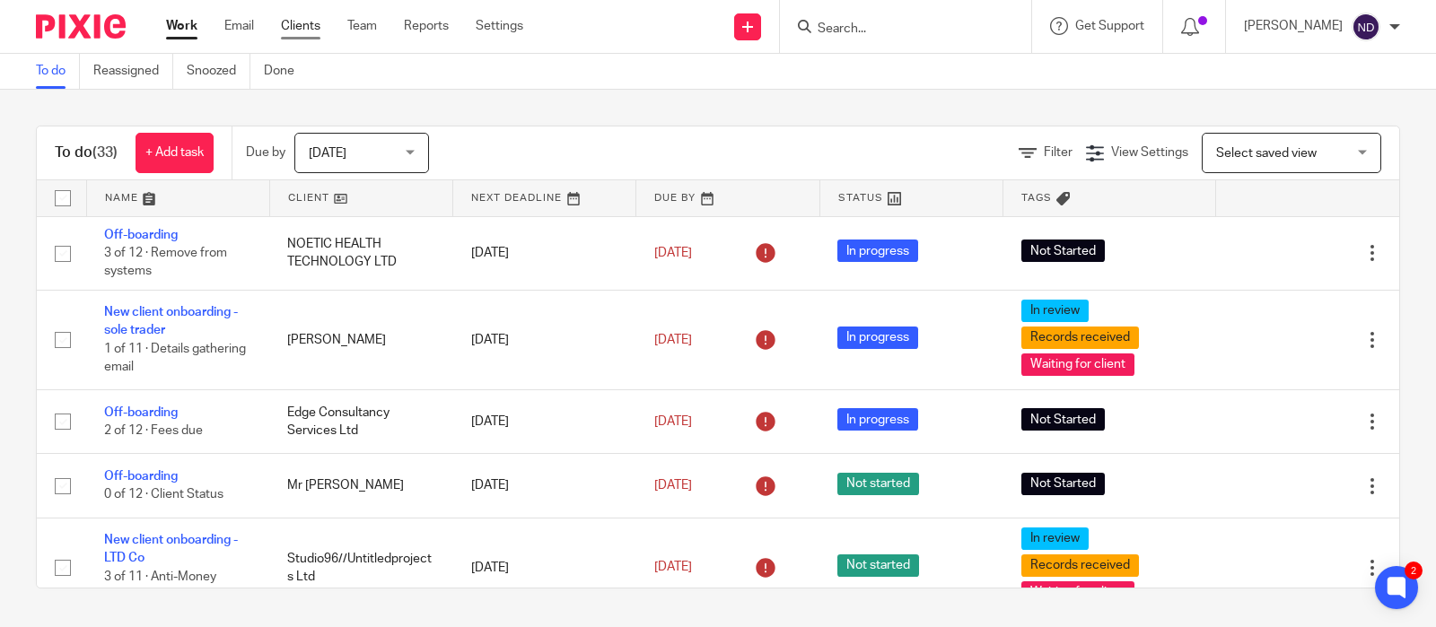
click at [295, 29] on link "Clients" at bounding box center [300, 26] width 39 height 18
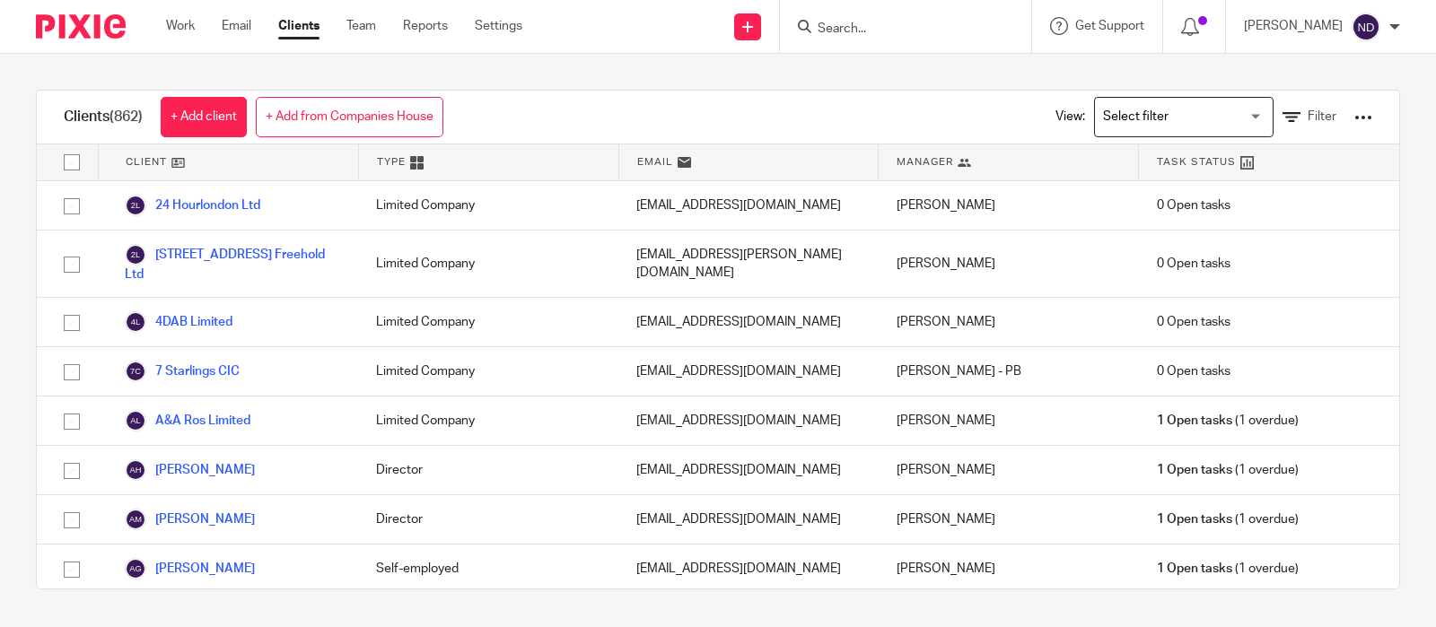
click at [870, 24] on input "Search" at bounding box center [897, 30] width 162 height 16
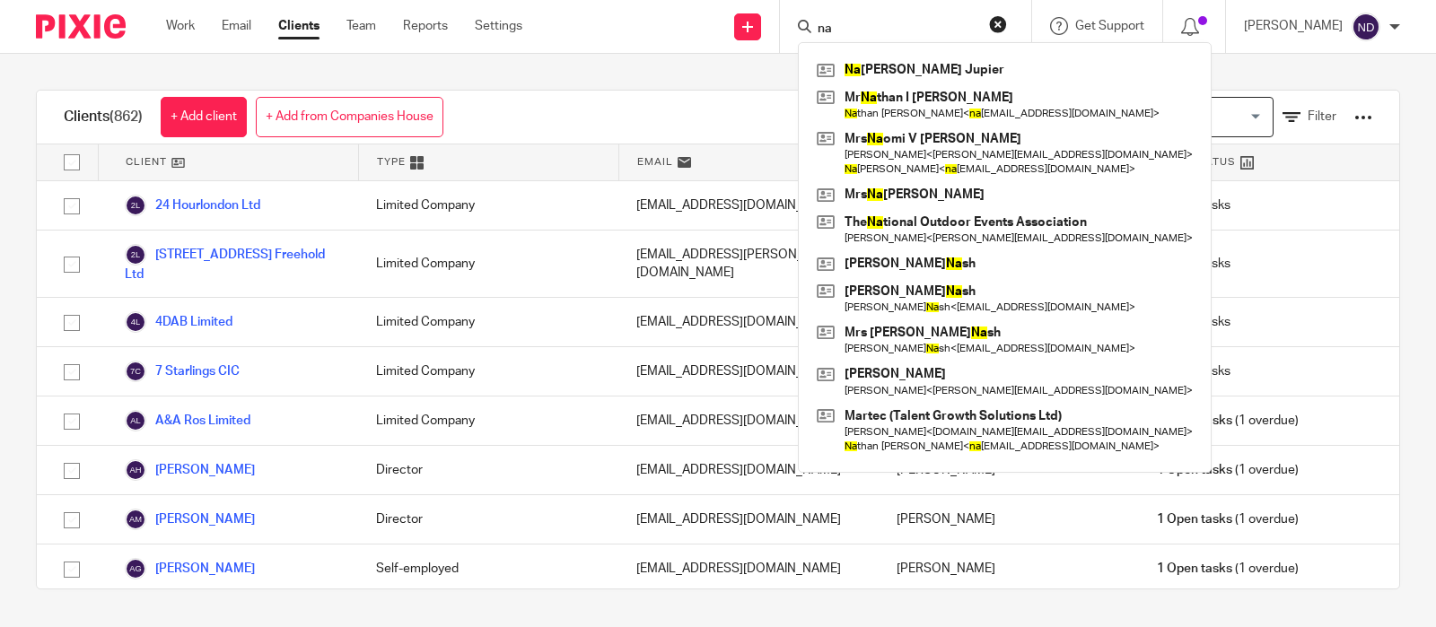
type input "nan"
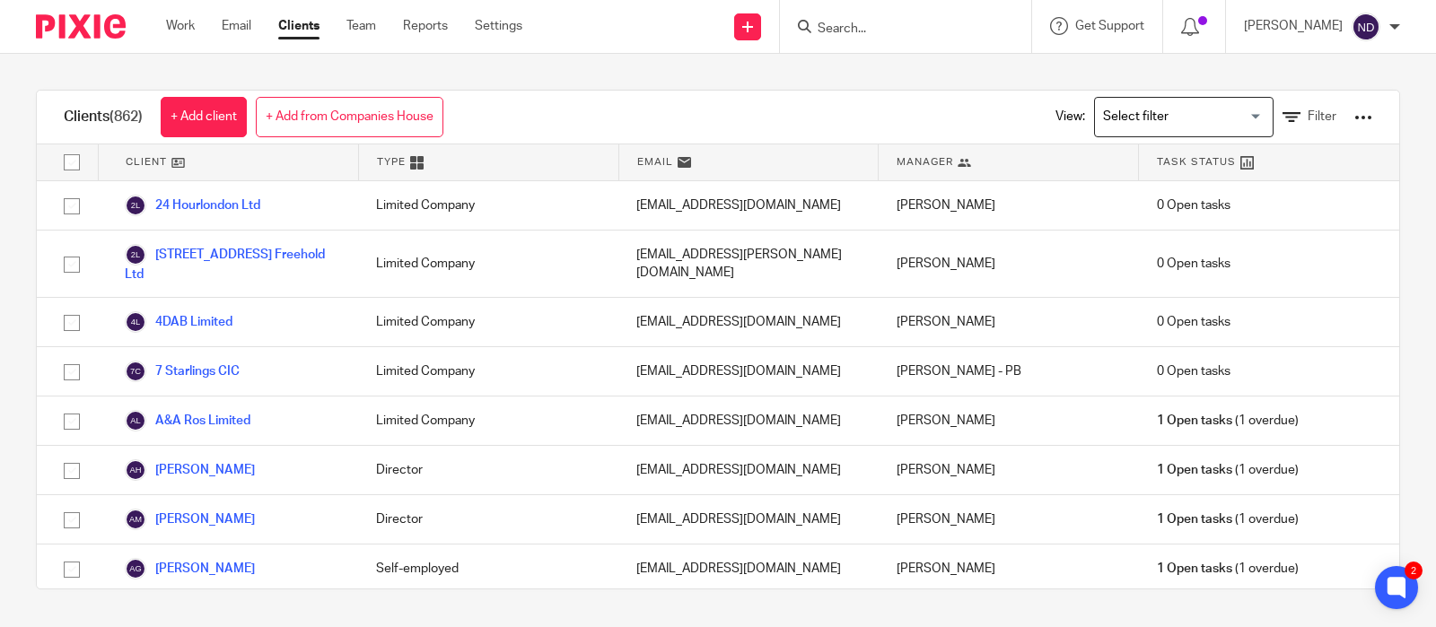
click at [1366, 121] on div at bounding box center [1363, 118] width 18 height 18
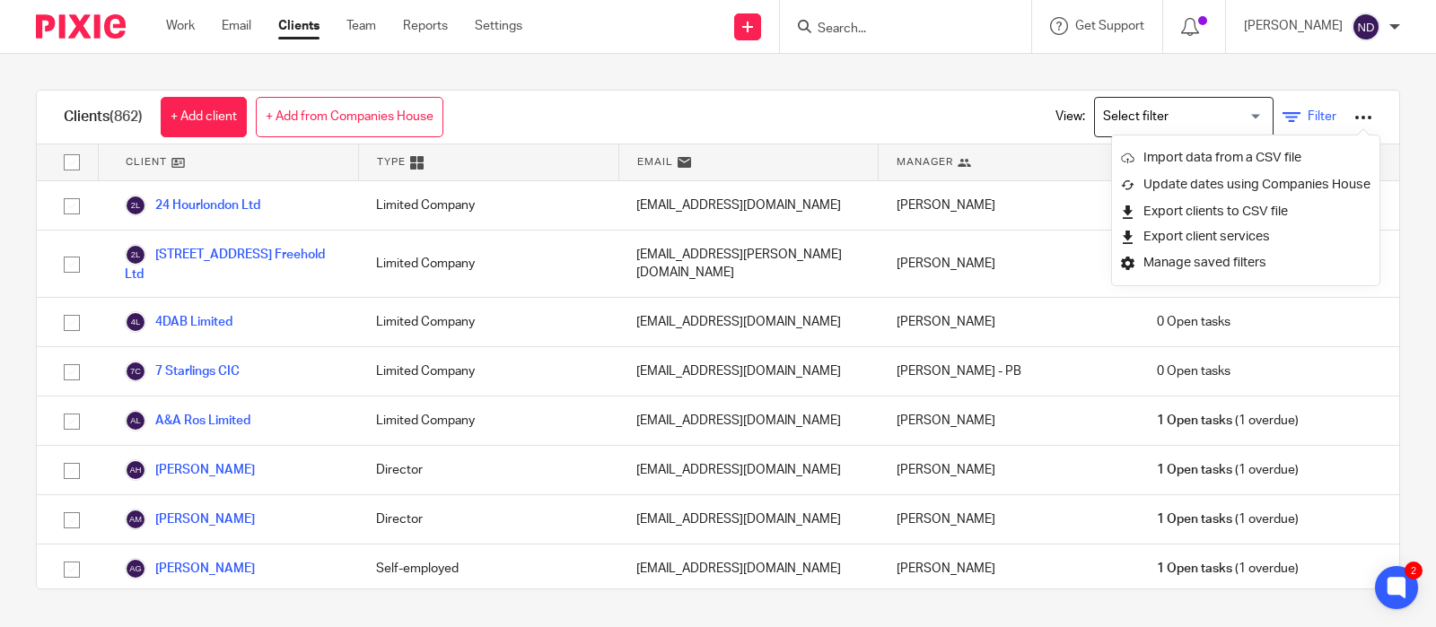
click at [1309, 118] on span "Filter" at bounding box center [1322, 116] width 29 height 13
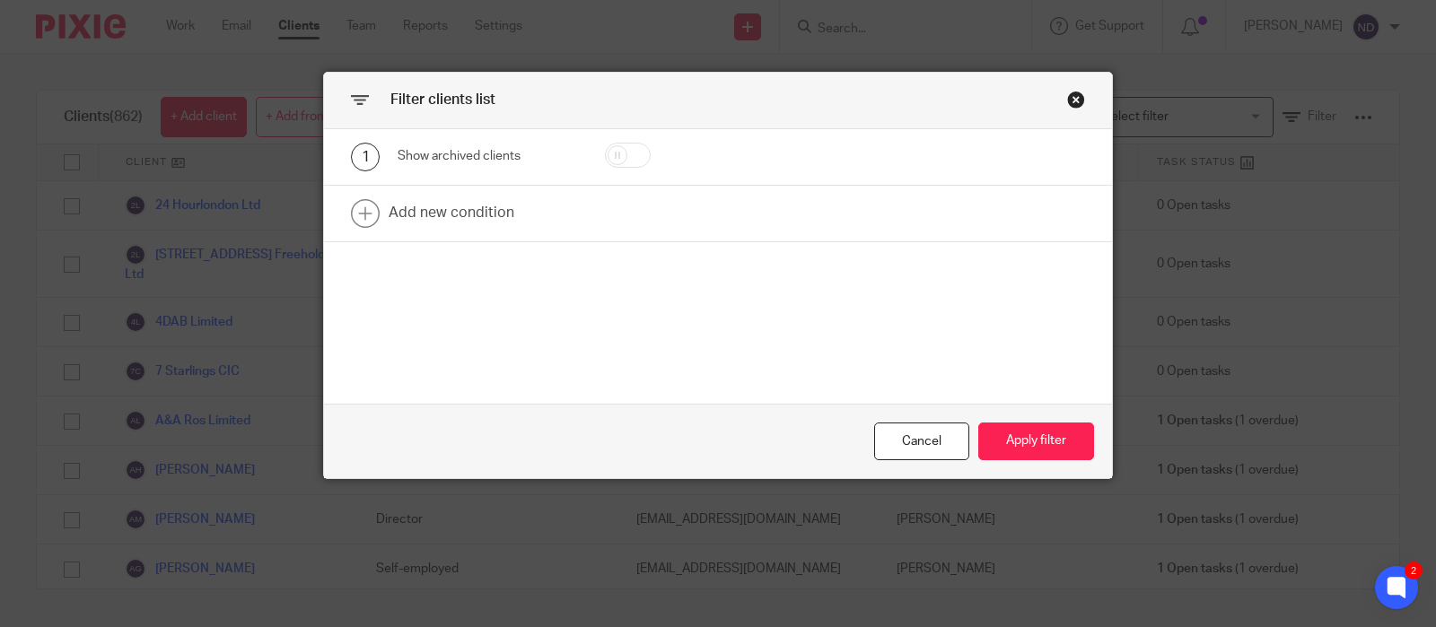
click at [642, 156] on input "checkbox" at bounding box center [628, 155] width 46 height 25
checkbox input "true"
click at [1016, 437] on button "Apply filter" at bounding box center [1036, 442] width 116 height 39
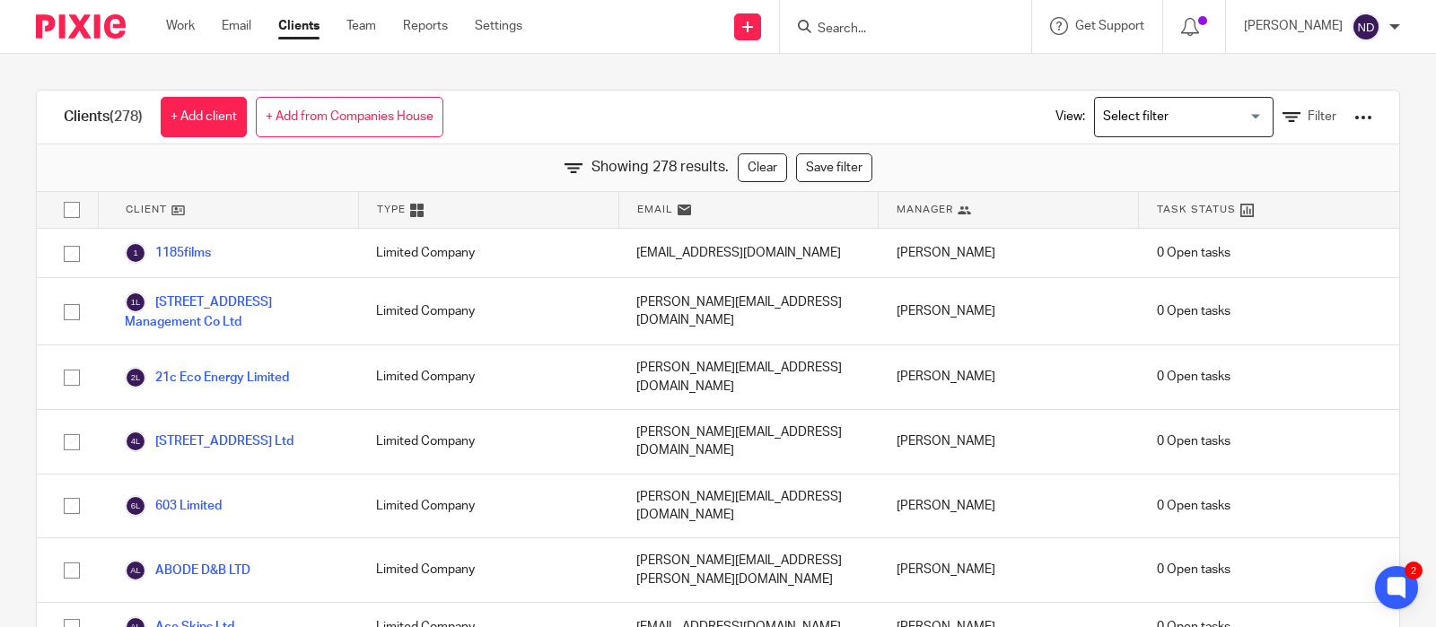
click at [860, 28] on input "Search" at bounding box center [897, 30] width 162 height 16
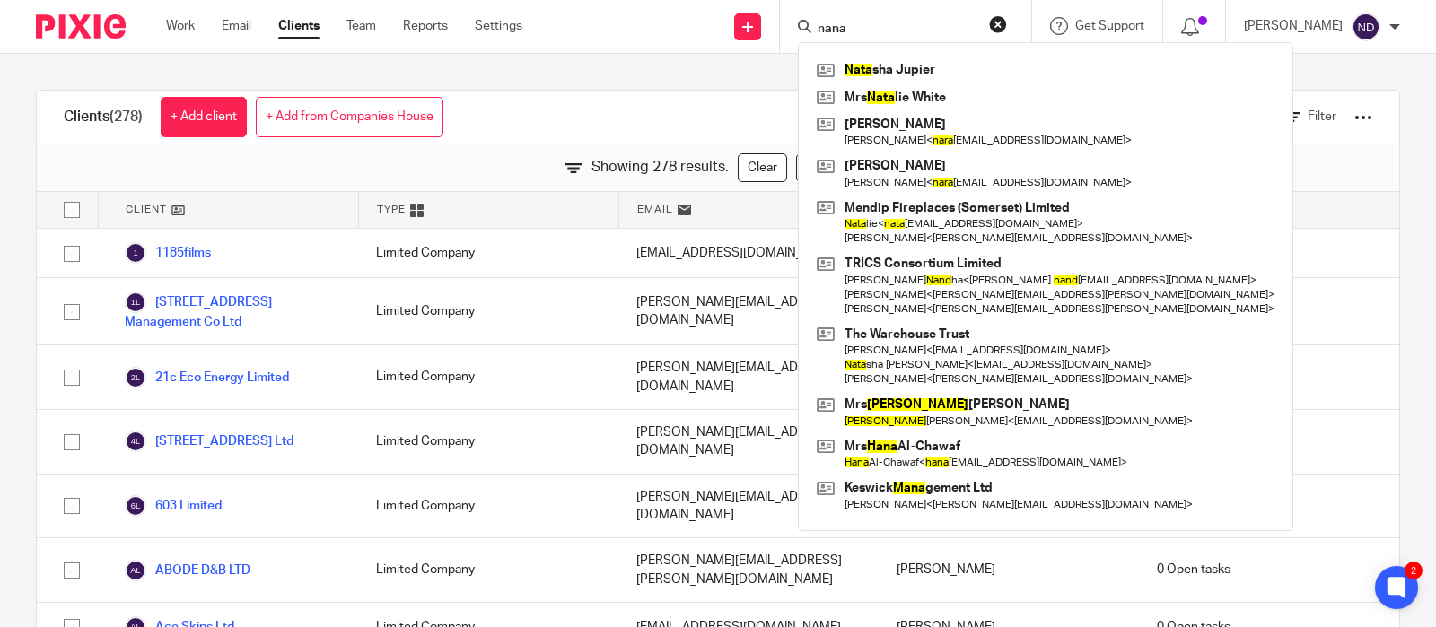
click at [898, 26] on input "nana" at bounding box center [897, 30] width 162 height 16
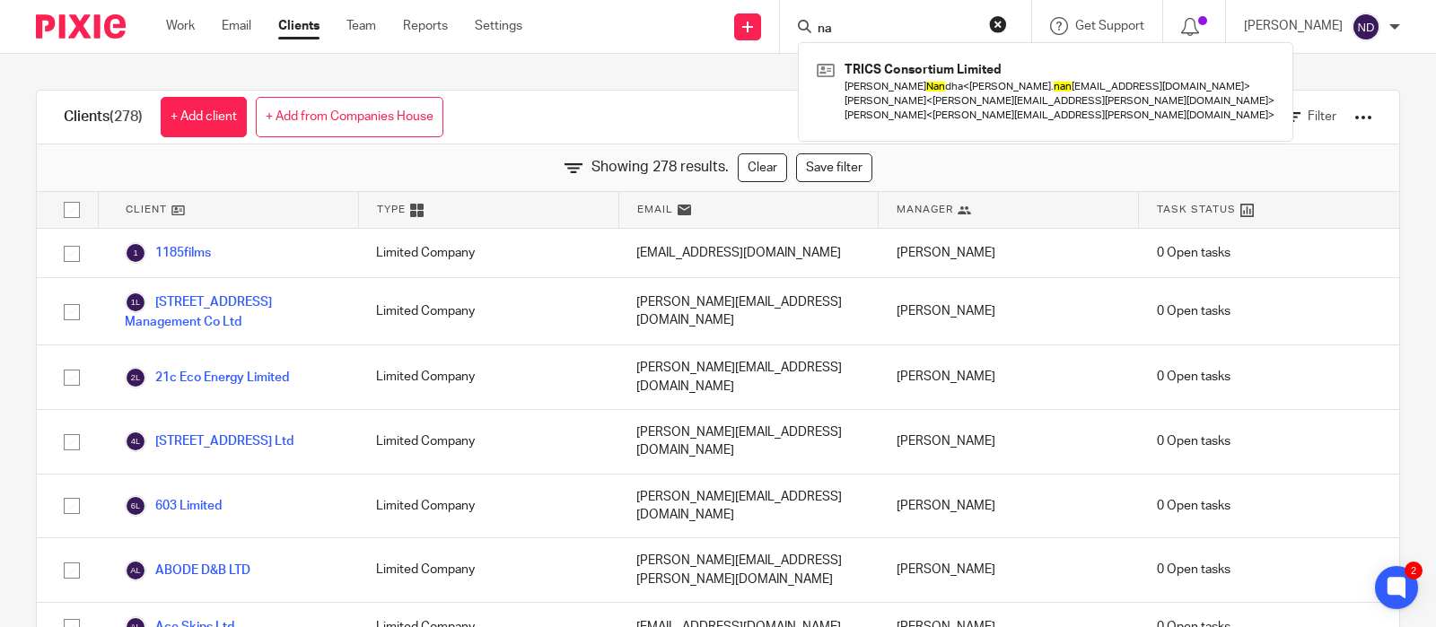
type input "n"
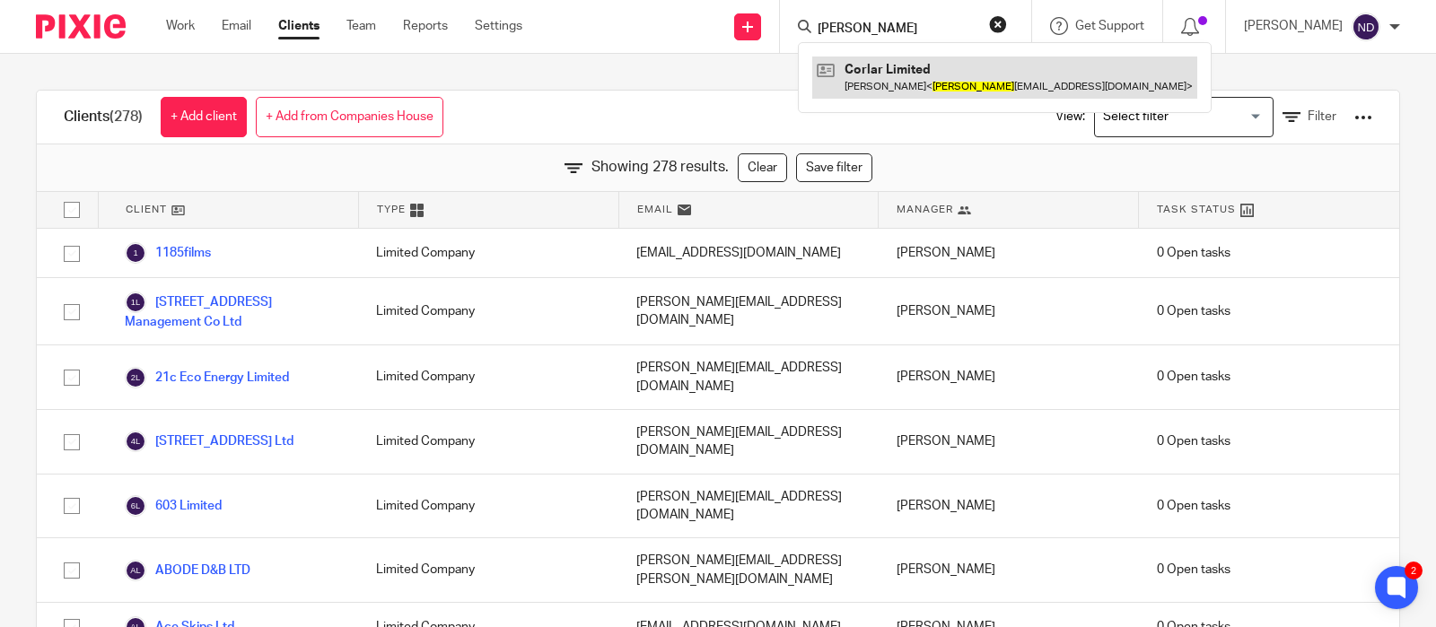
type input "corinne"
click at [889, 74] on link at bounding box center [1004, 77] width 385 height 41
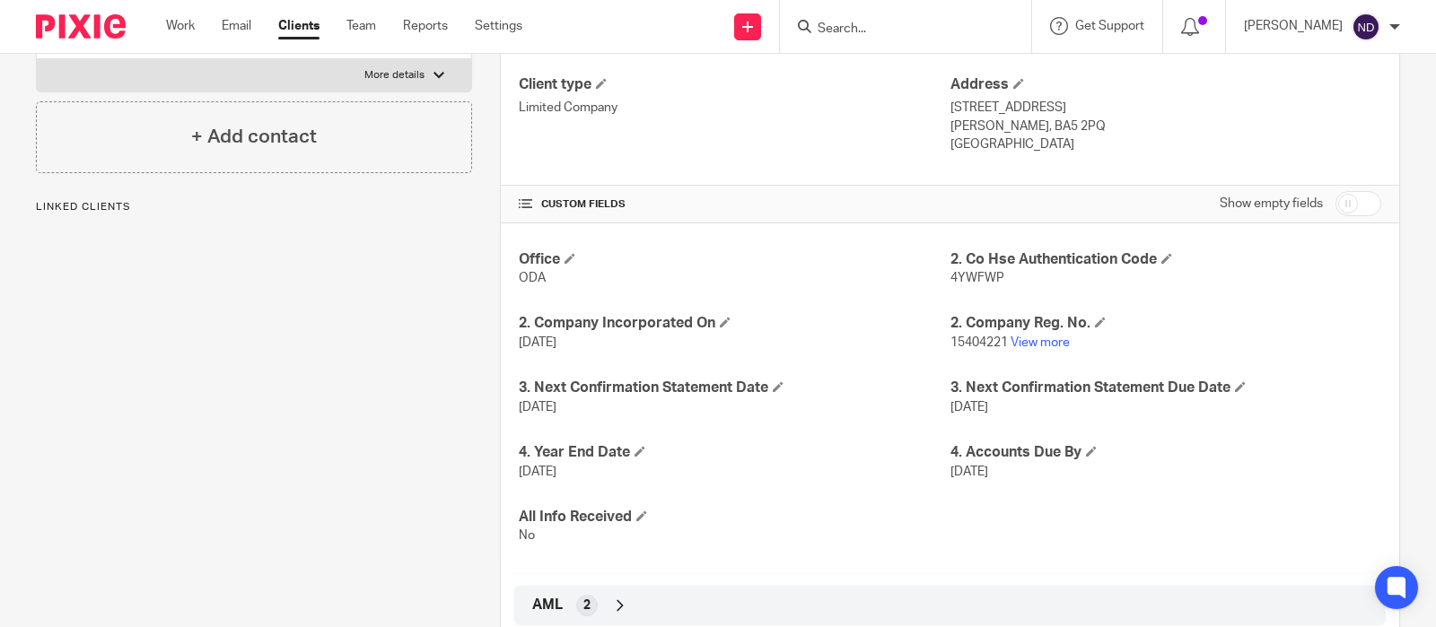
scroll to position [278, 0]
click at [87, 209] on p "Linked clients" at bounding box center [254, 208] width 436 height 14
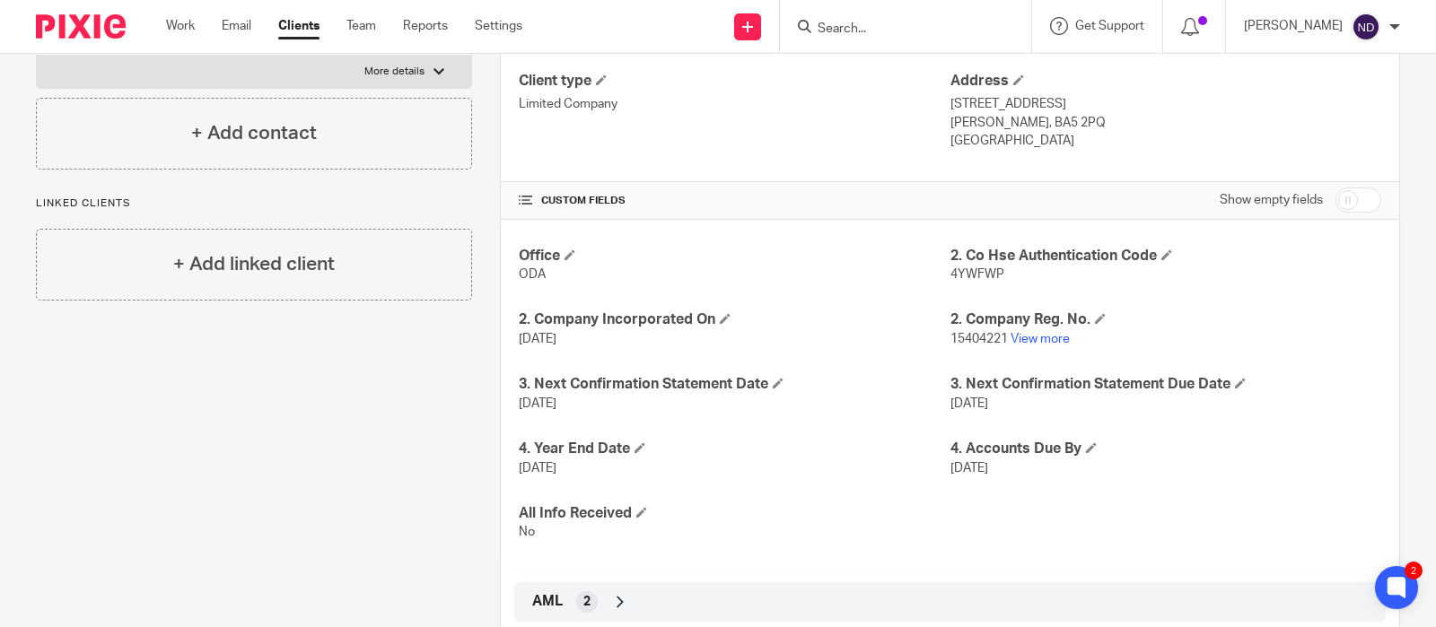
scroll to position [288, 0]
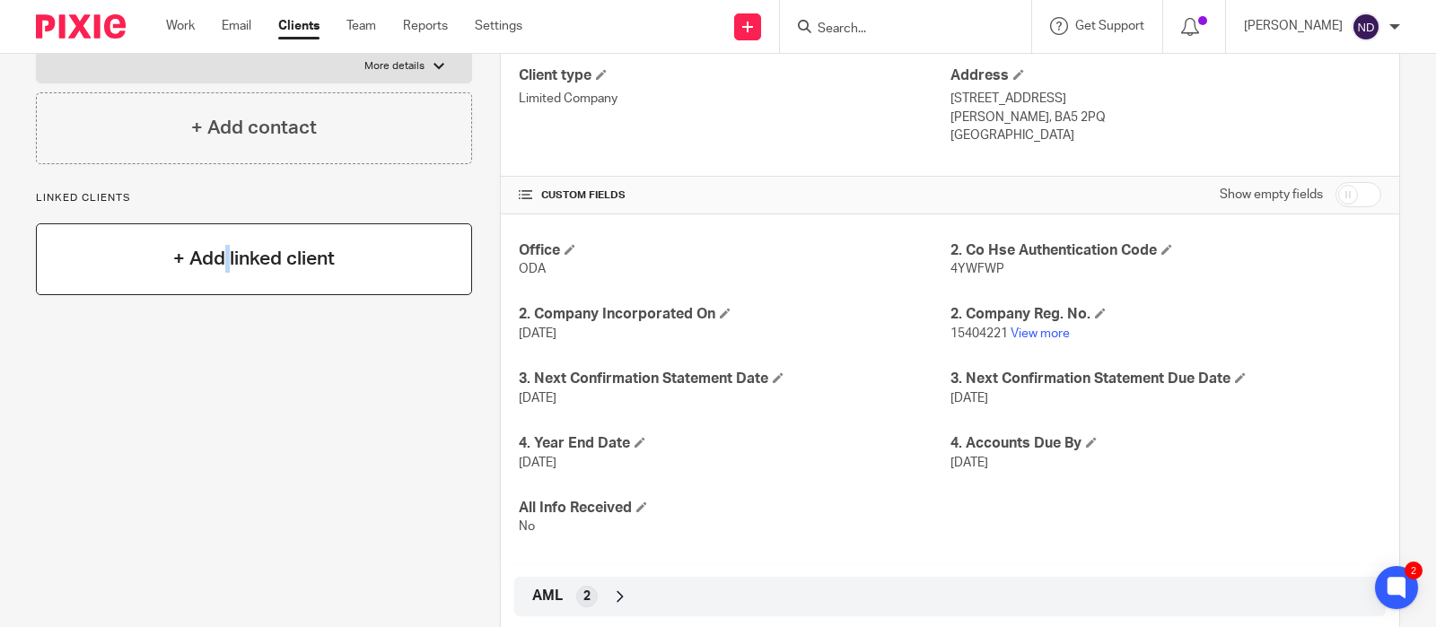
click at [180, 269] on h4 "+ Add linked client" at bounding box center [254, 259] width 162 height 28
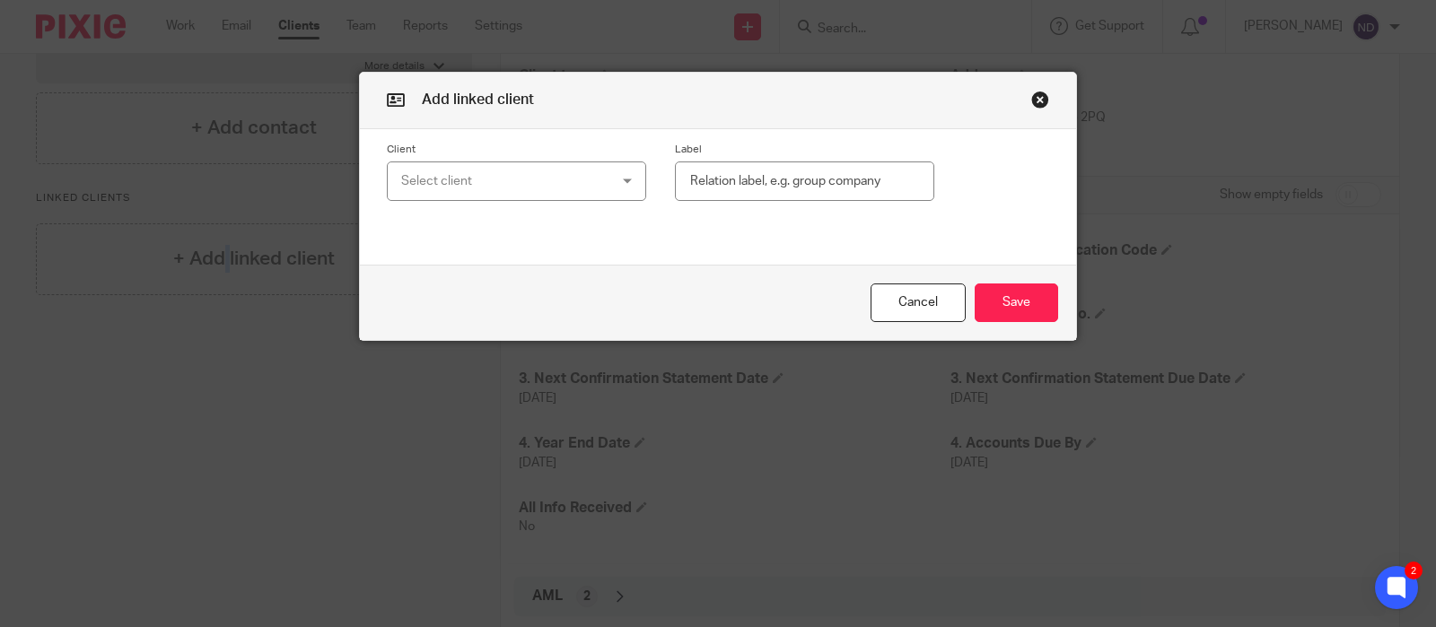
click at [506, 179] on div "Select client" at bounding box center [499, 181] width 196 height 38
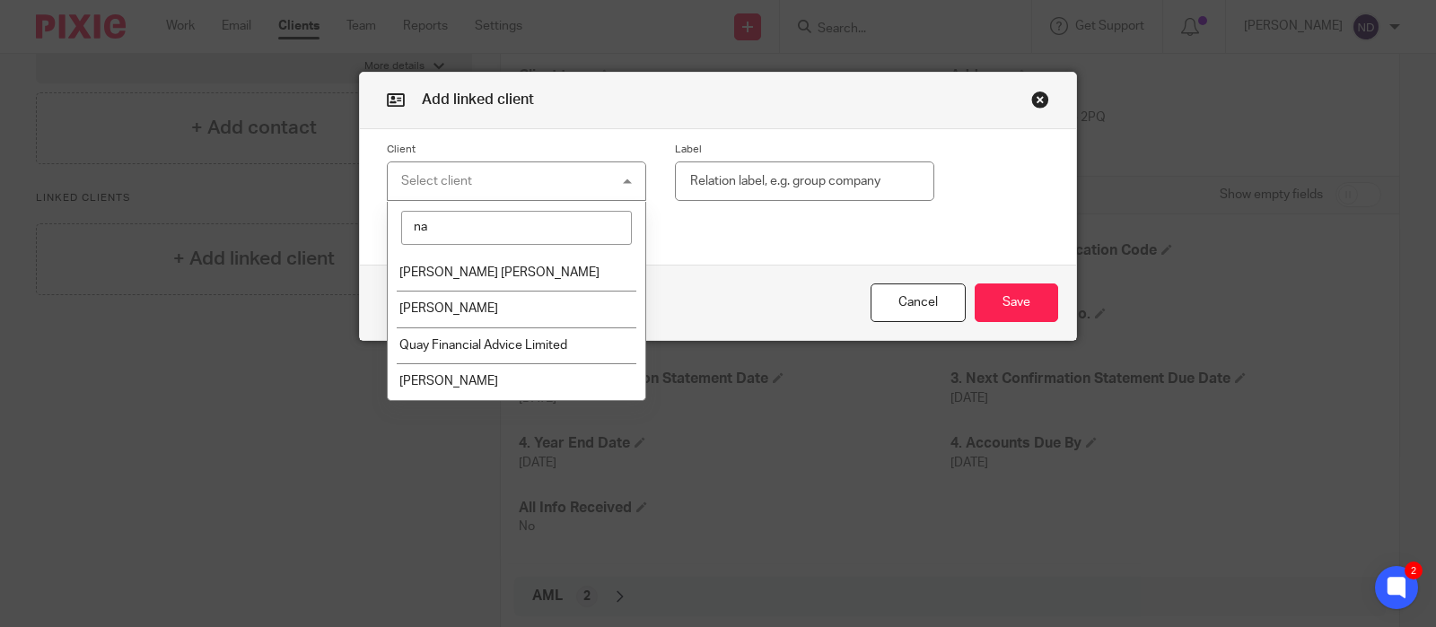
type input "n"
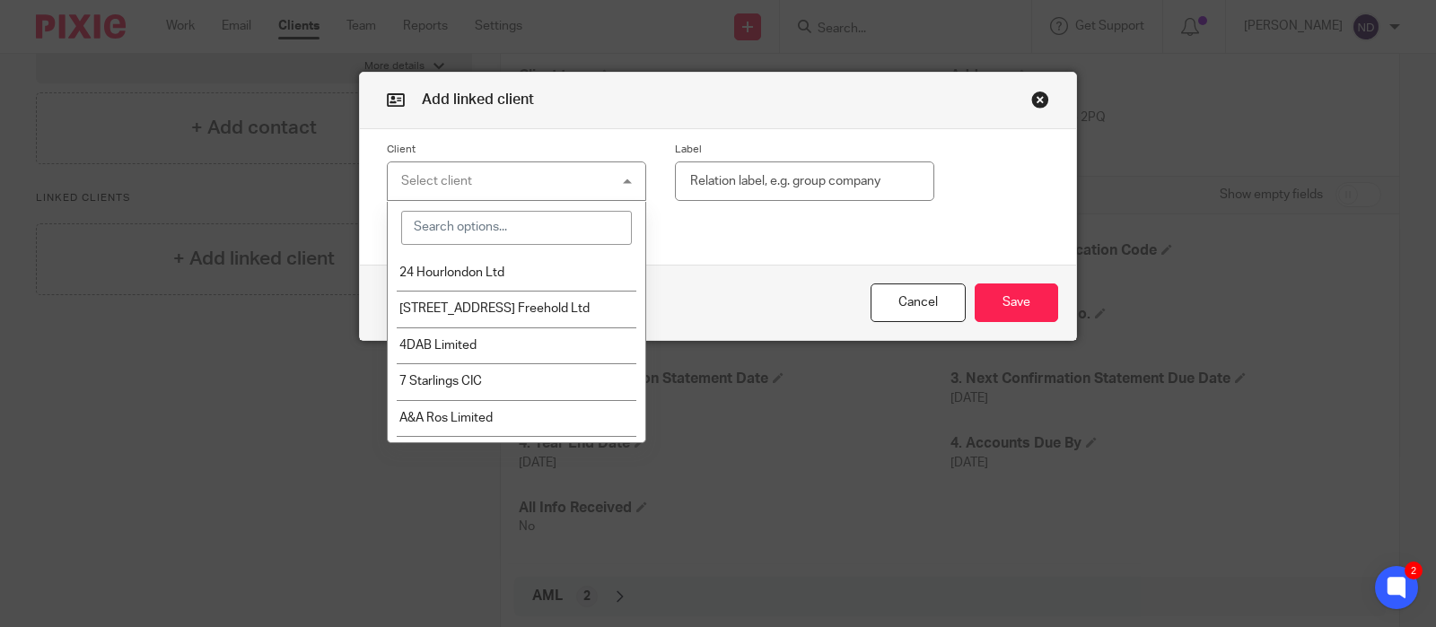
click at [1032, 99] on button "button" at bounding box center [1040, 100] width 18 height 18
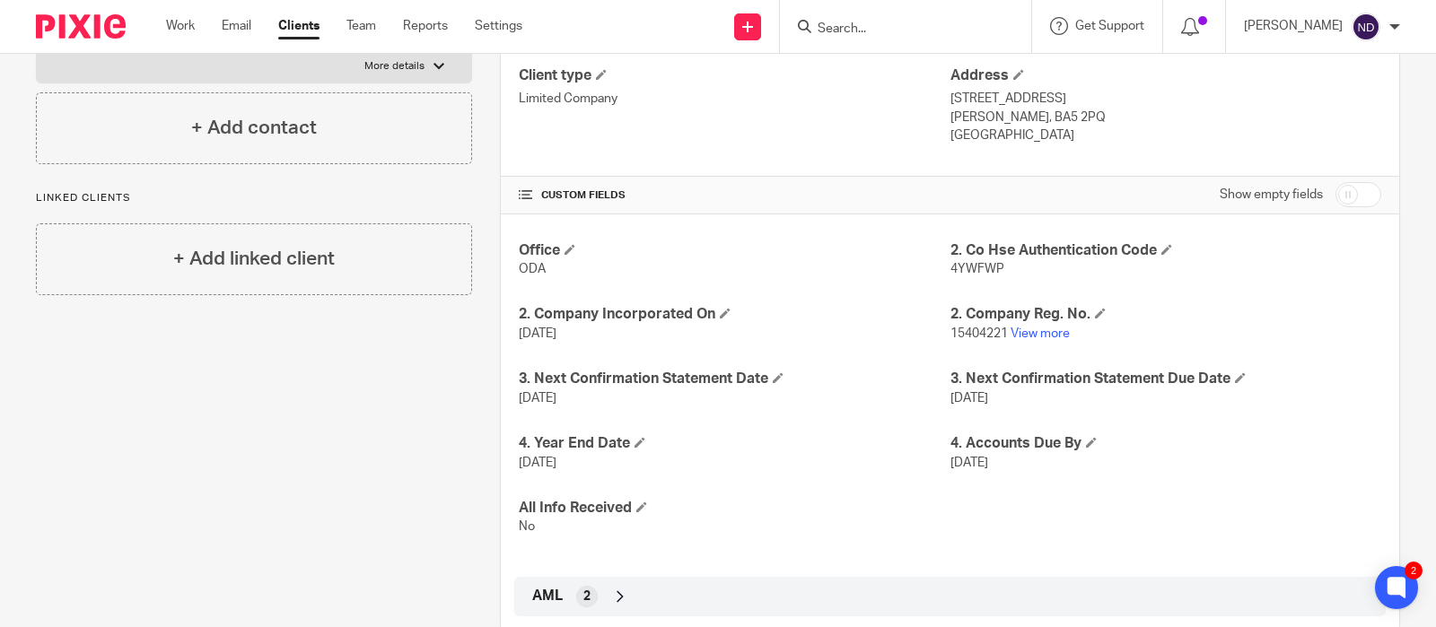
scroll to position [0, 0]
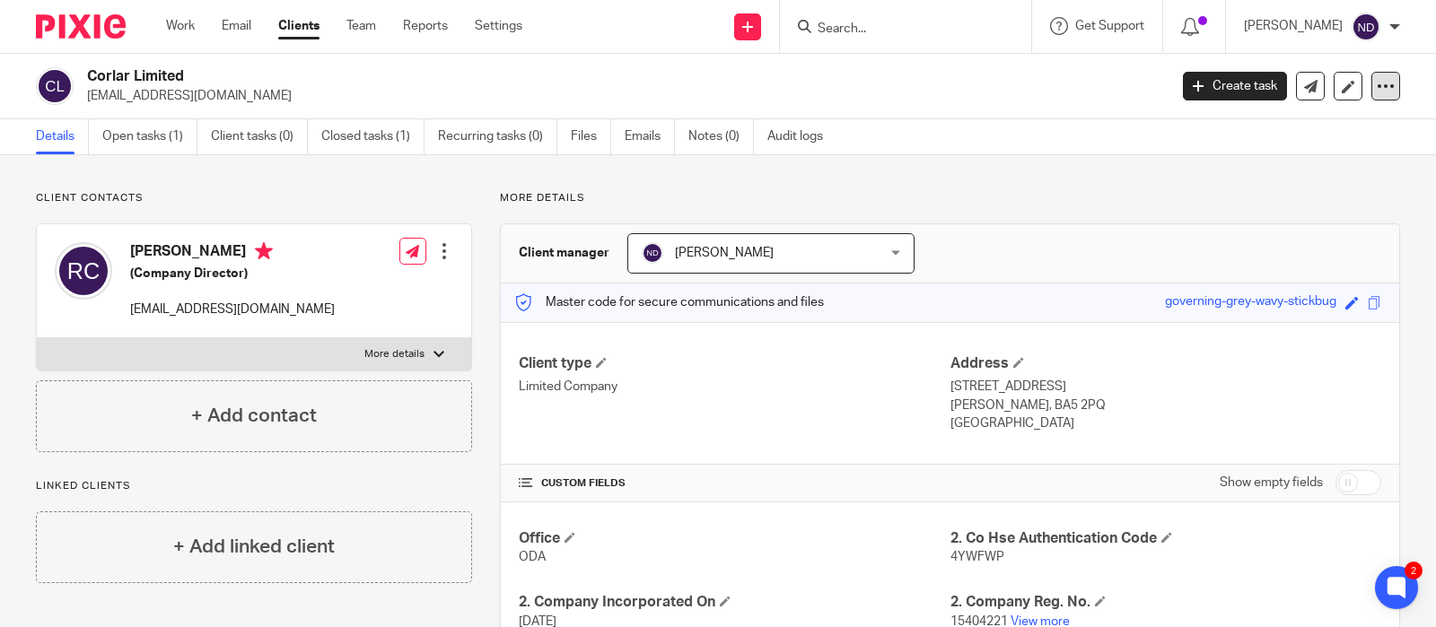
click at [1384, 90] on icon at bounding box center [1386, 86] width 18 height 18
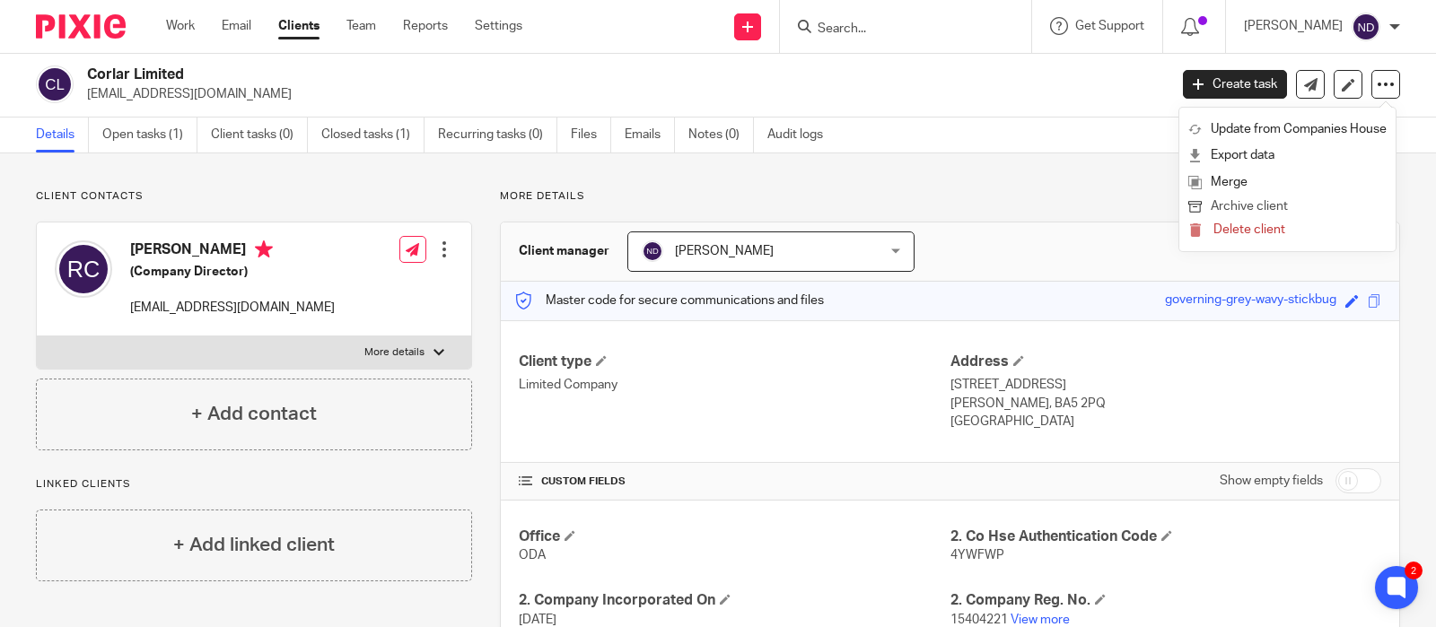
scroll to position [4, 0]
click at [931, 41] on div at bounding box center [905, 26] width 251 height 53
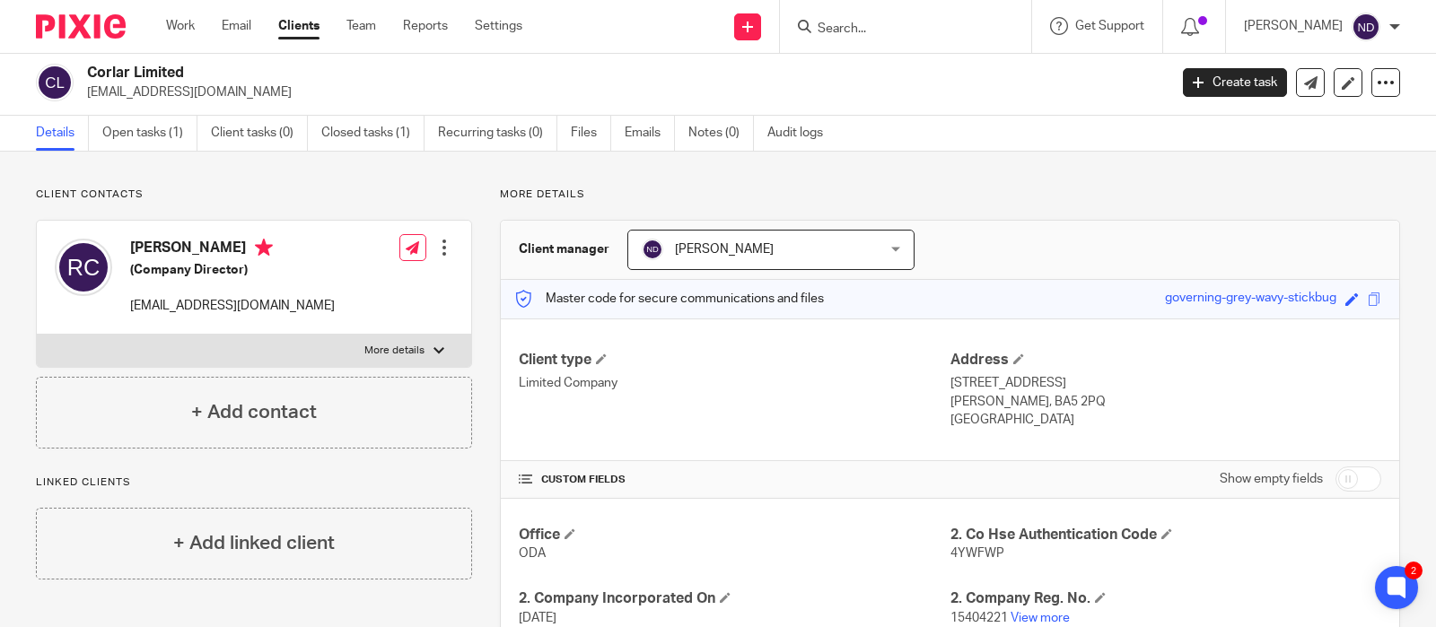
click at [303, 30] on link "Clients" at bounding box center [298, 26] width 41 height 18
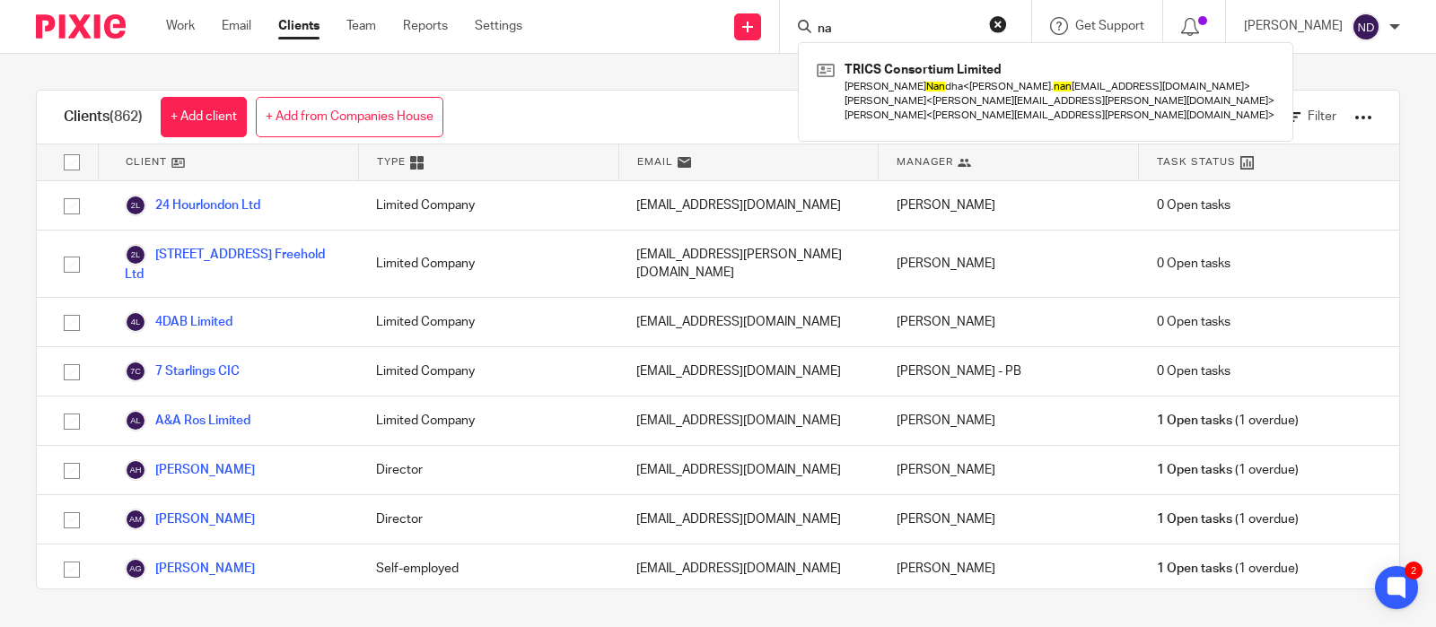
type input "n"
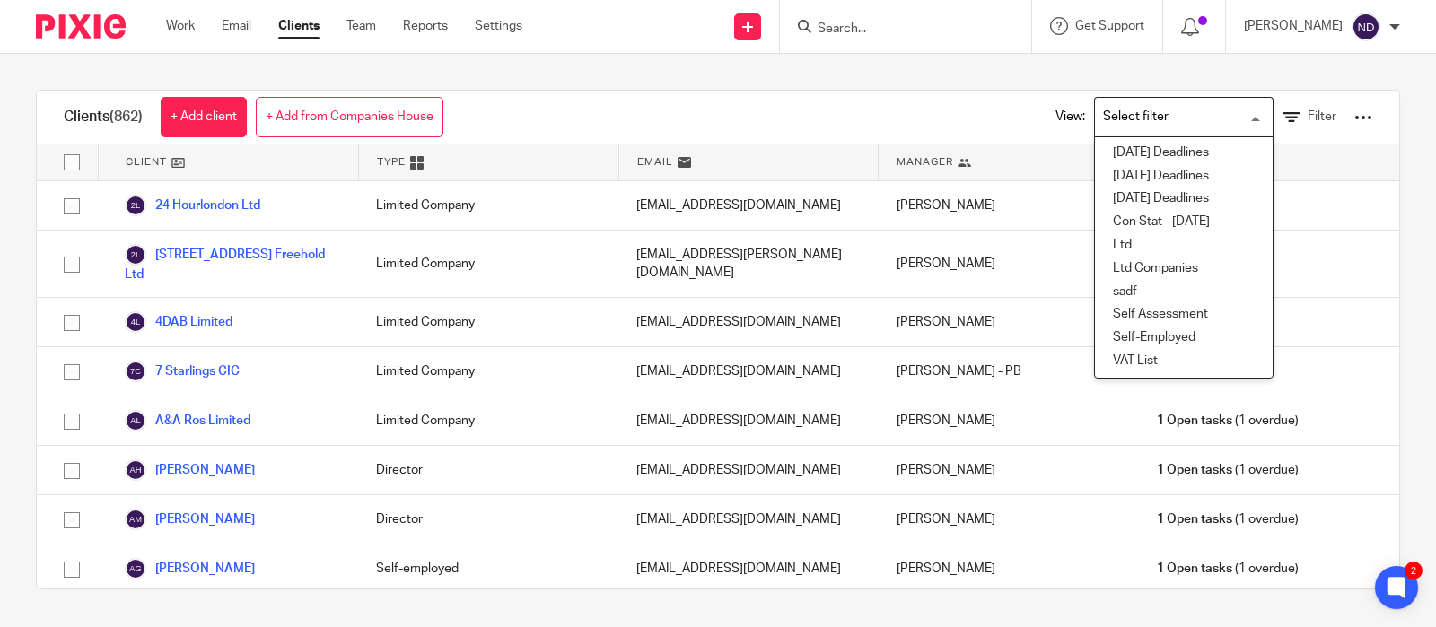
click at [1221, 116] on input "Search for option" at bounding box center [1180, 116] width 166 height 31
click at [1222, 116] on input "Search for option" at bounding box center [1180, 116] width 166 height 31
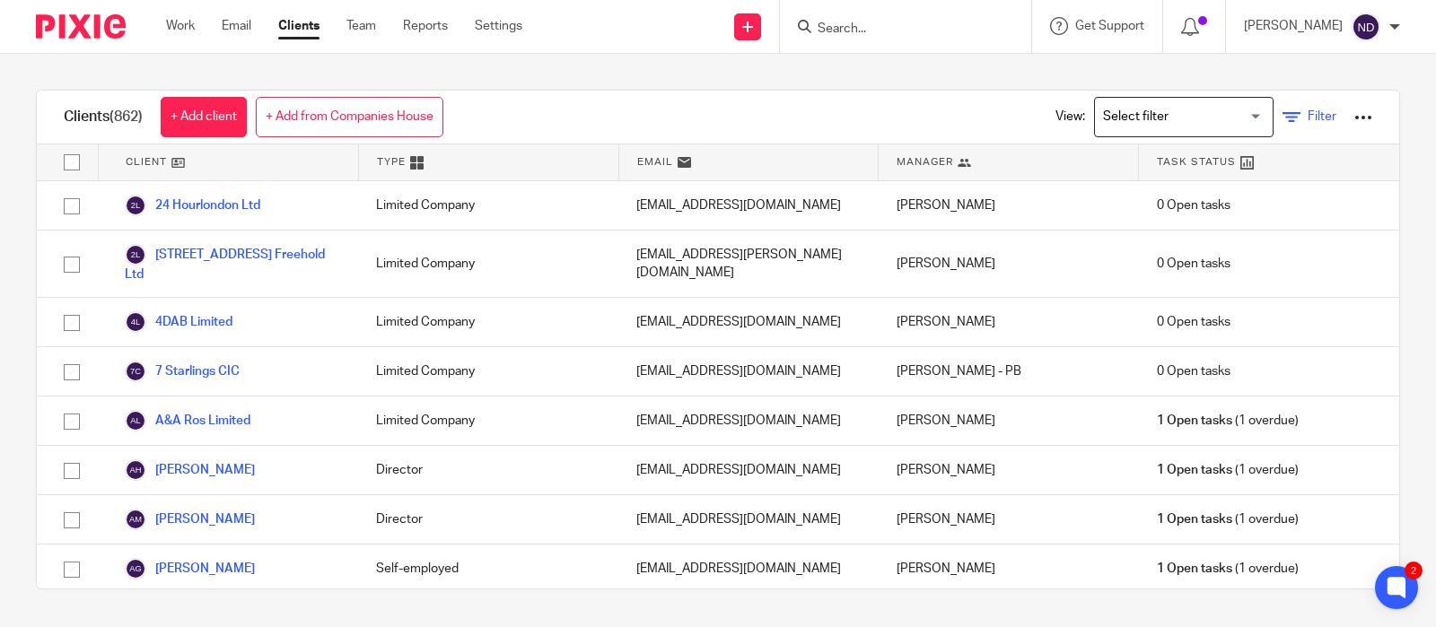
click at [1287, 118] on icon at bounding box center [1292, 118] width 18 height 18
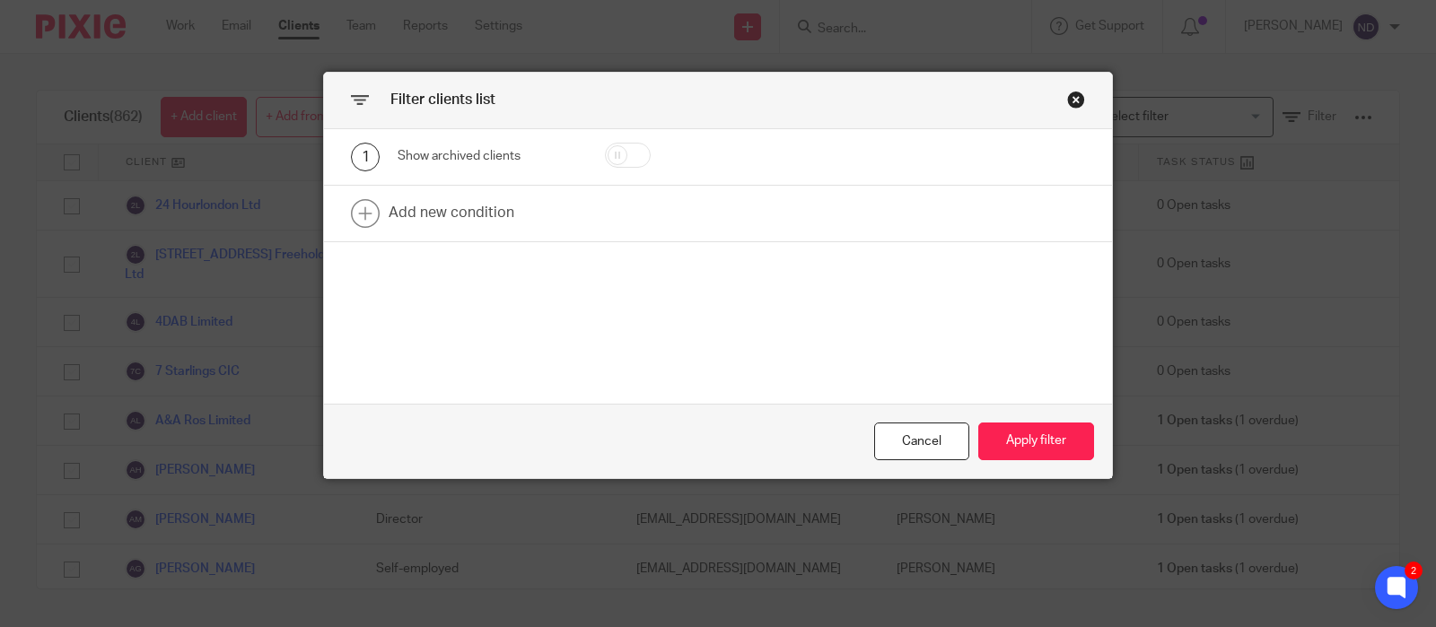
click at [634, 159] on input "checkbox" at bounding box center [628, 155] width 46 height 25
checkbox input "true"
click at [425, 216] on link at bounding box center [718, 214] width 788 height 56
click at [460, 225] on div "Field" at bounding box center [477, 219] width 131 height 38
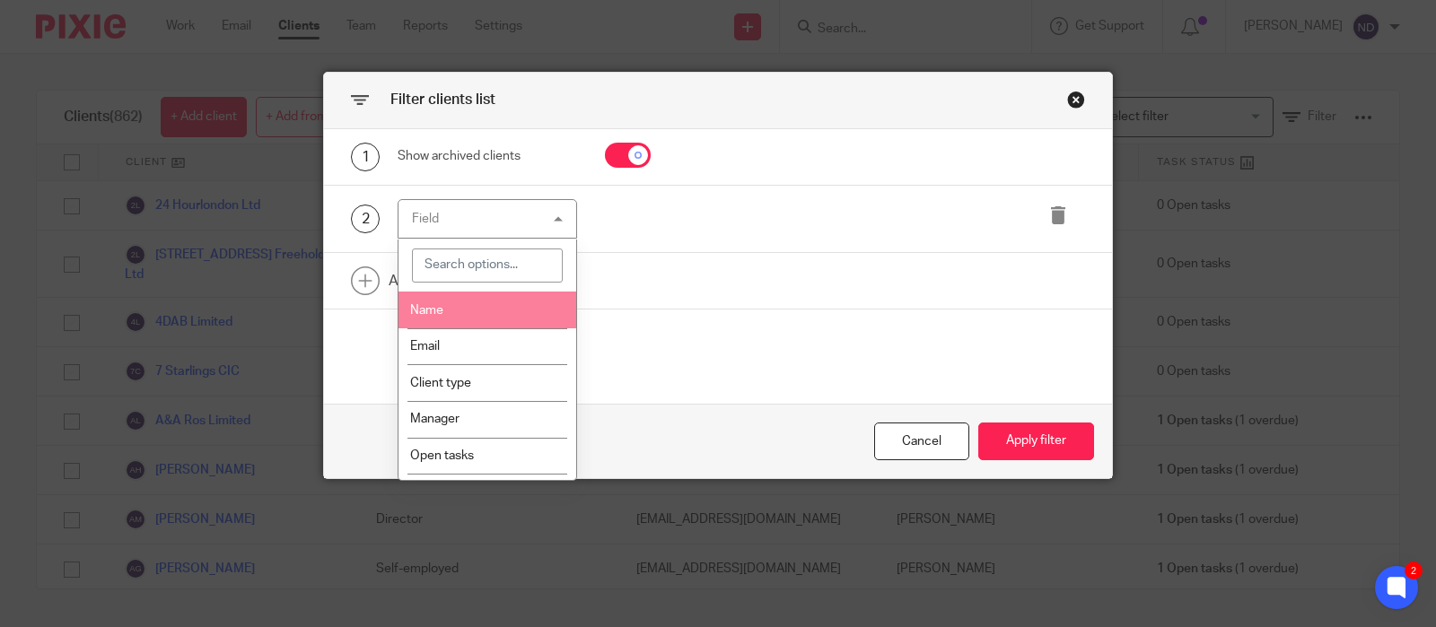
click at [433, 313] on span "Name" at bounding box center [426, 310] width 33 height 13
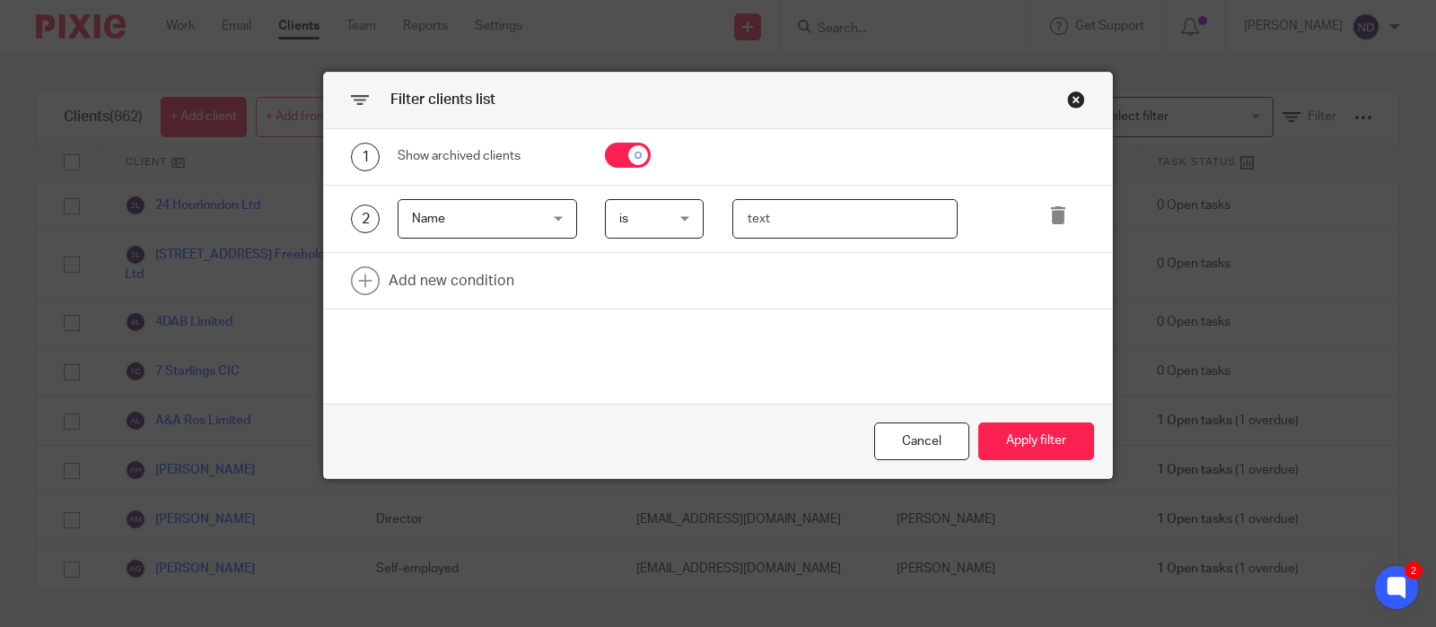
click at [802, 218] on input "text" at bounding box center [845, 219] width 226 height 40
type input "nanalise"
click at [1024, 441] on button "Apply filter" at bounding box center [1036, 442] width 116 height 39
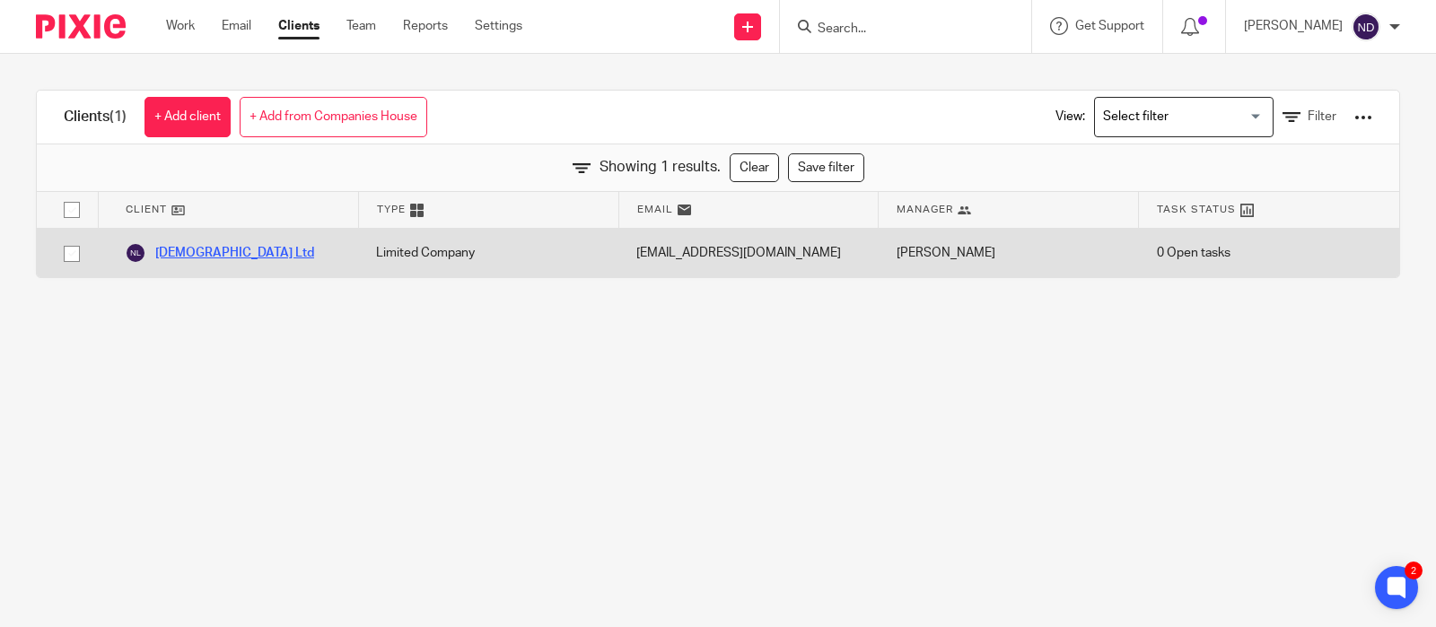
click at [186, 252] on link "[DEMOGRAPHIC_DATA] Ltd" at bounding box center [219, 253] width 189 height 22
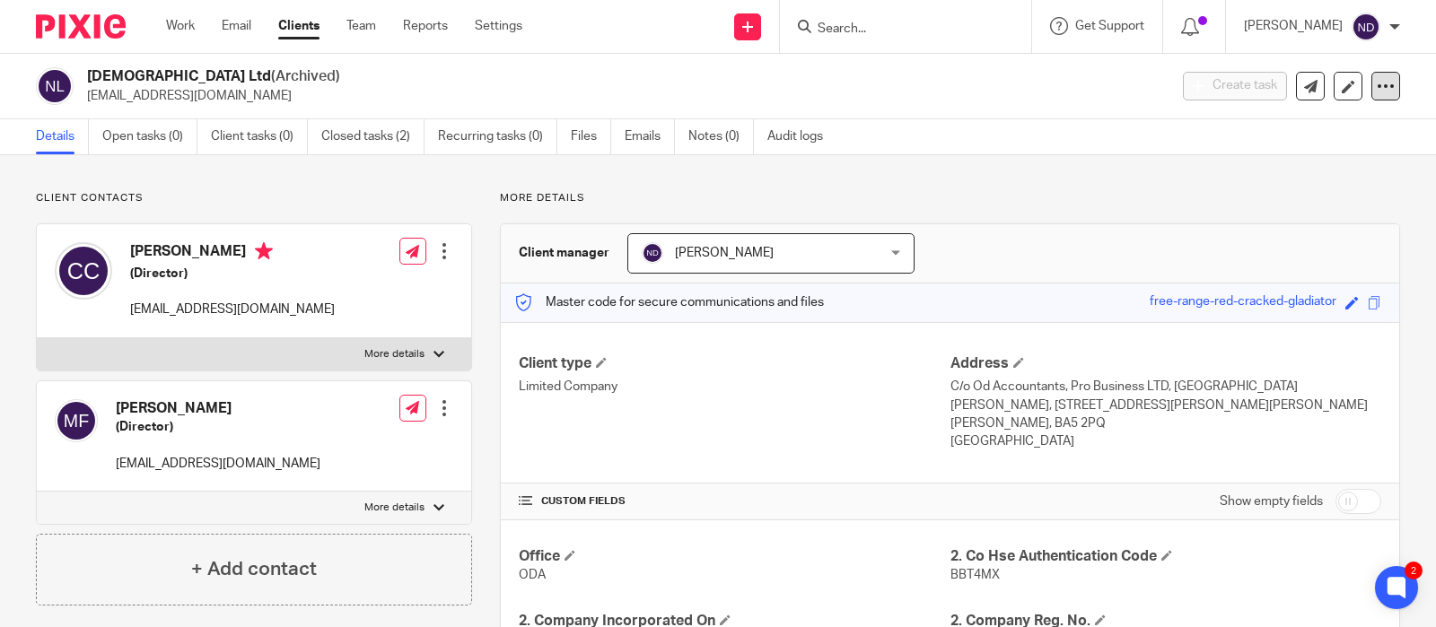
click at [1389, 91] on icon at bounding box center [1386, 86] width 18 height 18
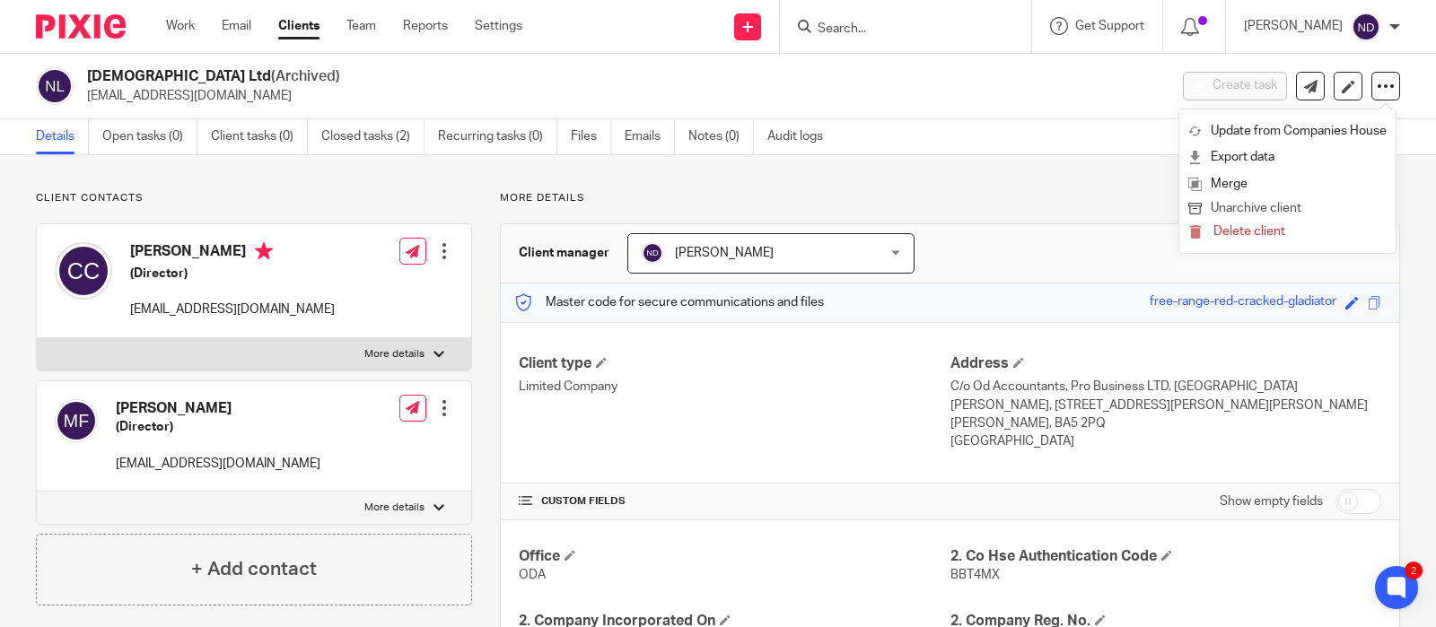
click at [1241, 208] on button "Unarchive client" at bounding box center [1287, 208] width 198 height 23
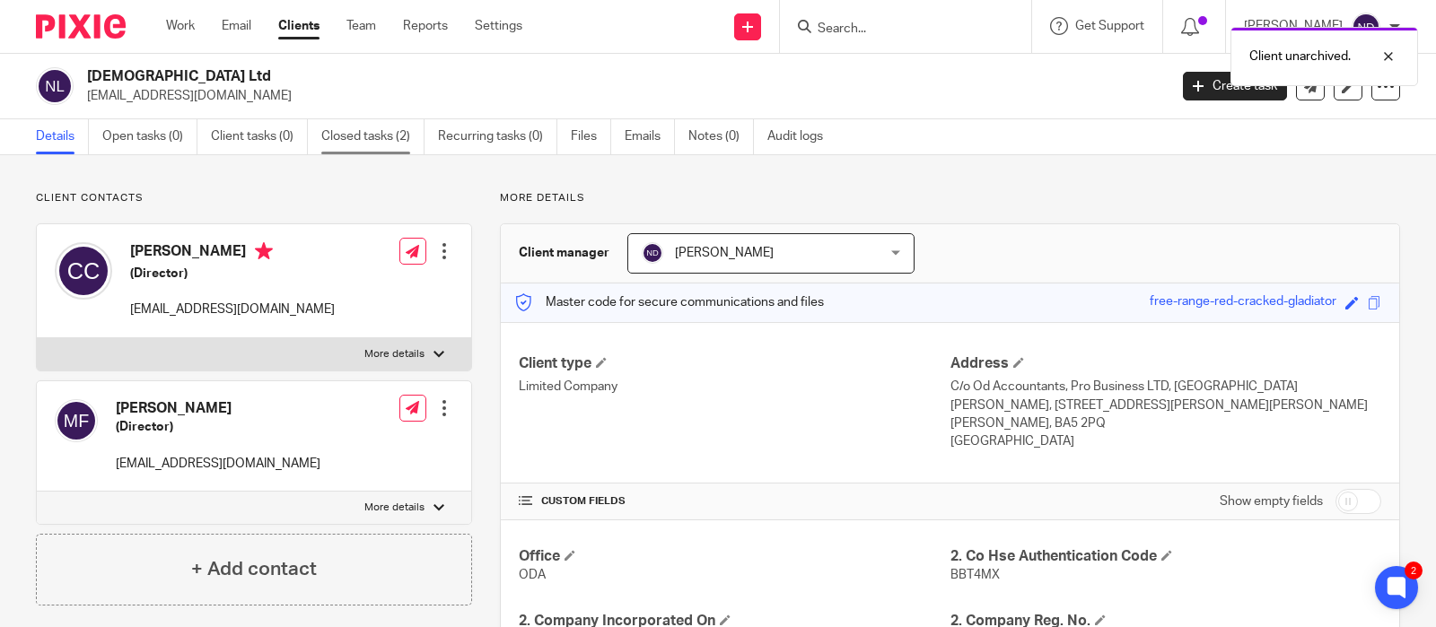
click at [364, 139] on link "Closed tasks (2)" at bounding box center [372, 136] width 103 height 35
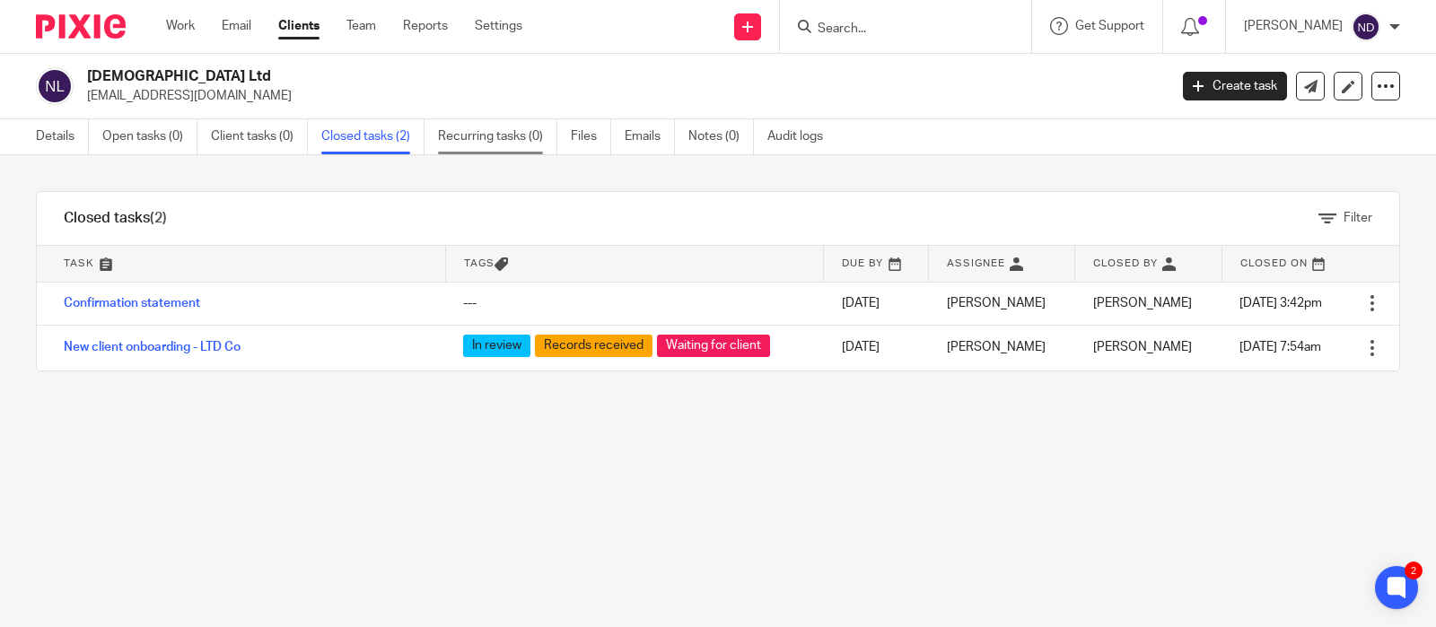
click at [483, 140] on link "Recurring tasks (0)" at bounding box center [497, 136] width 119 height 35
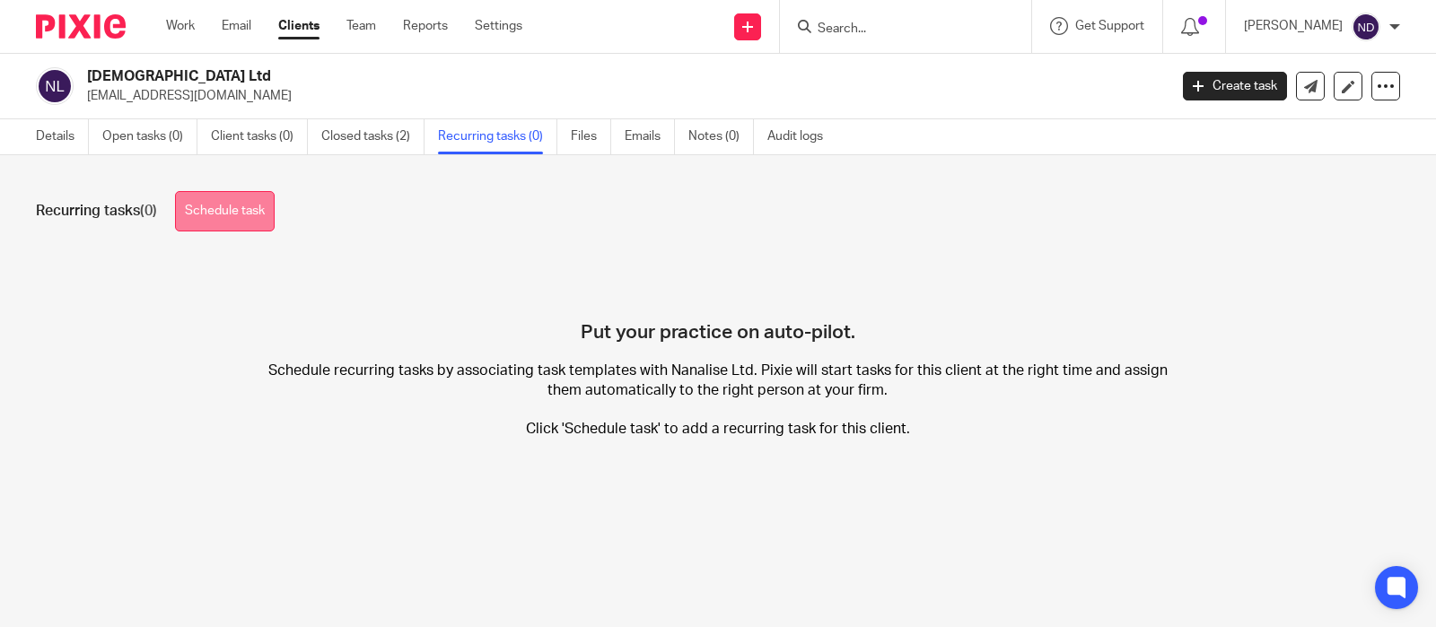
click at [258, 209] on link "Schedule task" at bounding box center [225, 211] width 100 height 40
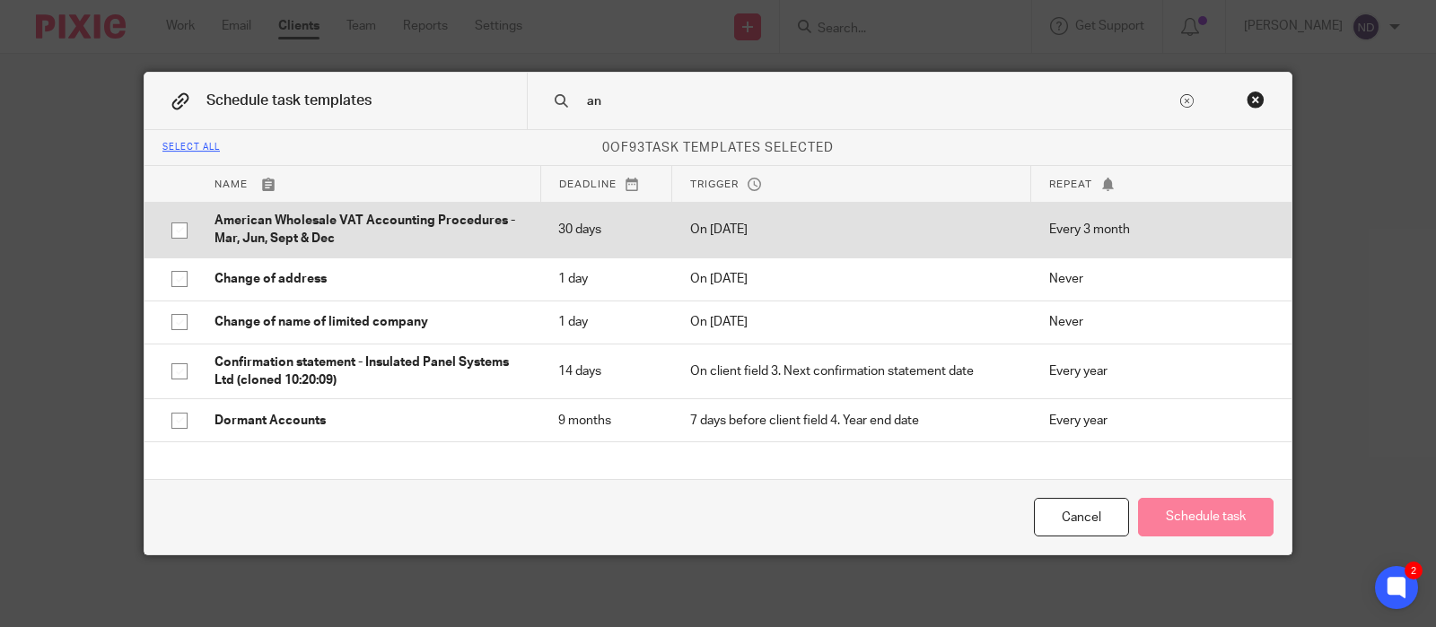
type input "a"
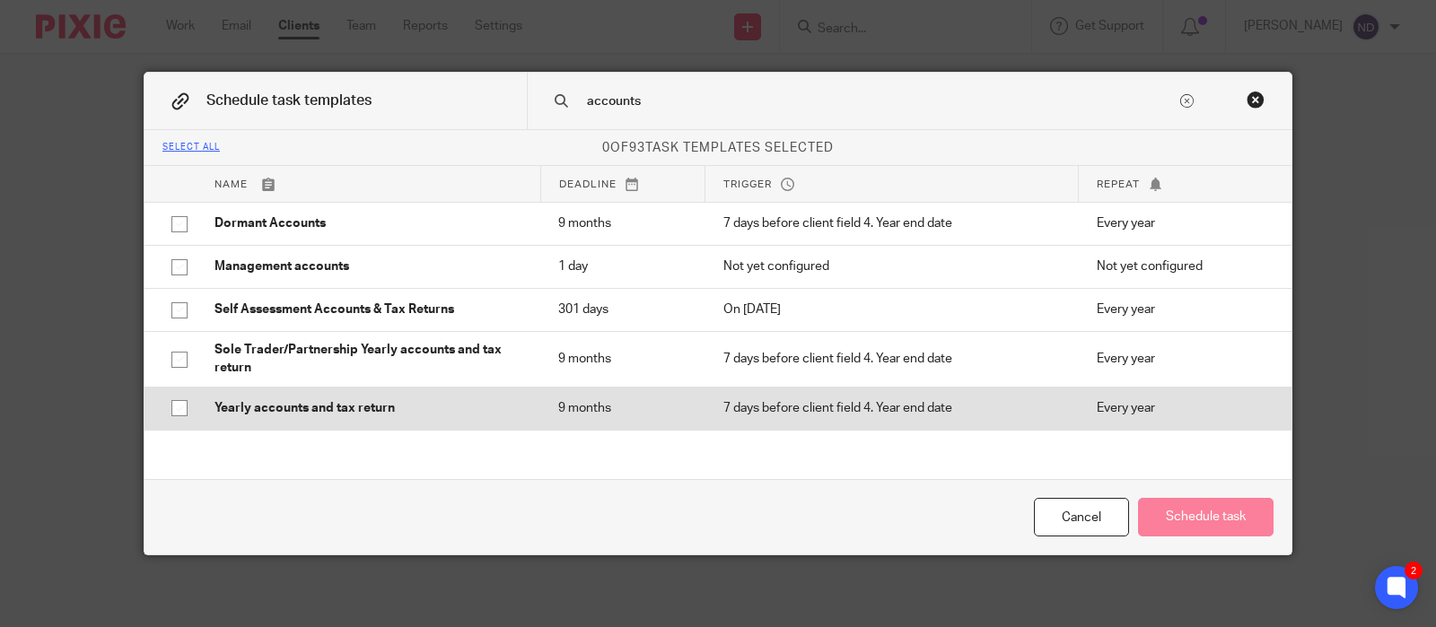
type input "accounts"
click at [1128, 403] on p "Every year" at bounding box center [1181, 408] width 168 height 18
checkbox input "true"
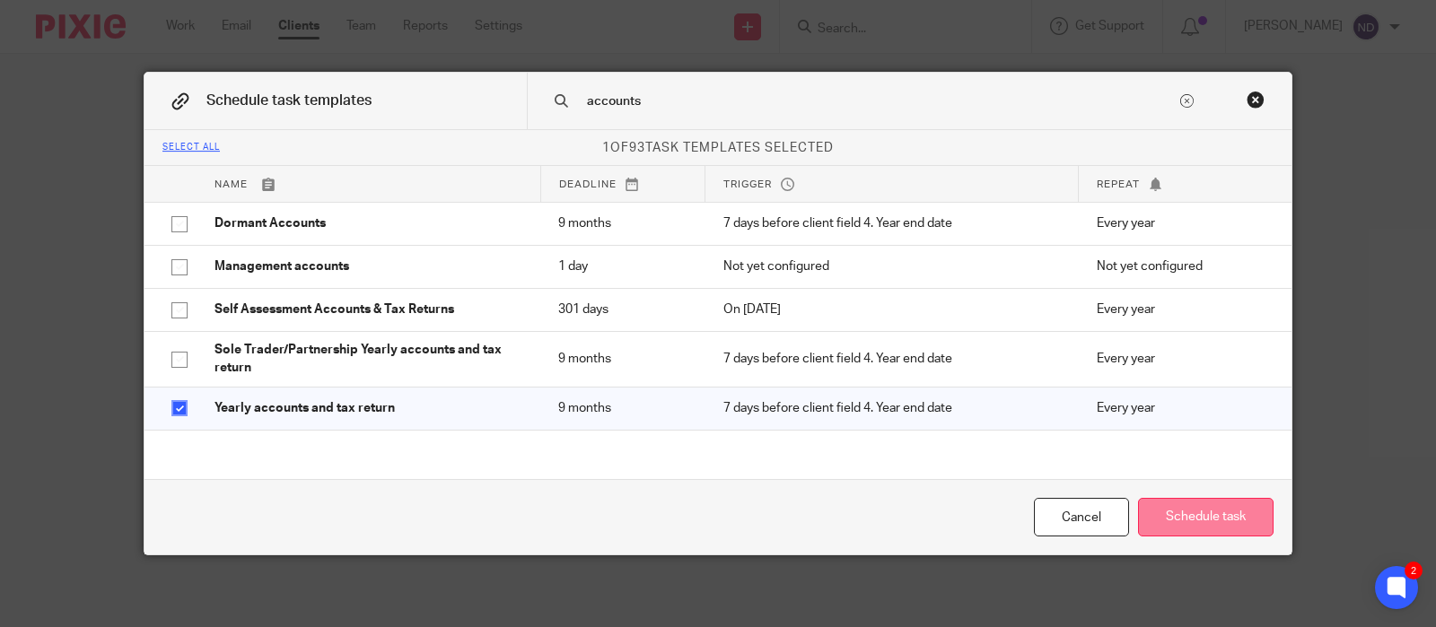
click at [1201, 519] on button "Schedule task" at bounding box center [1206, 517] width 136 height 39
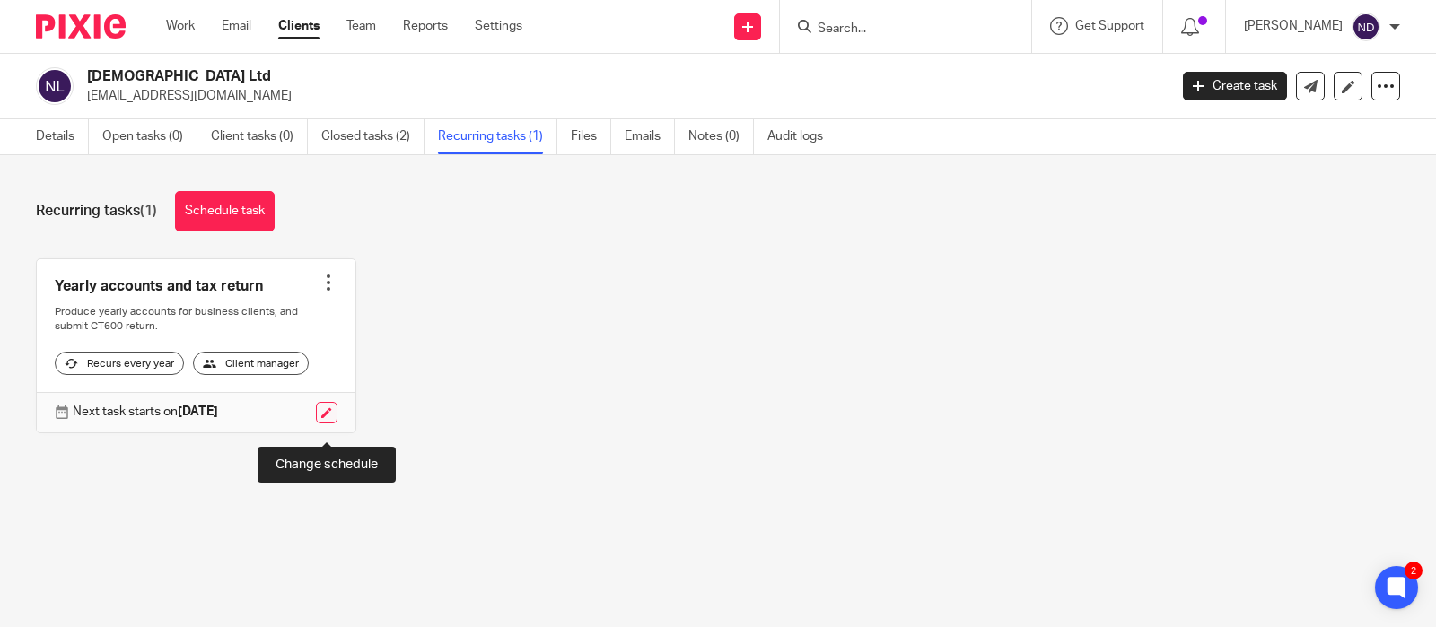
click at [329, 424] on link at bounding box center [327, 413] width 22 height 22
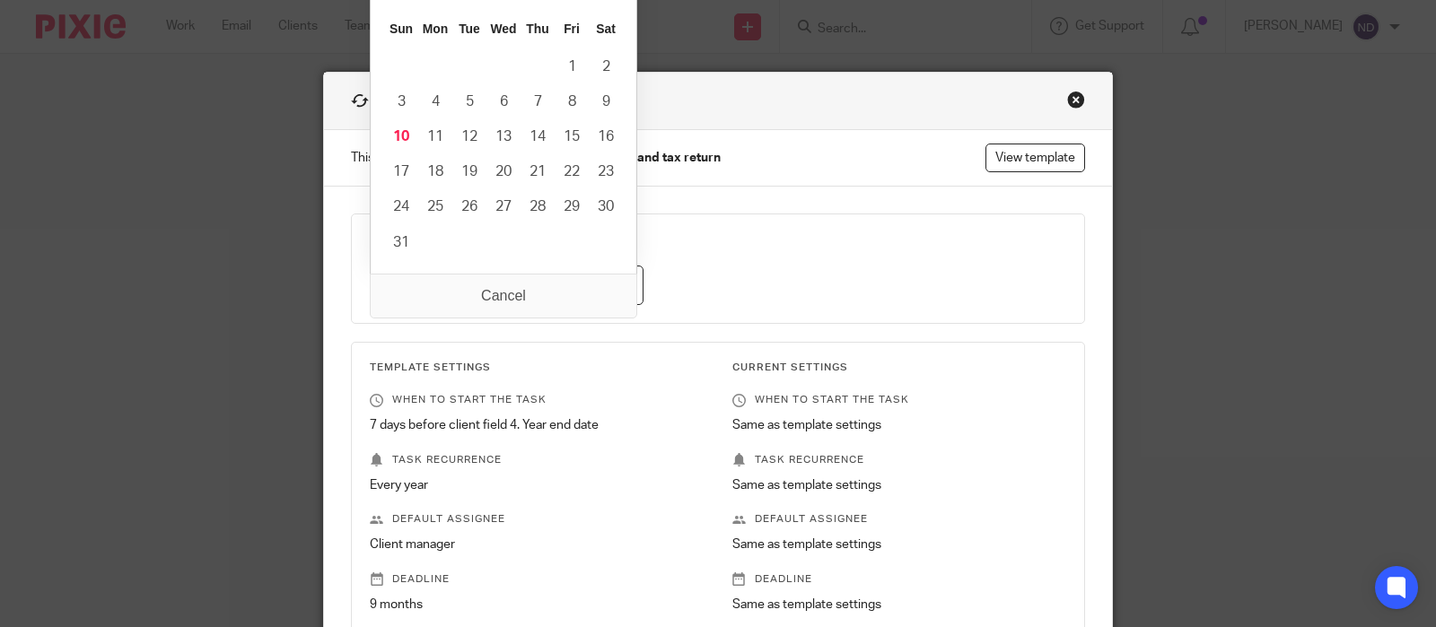
click at [623, 290] on input "[DATE]" at bounding box center [507, 286] width 274 height 40
type input "[DATE]"
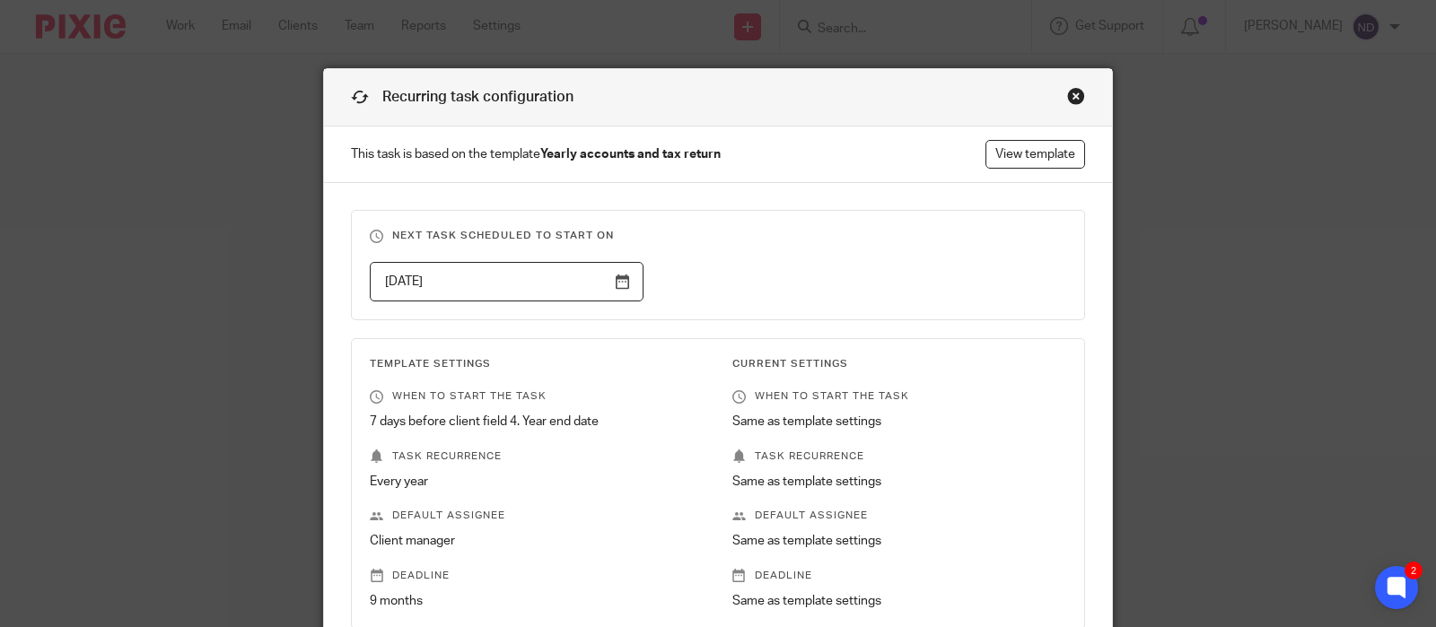
click at [770, 241] on h3 "Next task scheduled to start on" at bounding box center [718, 236] width 697 height 14
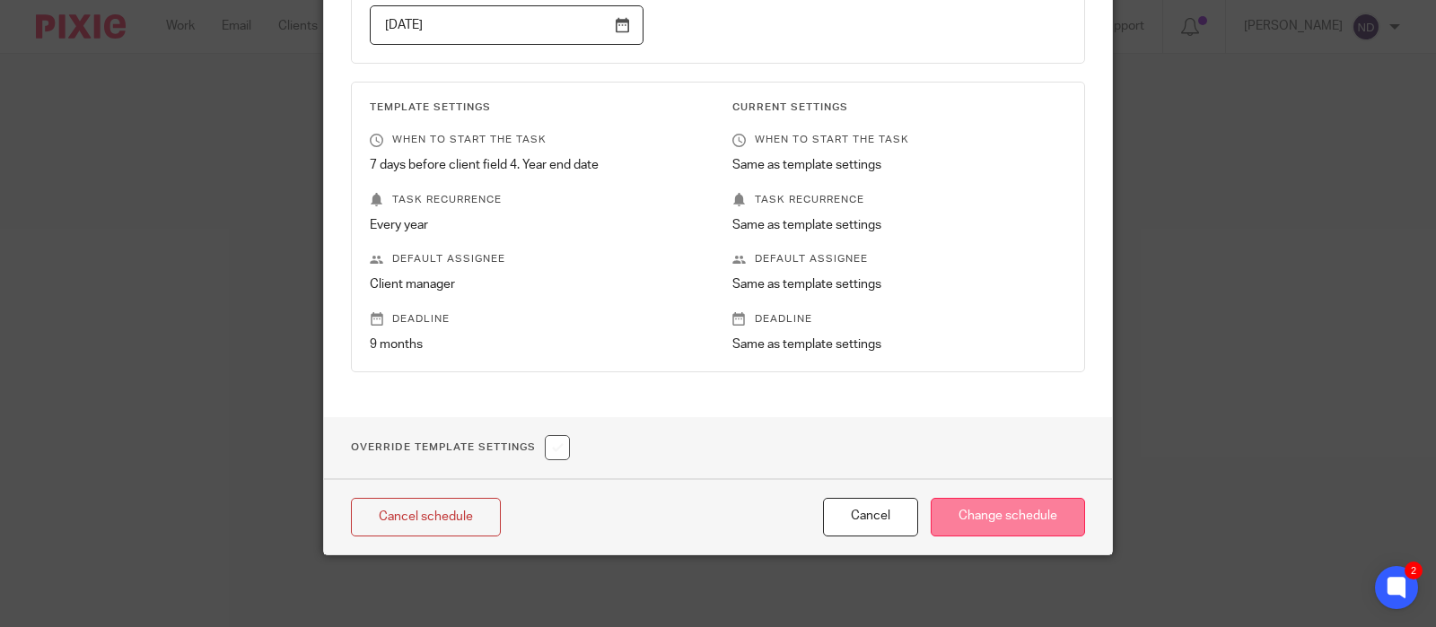
click at [987, 515] on input "Change schedule" at bounding box center [1008, 517] width 154 height 39
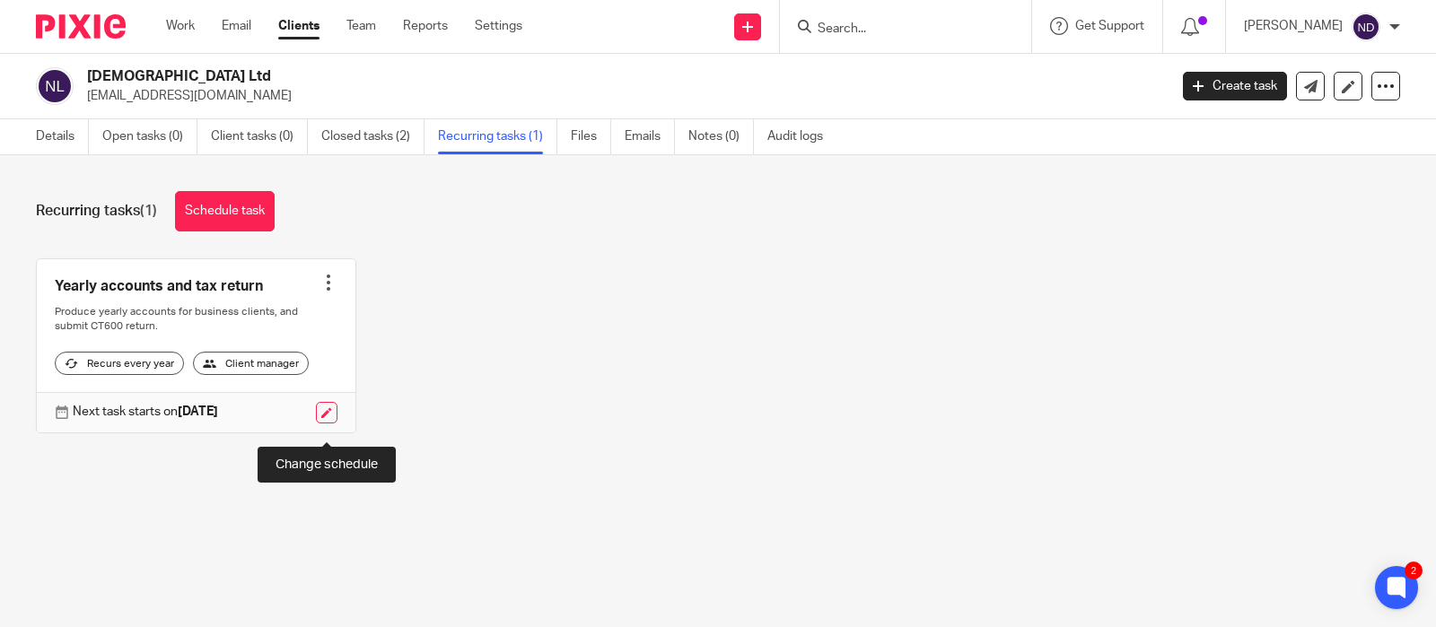
click at [327, 424] on link at bounding box center [327, 413] width 22 height 22
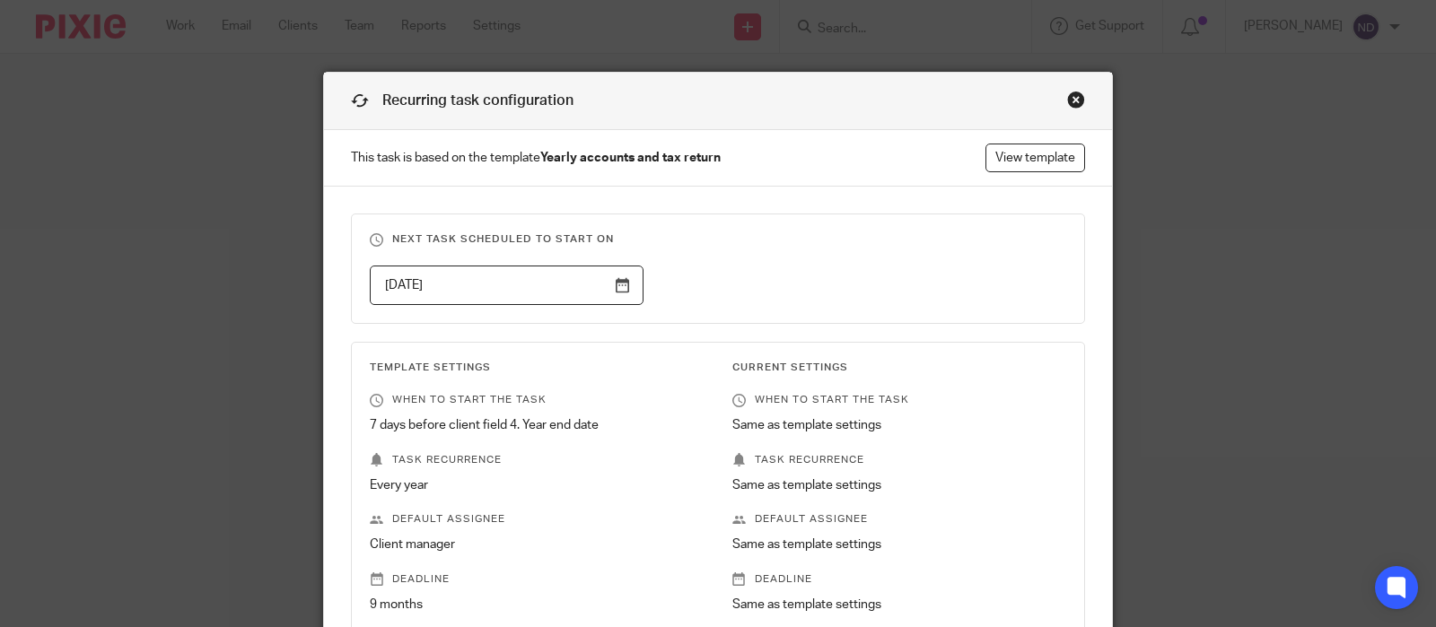
click at [530, 288] on input "2025-08-31" at bounding box center [507, 286] width 274 height 40
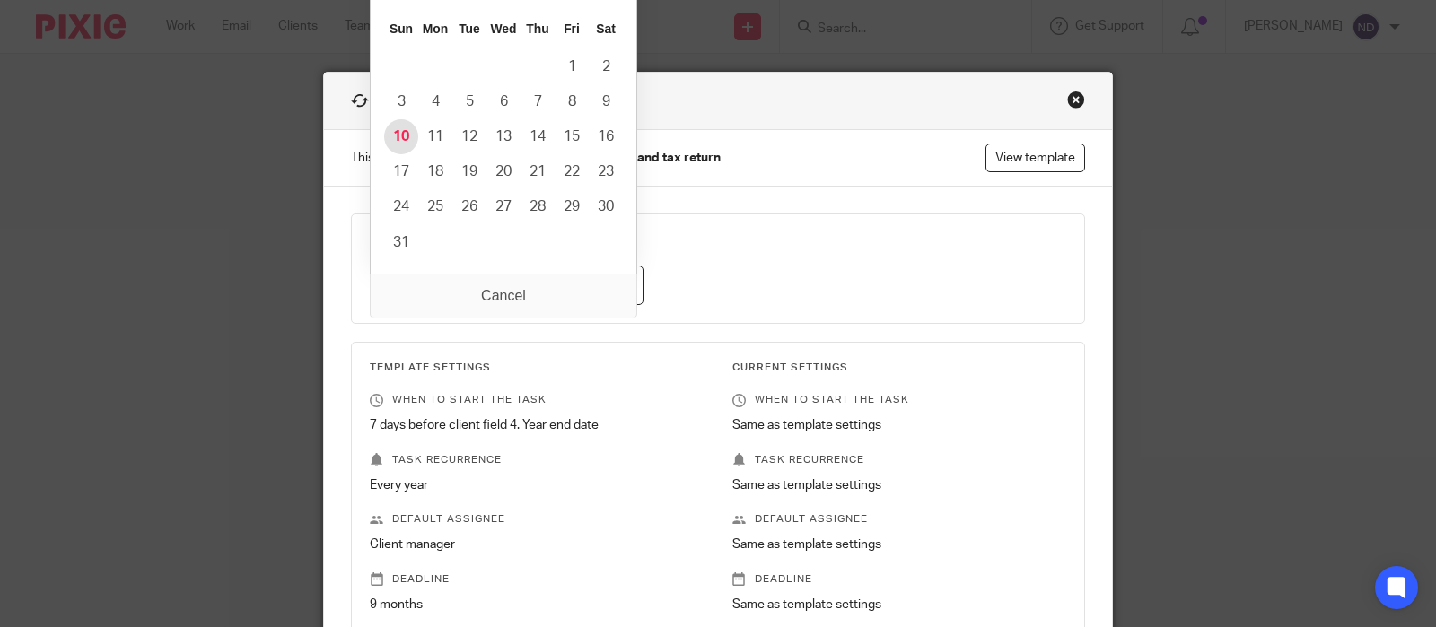
type input "2025-08-10"
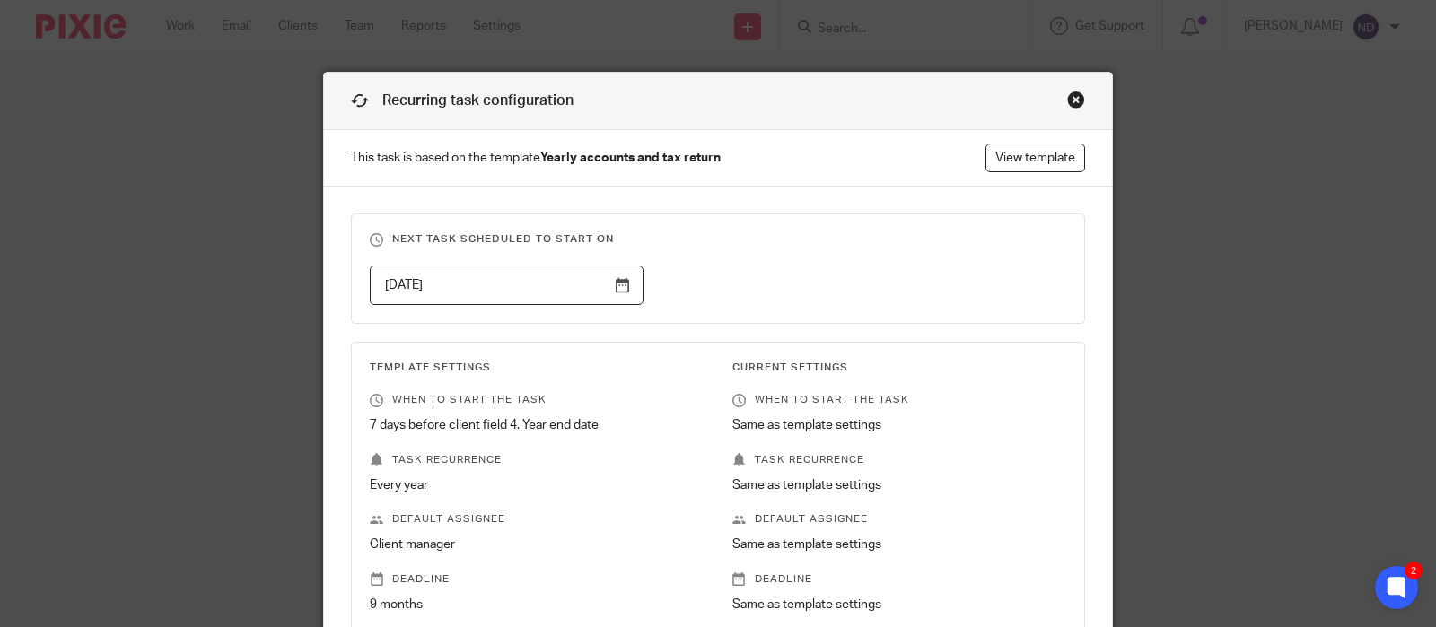
scroll to position [262, 0]
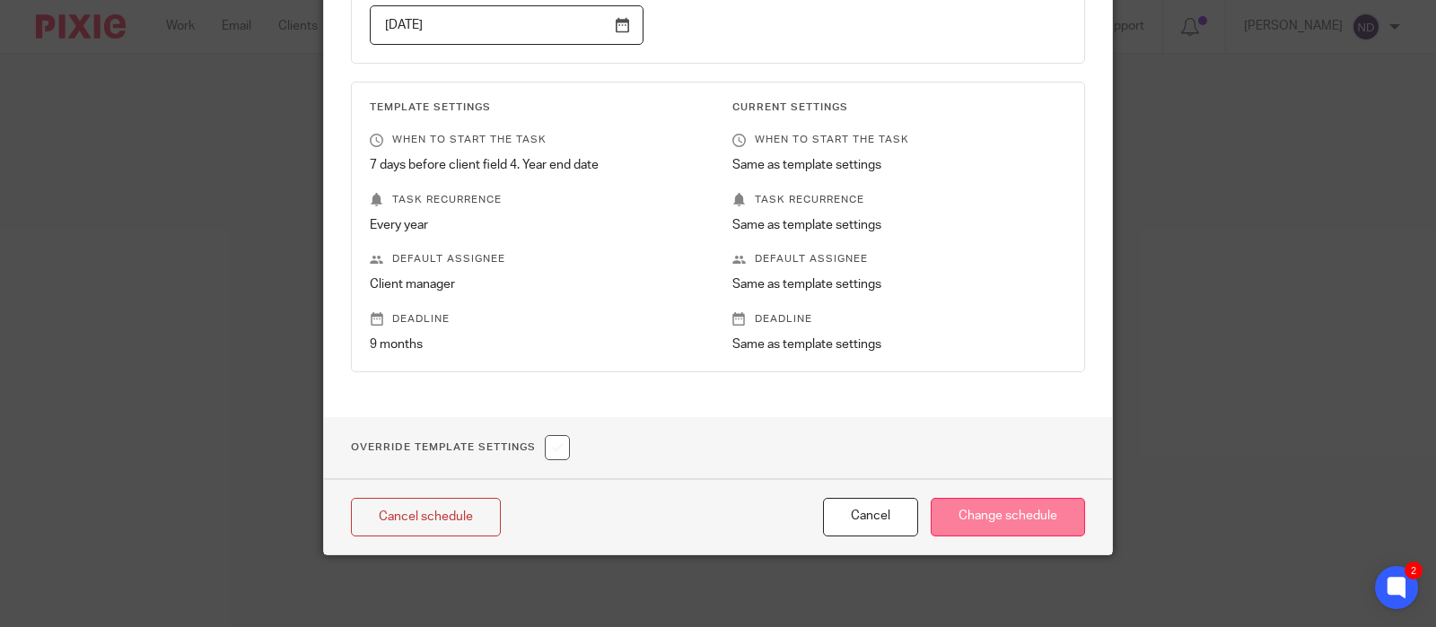
click at [993, 525] on input "Change schedule" at bounding box center [1008, 517] width 154 height 39
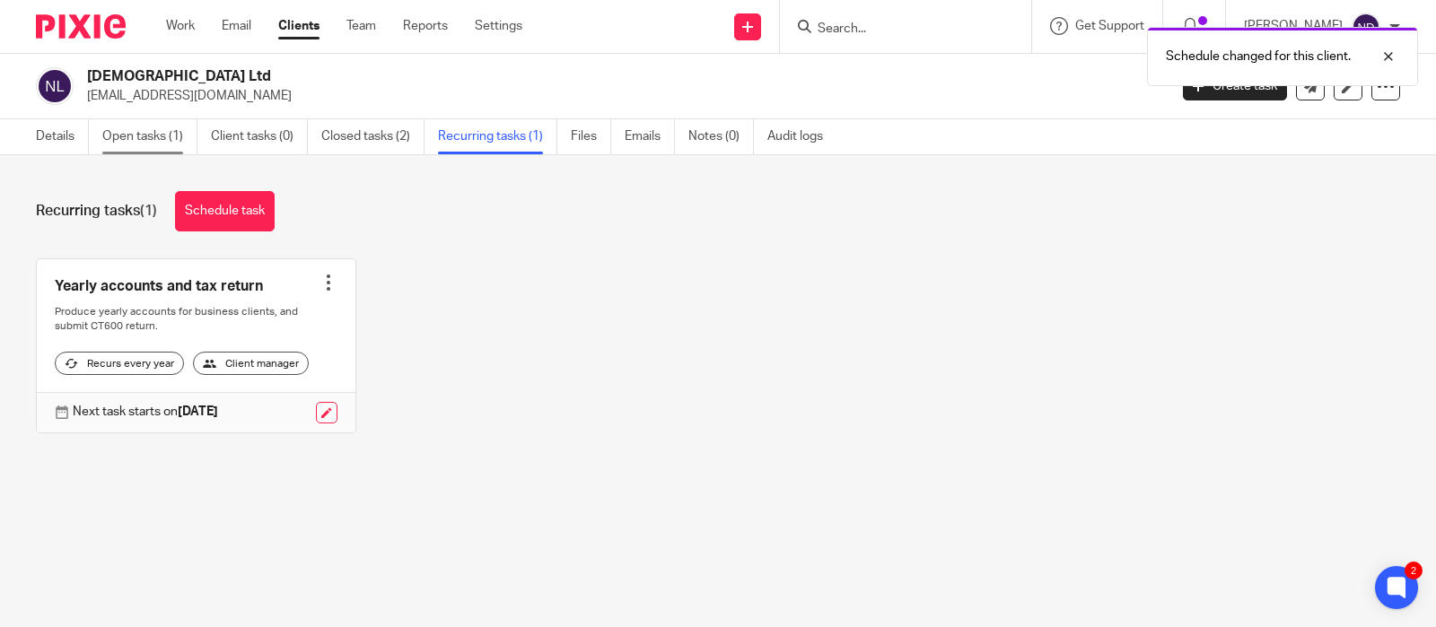
click at [134, 133] on link "Open tasks (1)" at bounding box center [149, 136] width 95 height 35
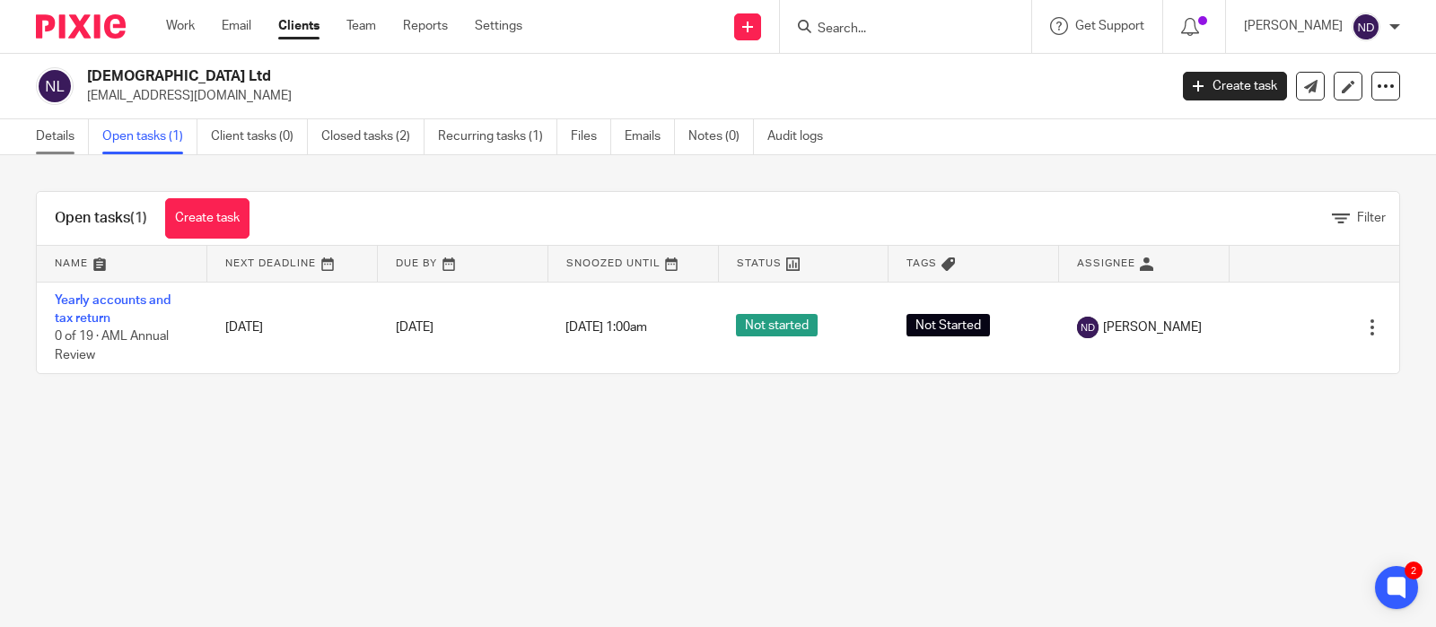
click at [57, 140] on link "Details" at bounding box center [62, 136] width 53 height 35
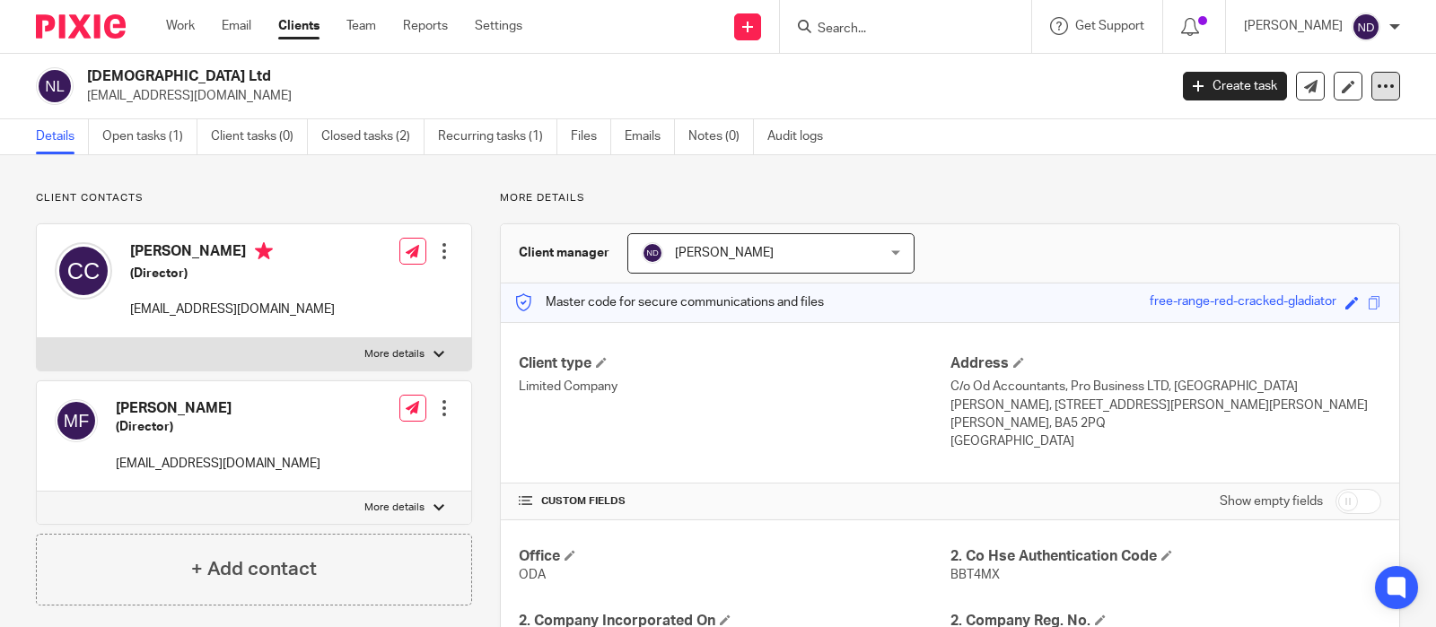
click at [1385, 83] on icon at bounding box center [1386, 86] width 18 height 18
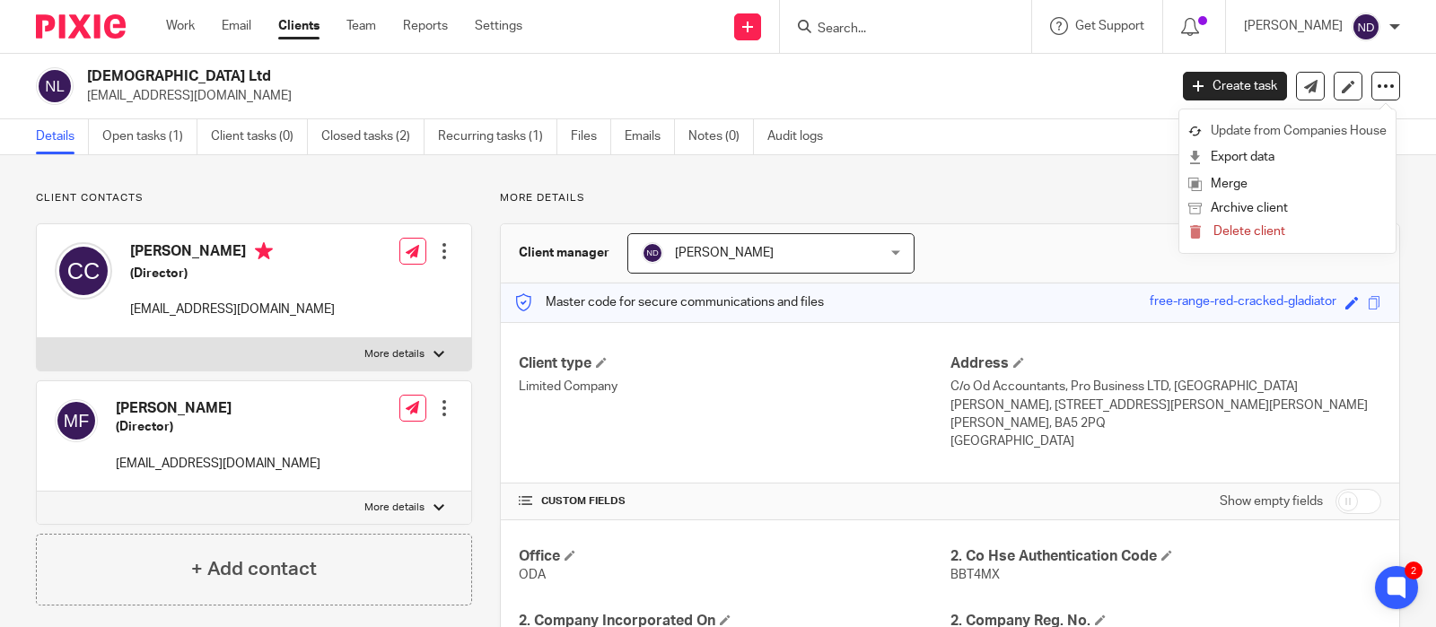
click at [1245, 132] on link "Update from Companies House" at bounding box center [1287, 131] width 198 height 26
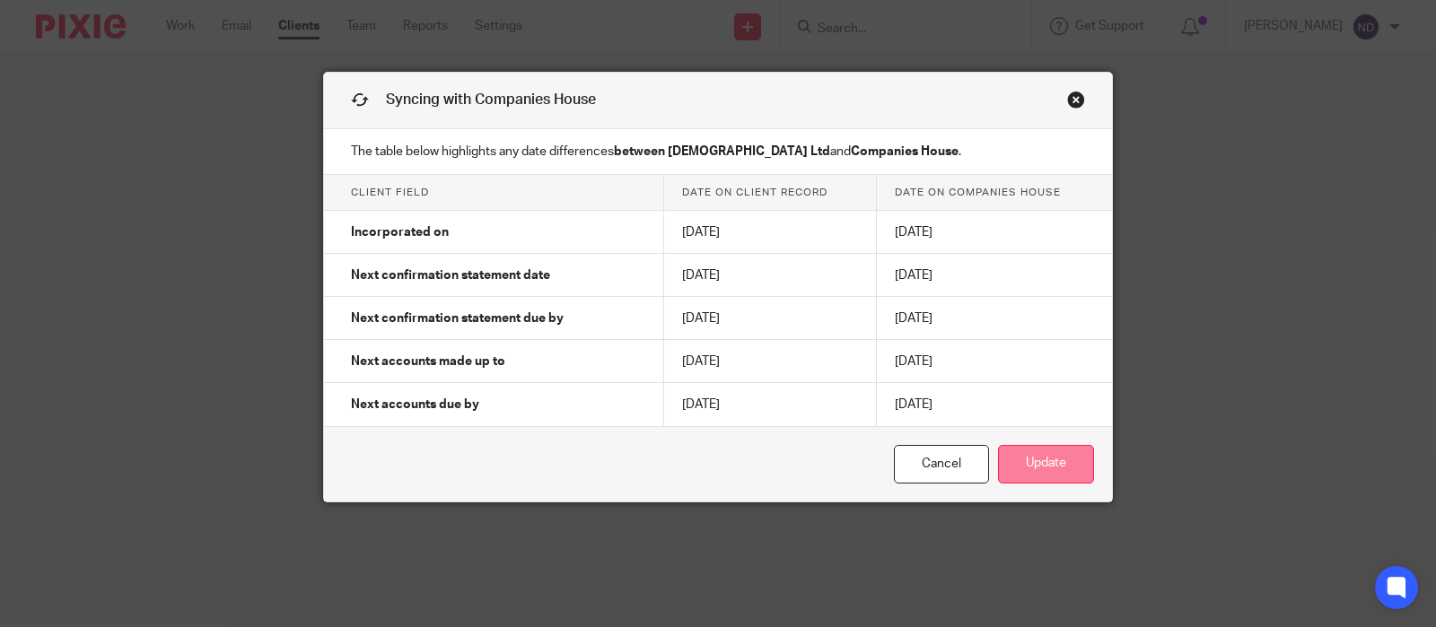
click at [1055, 464] on button "Update" at bounding box center [1046, 464] width 96 height 39
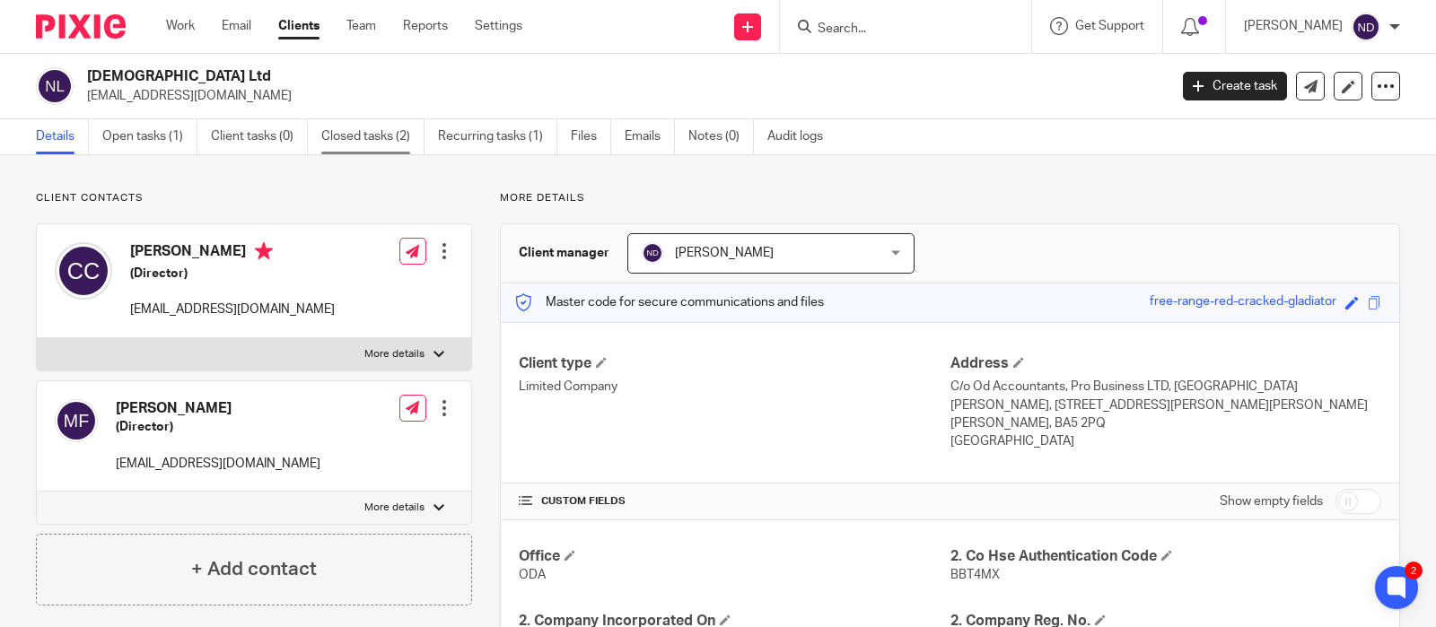
click at [351, 143] on link "Closed tasks (2)" at bounding box center [372, 136] width 103 height 35
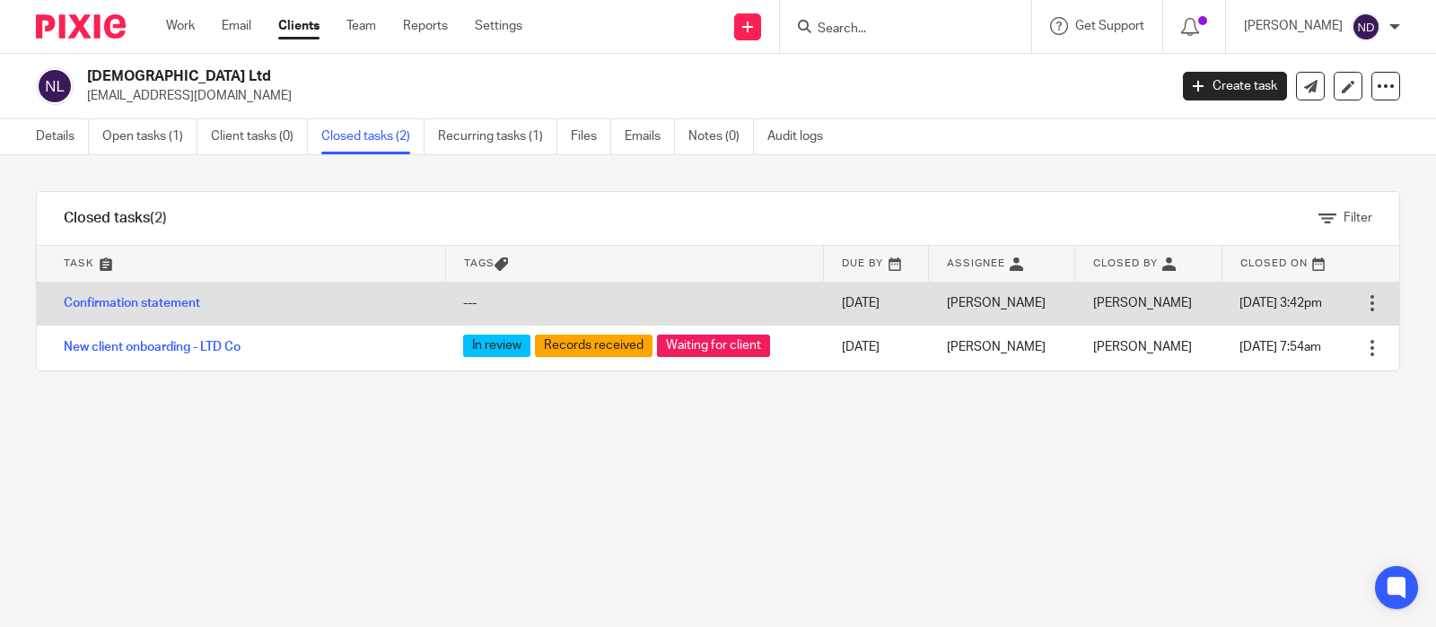
click at [1372, 304] on div at bounding box center [1372, 303] width 18 height 18
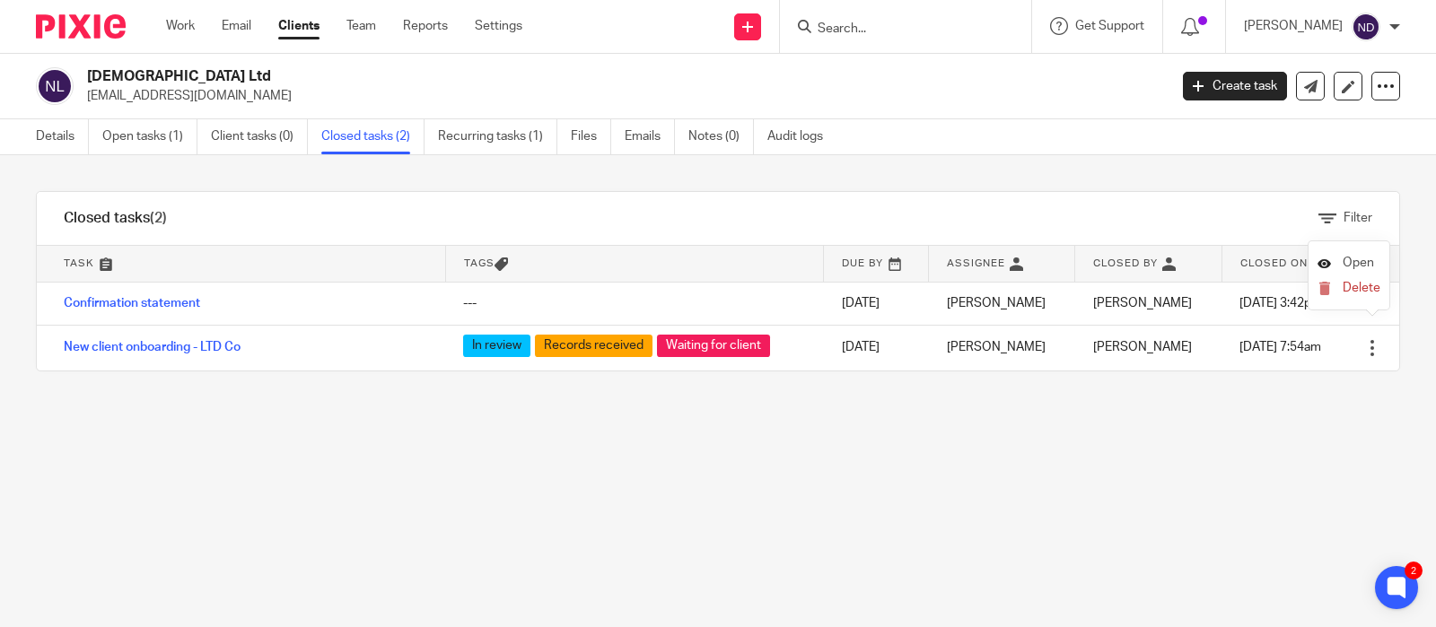
click at [1358, 266] on span "Open" at bounding box center [1358, 263] width 31 height 13
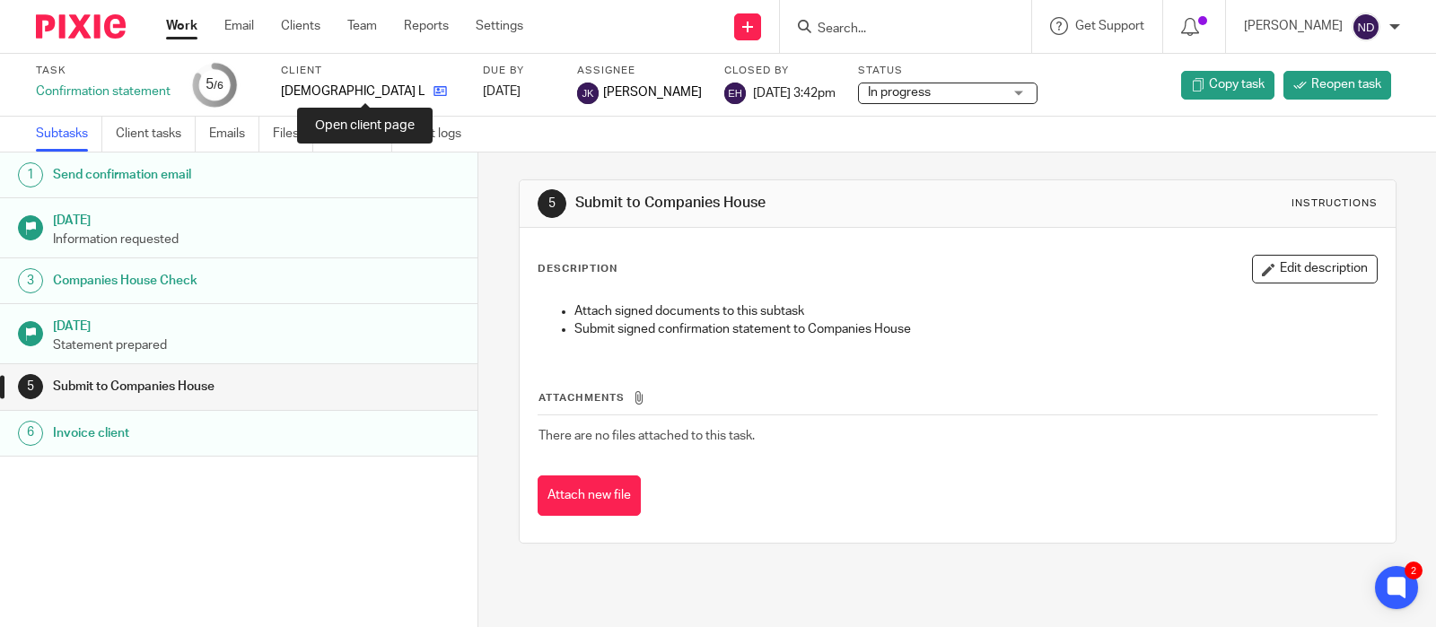
click at [434, 92] on icon at bounding box center [440, 90] width 13 height 13
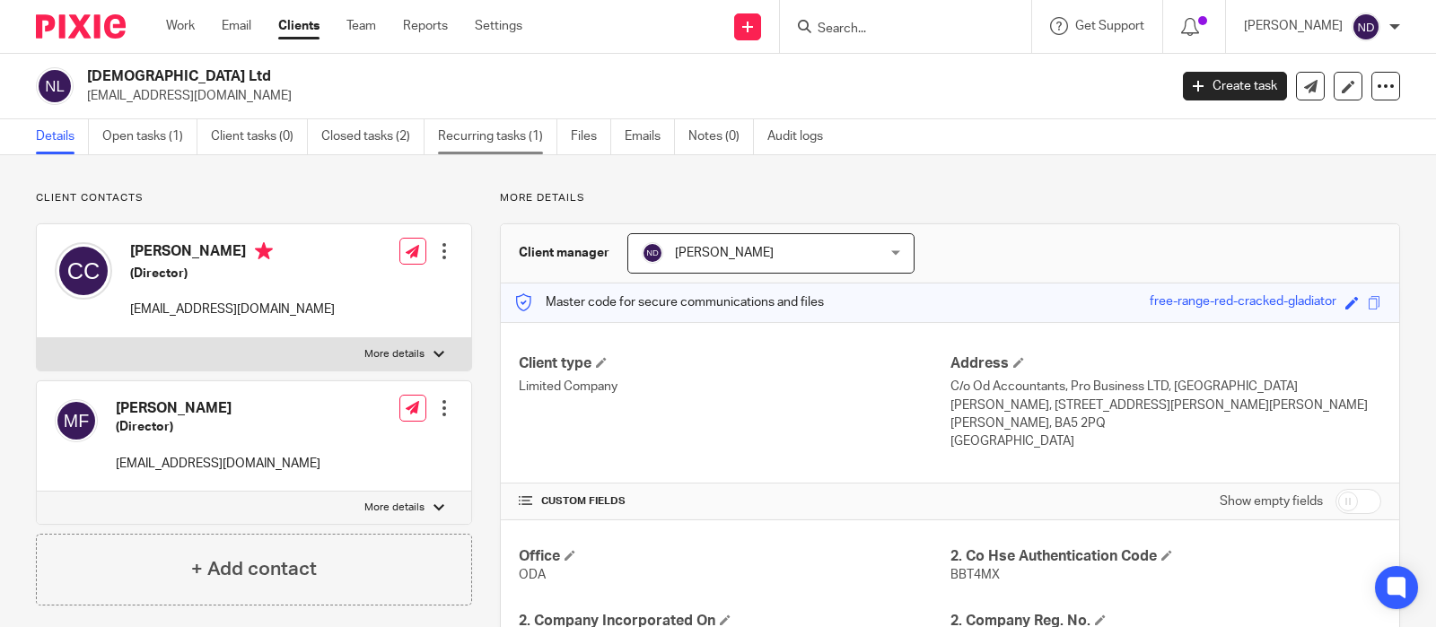
click at [485, 142] on link "Recurring tasks (1)" at bounding box center [497, 136] width 119 height 35
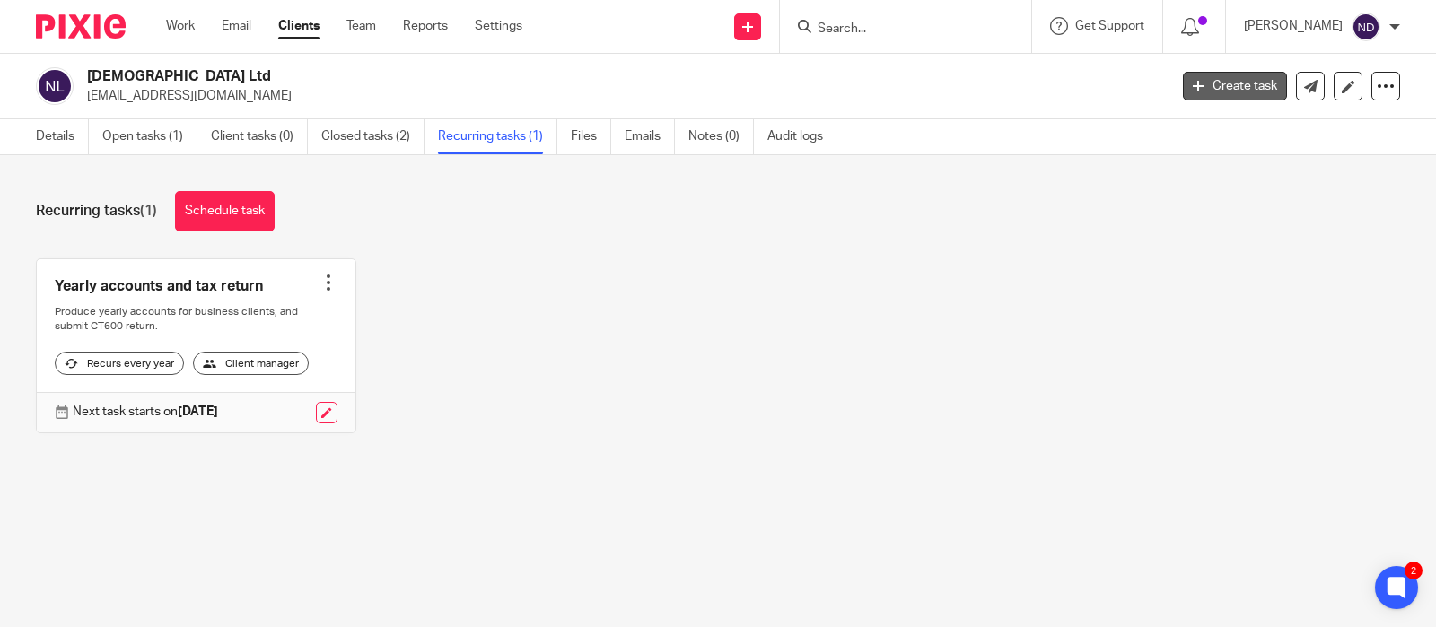
click at [1228, 92] on link "Create task" at bounding box center [1235, 86] width 104 height 29
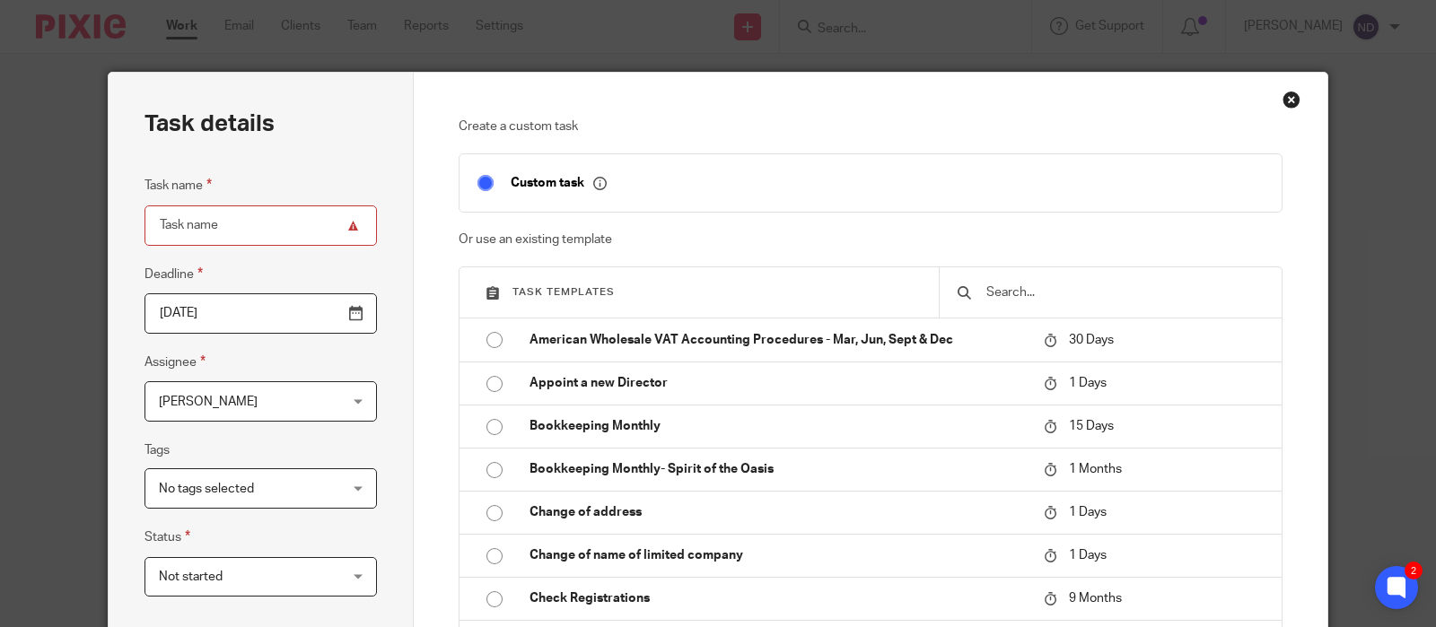
click at [1012, 295] on input "text" at bounding box center [1124, 293] width 279 height 20
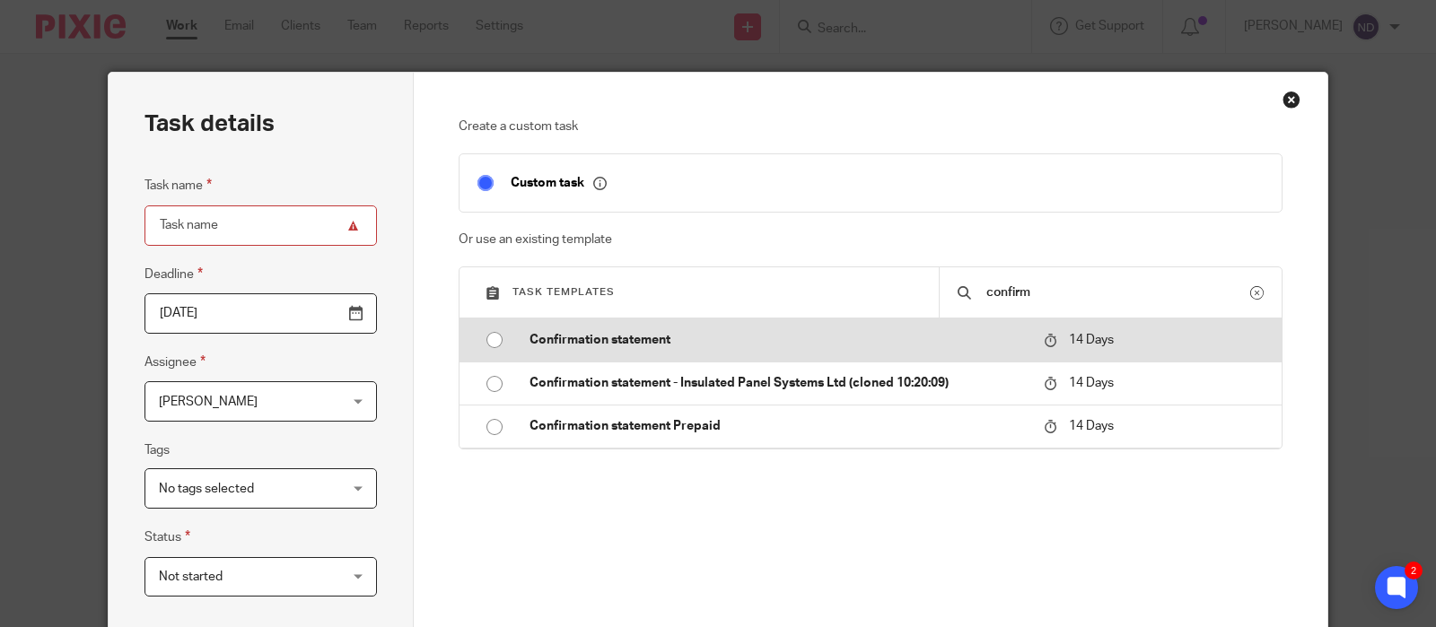
type input "confirm"
click at [497, 346] on input "radio" at bounding box center [495, 340] width 34 height 34
type input "2025-08-24"
type input "Confirmation statement"
checkbox input "false"
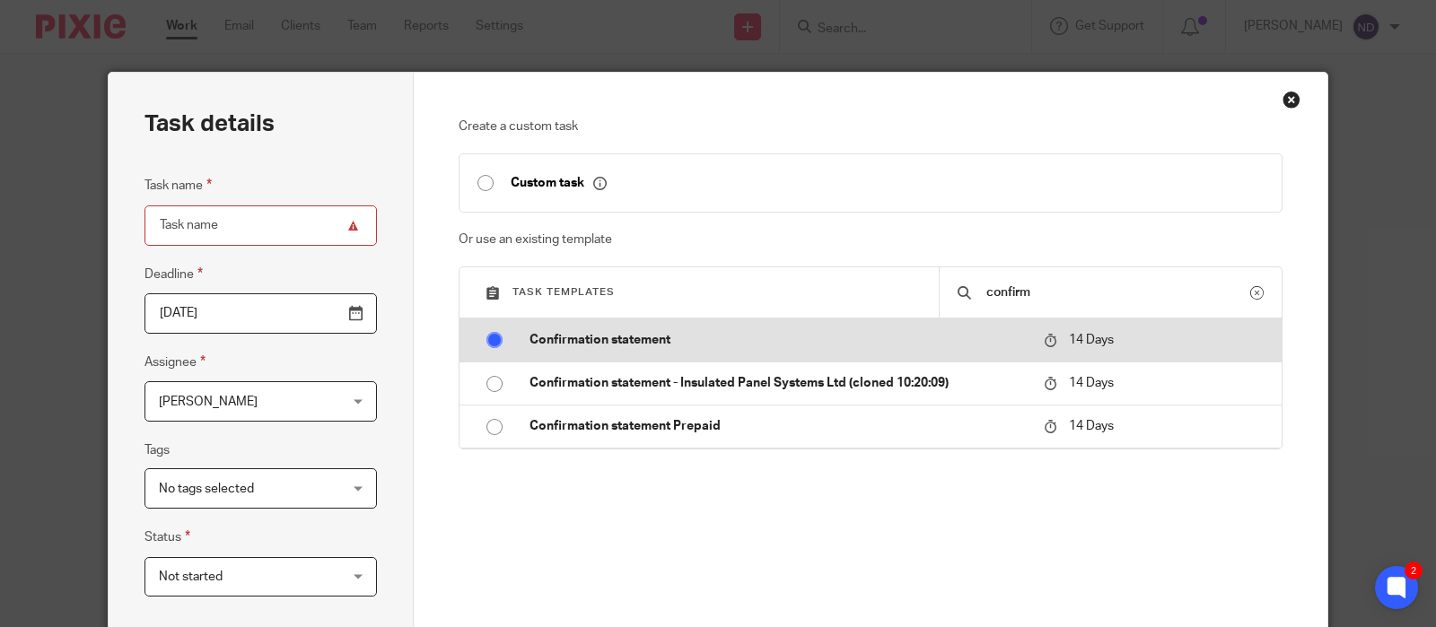
radio input "false"
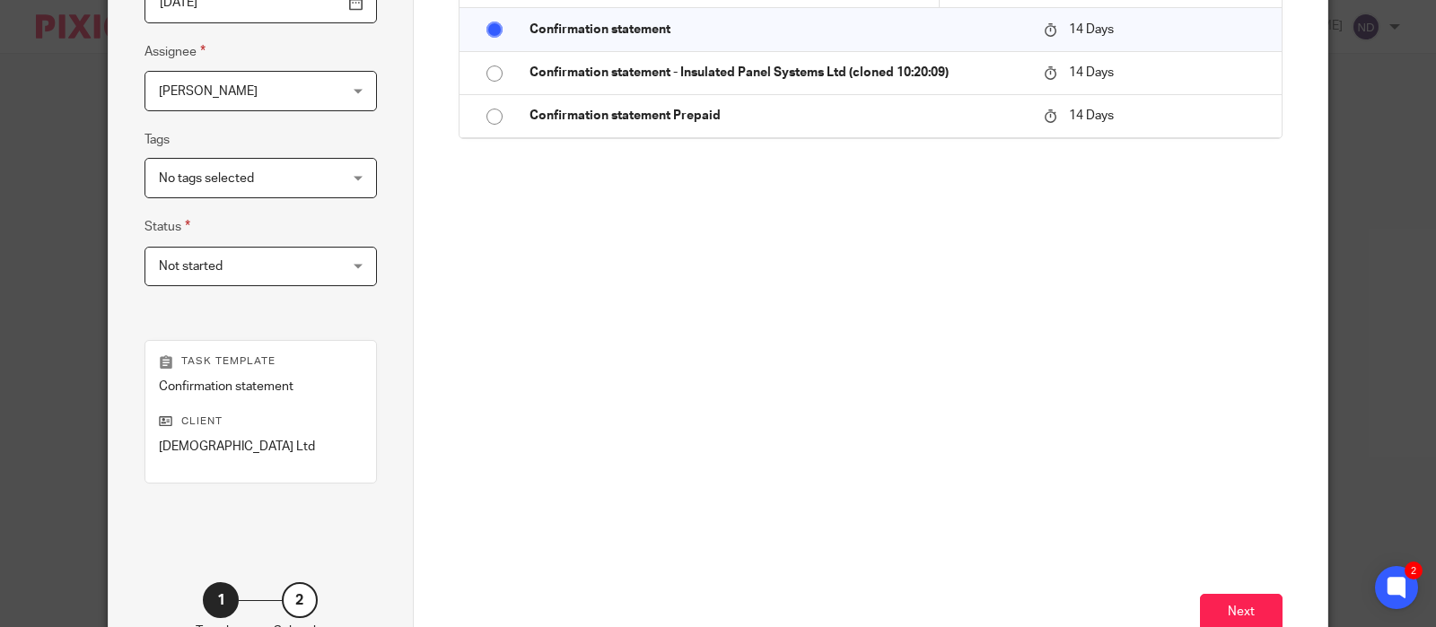
scroll to position [434, 0]
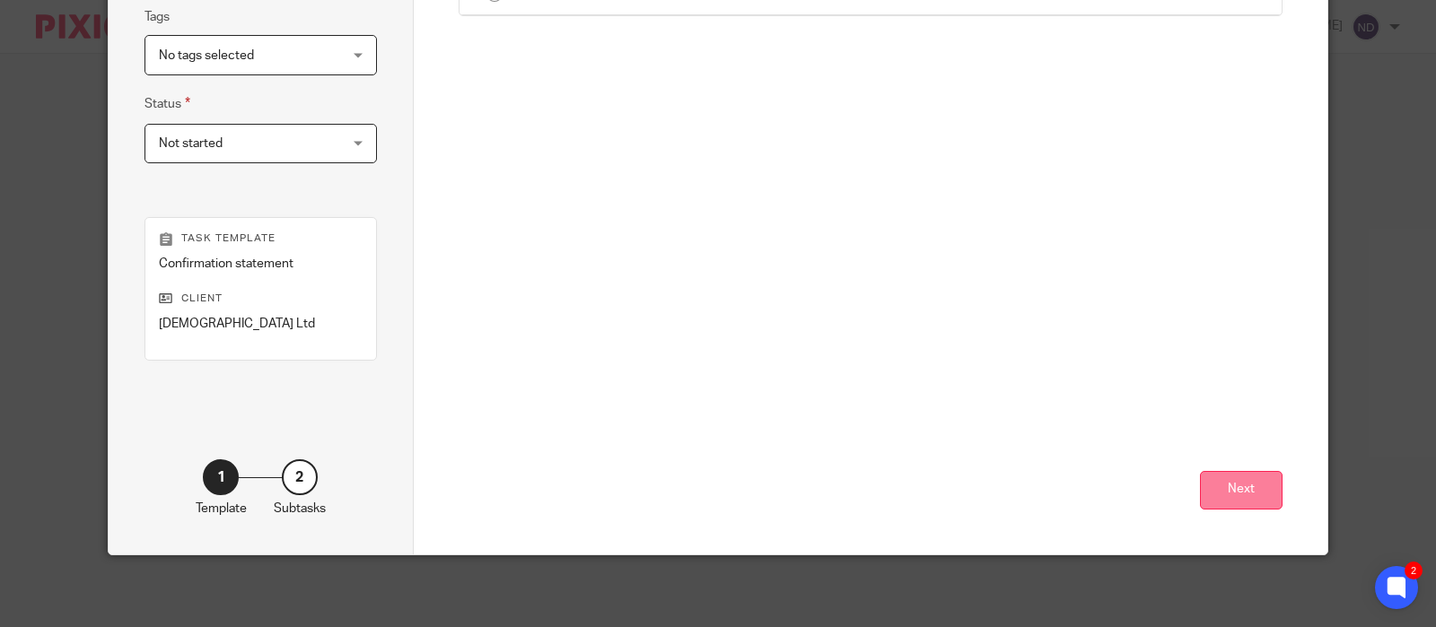
click at [1257, 495] on button "Next" at bounding box center [1241, 490] width 83 height 39
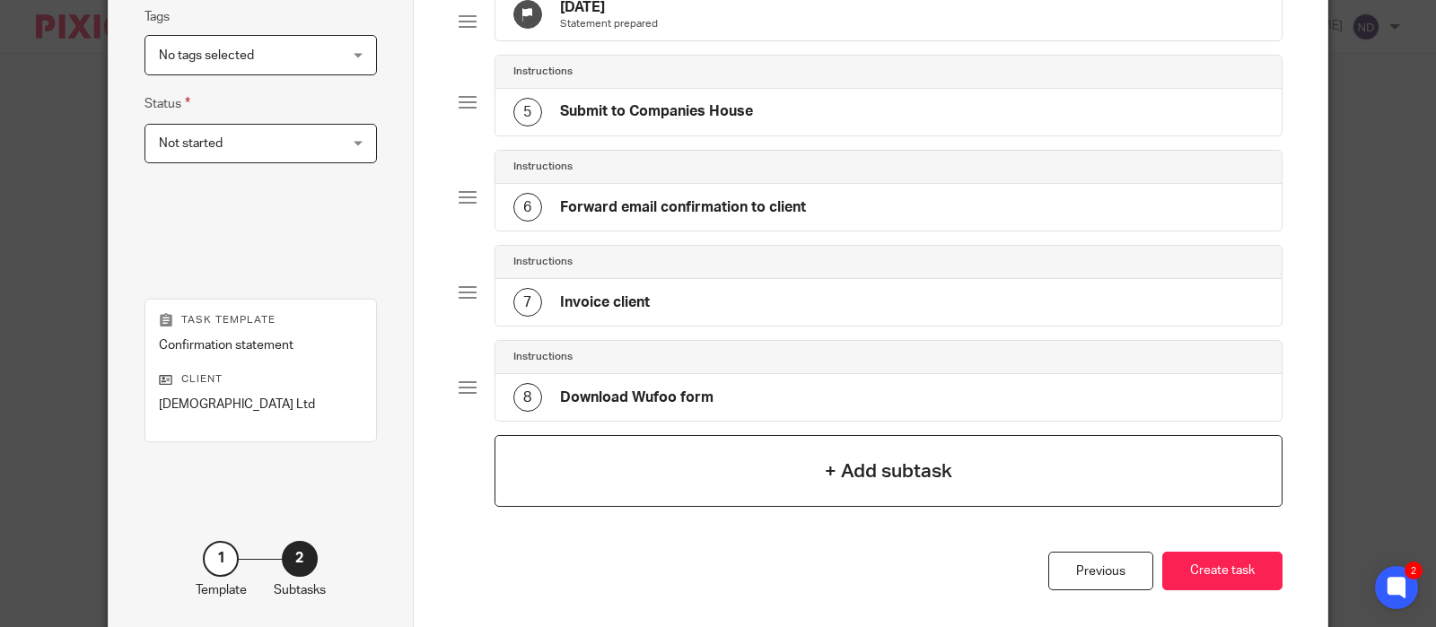
scroll to position [543, 0]
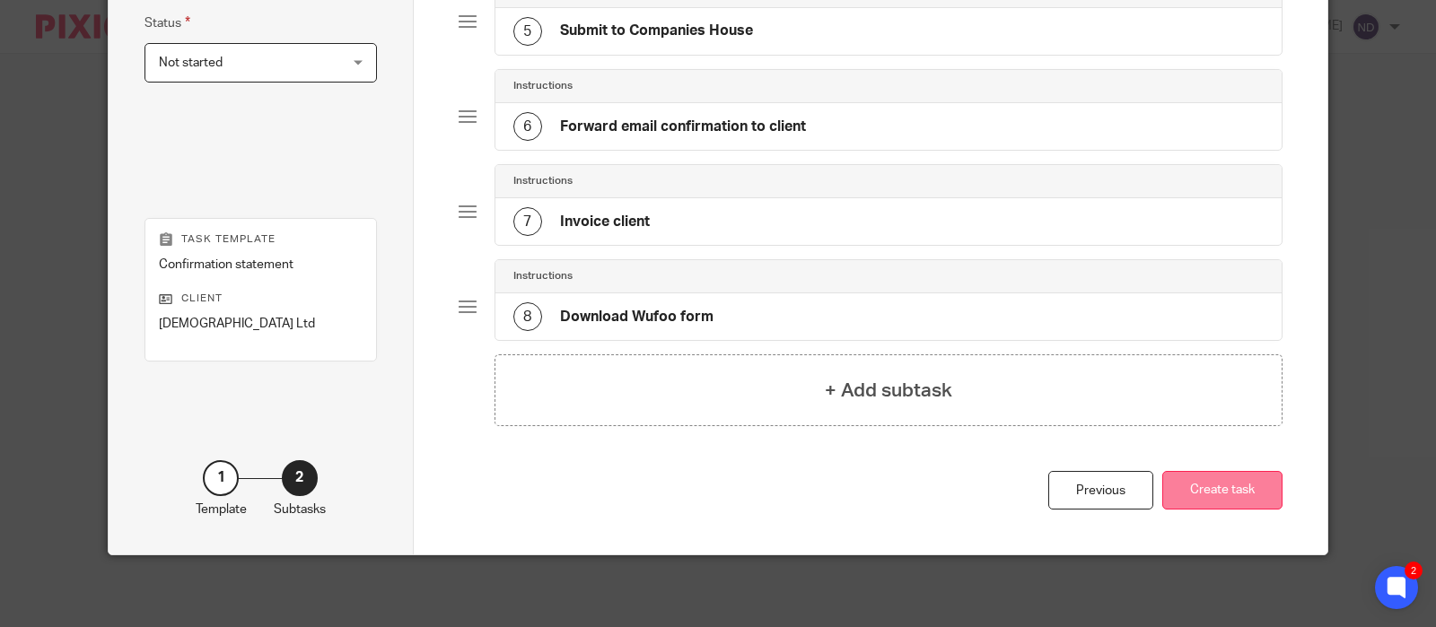
click at [1230, 493] on button "Create task" at bounding box center [1222, 490] width 120 height 39
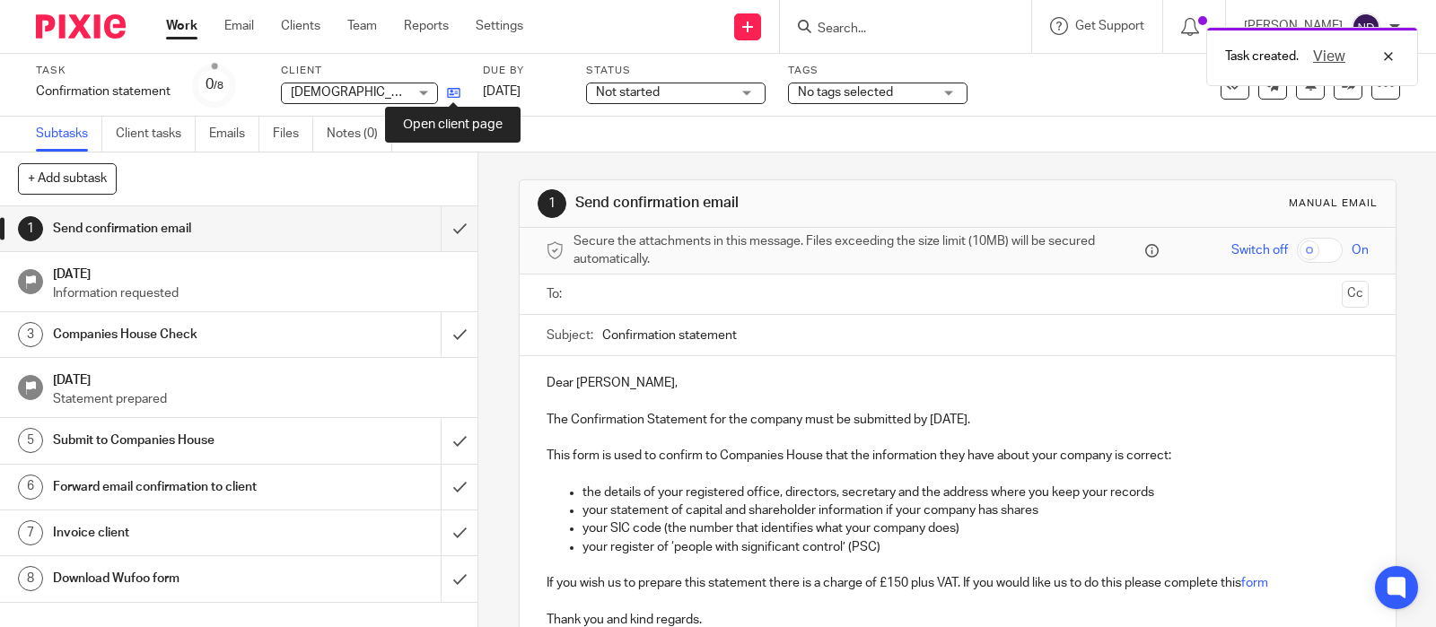
click at [454, 92] on icon at bounding box center [453, 92] width 13 height 13
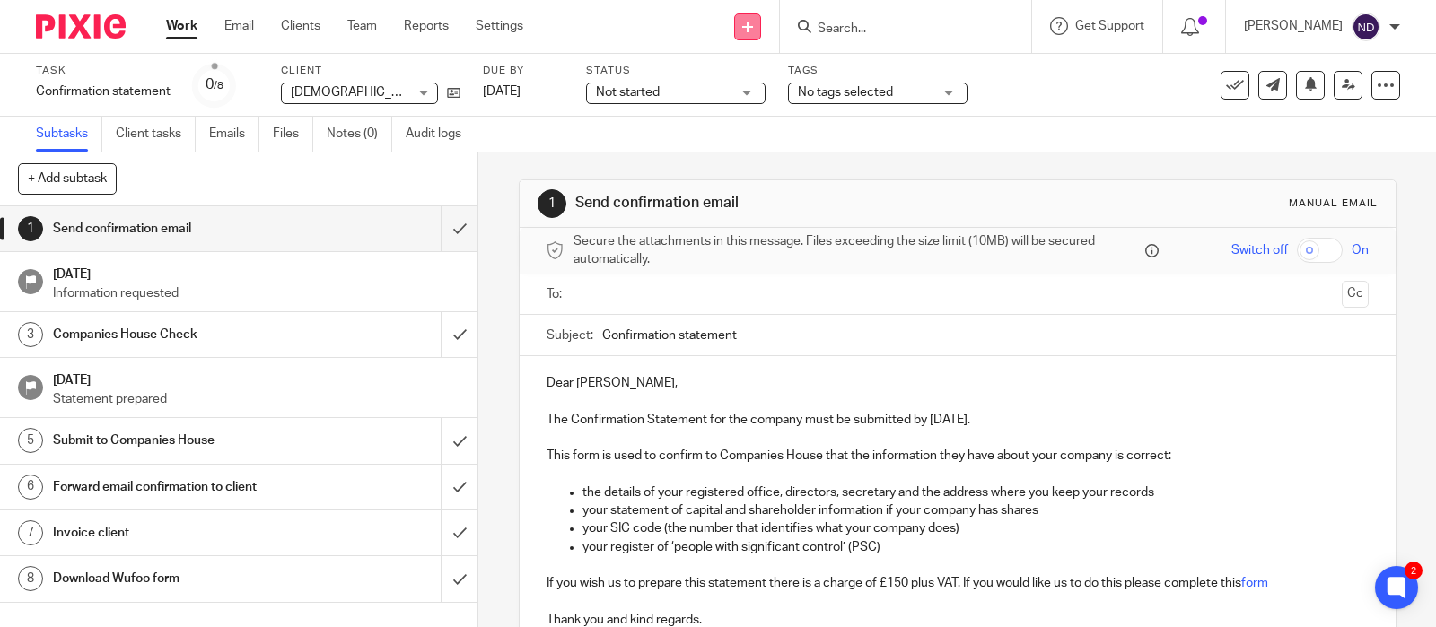
click at [753, 26] on icon at bounding box center [747, 27] width 11 height 11
click at [752, 134] on link "Add client" at bounding box center [764, 137] width 110 height 26
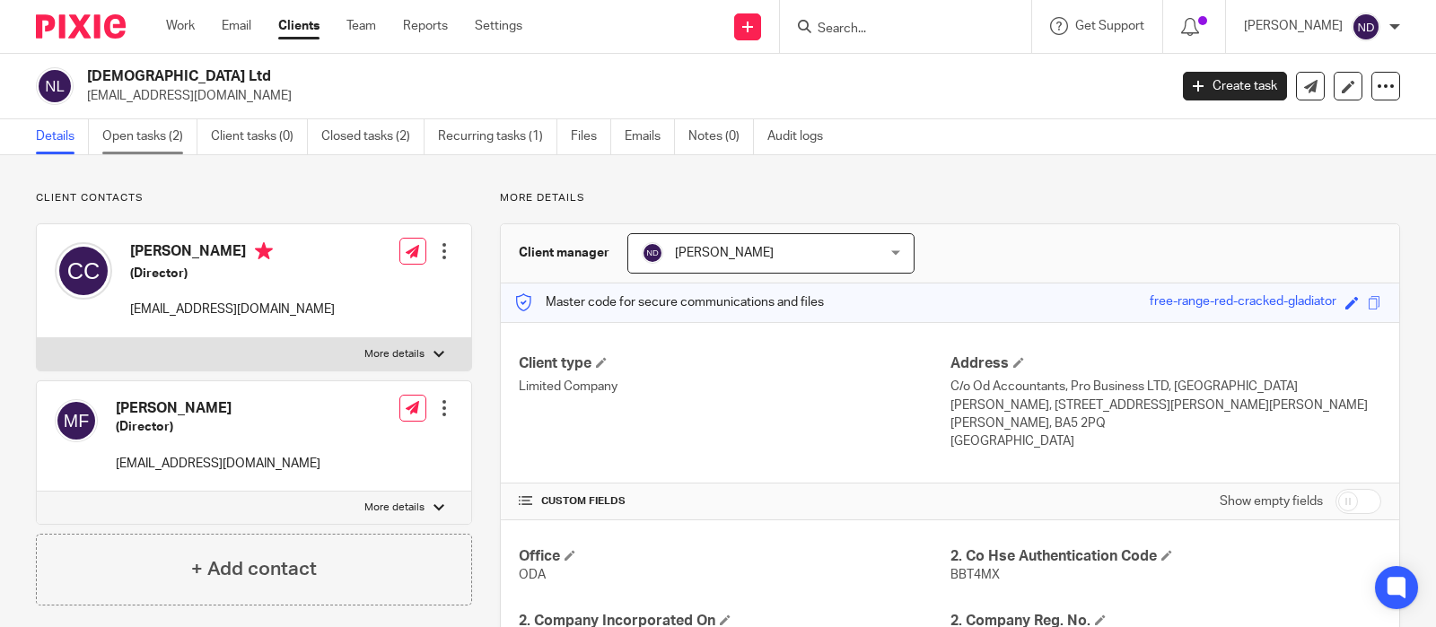
click at [144, 139] on link "Open tasks (2)" at bounding box center [149, 136] width 95 height 35
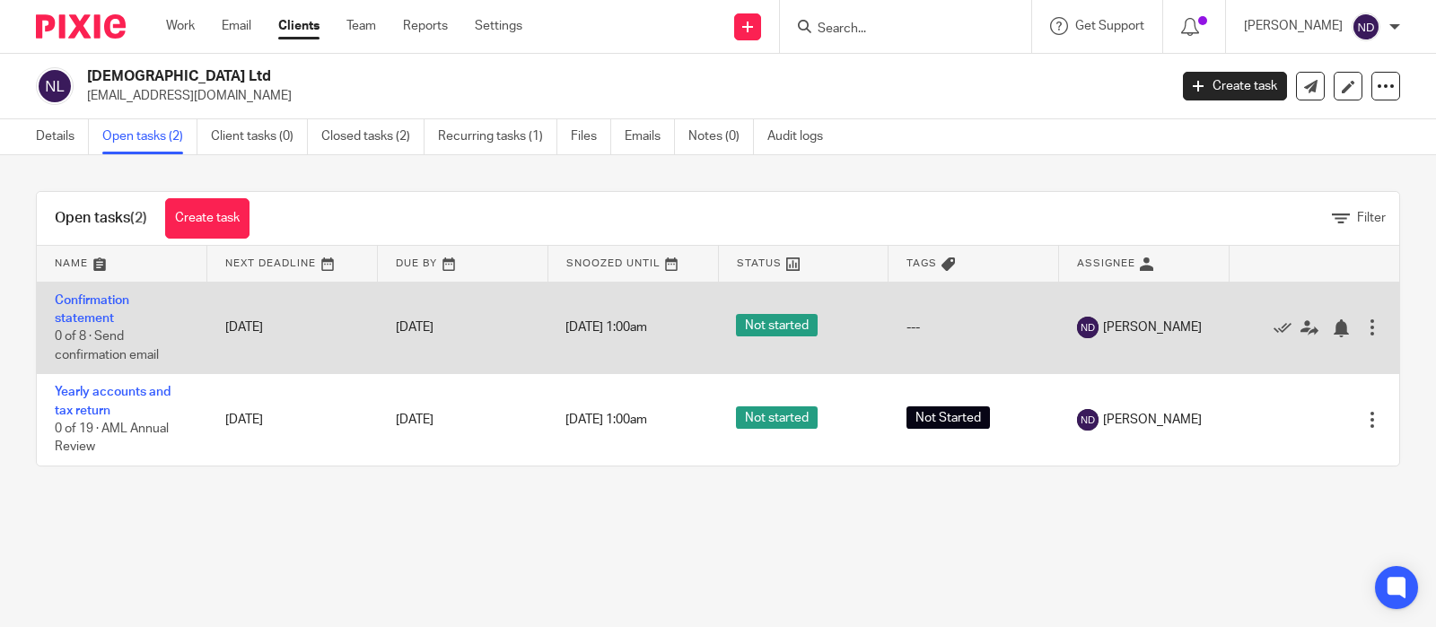
click at [1369, 325] on div at bounding box center [1372, 328] width 18 height 18
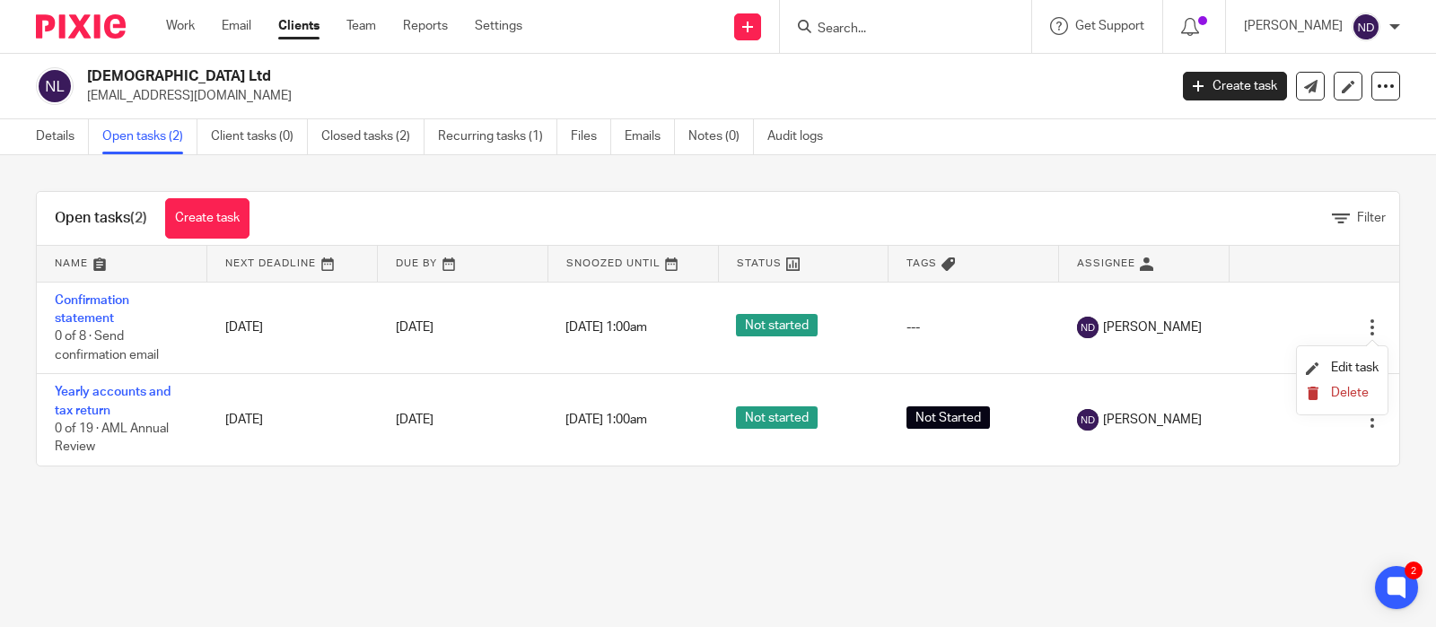
click at [1341, 398] on span "Delete" at bounding box center [1350, 393] width 38 height 13
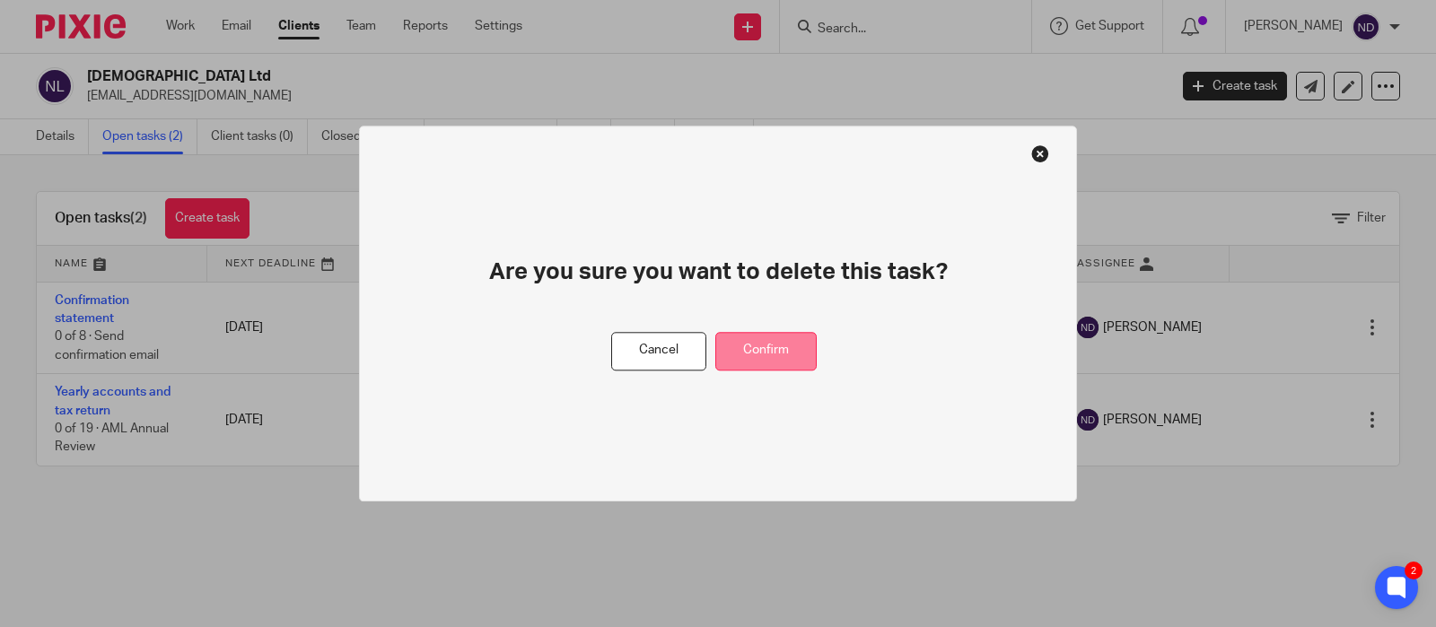
click at [756, 353] on button "Confirm" at bounding box center [765, 351] width 101 height 39
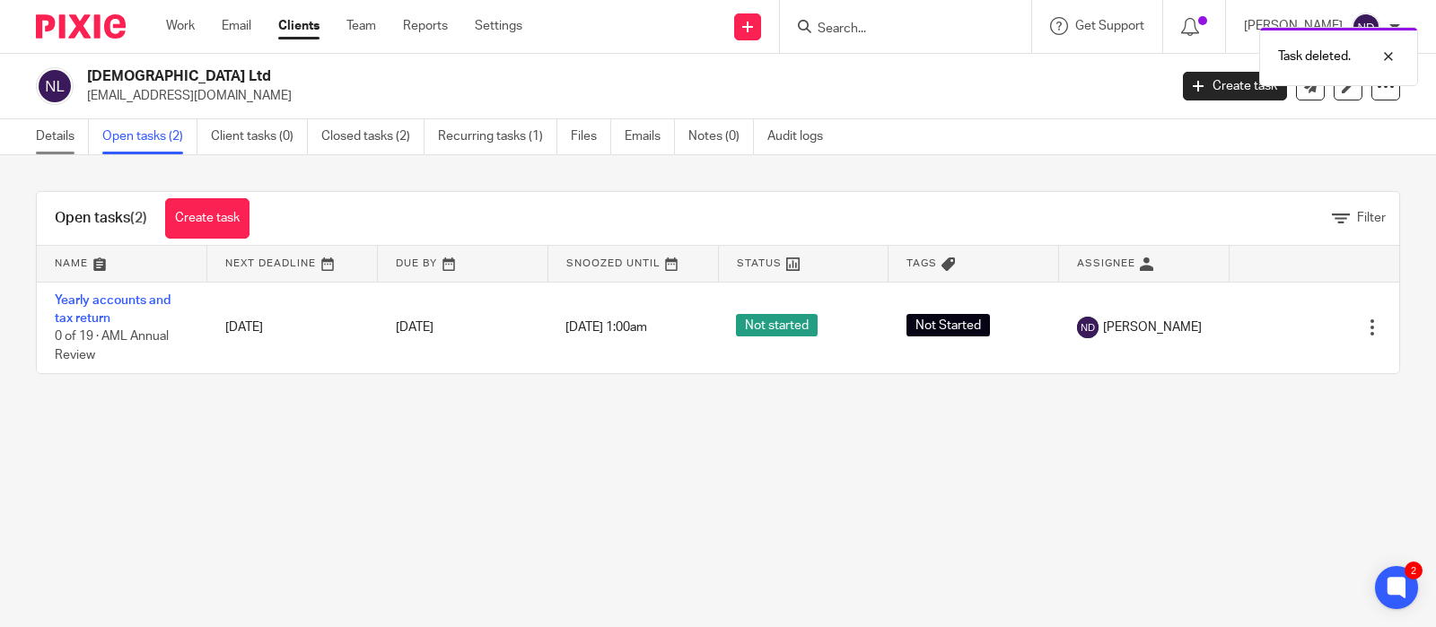
click at [52, 139] on link "Details" at bounding box center [62, 136] width 53 height 35
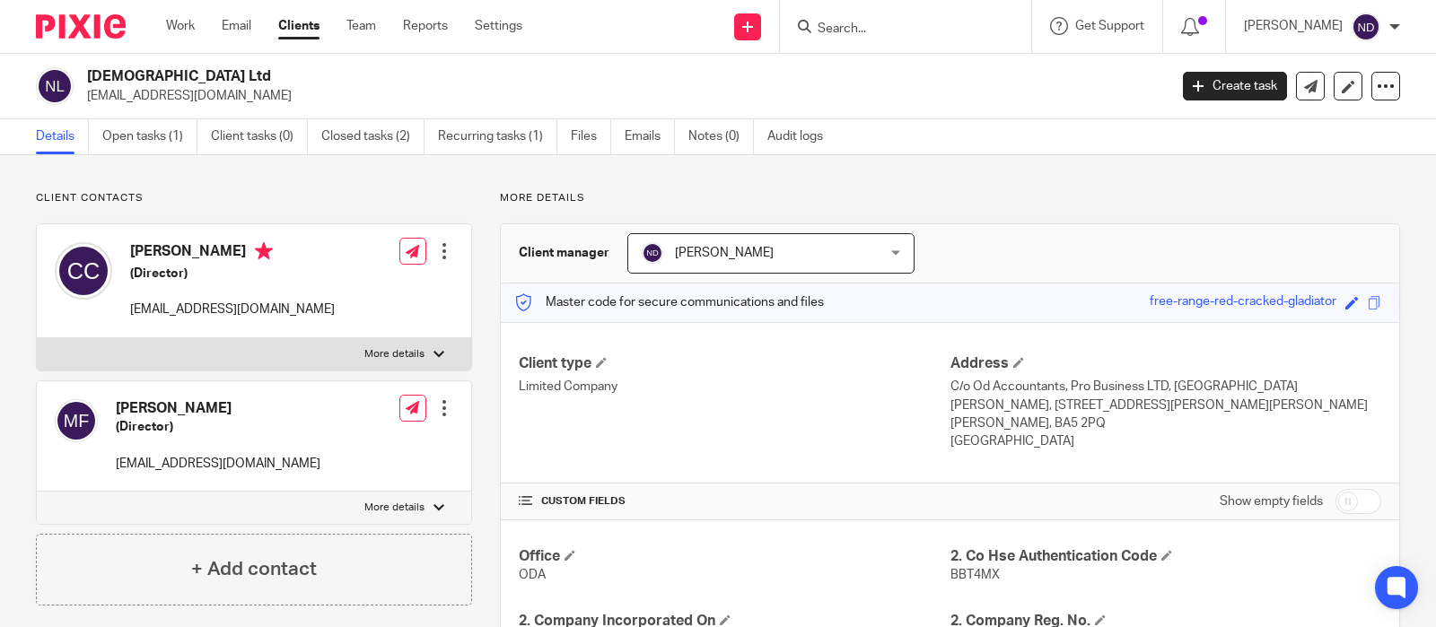
scroll to position [23, 0]
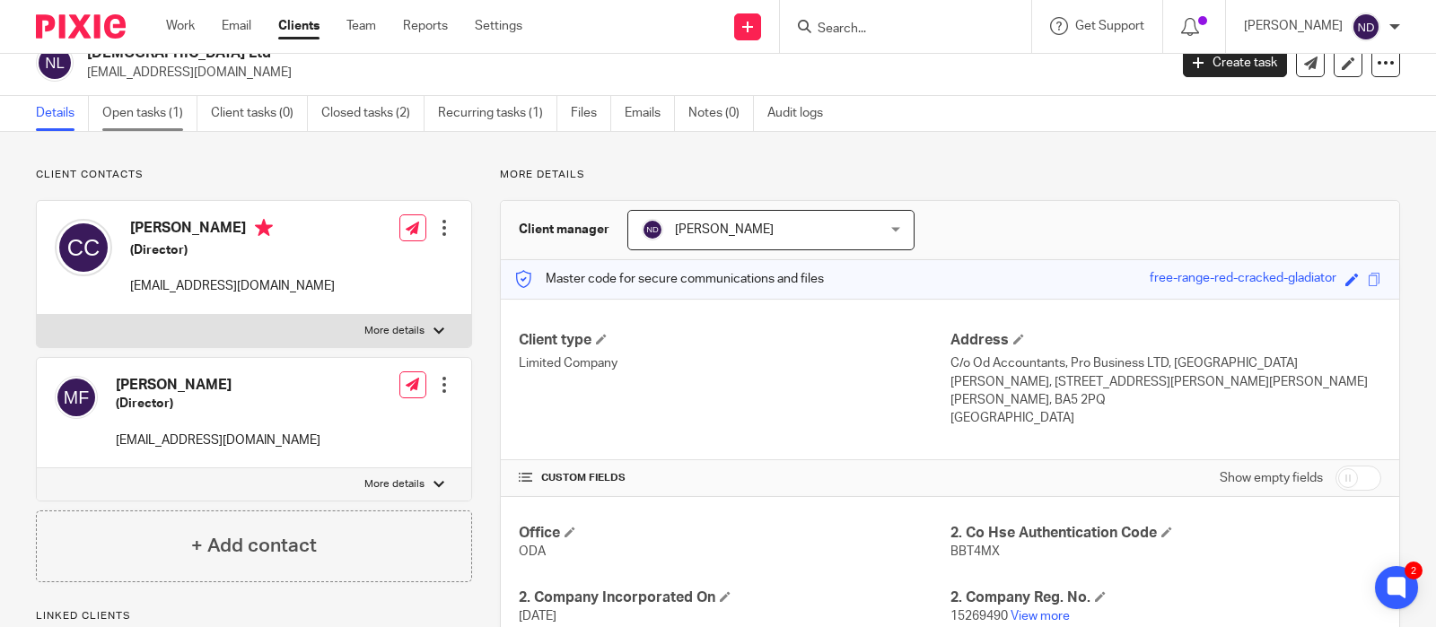
click at [137, 122] on link "Open tasks (1)" at bounding box center [149, 113] width 95 height 35
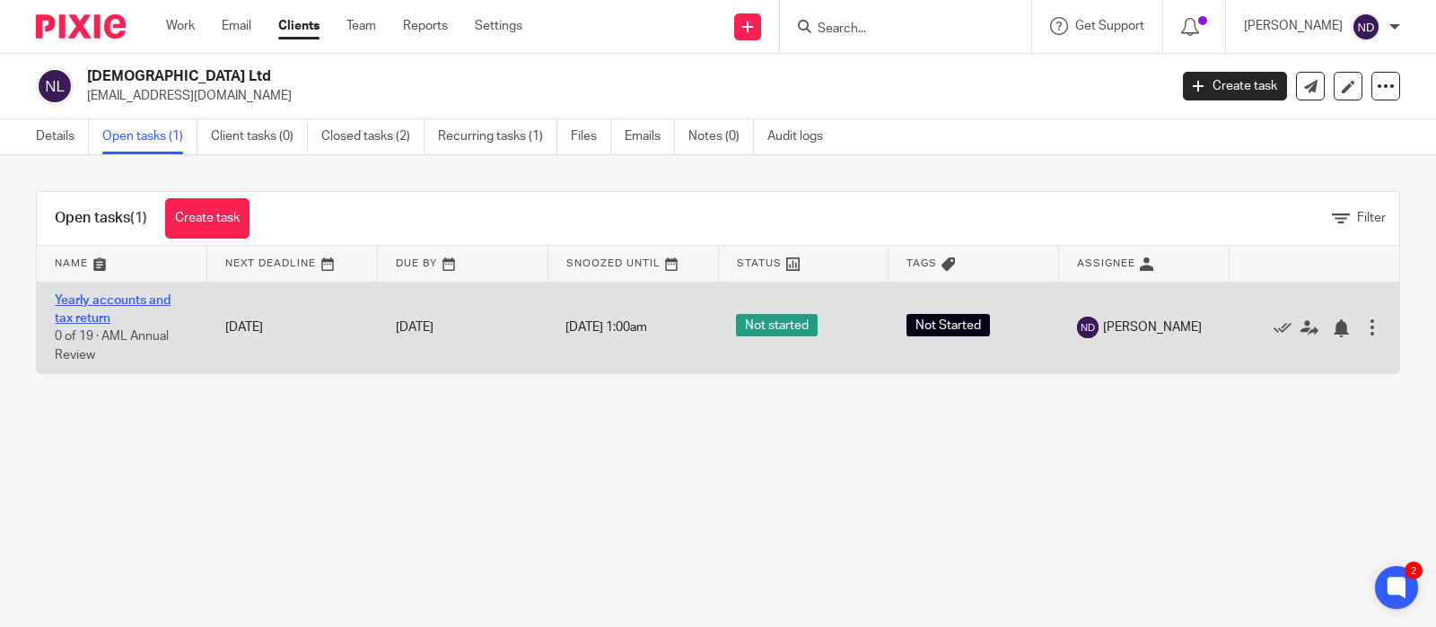
click at [101, 310] on link "Yearly accounts and tax return" at bounding box center [113, 309] width 116 height 31
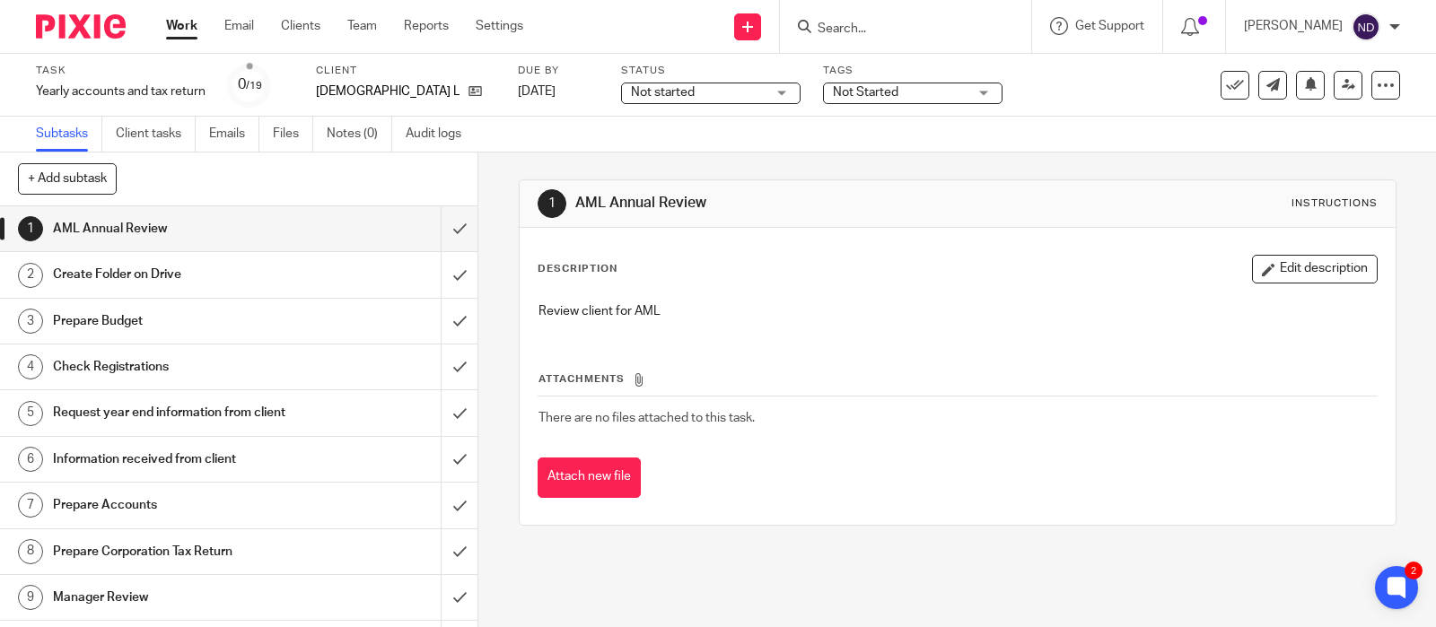
click at [326, 275] on div "Create Folder on Drive" at bounding box center [238, 274] width 371 height 27
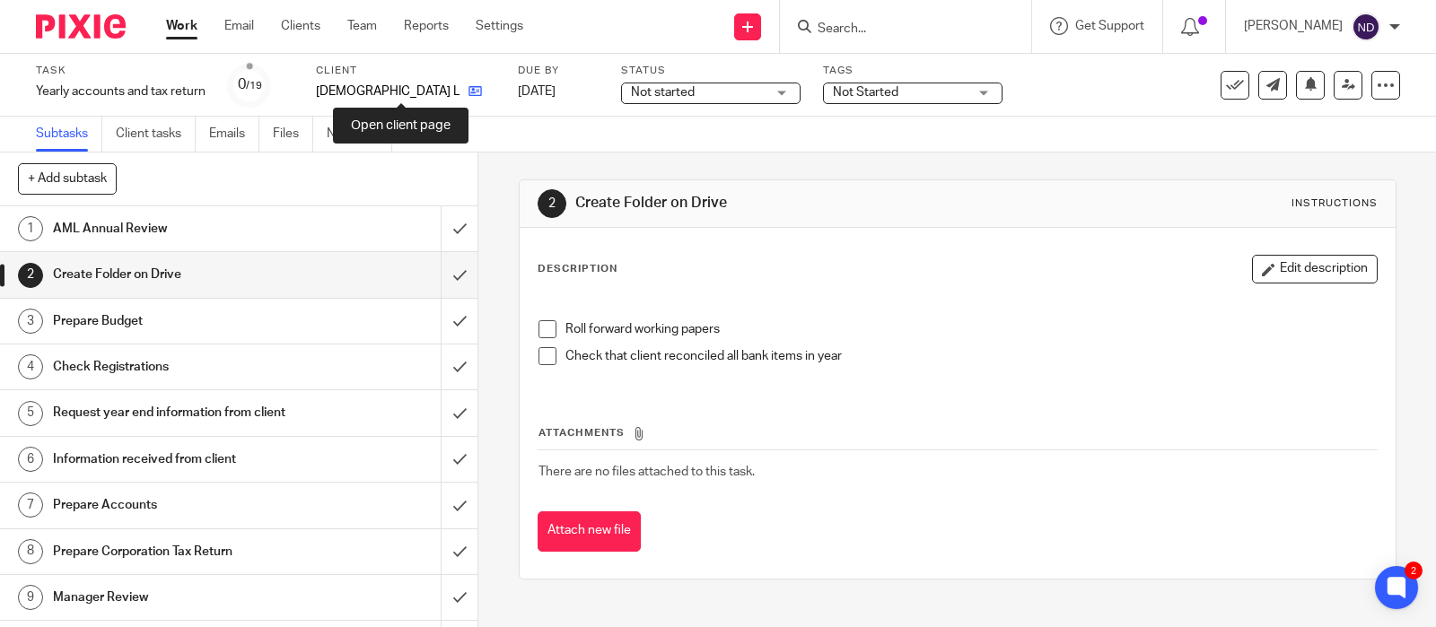
click at [469, 91] on icon at bounding box center [475, 90] width 13 height 13
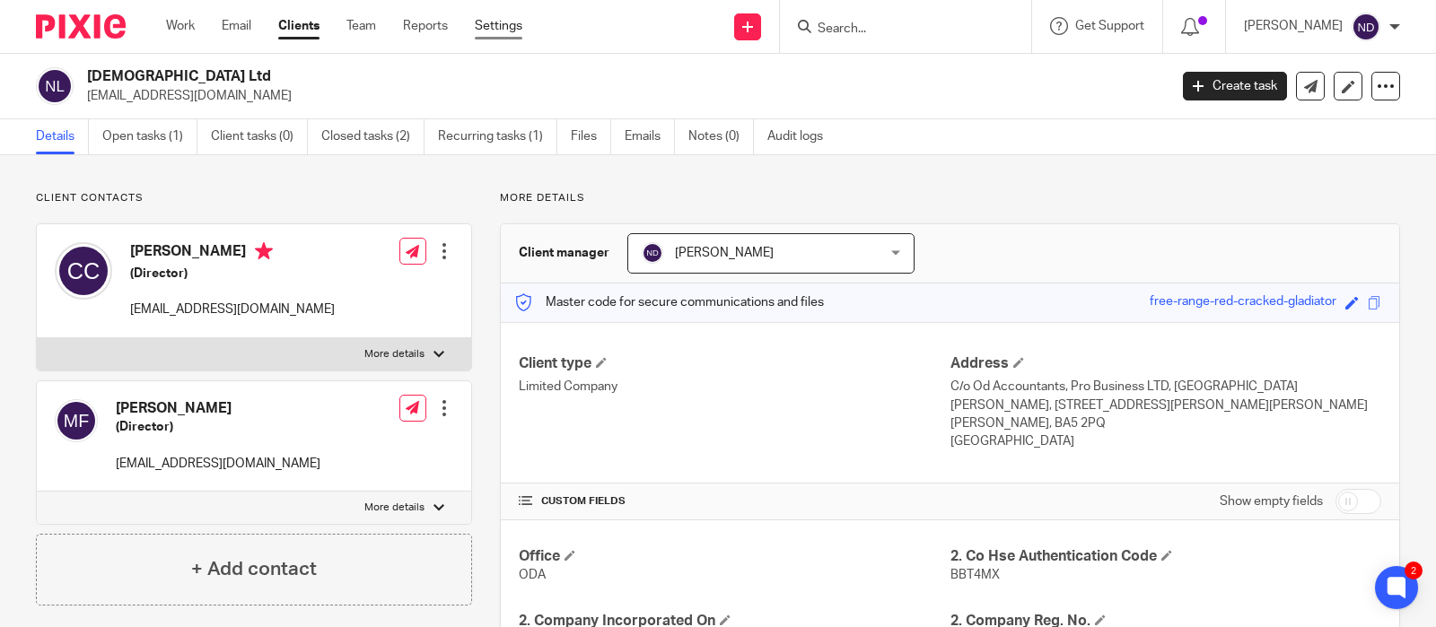
click at [513, 22] on link "Settings" at bounding box center [499, 26] width 48 height 18
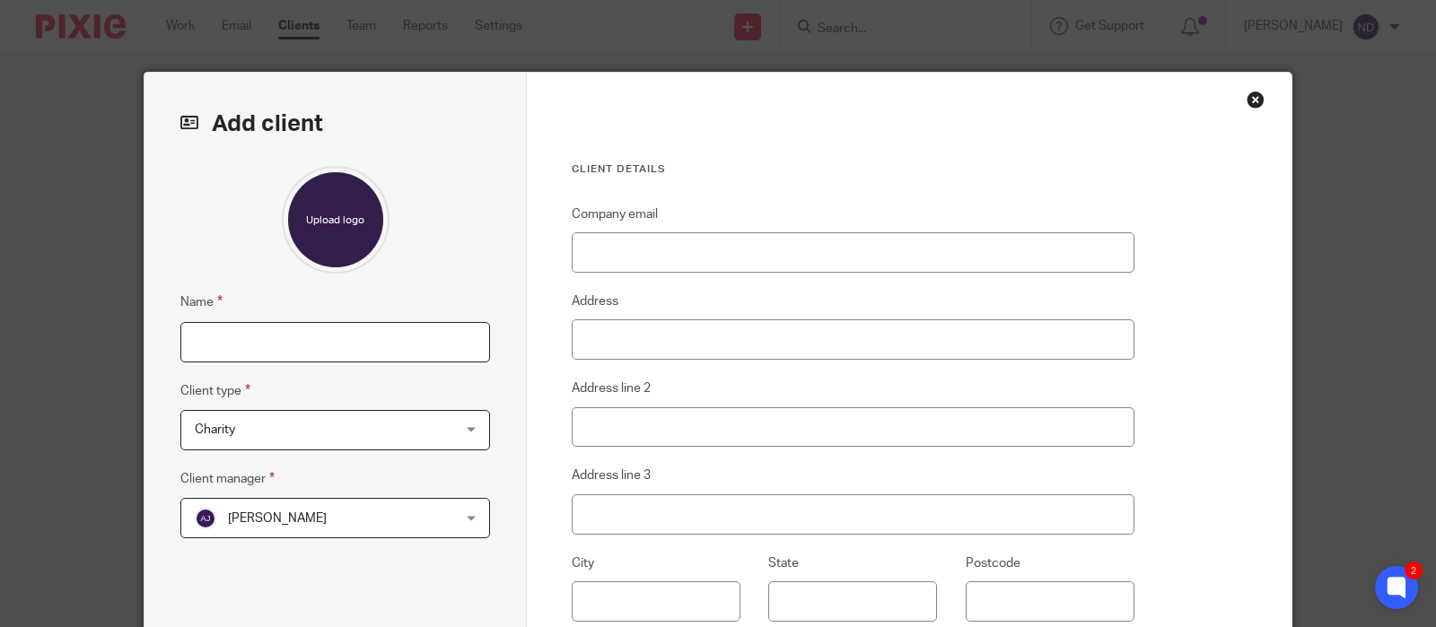
click at [213, 344] on input "Name" at bounding box center [335, 342] width 310 height 40
type input "[PERSON_NAME]"
click at [298, 440] on span "Charity" at bounding box center [312, 430] width 235 height 38
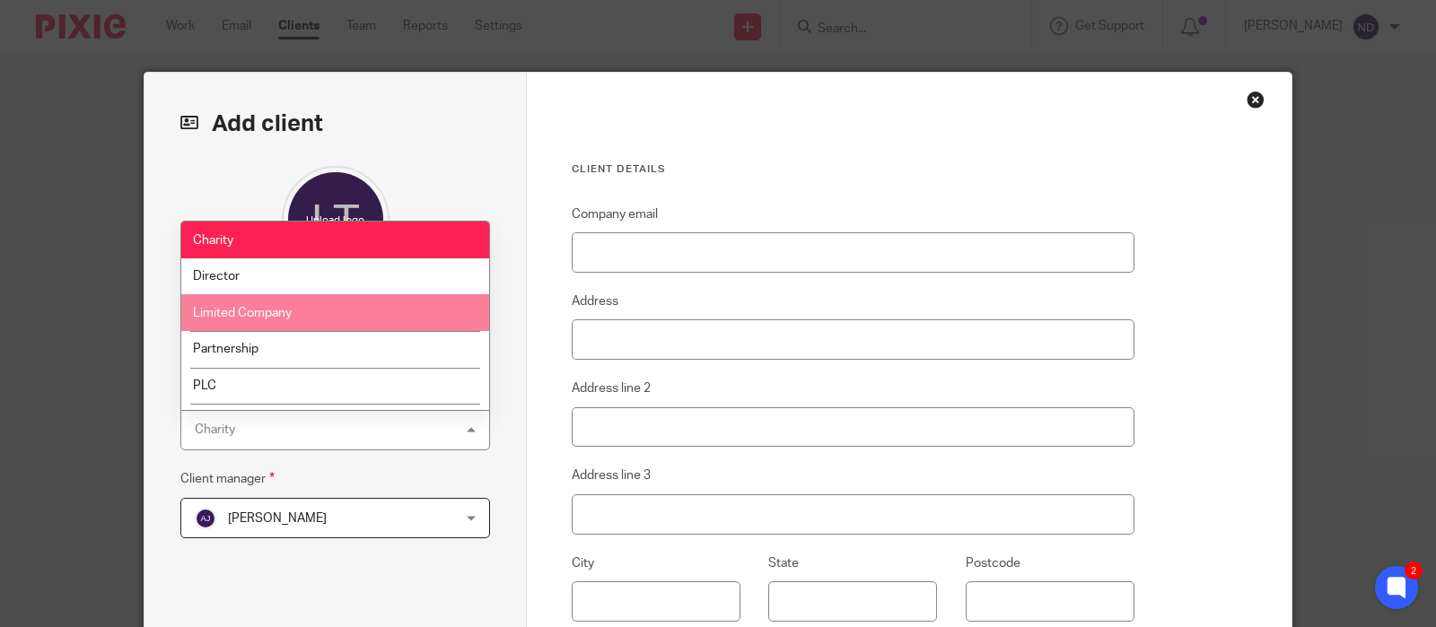
click at [303, 318] on li "Limited Company" at bounding box center [335, 312] width 308 height 37
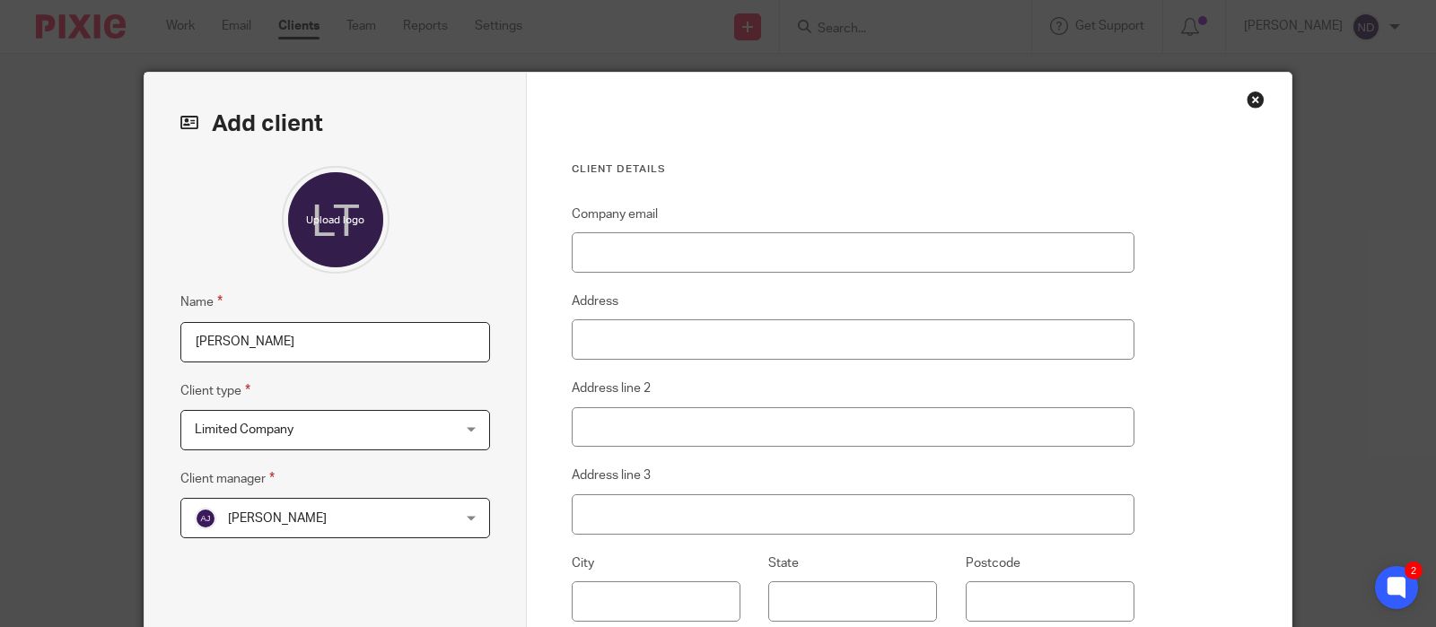
click at [307, 528] on span "[PERSON_NAME]" at bounding box center [312, 518] width 235 height 38
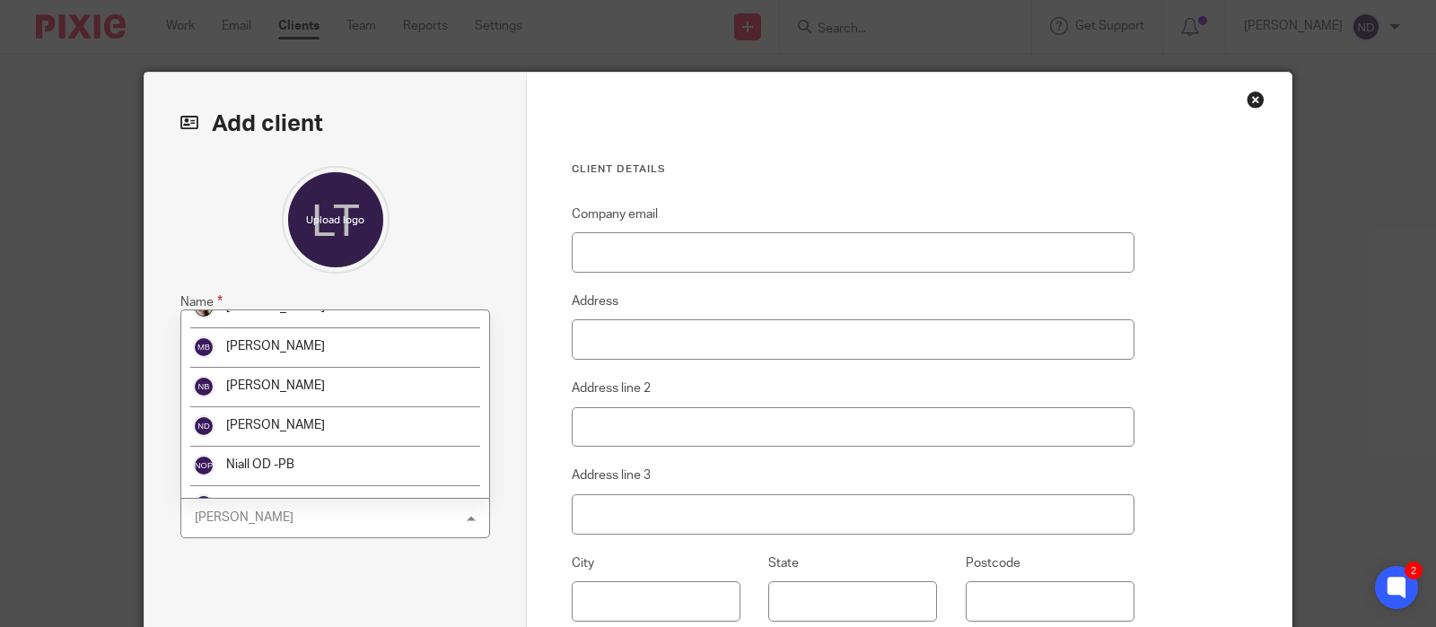
scroll to position [381, 0]
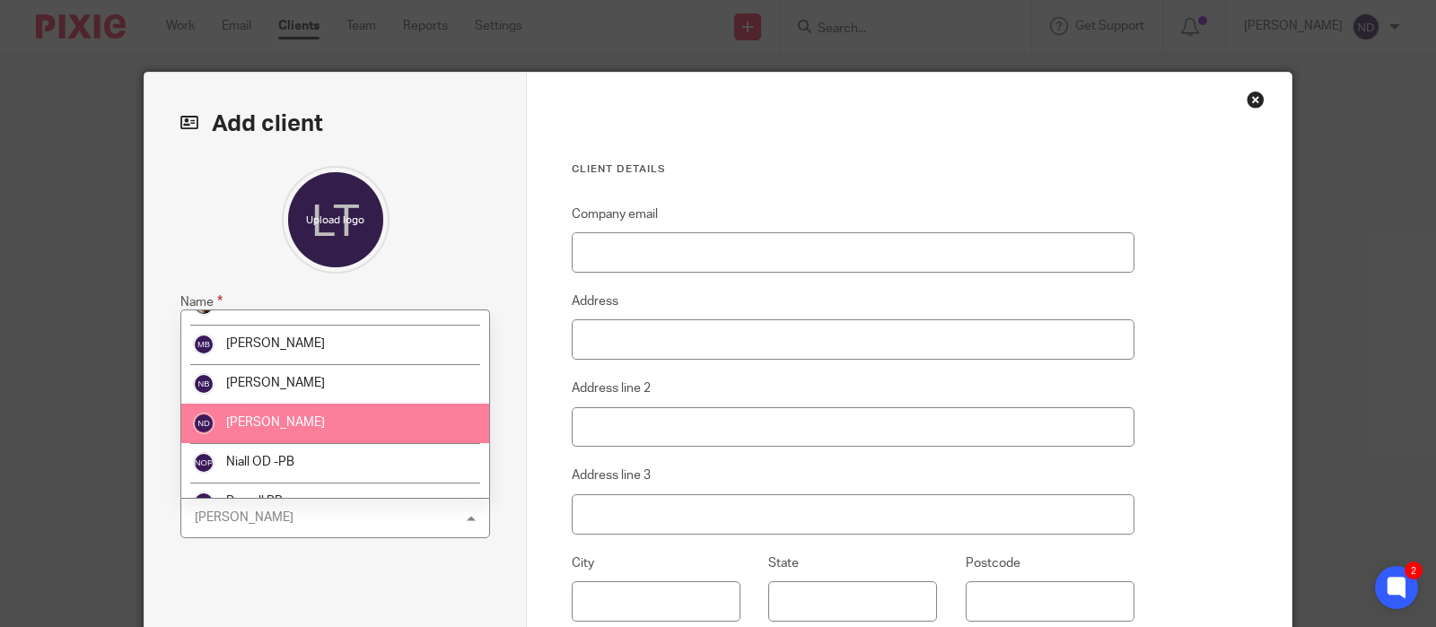
click at [304, 418] on span "[PERSON_NAME]" at bounding box center [275, 422] width 99 height 13
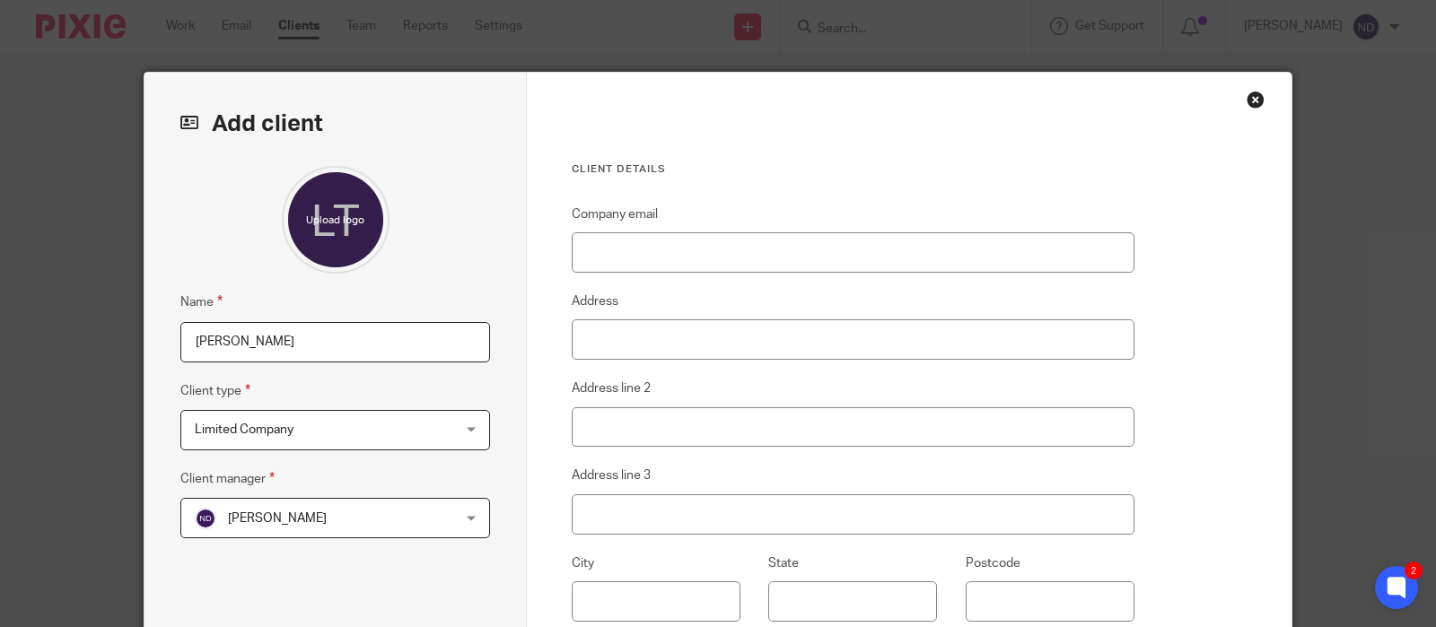
click at [316, 534] on span "[PERSON_NAME]" at bounding box center [312, 518] width 235 height 38
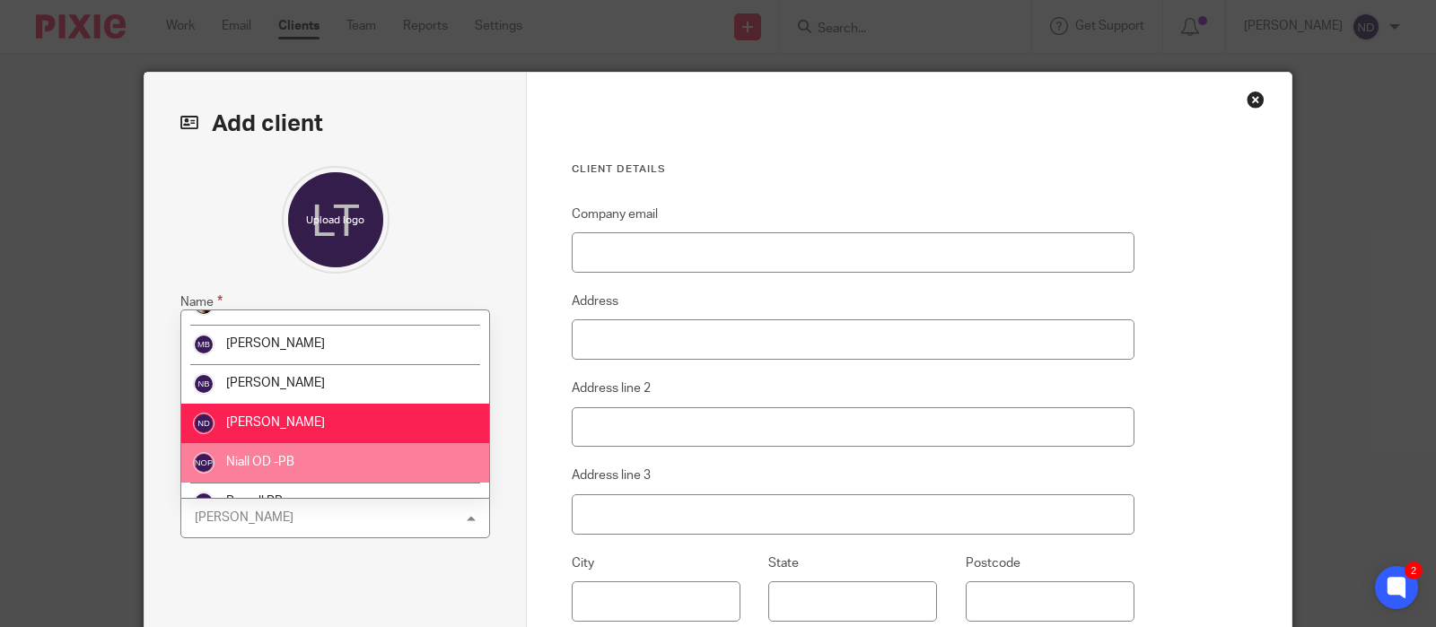
click at [325, 462] on li "Niall OD -PB" at bounding box center [335, 462] width 308 height 39
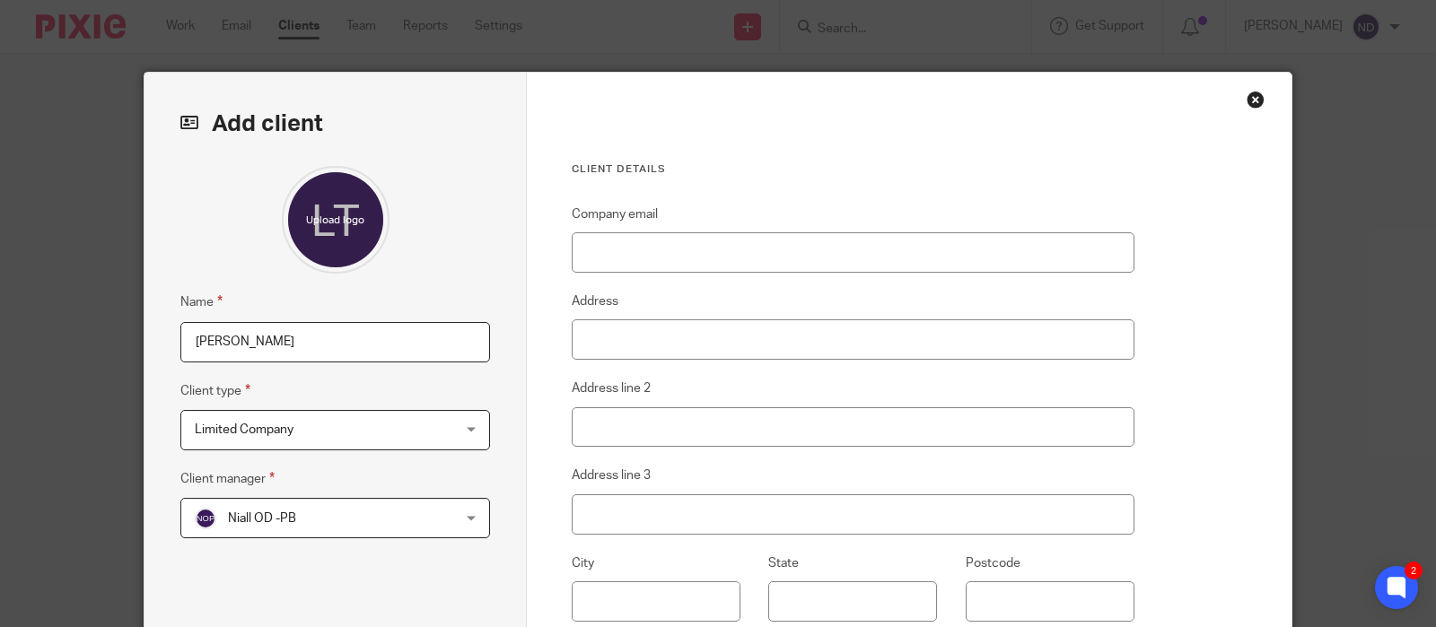
scroll to position [4, 0]
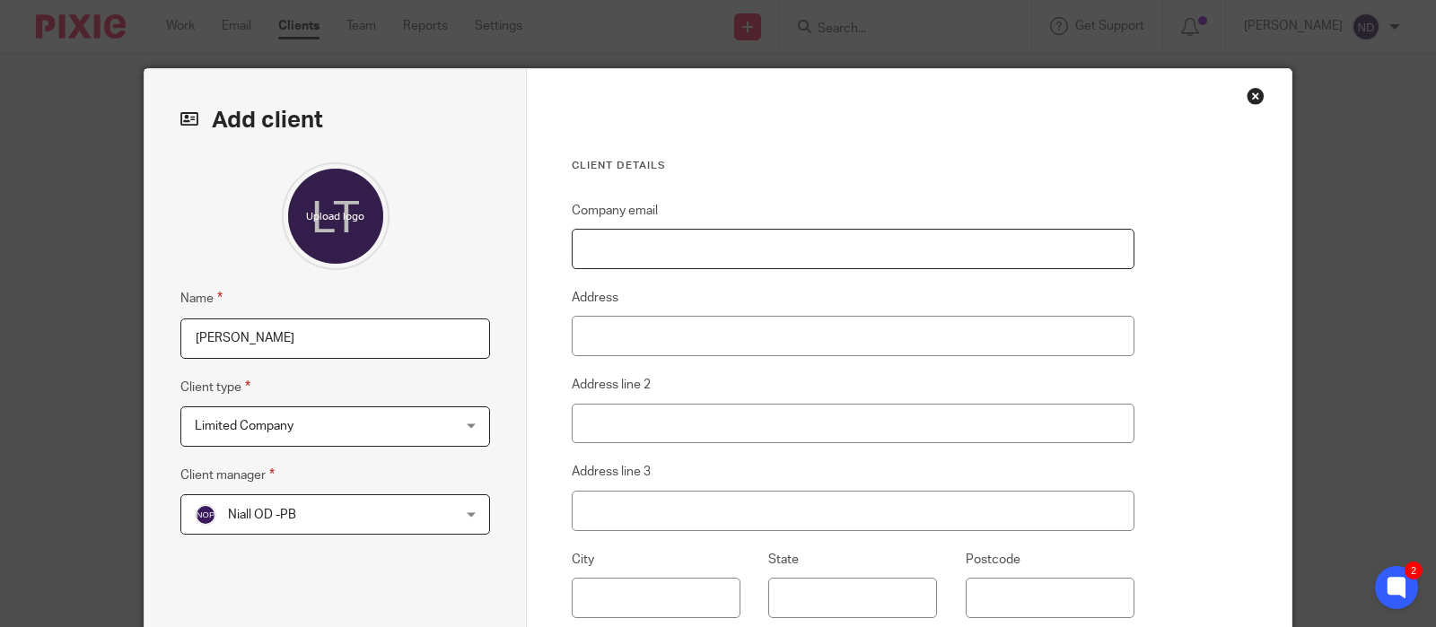
click at [634, 249] on input "Company email" at bounding box center [853, 249] width 563 height 40
paste input "luket18@icloud.com"
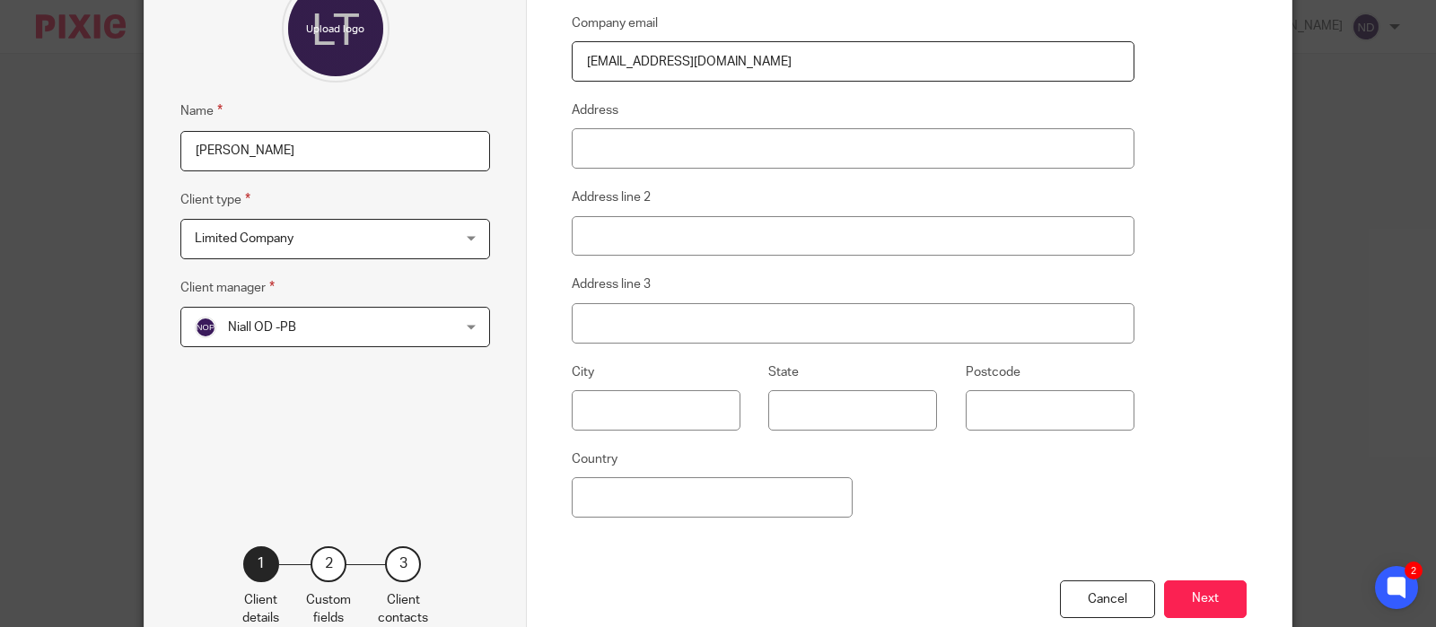
scroll to position [192, 0]
type input "luket18@icloud.com"
click at [1201, 597] on button "Next" at bounding box center [1205, 599] width 83 height 39
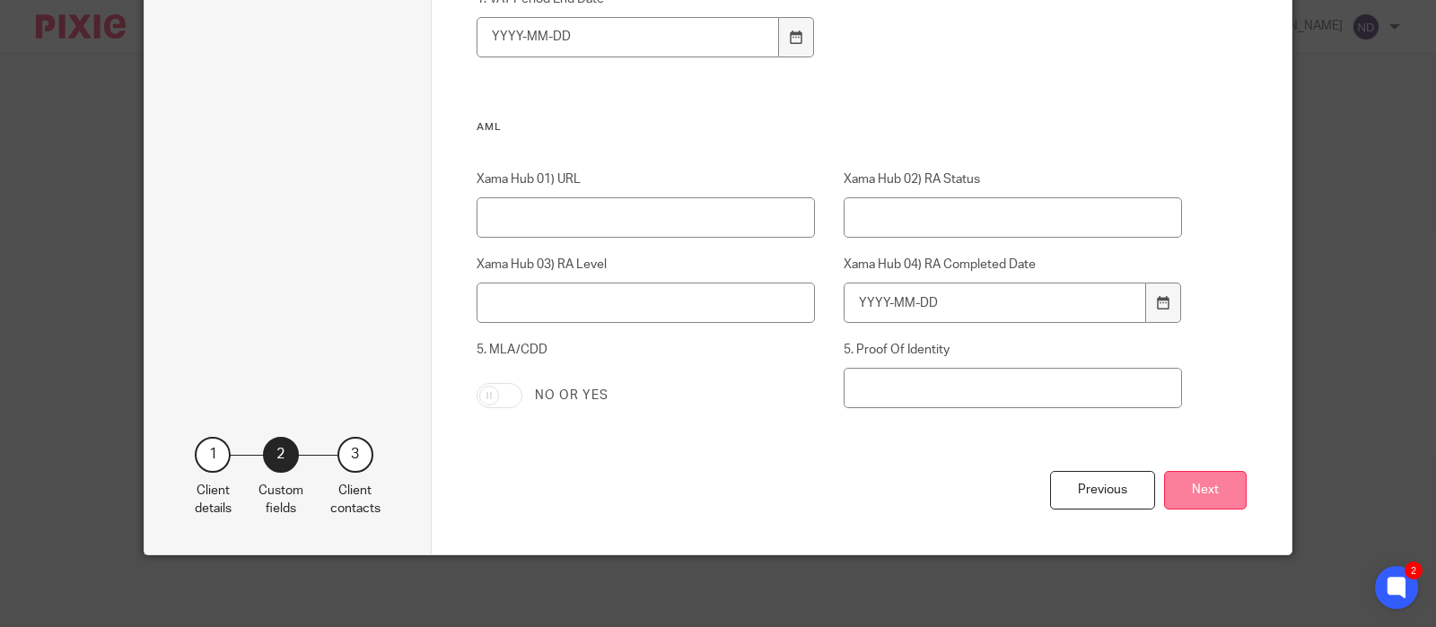
click at [1205, 488] on button "Next" at bounding box center [1205, 490] width 83 height 39
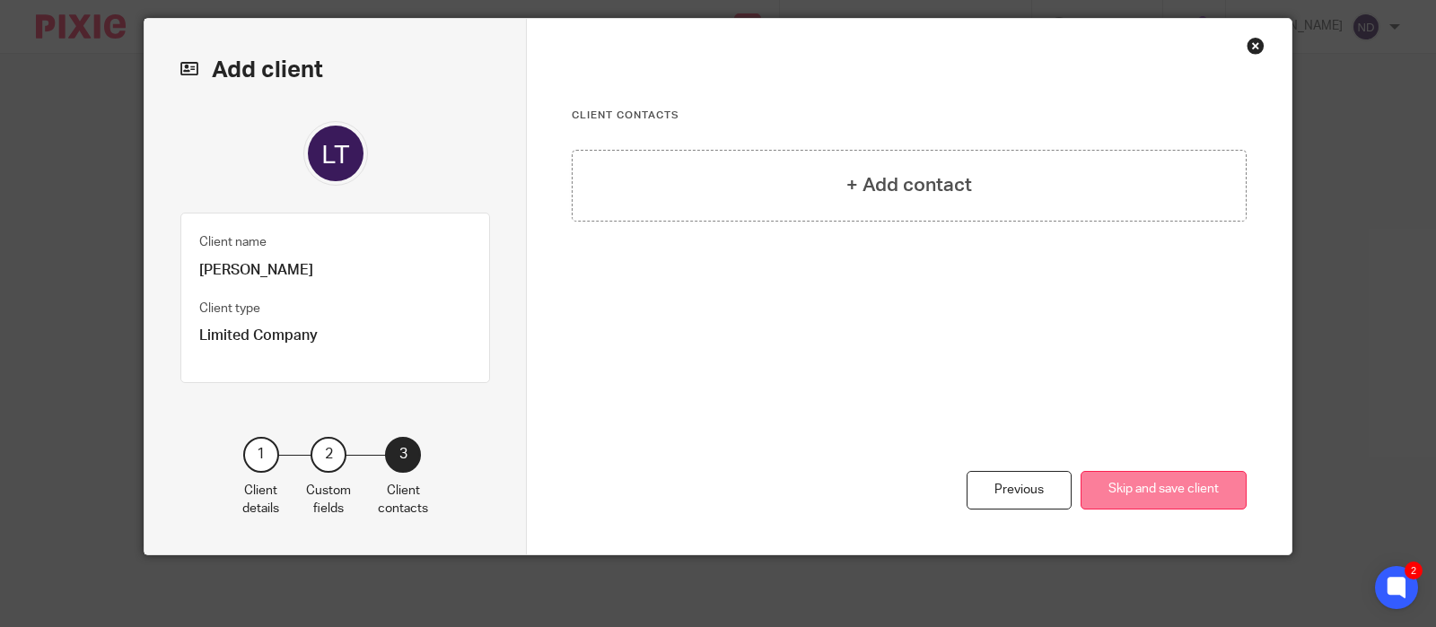
click at [1205, 488] on button "Skip and save client" at bounding box center [1164, 490] width 166 height 39
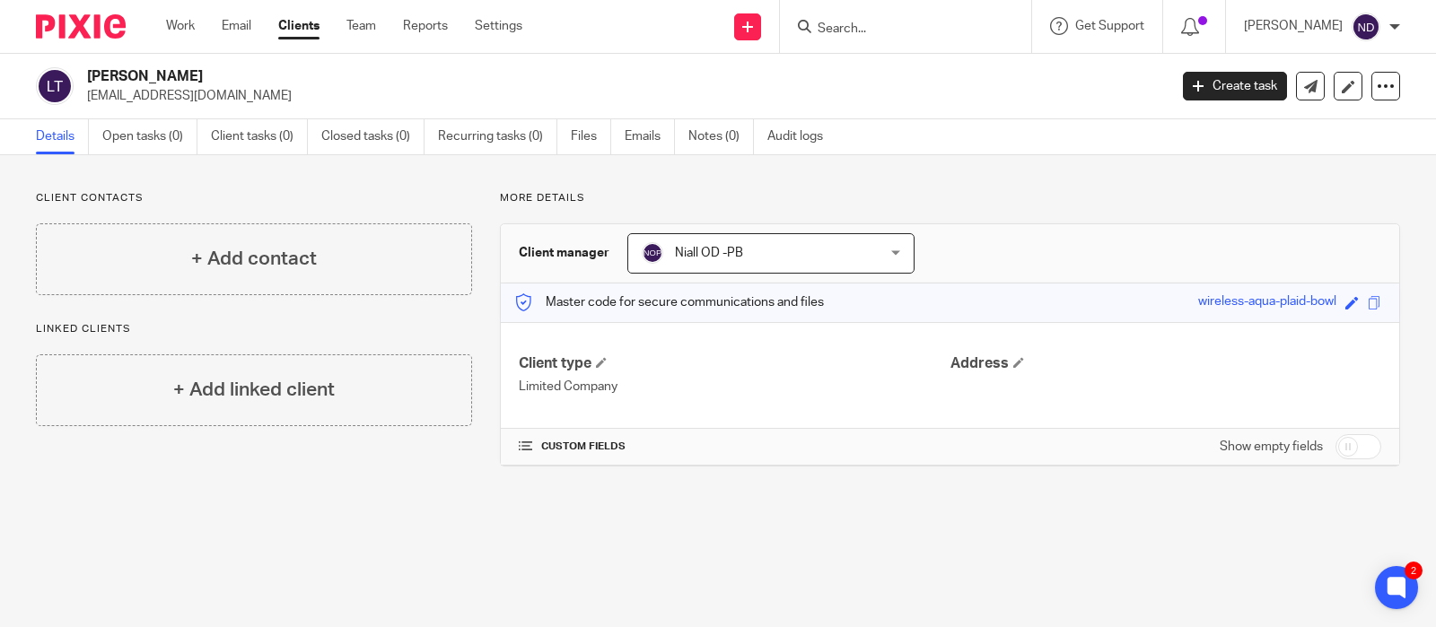
click at [49, 148] on link "Details" at bounding box center [62, 136] width 53 height 35
click at [47, 142] on link "Details" at bounding box center [62, 136] width 53 height 35
click at [1389, 89] on icon at bounding box center [1386, 86] width 18 height 18
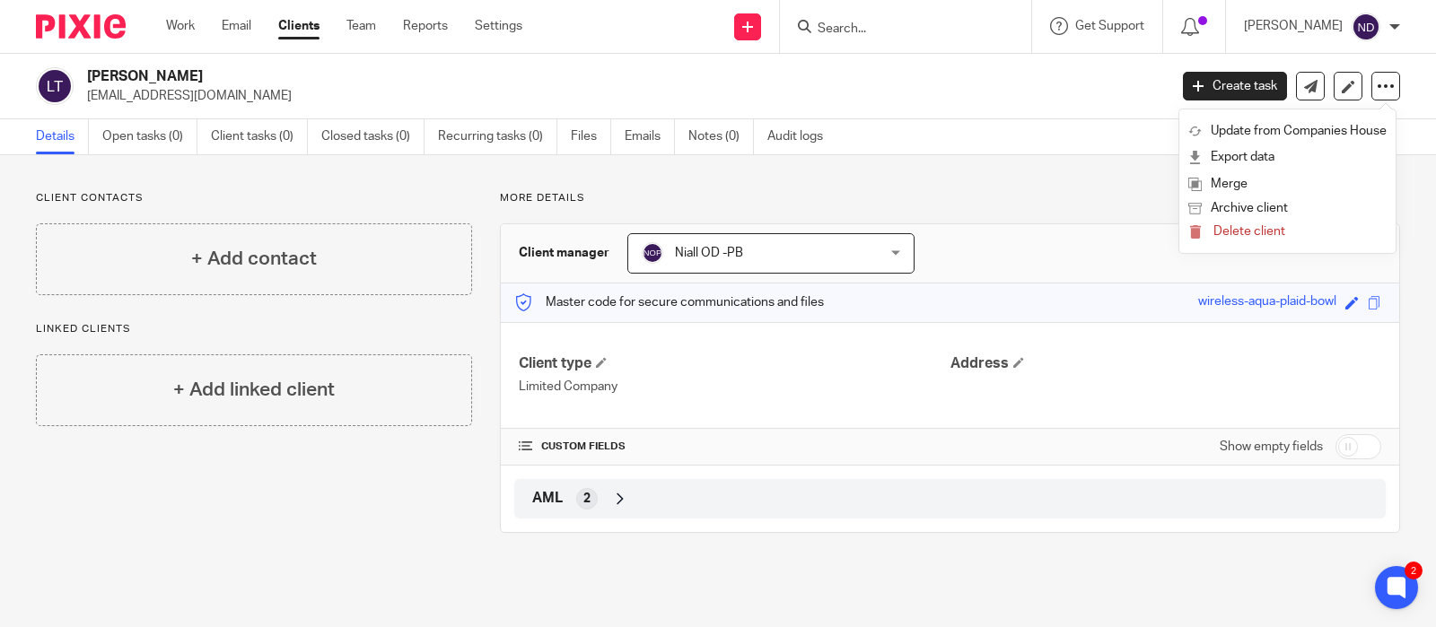
click at [967, 126] on div "Details Open tasks (0) Client tasks (0) Closed tasks (0) Recurring tasks (0) Fi…" at bounding box center [718, 137] width 1436 height 36
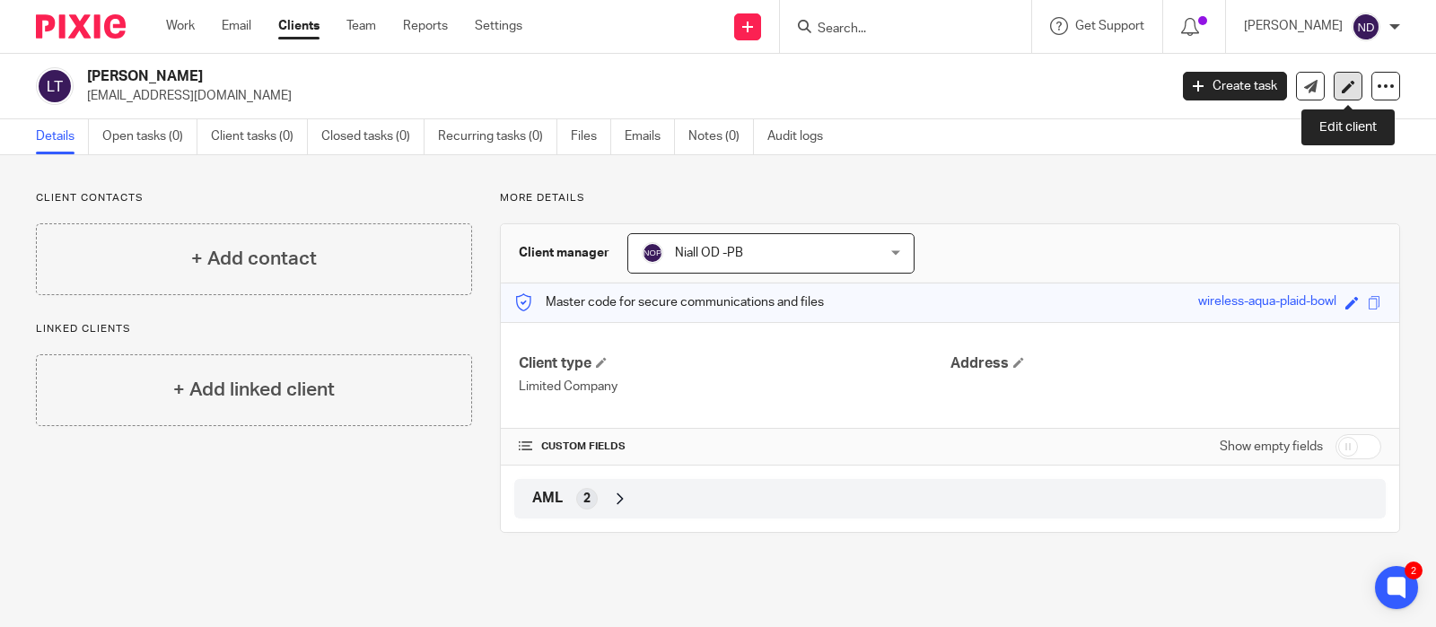
click at [1346, 85] on icon at bounding box center [1348, 86] width 13 height 13
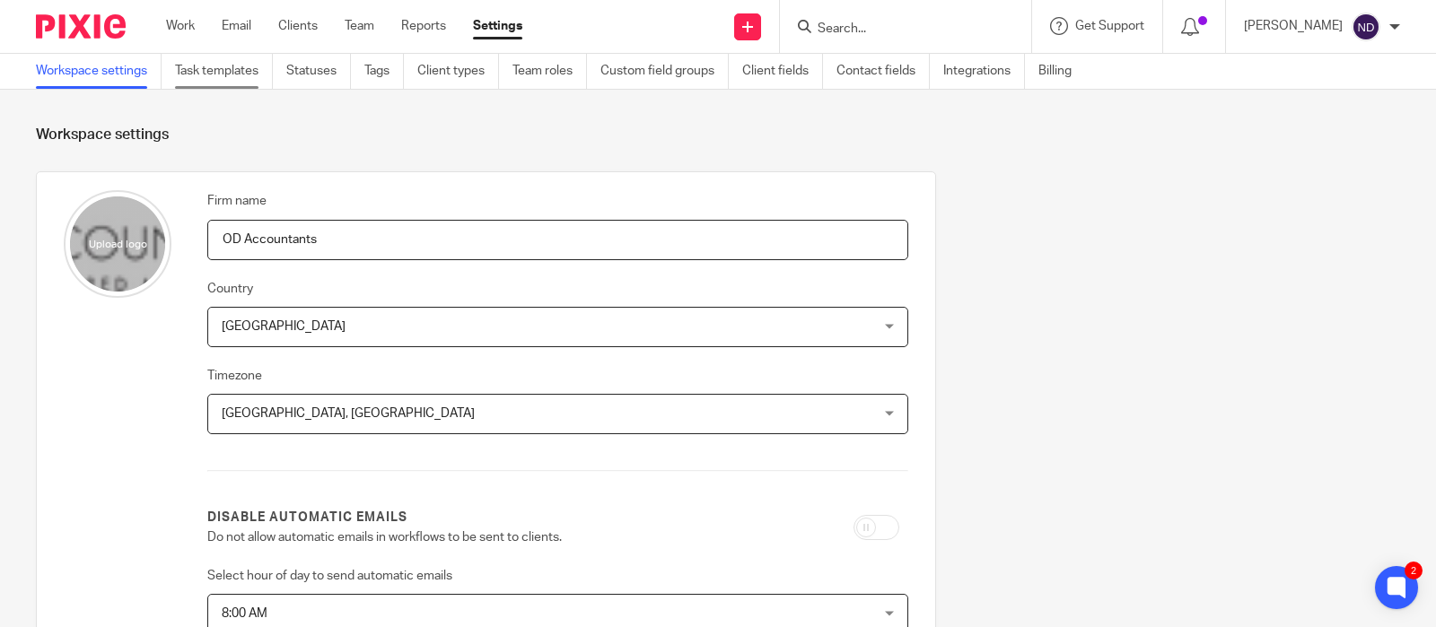
click at [218, 74] on link "Task templates" at bounding box center [224, 71] width 98 height 35
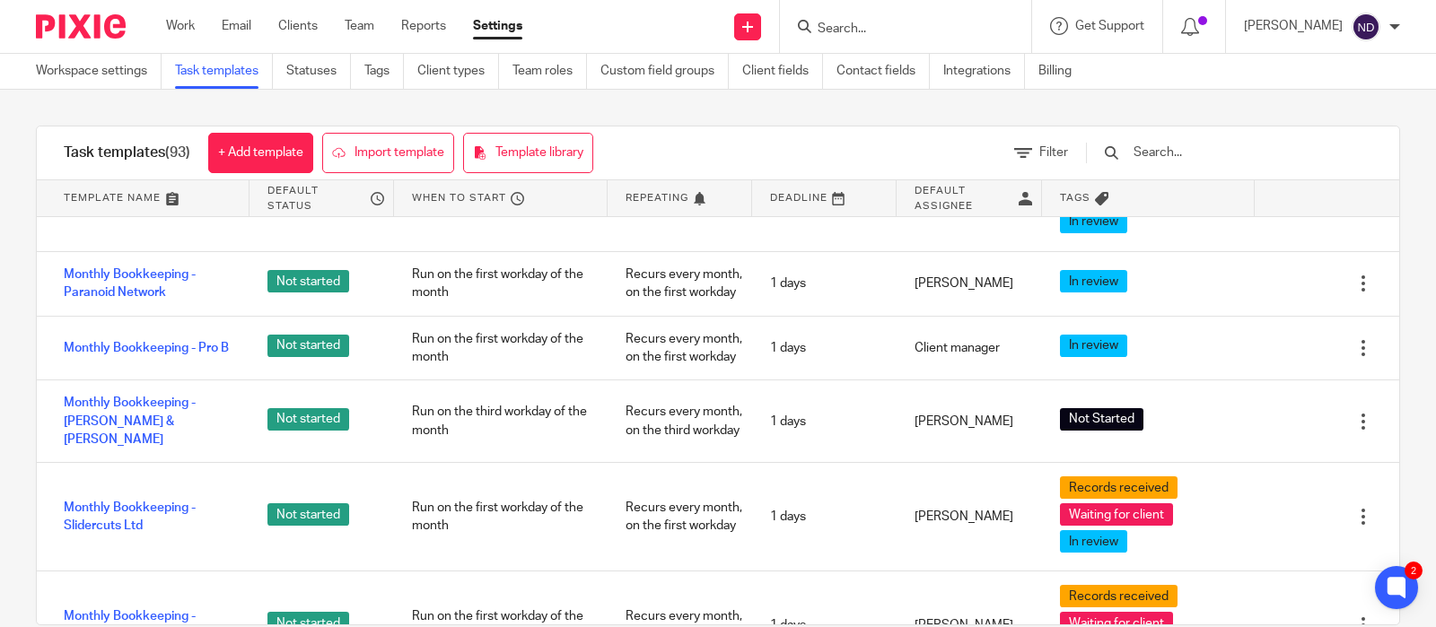
scroll to position [1454, 0]
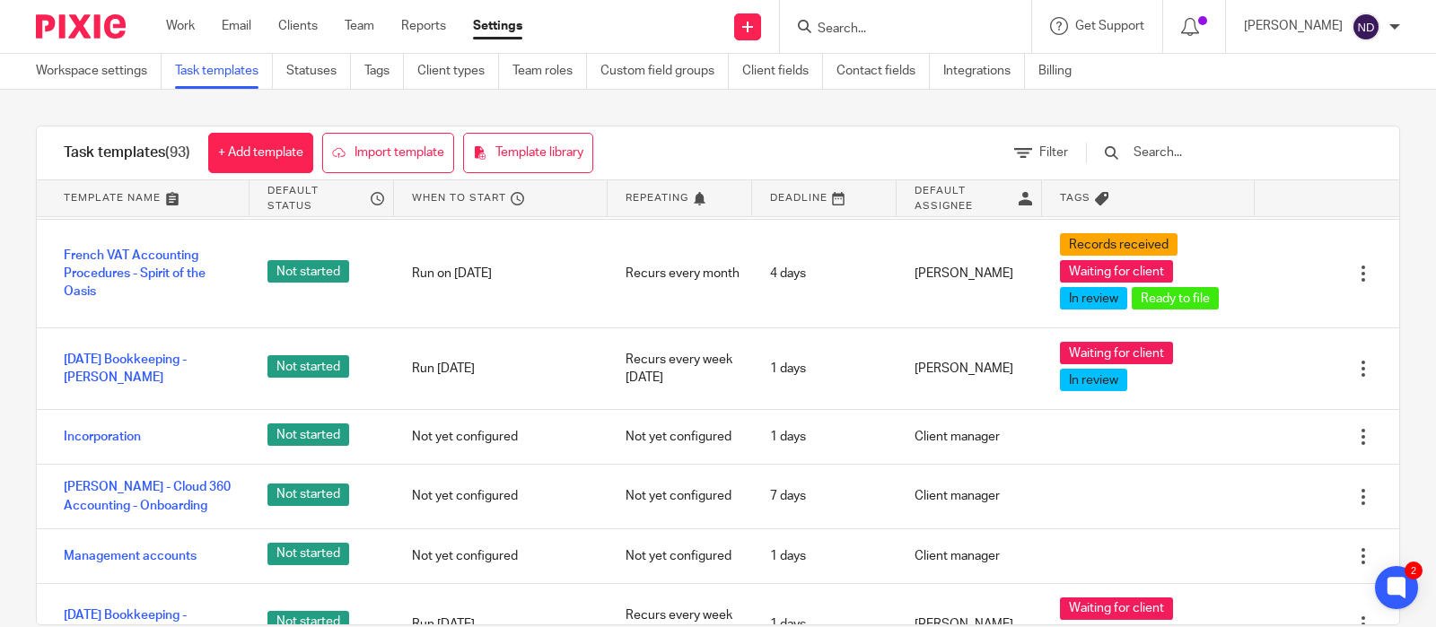
click at [1218, 153] on input "text" at bounding box center [1236, 153] width 209 height 20
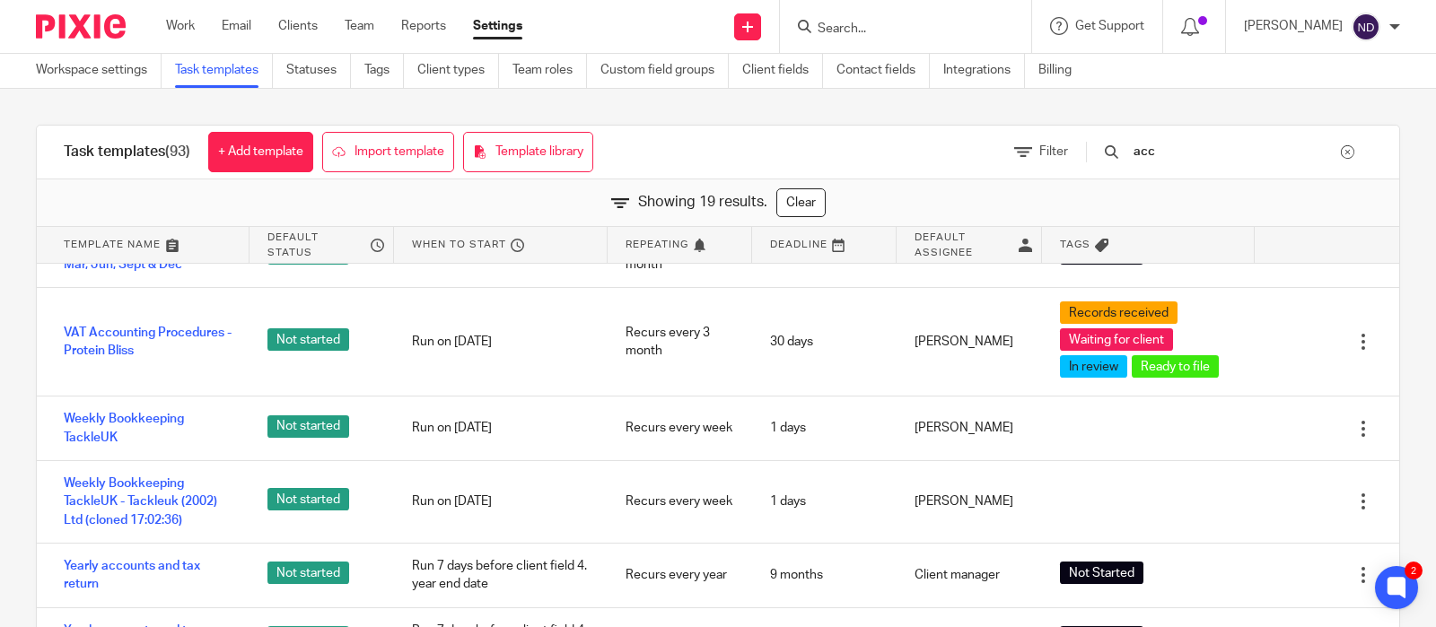
scroll to position [895, 0]
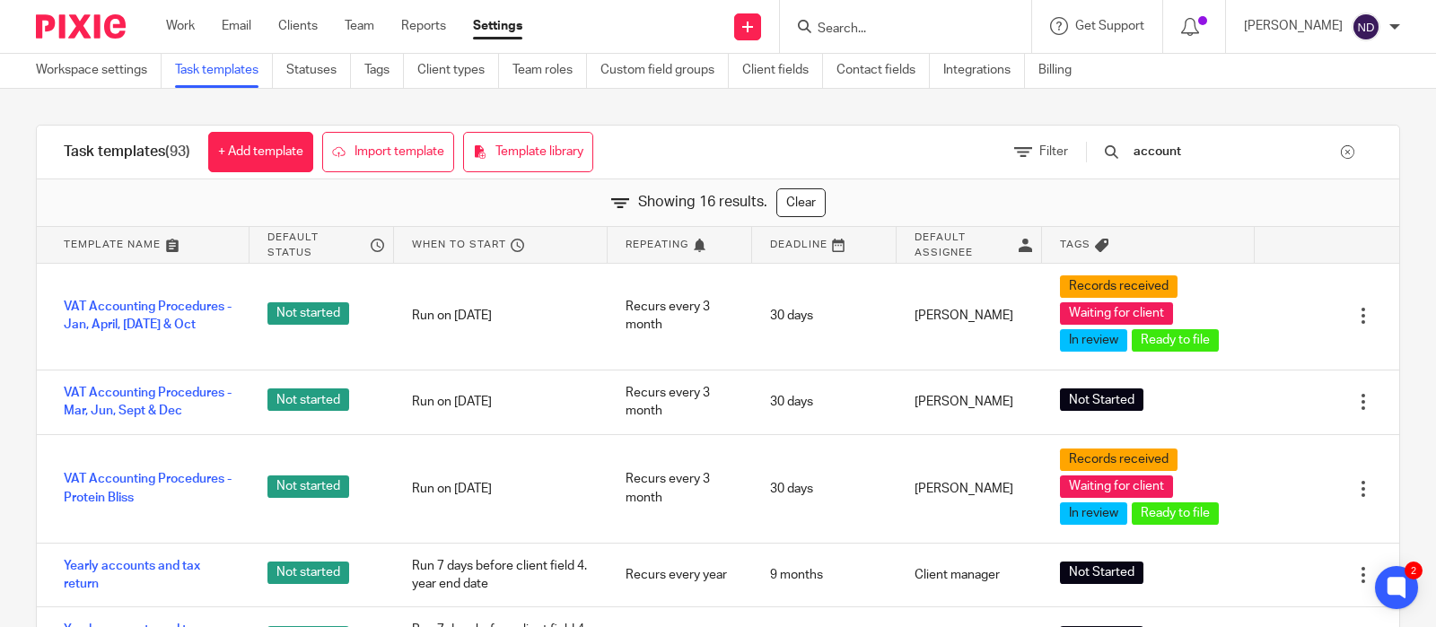
type input "account"
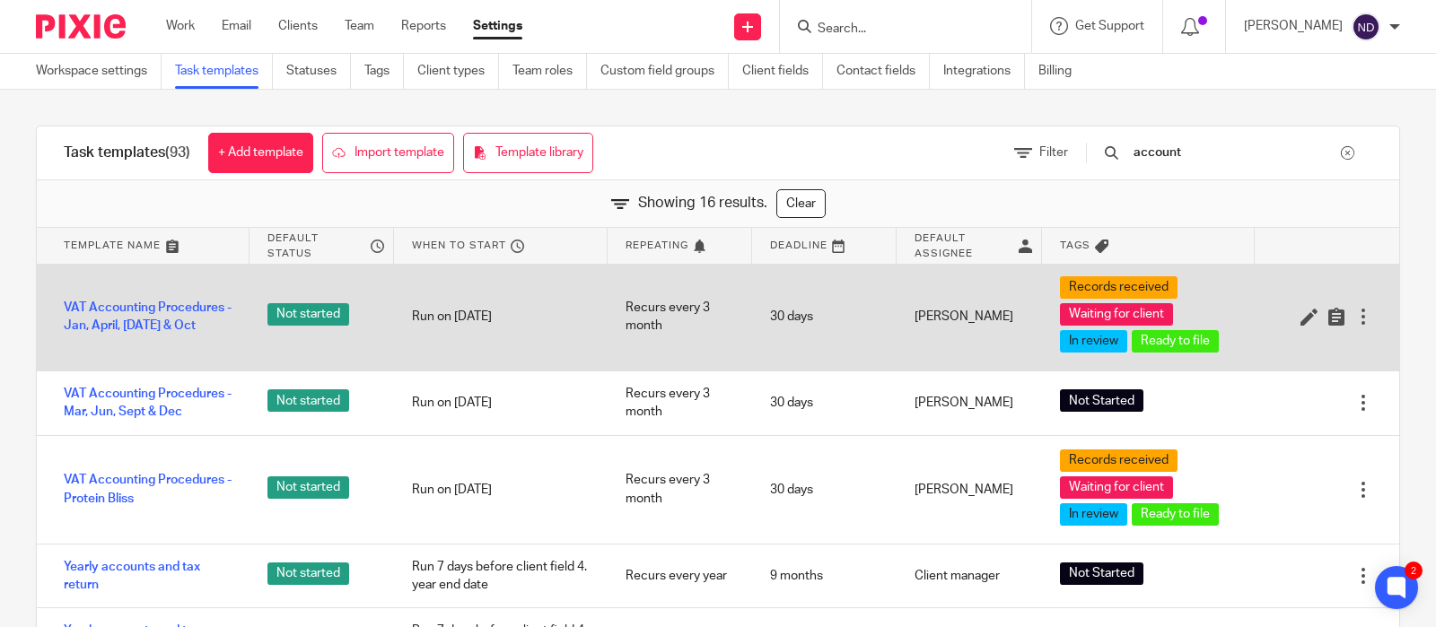
scroll to position [82, 0]
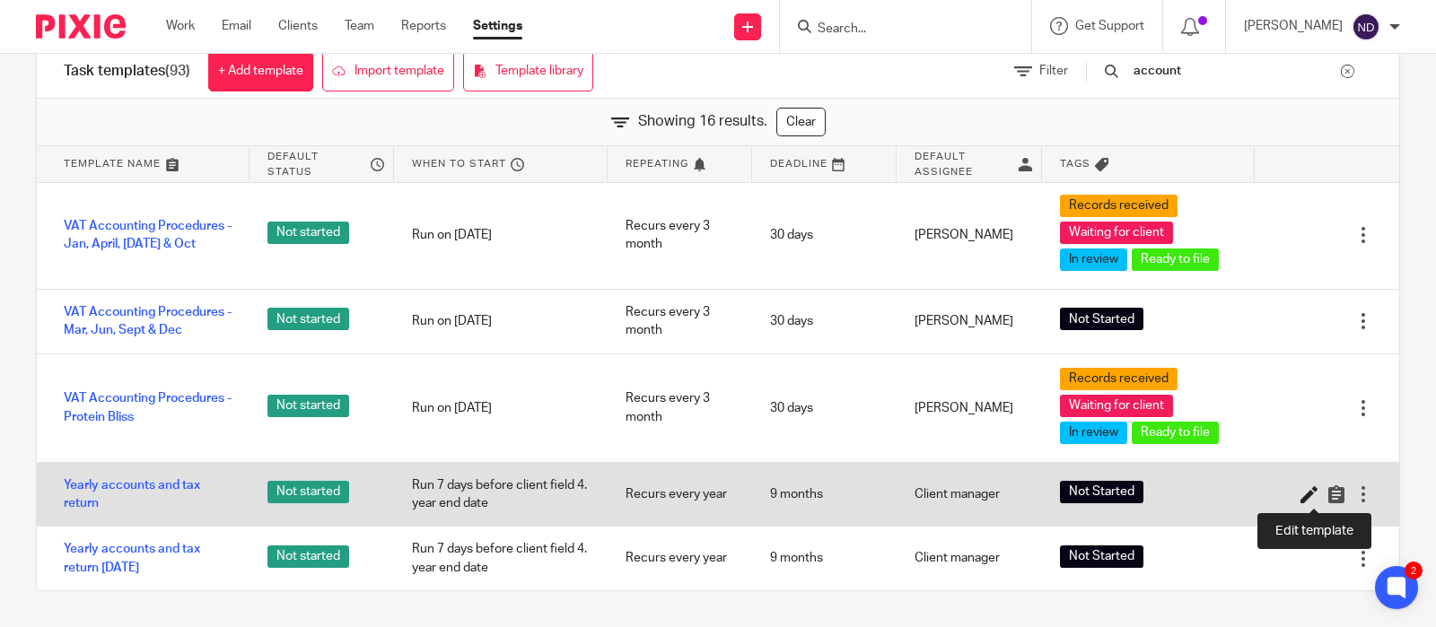
click at [1309, 495] on icon at bounding box center [1310, 495] width 18 height 18
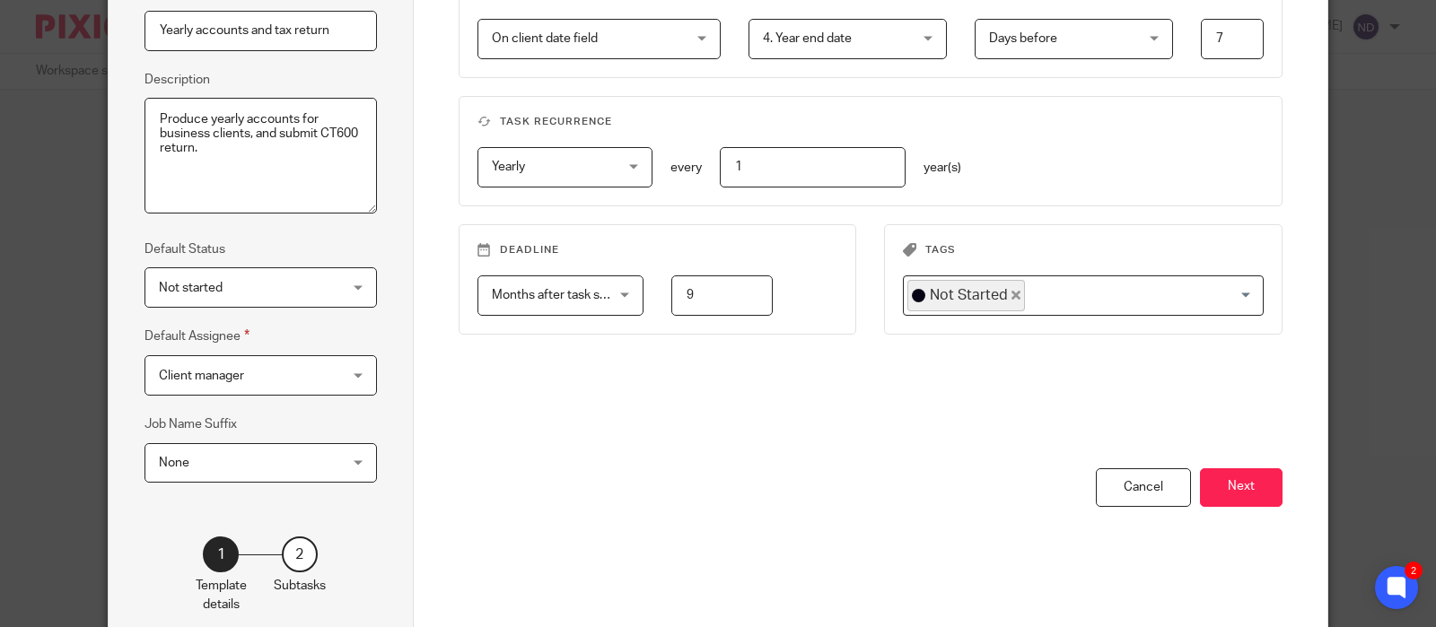
scroll to position [197, 0]
click at [604, 299] on span "Months after task starts" at bounding box center [559, 292] width 134 height 13
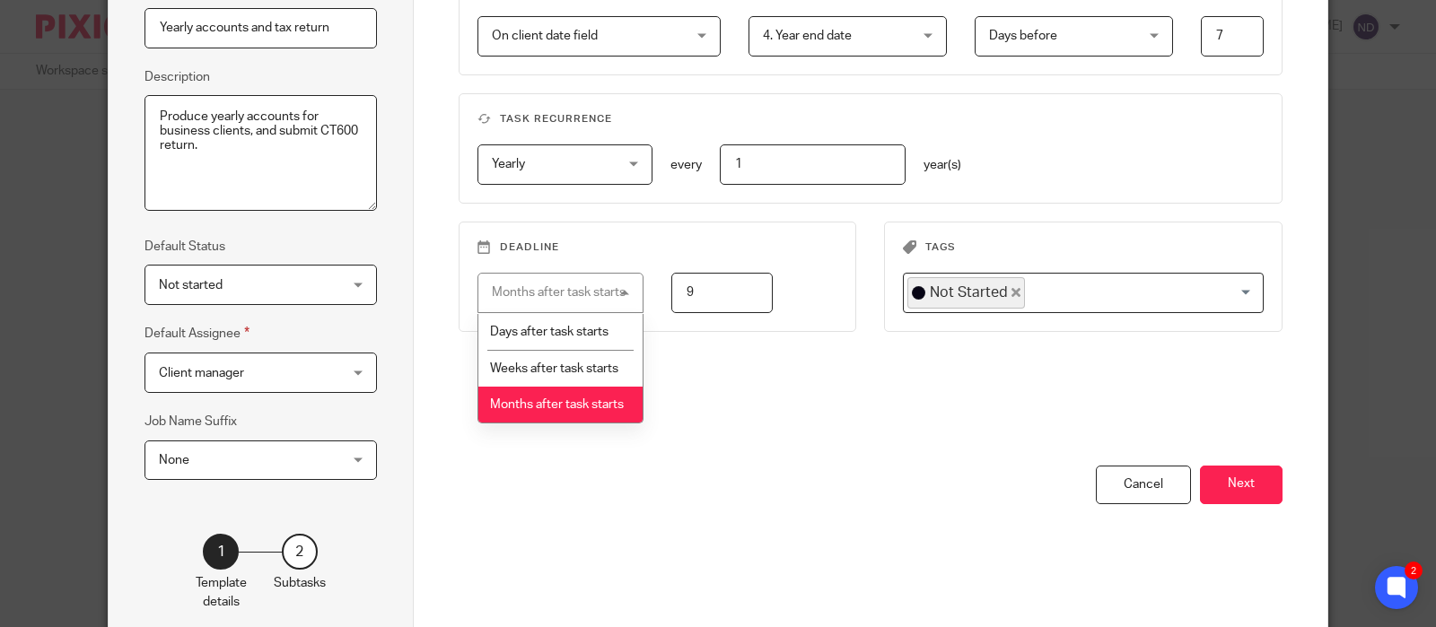
click at [604, 301] on div "Months after task starts Months after task starts" at bounding box center [561, 293] width 166 height 40
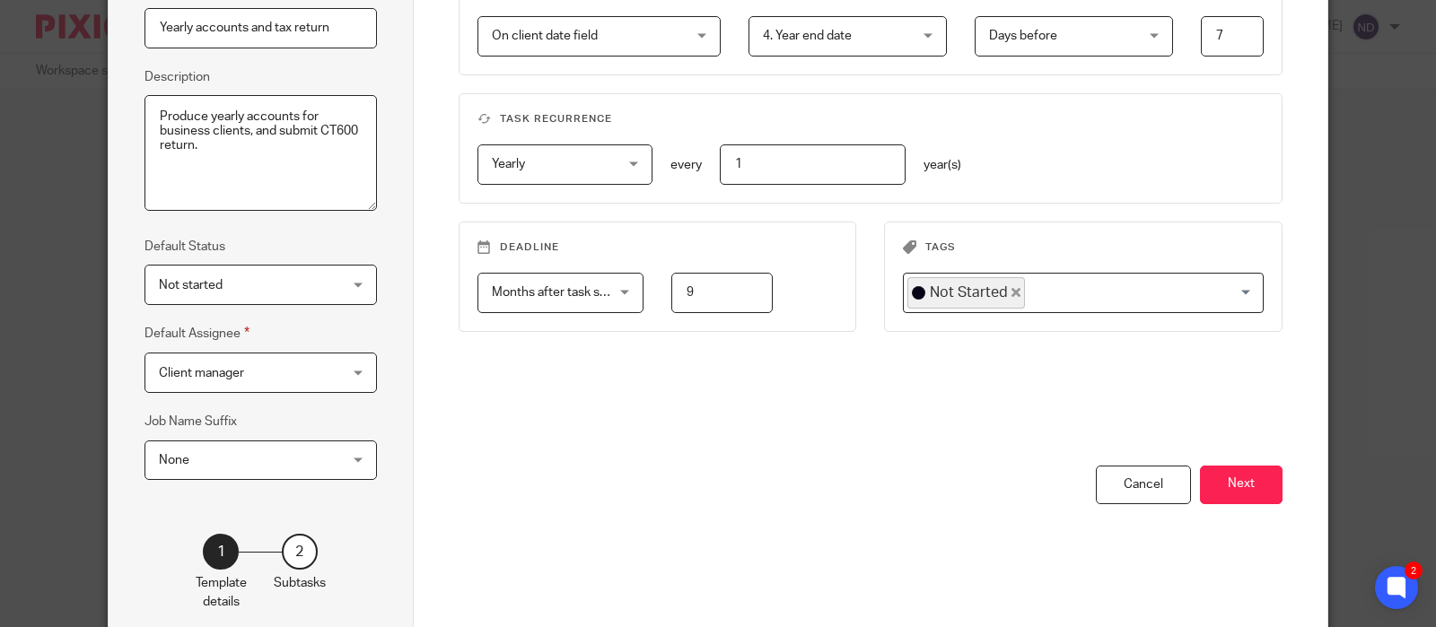
click at [710, 302] on input "9" at bounding box center [721, 293] width 101 height 40
type input "4"
click at [1242, 483] on button "Next" at bounding box center [1241, 485] width 83 height 39
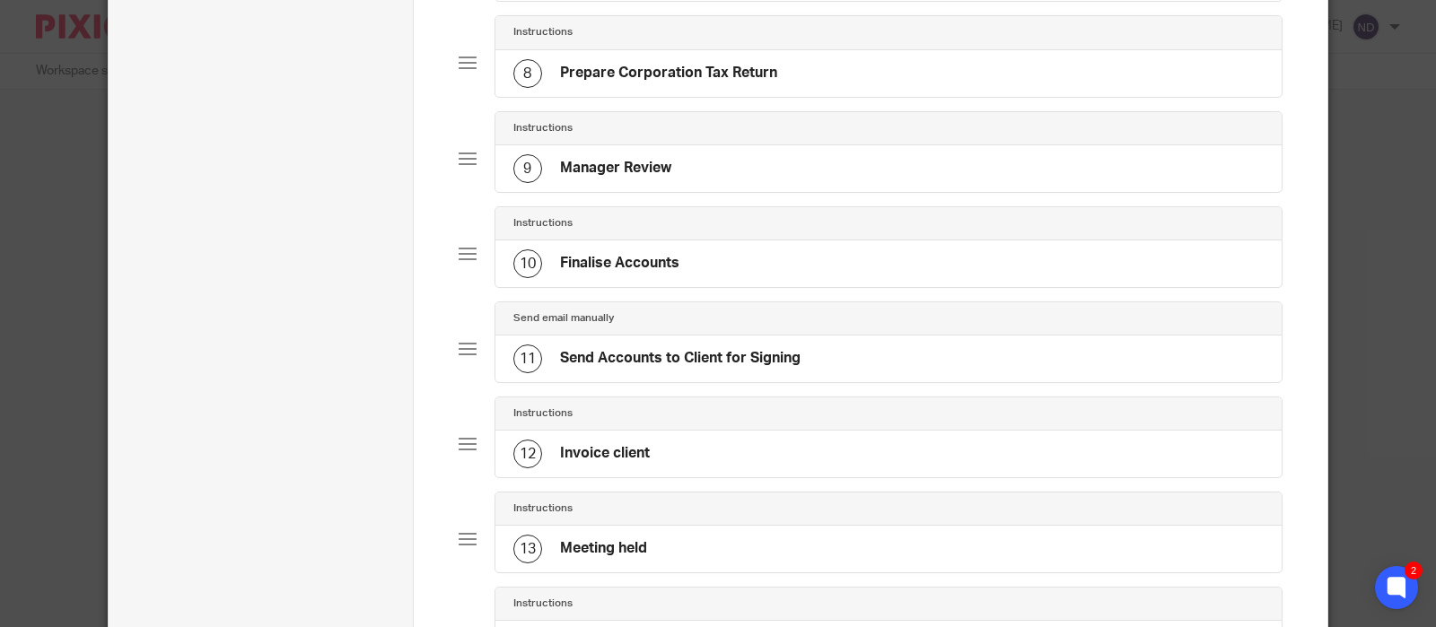
scroll to position [813, 0]
click at [640, 358] on h4 "Send Accounts to Client for Signing" at bounding box center [680, 360] width 241 height 19
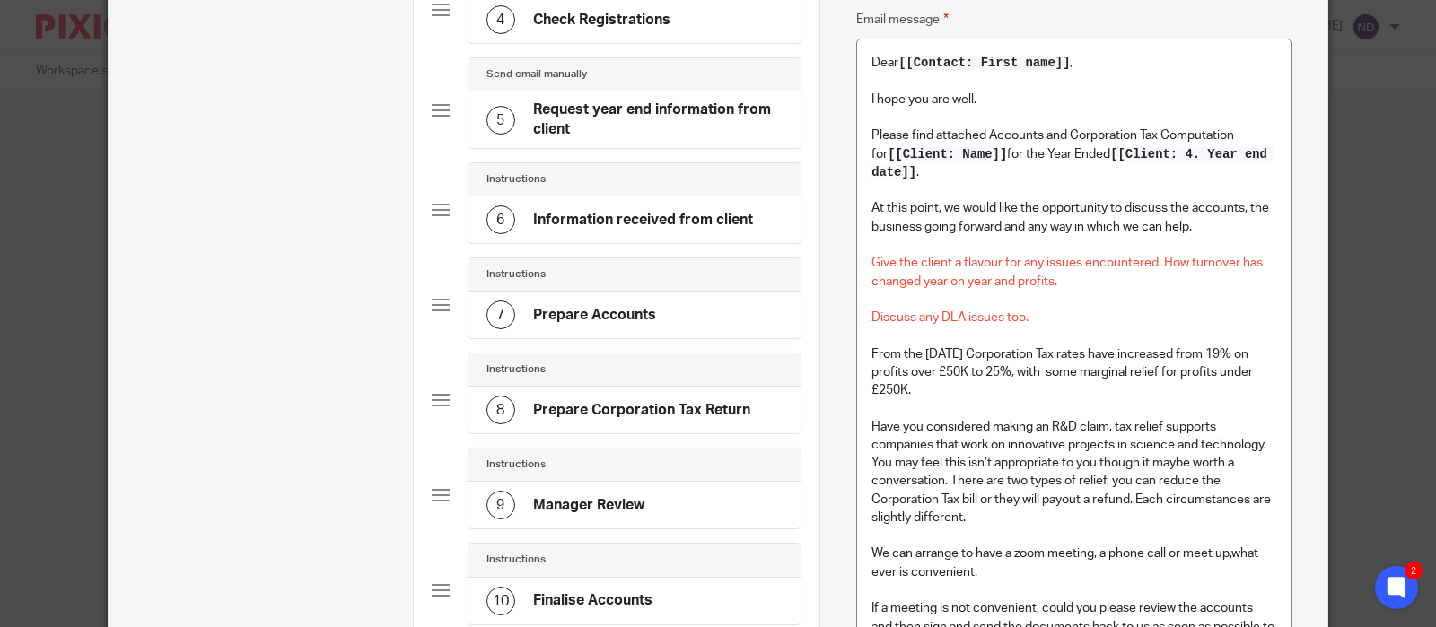
scroll to position [484, 0]
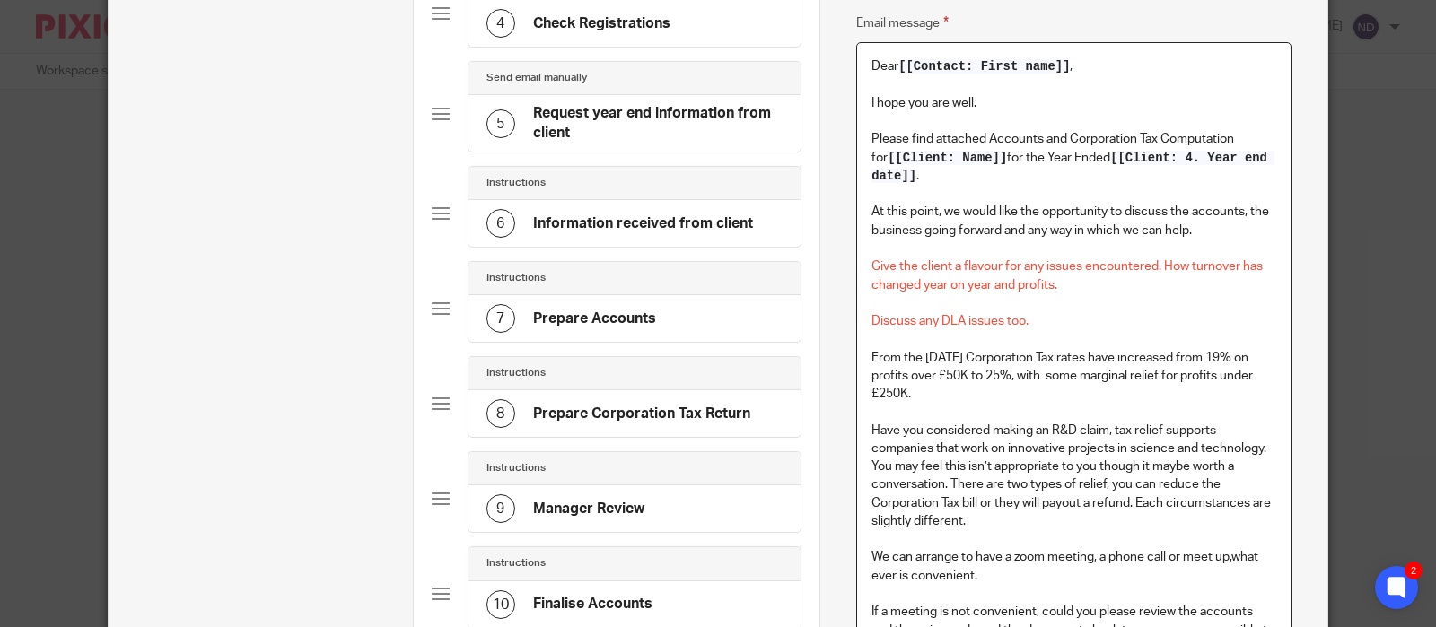
drag, startPoint x: 876, startPoint y: 357, endPoint x: 939, endPoint y: 402, distance: 77.2
click at [939, 402] on div "Dear [[Contact: First name]] , I hope you are well. Please find attached Accoun…" at bounding box center [1074, 425] width 434 height 764
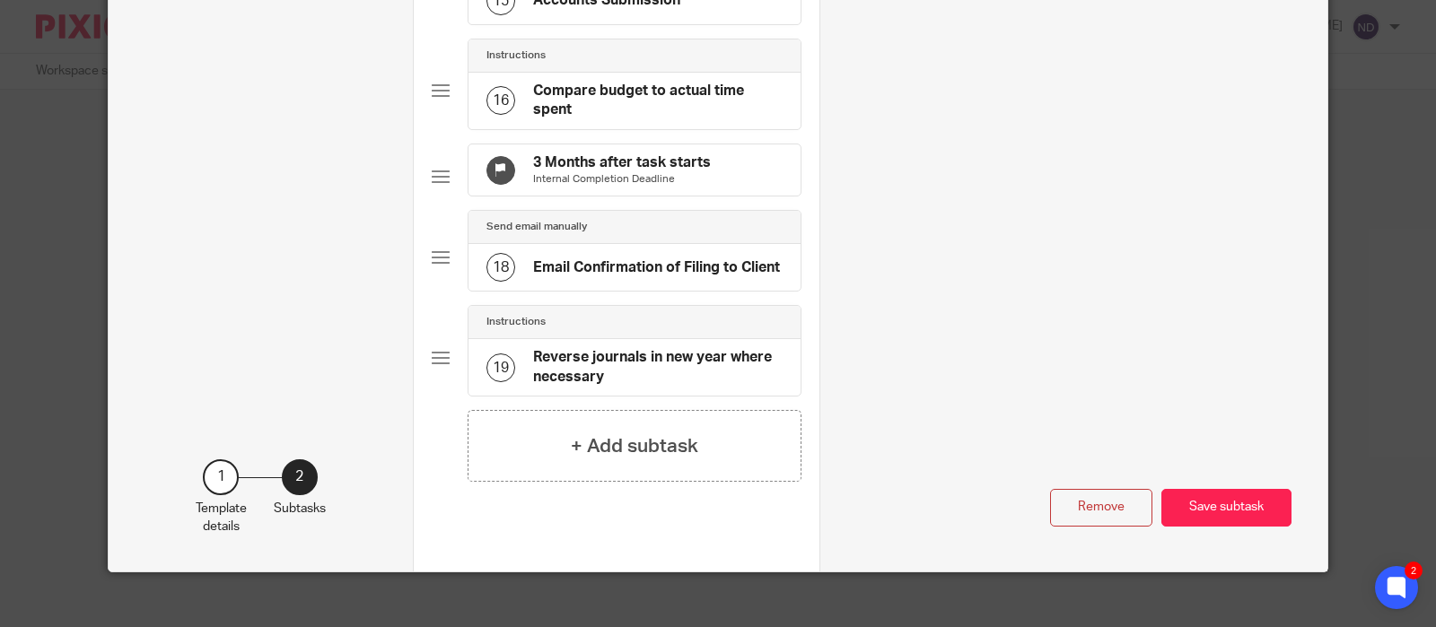
scroll to position [1595, 0]
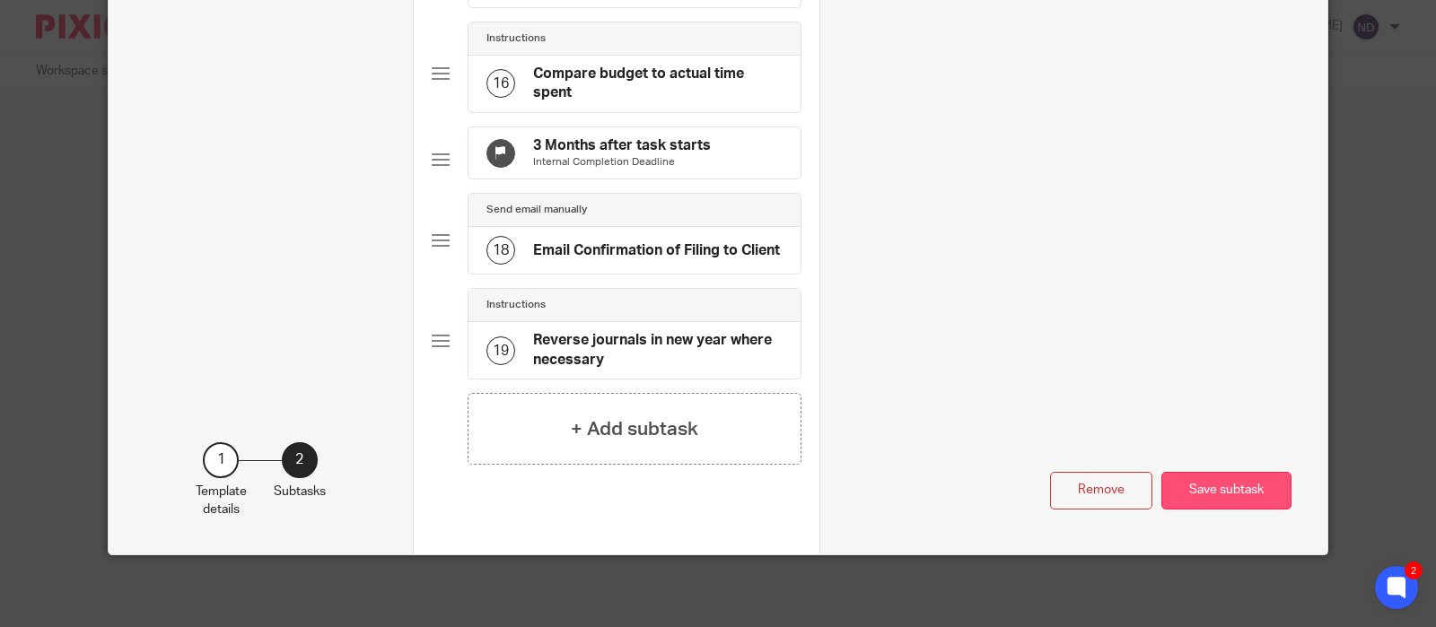
click at [1226, 492] on button "Save subtask" at bounding box center [1226, 491] width 130 height 39
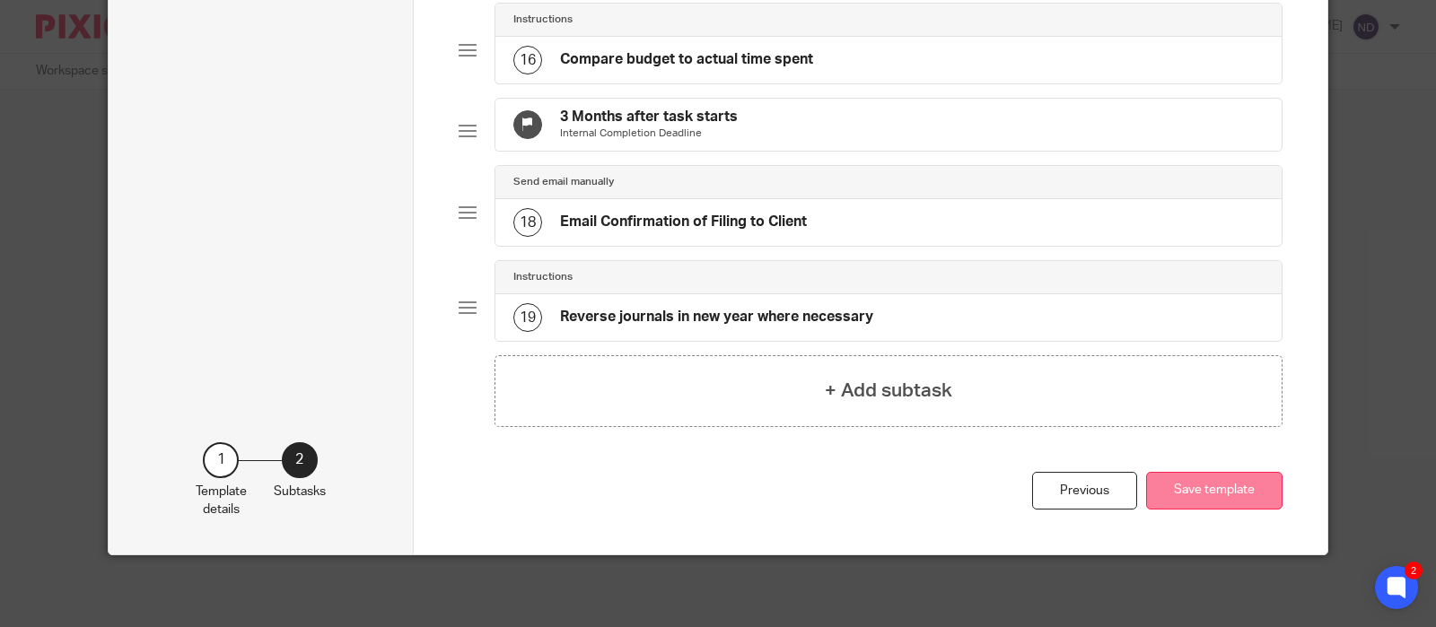
click at [1202, 495] on button "Save template" at bounding box center [1214, 491] width 136 height 39
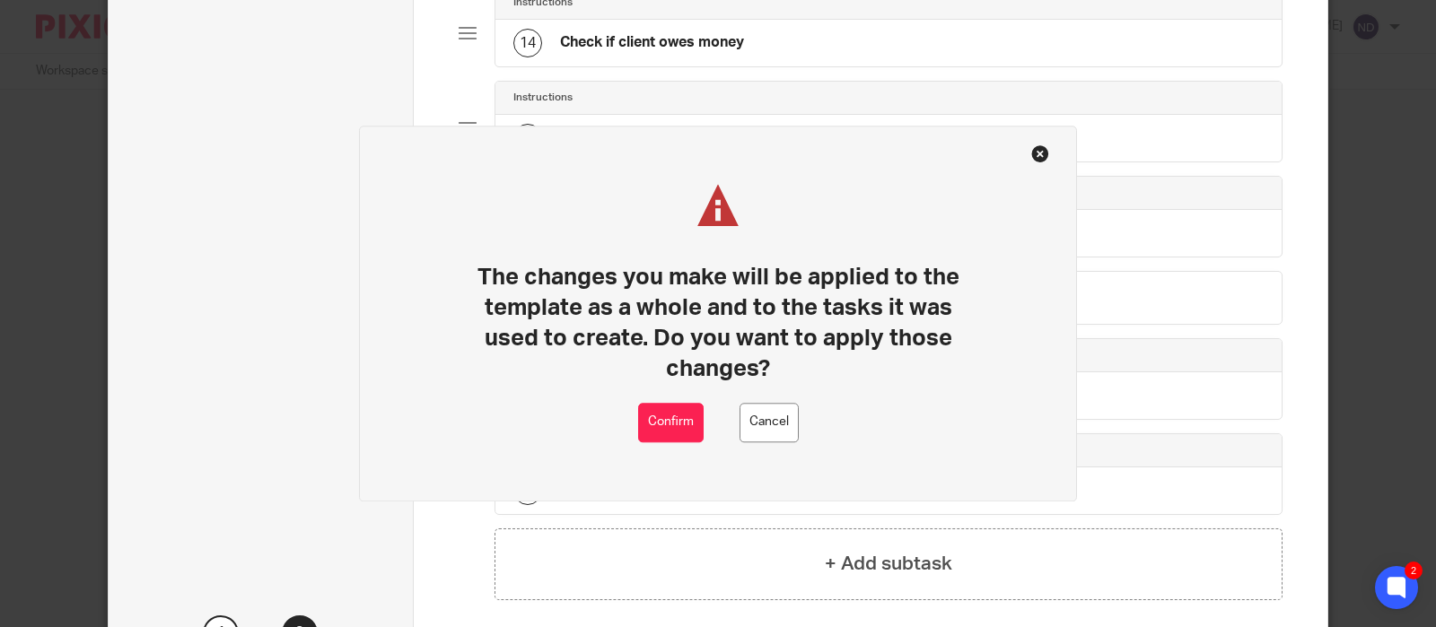
scroll to position [1394, 0]
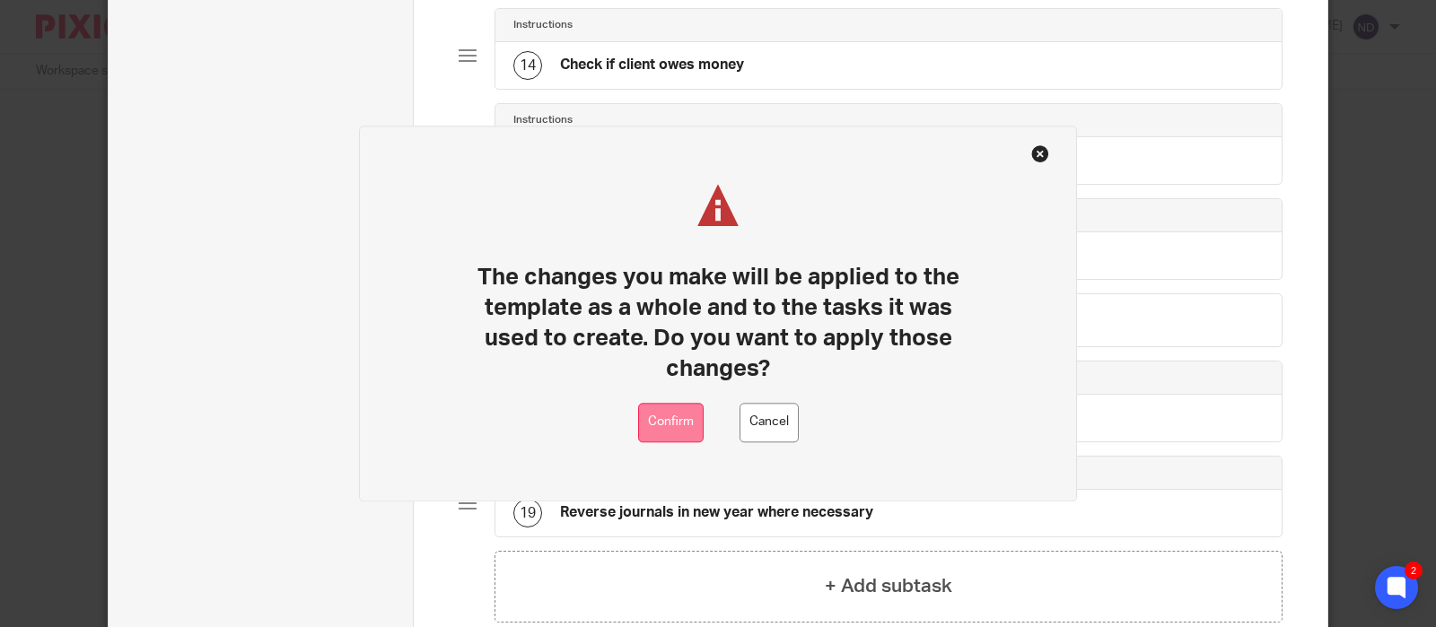
click at [663, 415] on button "Confirm" at bounding box center [671, 423] width 66 height 40
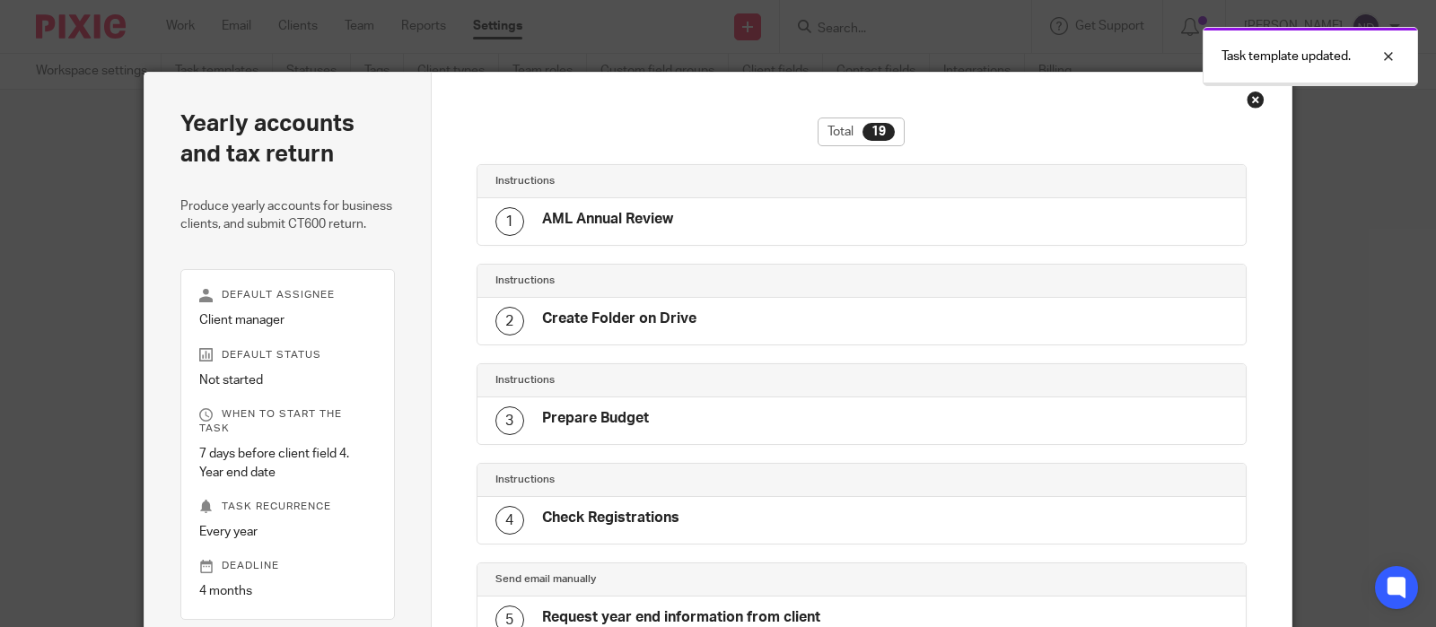
scroll to position [1573, 0]
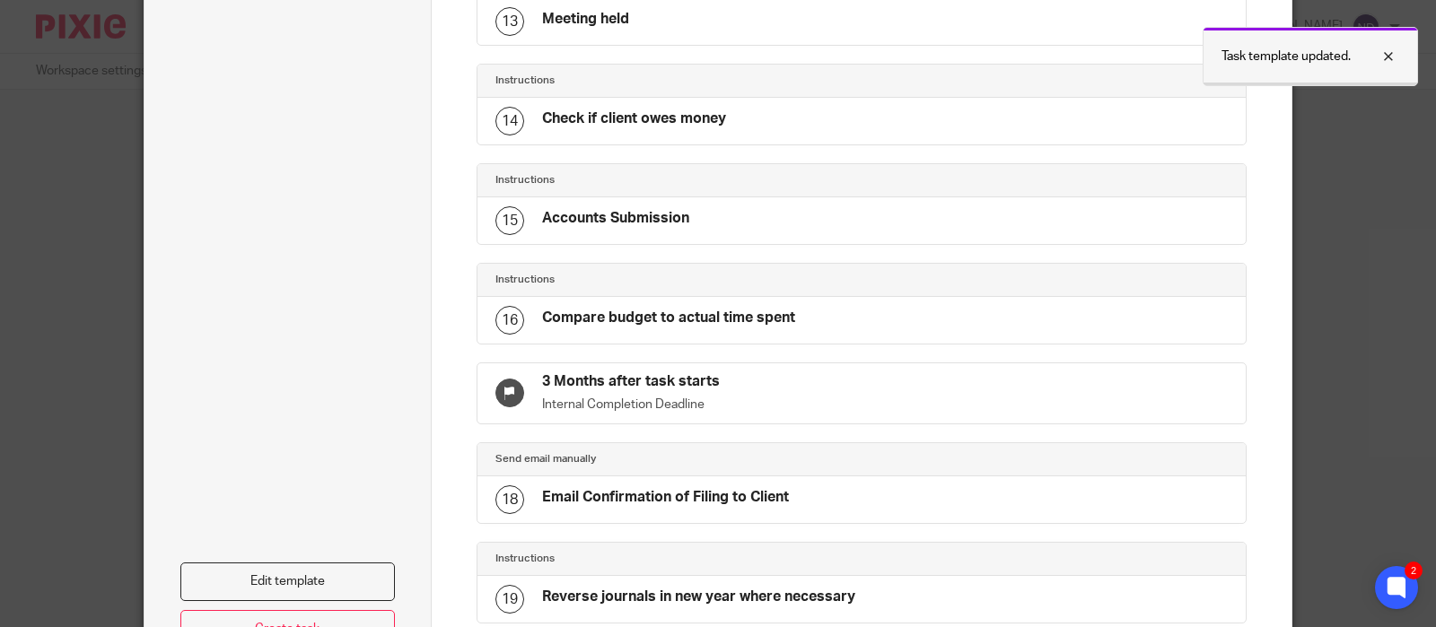
click at [1389, 50] on div at bounding box center [1375, 57] width 48 height 22
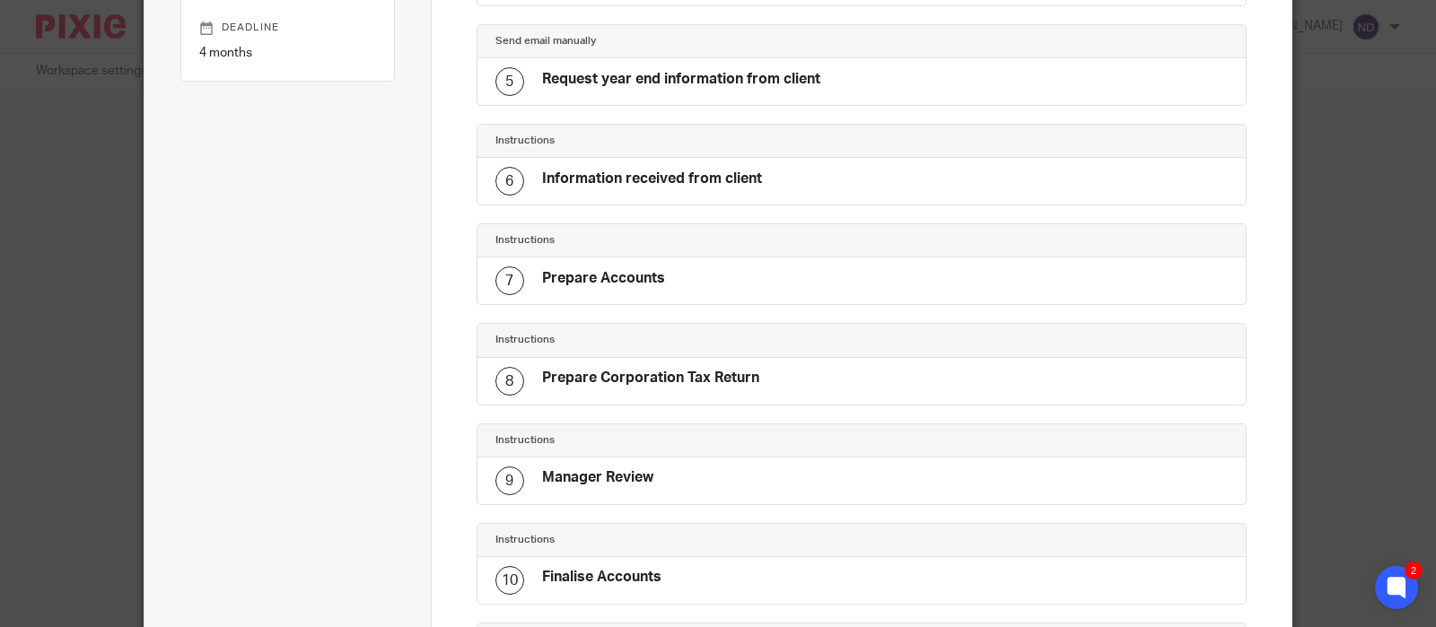
scroll to position [0, 0]
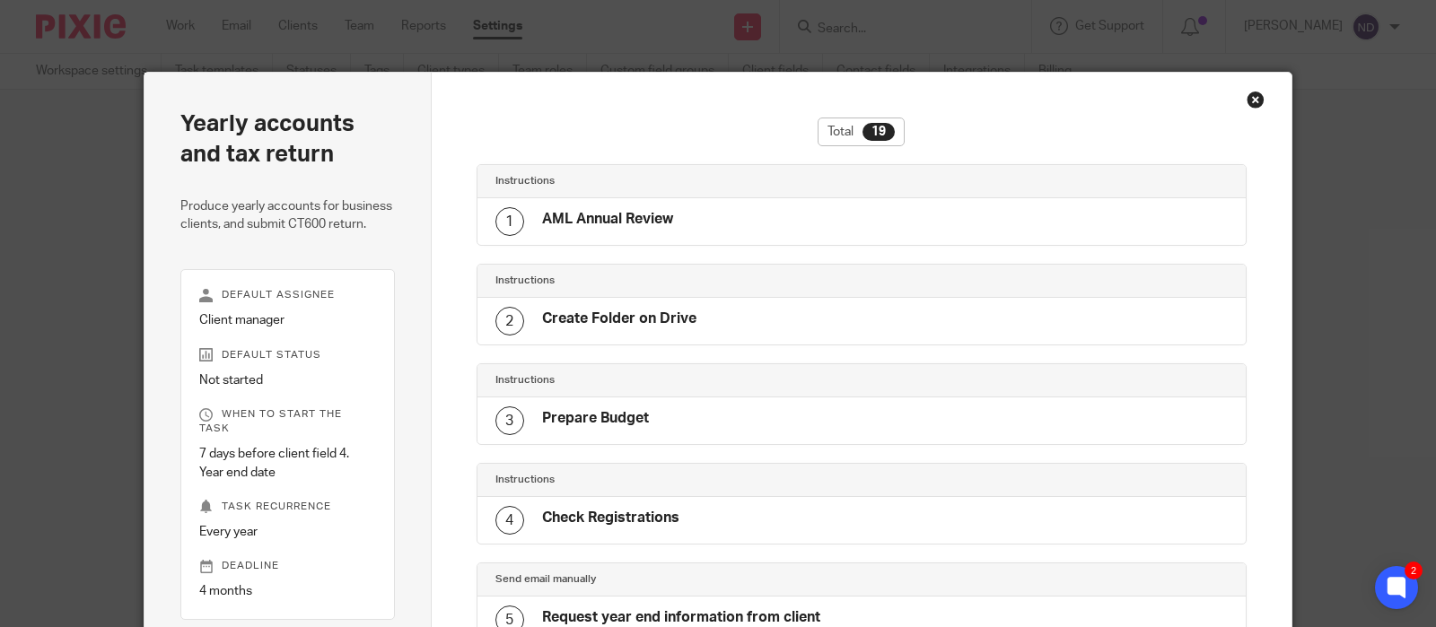
click at [1254, 100] on div "Close this dialog window" at bounding box center [1256, 100] width 18 height 18
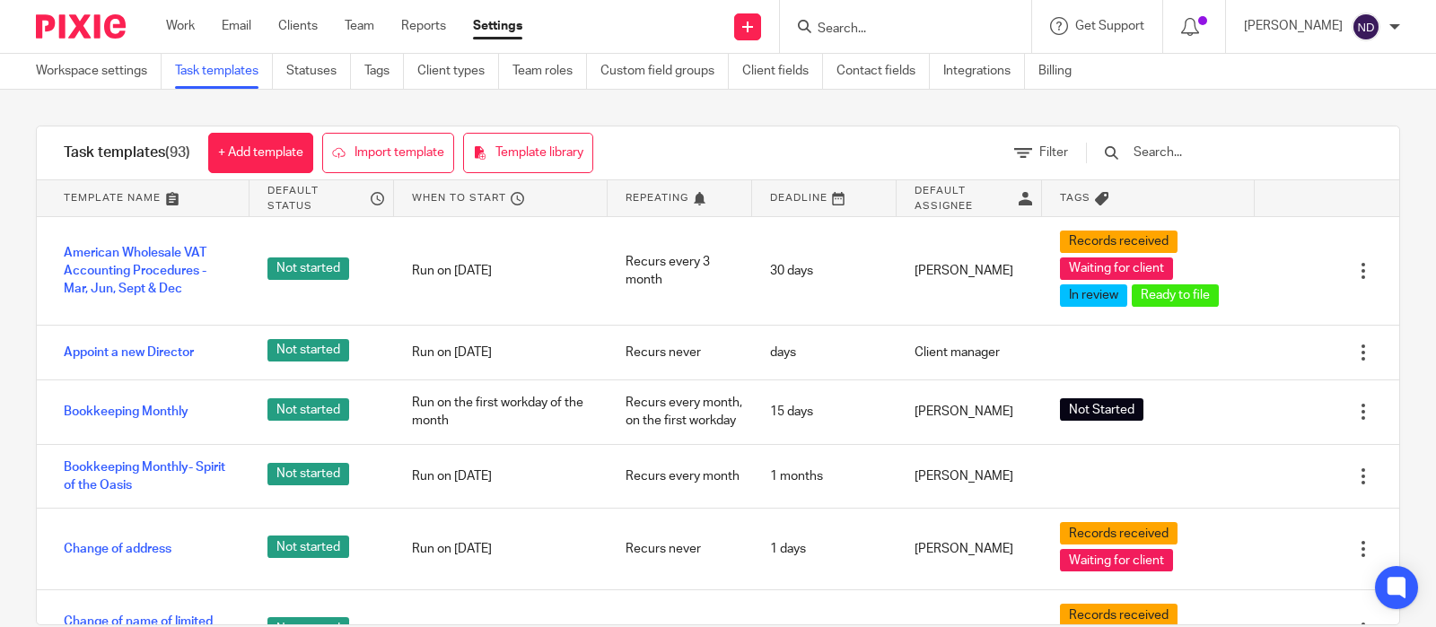
click at [1217, 157] on input "text" at bounding box center [1236, 153] width 209 height 20
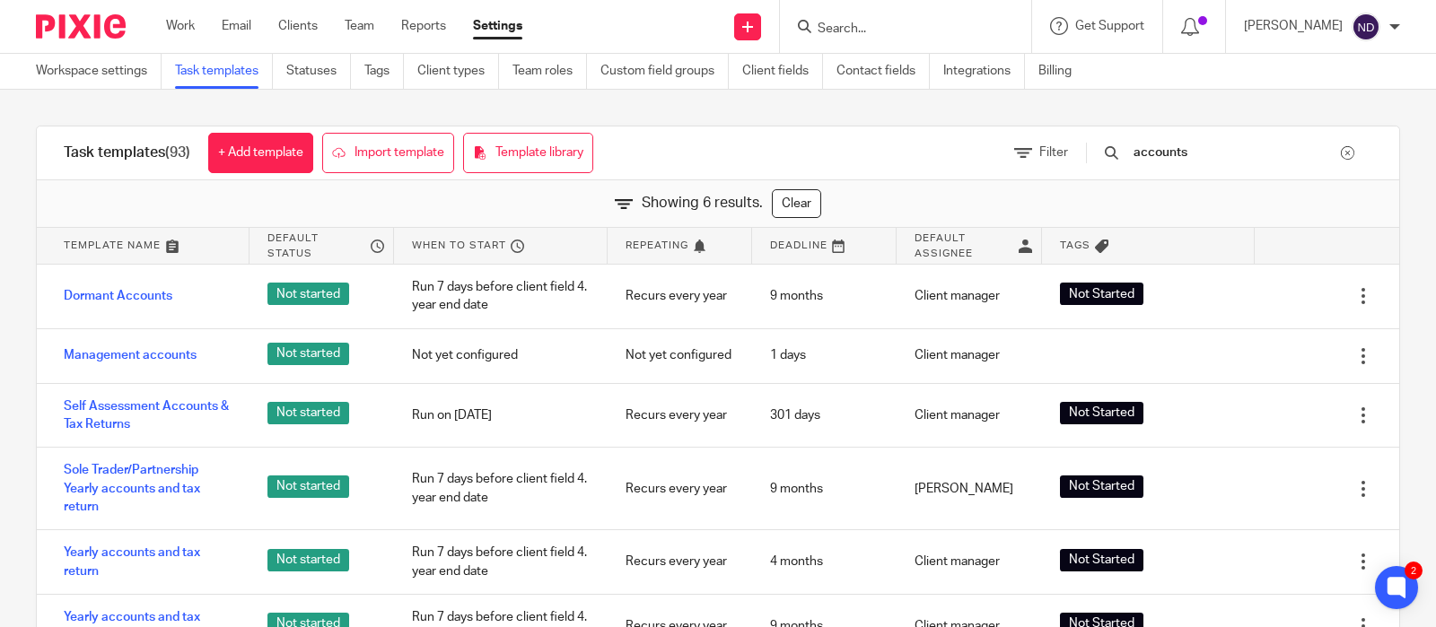
type input "accounts"
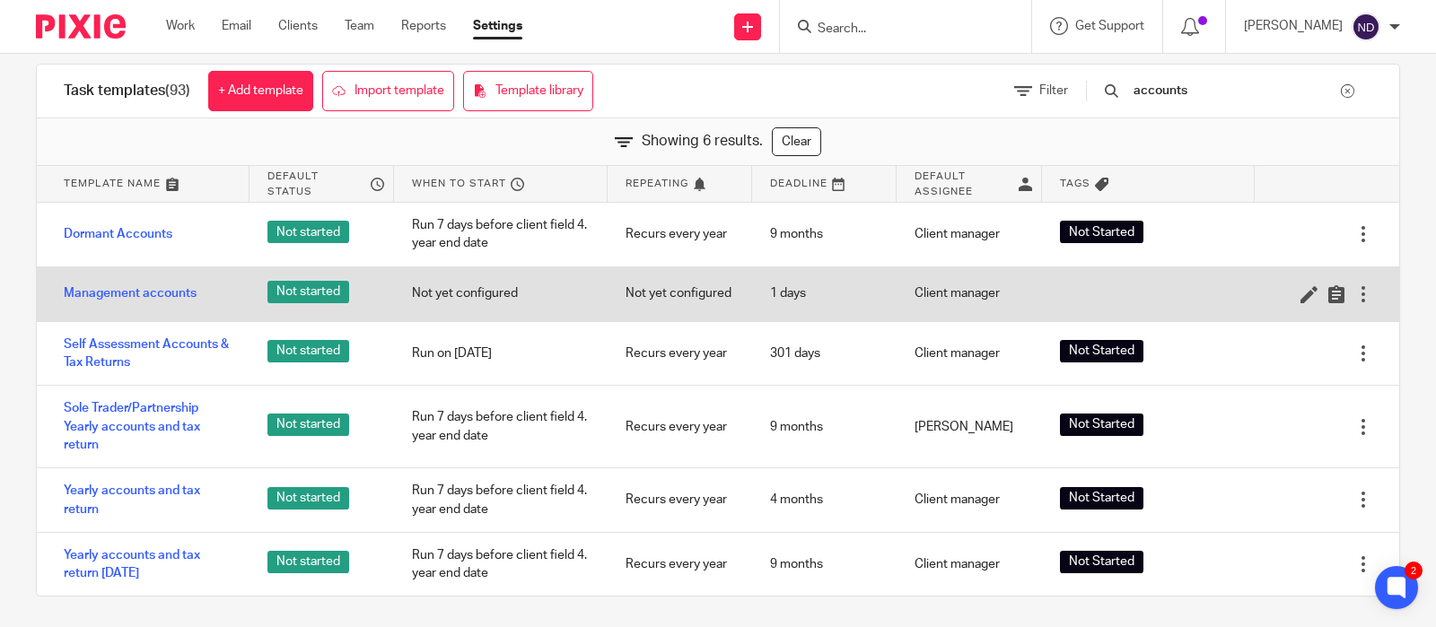
scroll to position [67, 0]
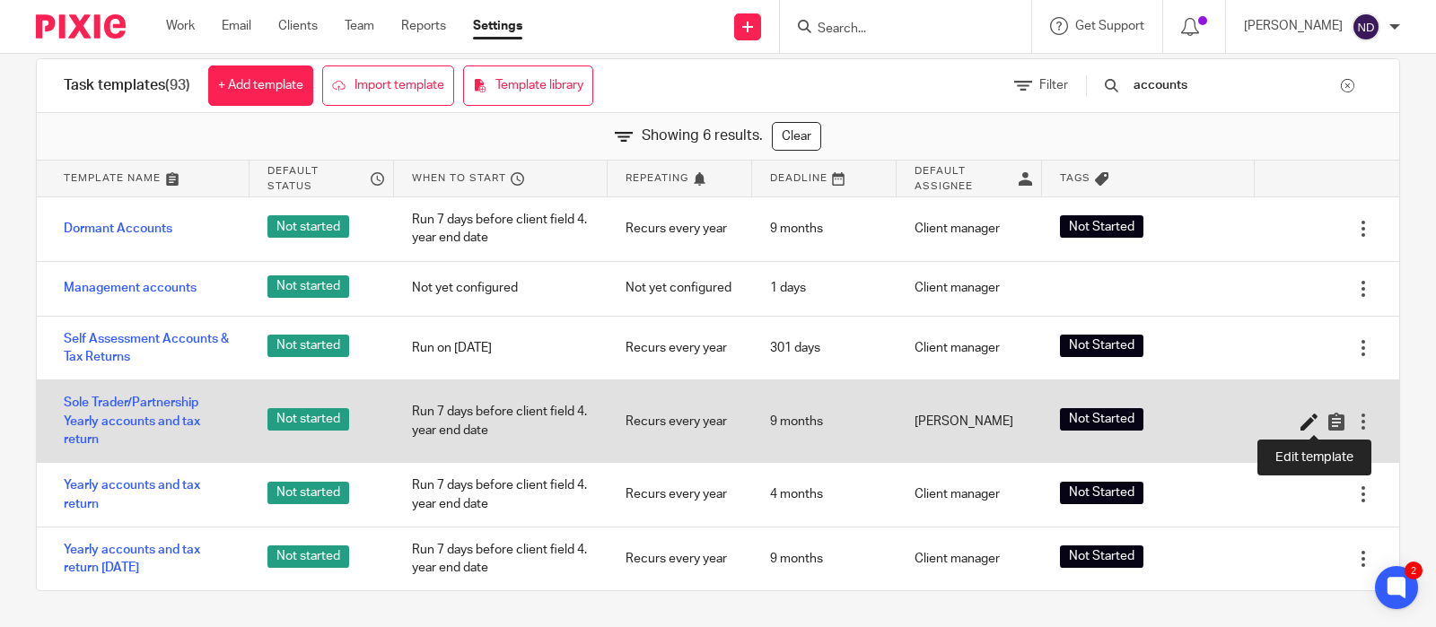
click at [1306, 425] on icon at bounding box center [1310, 422] width 18 height 18
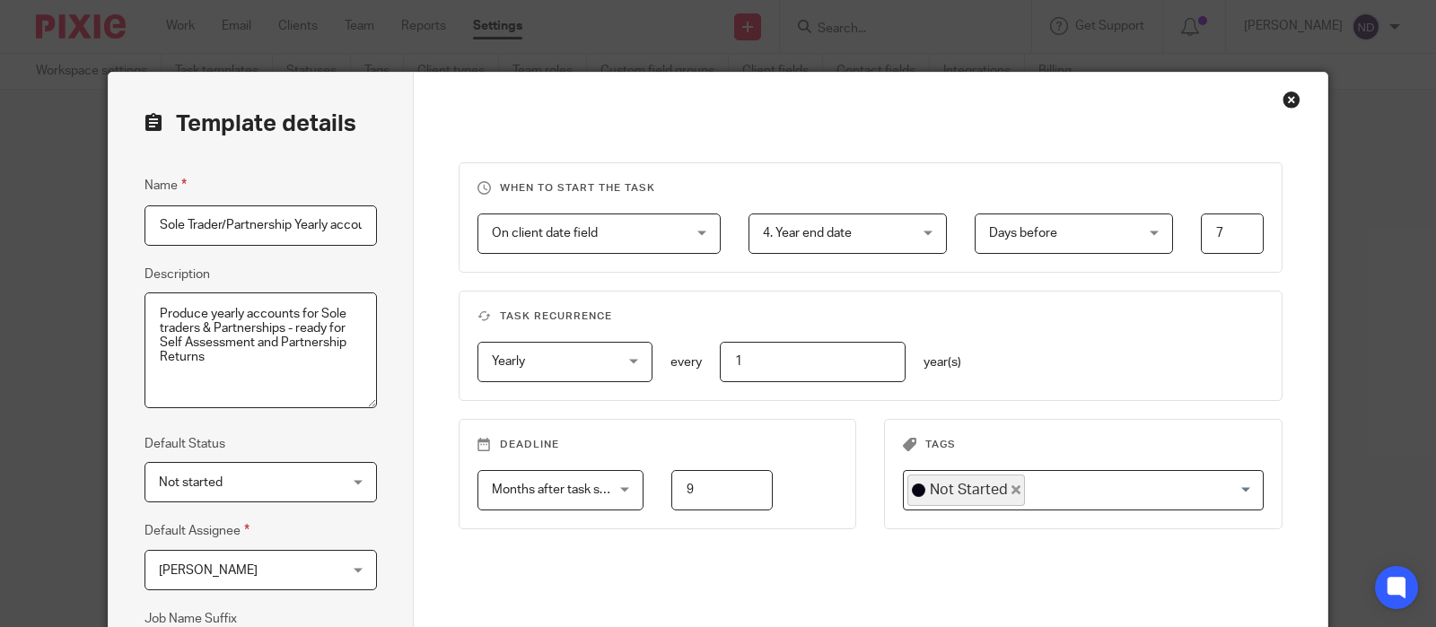
drag, startPoint x: 701, startPoint y: 494, endPoint x: 679, endPoint y: 497, distance: 22.7
click at [676, 496] on input "9" at bounding box center [721, 490] width 101 height 40
type input "4"
click at [947, 560] on div "Deadline Months after task starts Months after task starts Days after task star…" at bounding box center [856, 492] width 853 height 146
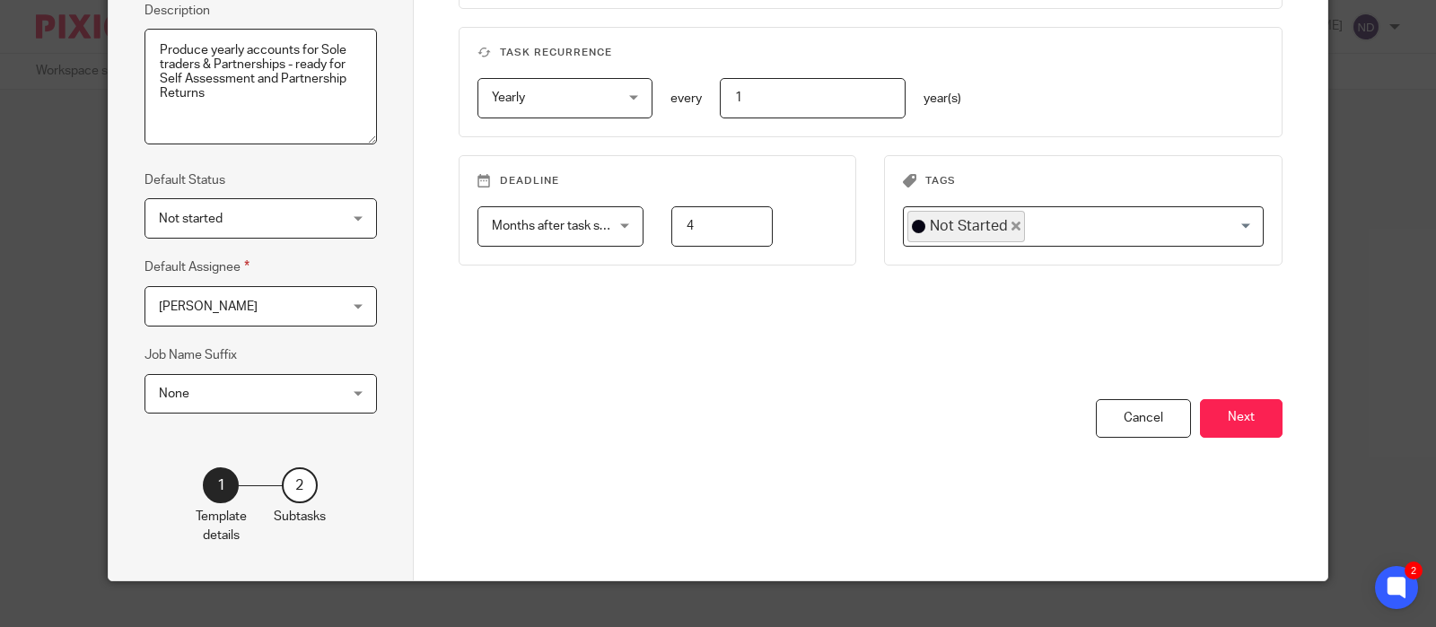
scroll to position [271, 0]
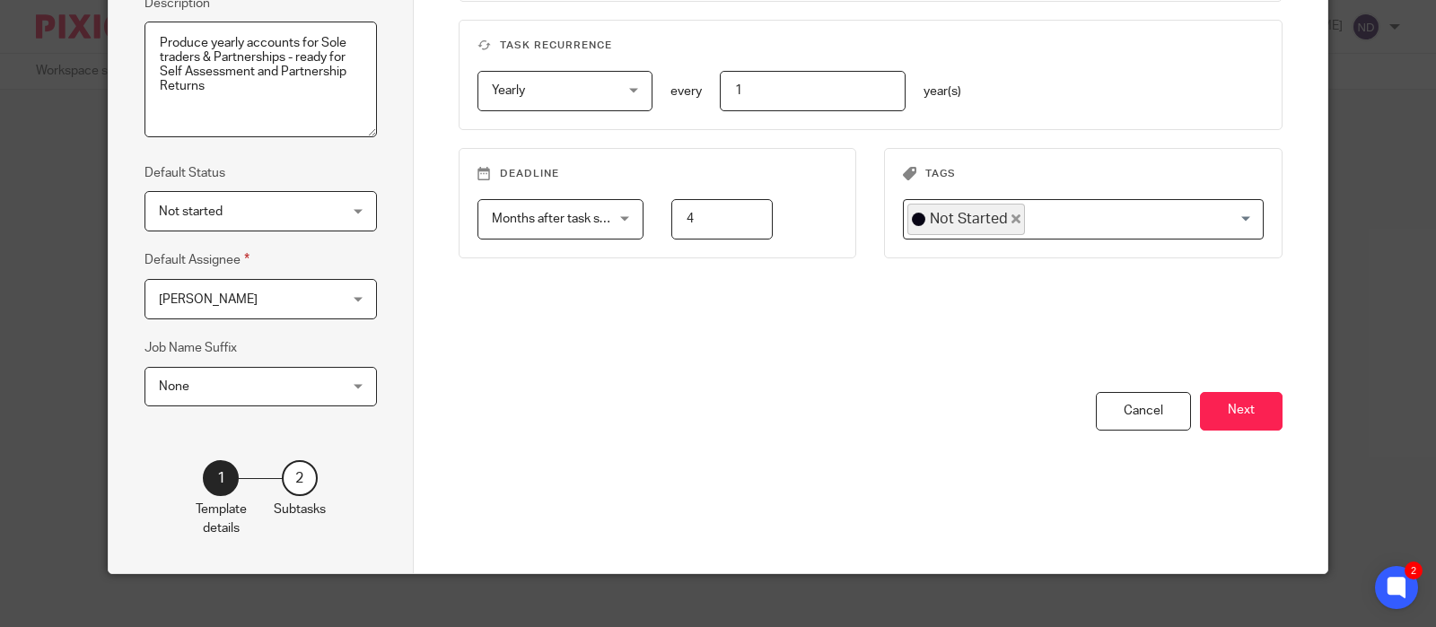
click at [314, 308] on span "[PERSON_NAME]" at bounding box center [245, 299] width 173 height 38
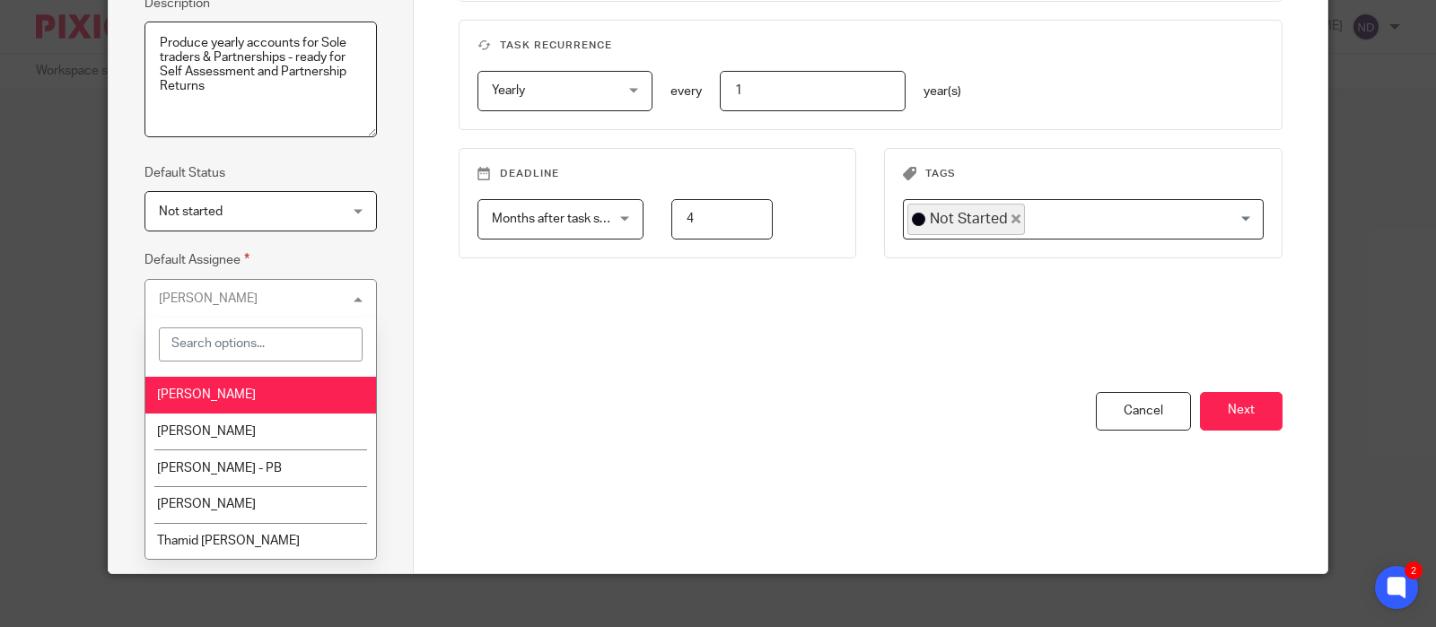
scroll to position [693, 0]
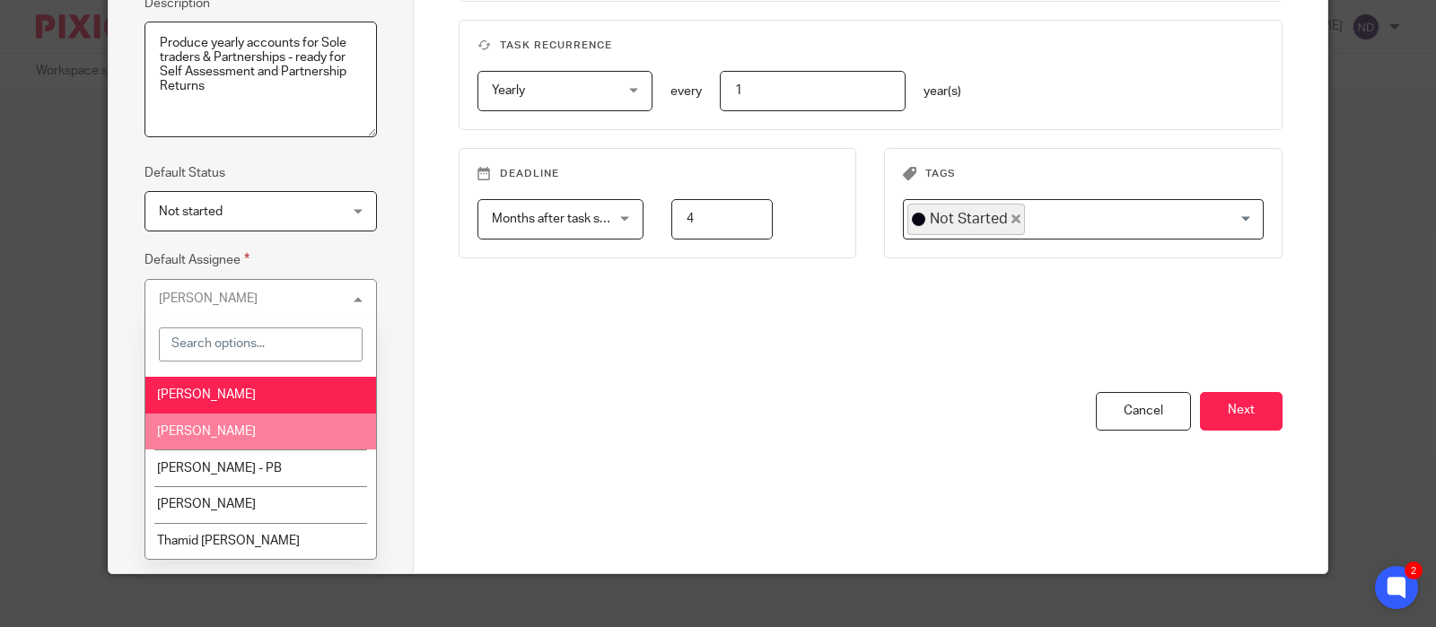
click at [269, 451] on li "[PERSON_NAME]" at bounding box center [260, 432] width 231 height 37
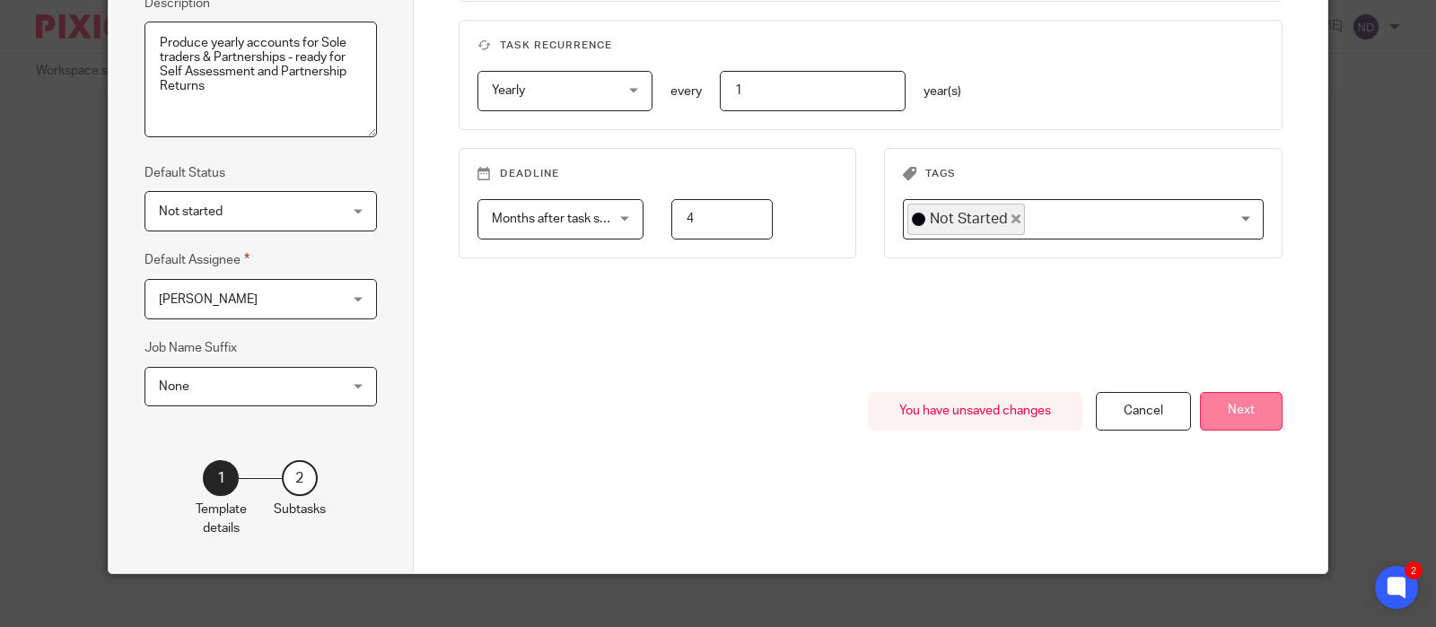
click at [1266, 411] on button "Next" at bounding box center [1241, 411] width 83 height 39
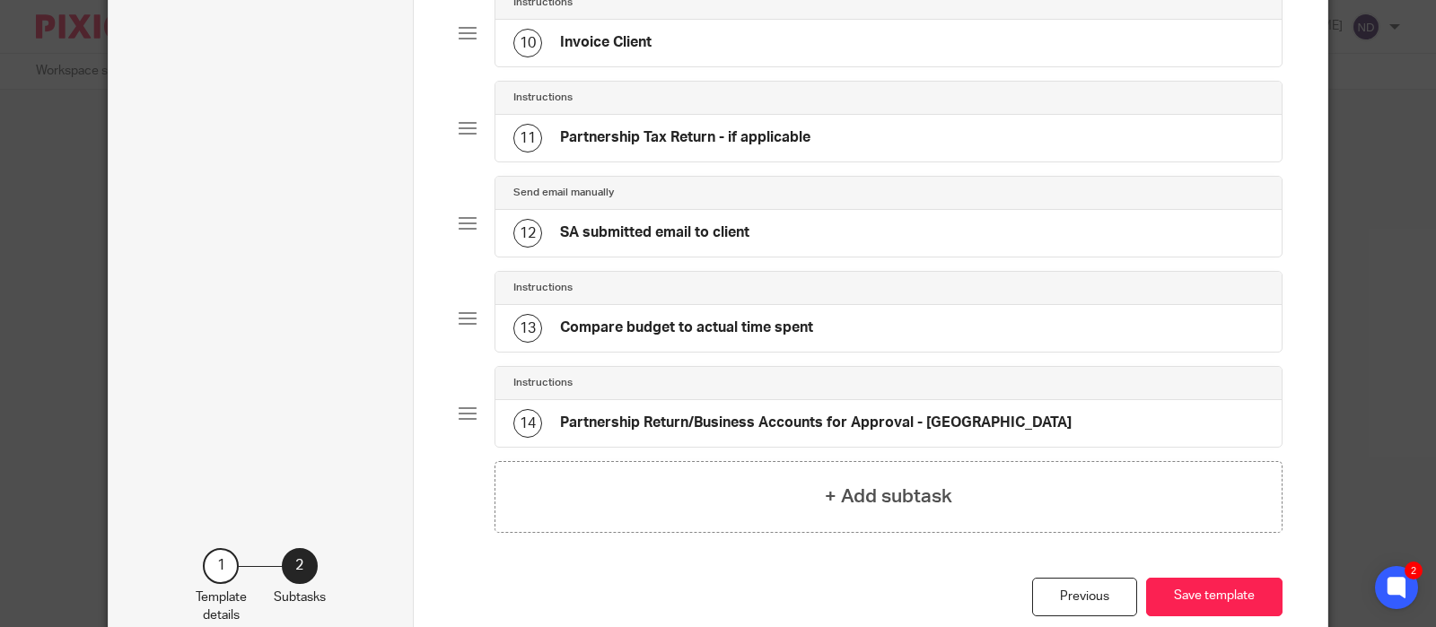
scroll to position [1043, 0]
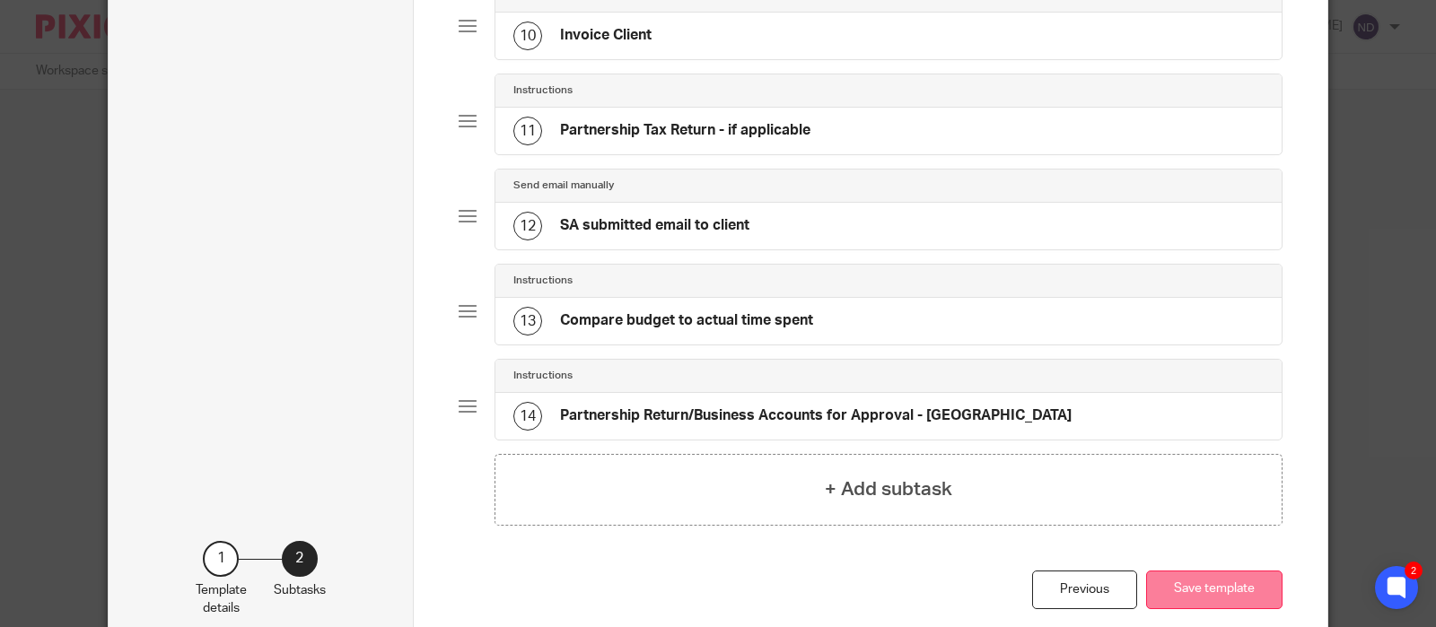
click at [1209, 583] on button "Save template" at bounding box center [1214, 590] width 136 height 39
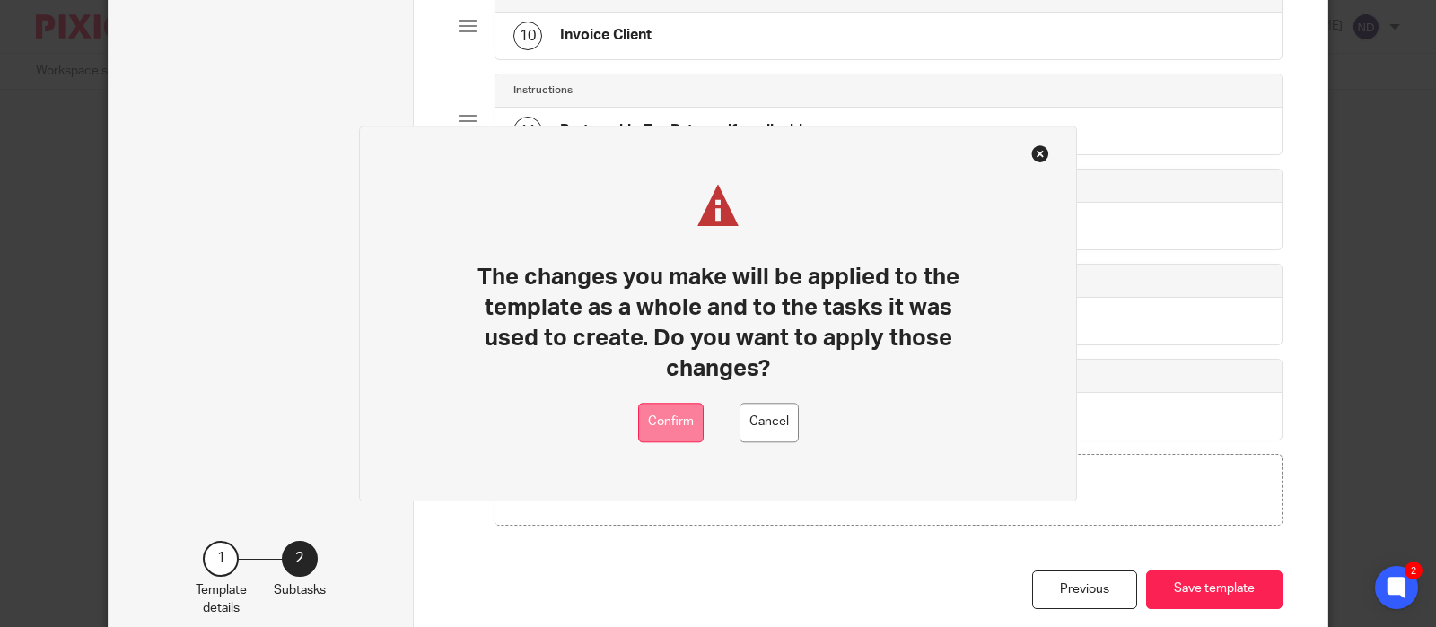
click at [665, 420] on button "Confirm" at bounding box center [671, 423] width 66 height 40
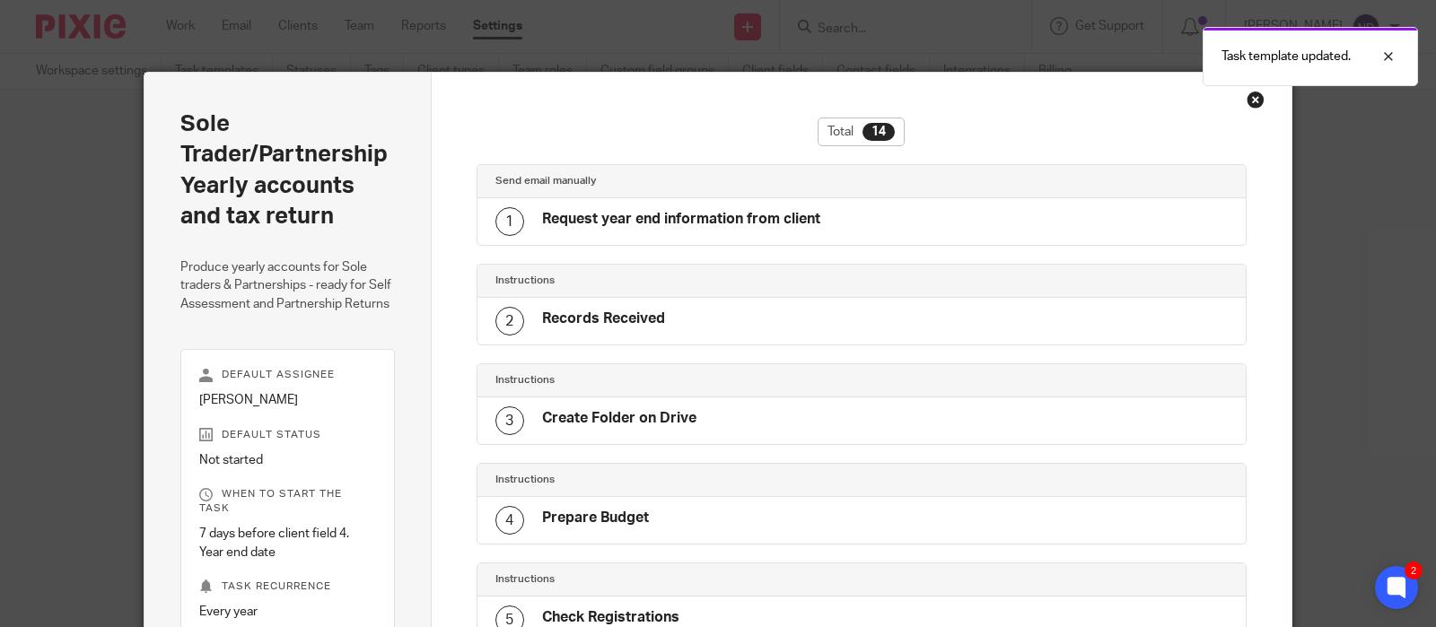
click at [1257, 98] on div "Close this dialog window" at bounding box center [1256, 100] width 18 height 18
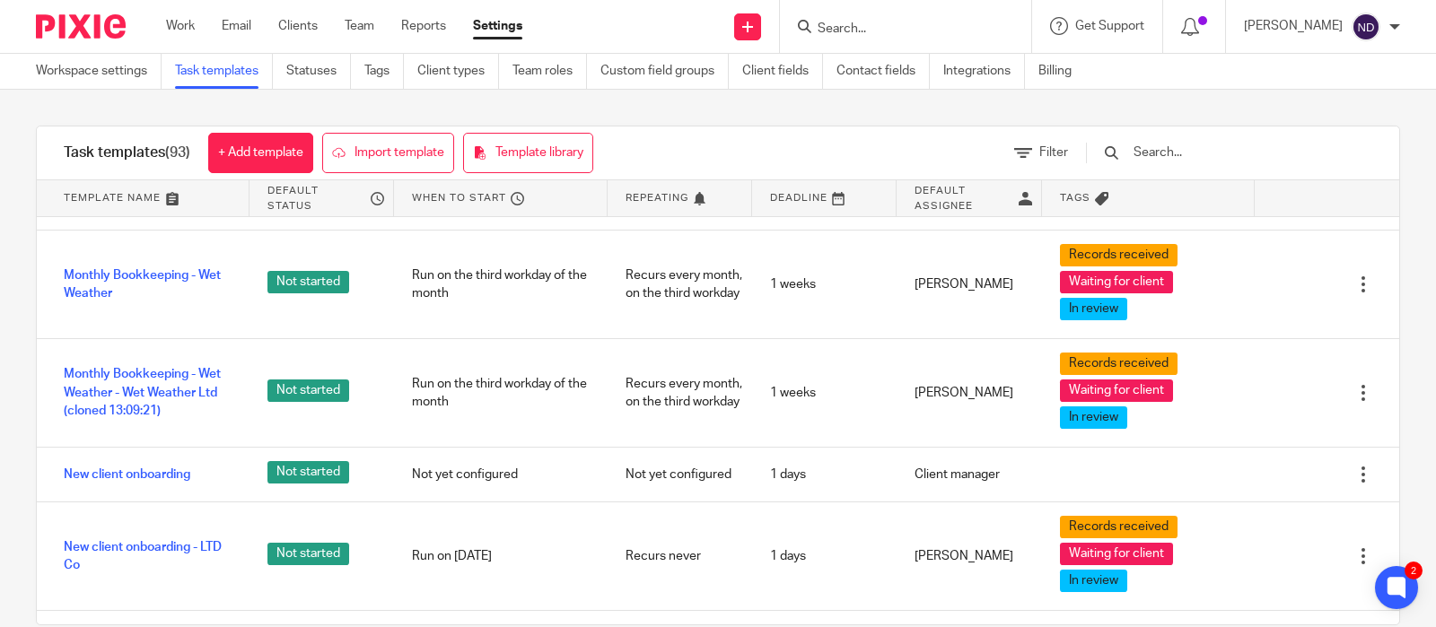
scroll to position [3440, 0]
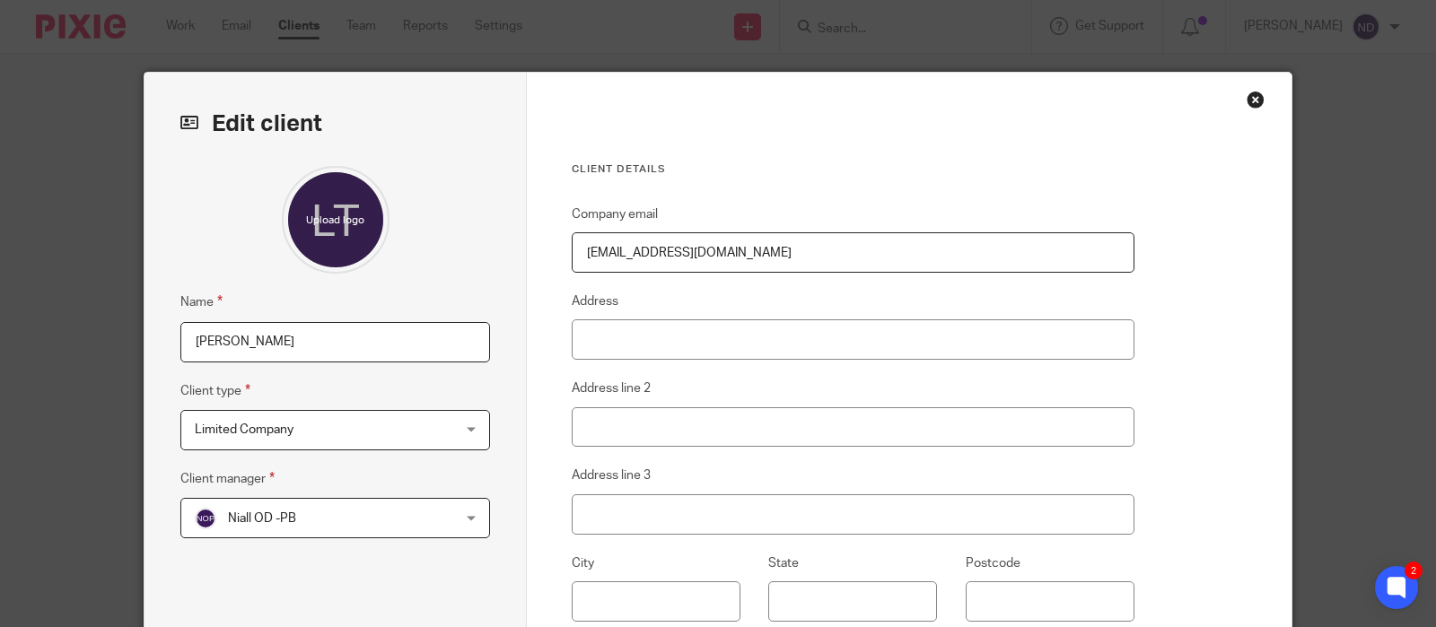
drag, startPoint x: 255, startPoint y: 343, endPoint x: 197, endPoint y: 344, distance: 58.4
click at [194, 341] on input "[PERSON_NAME]" at bounding box center [335, 342] width 310 height 40
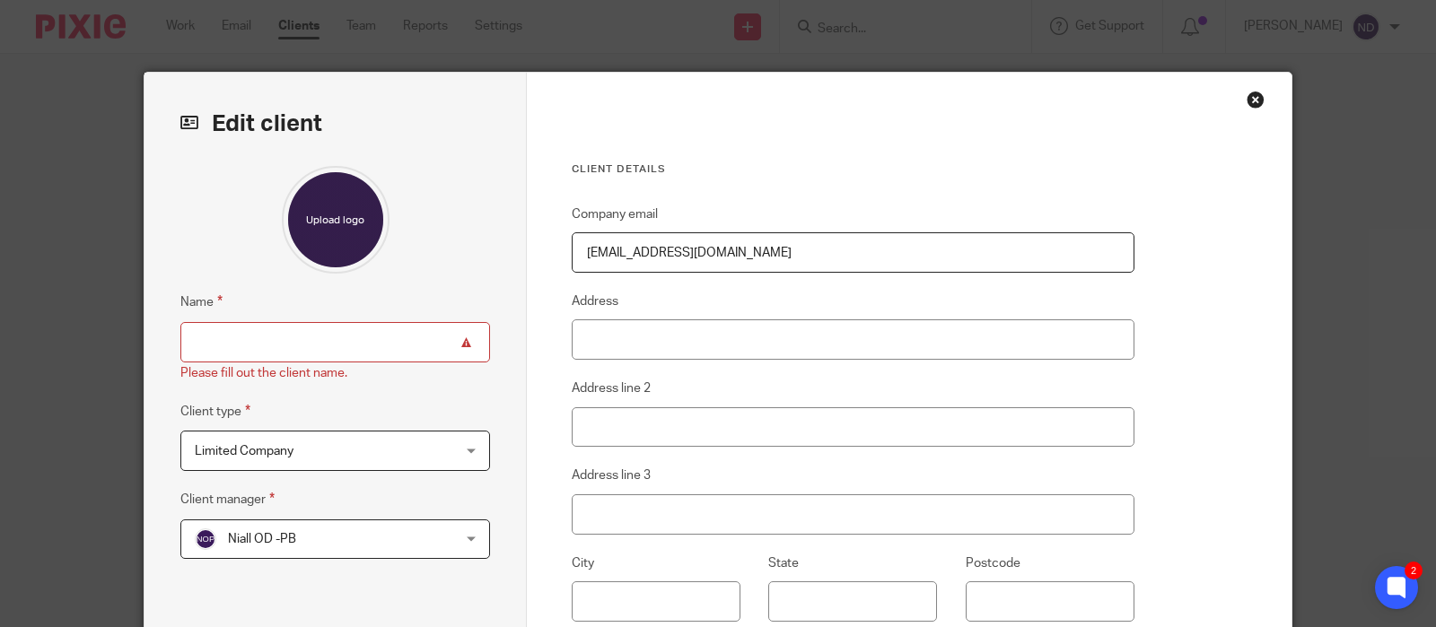
paste input "LJRT Investments Ltd"
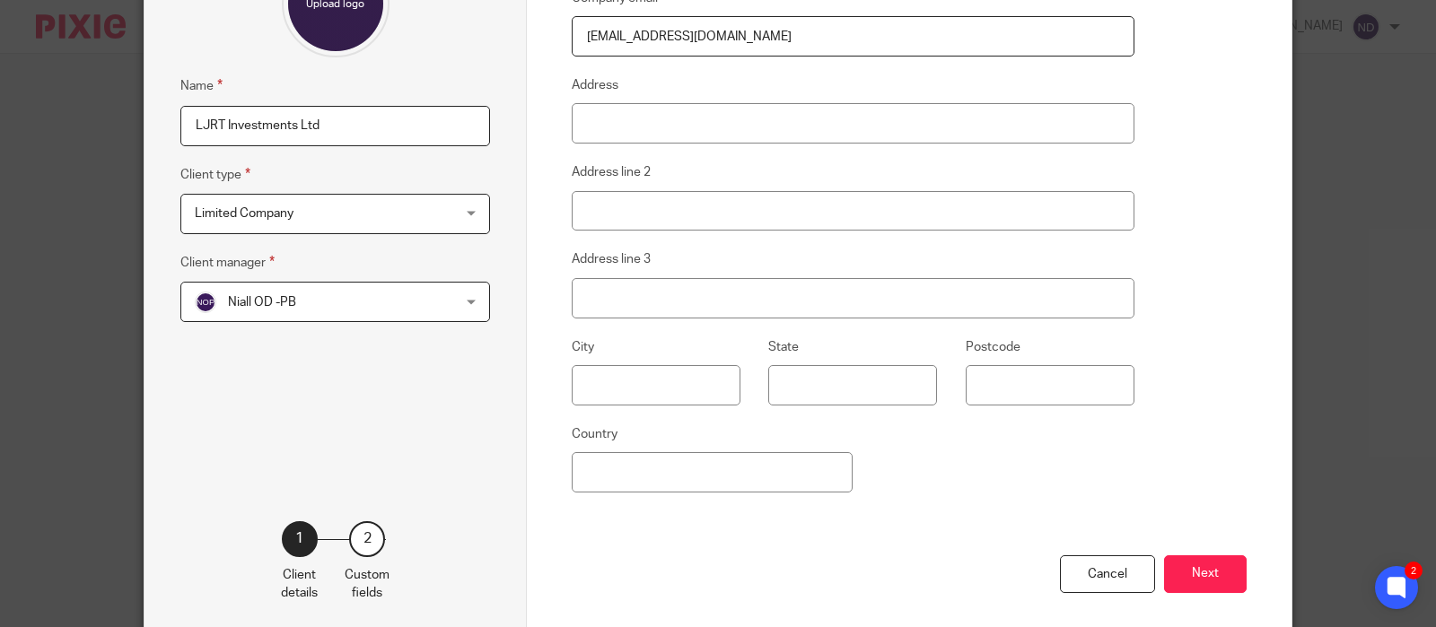
scroll to position [302, 0]
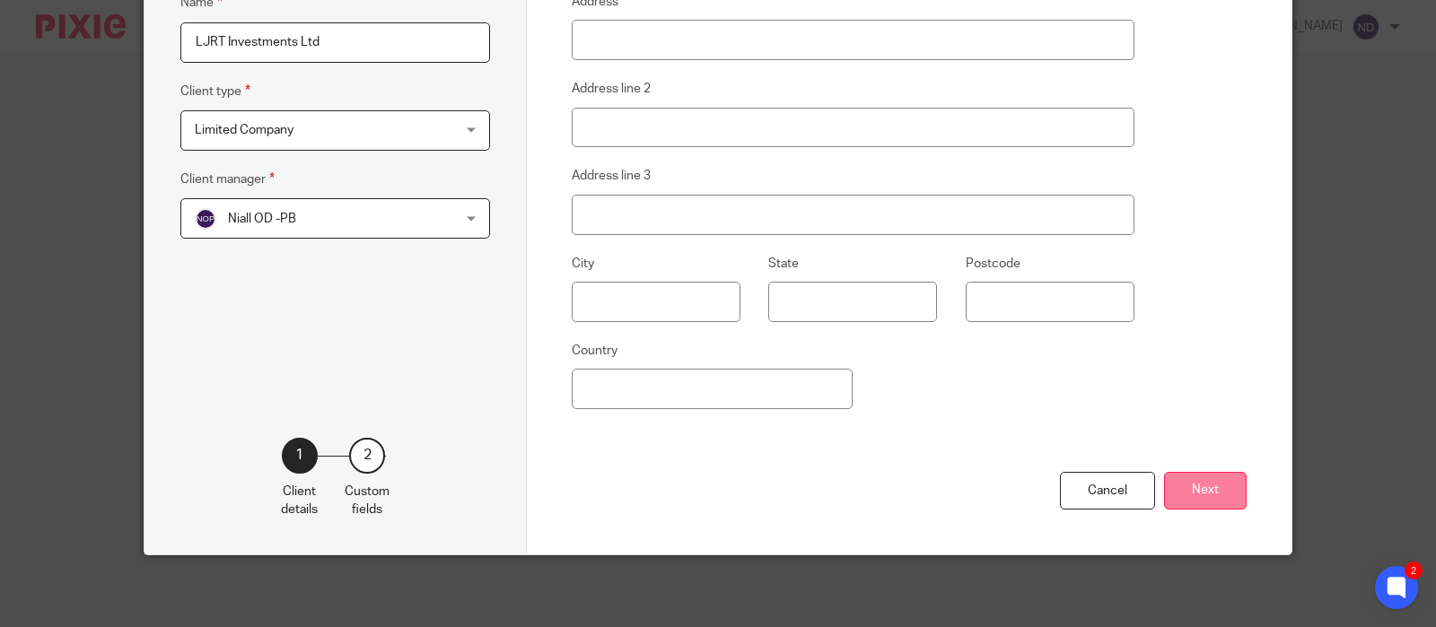
type input "LJRT Investments Ltd"
click at [1209, 487] on button "Next" at bounding box center [1205, 491] width 83 height 39
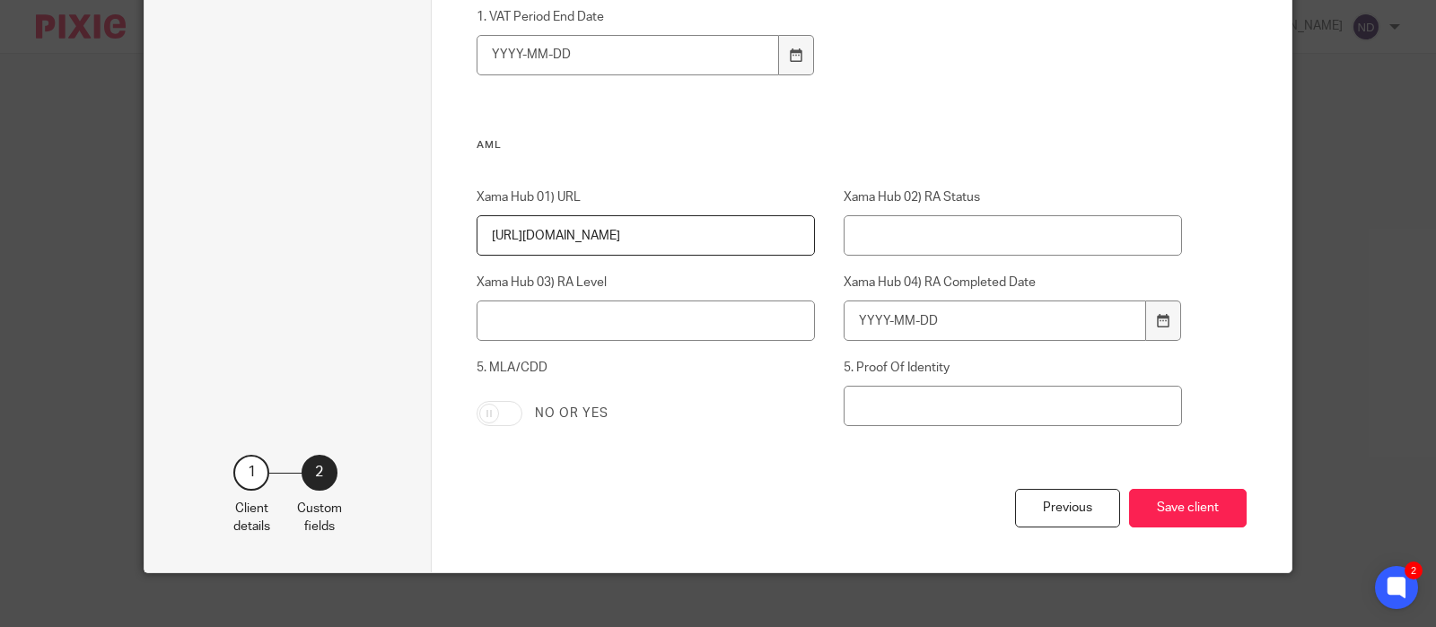
scroll to position [1368, 0]
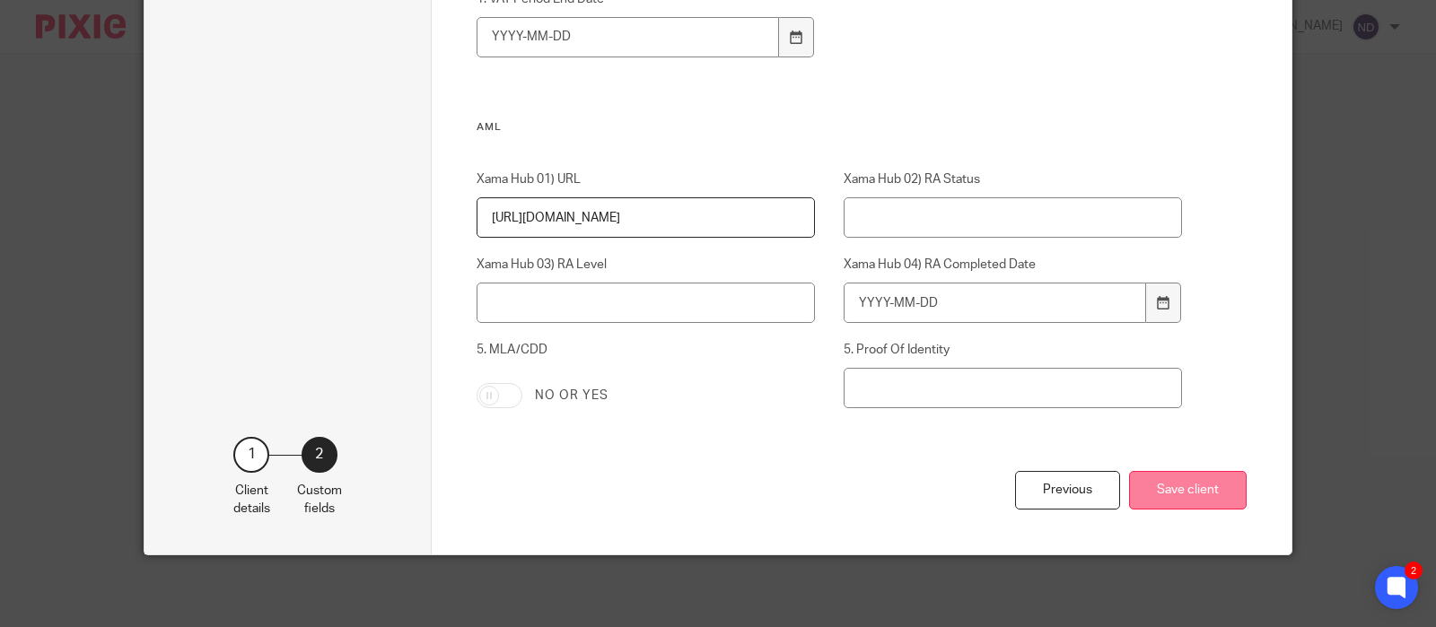
click at [1205, 490] on button "Save client" at bounding box center [1188, 490] width 118 height 39
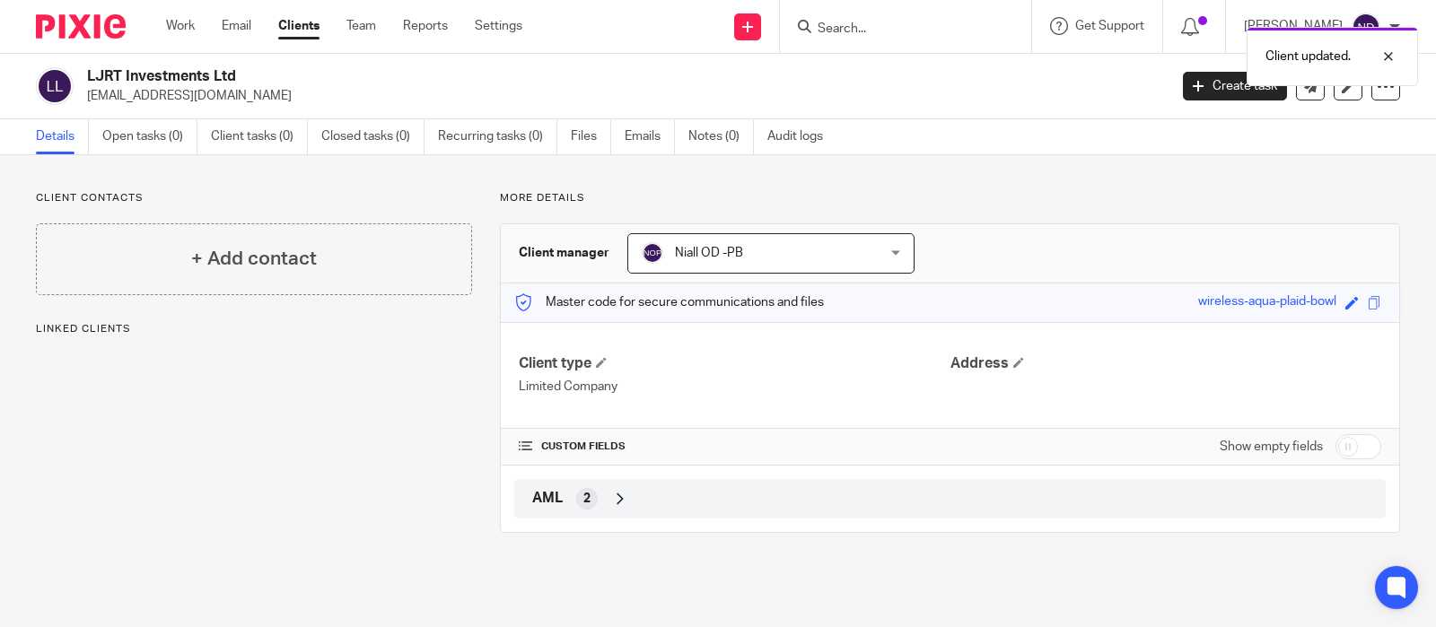
click at [1369, 442] on input "checkbox" at bounding box center [1359, 446] width 46 height 25
checkbox input "true"
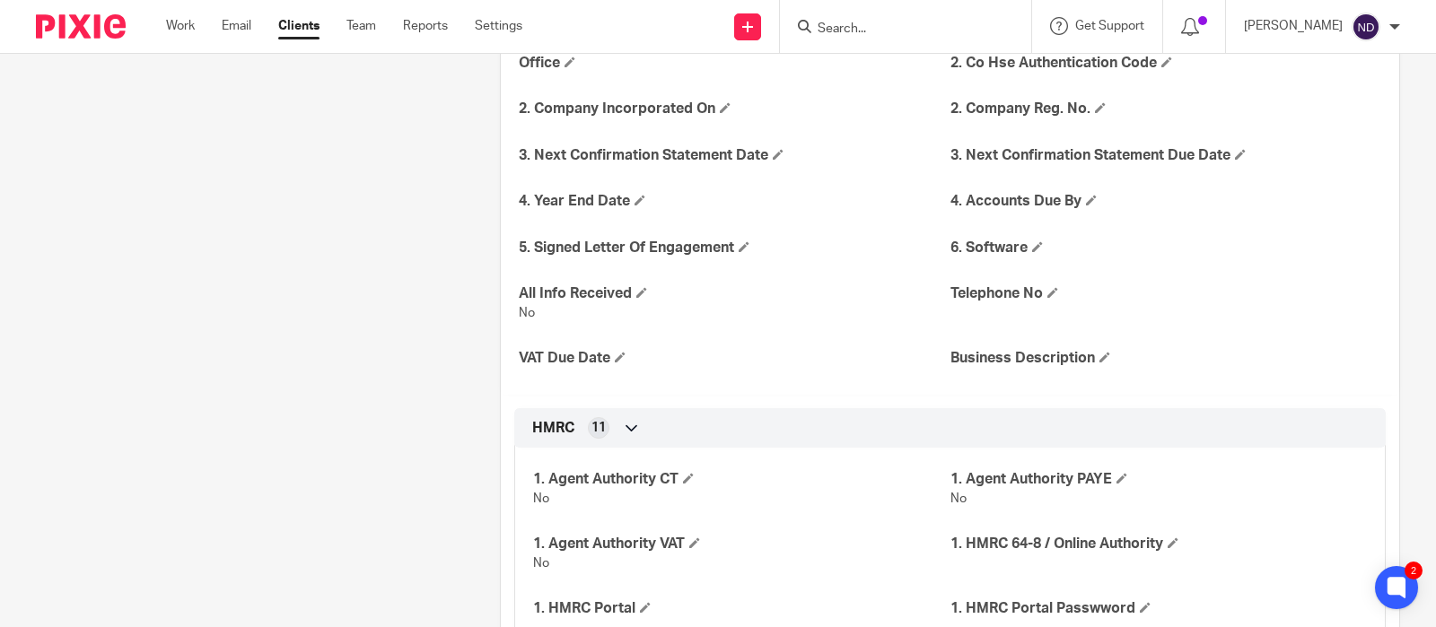
scroll to position [436, 0]
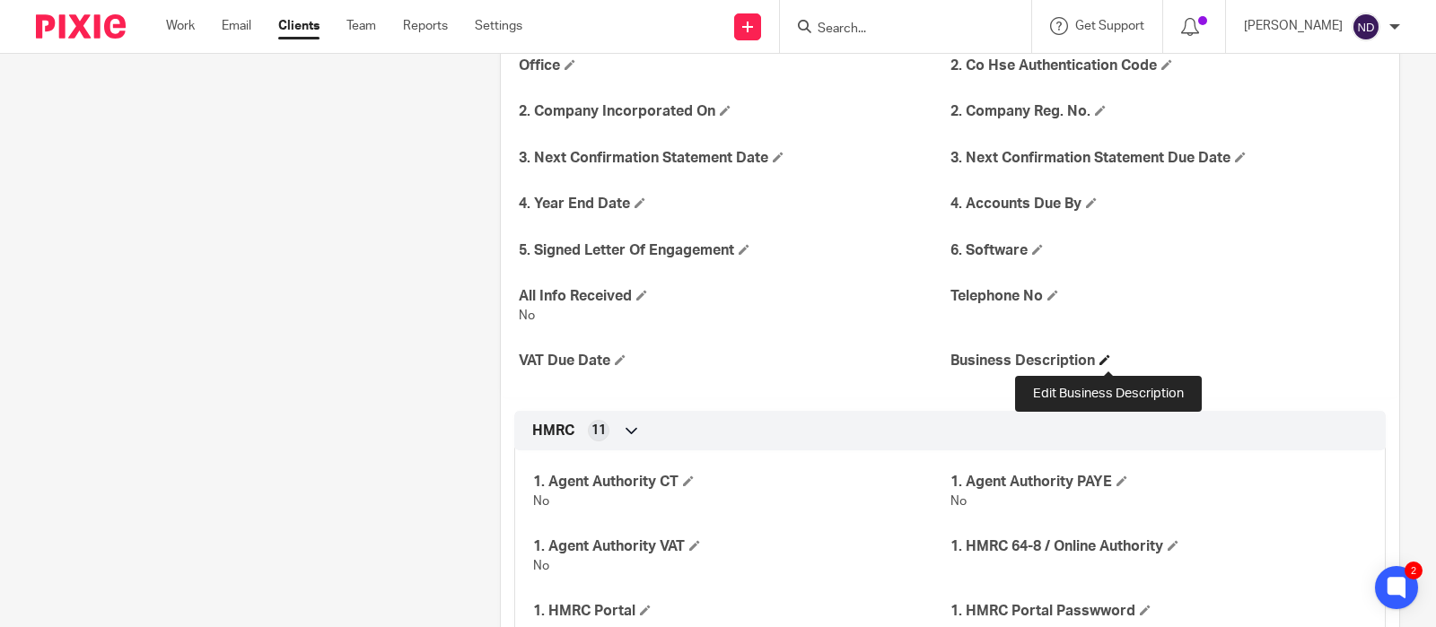
click at [1109, 363] on span at bounding box center [1105, 360] width 11 height 11
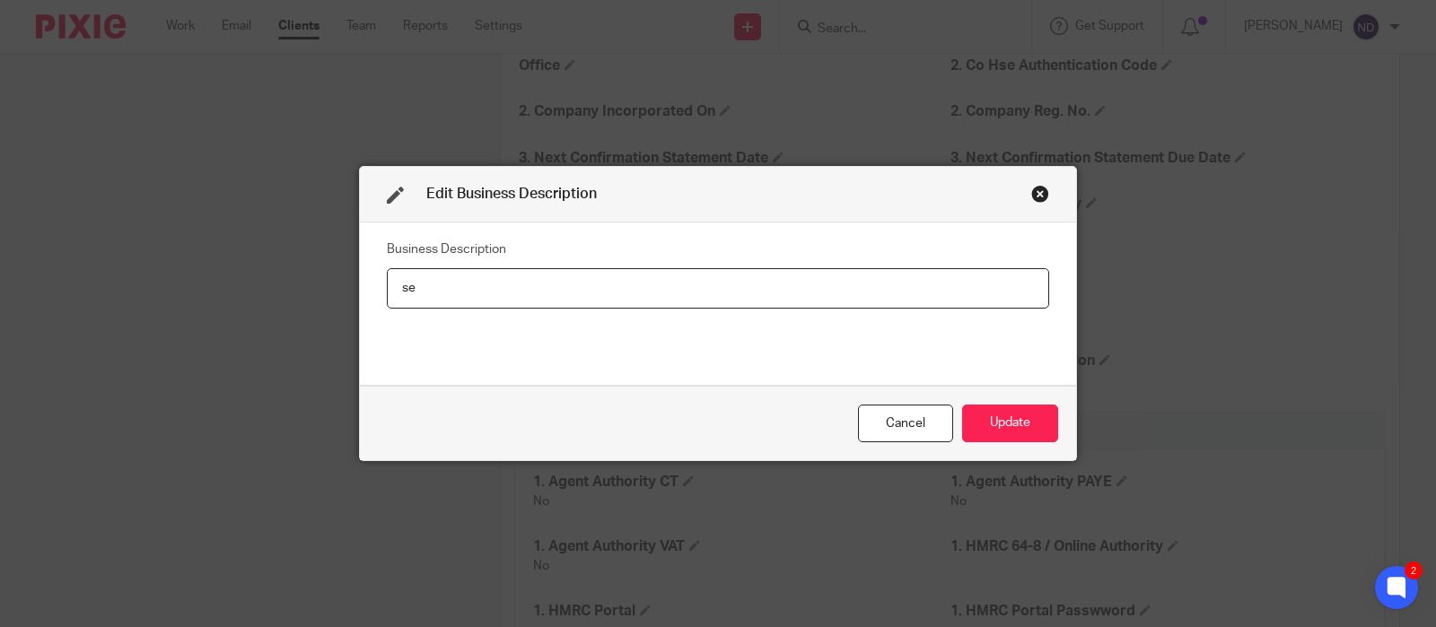
type input "s"
type input "Second hand car sales"
click at [1017, 418] on button "Update" at bounding box center [1010, 424] width 96 height 39
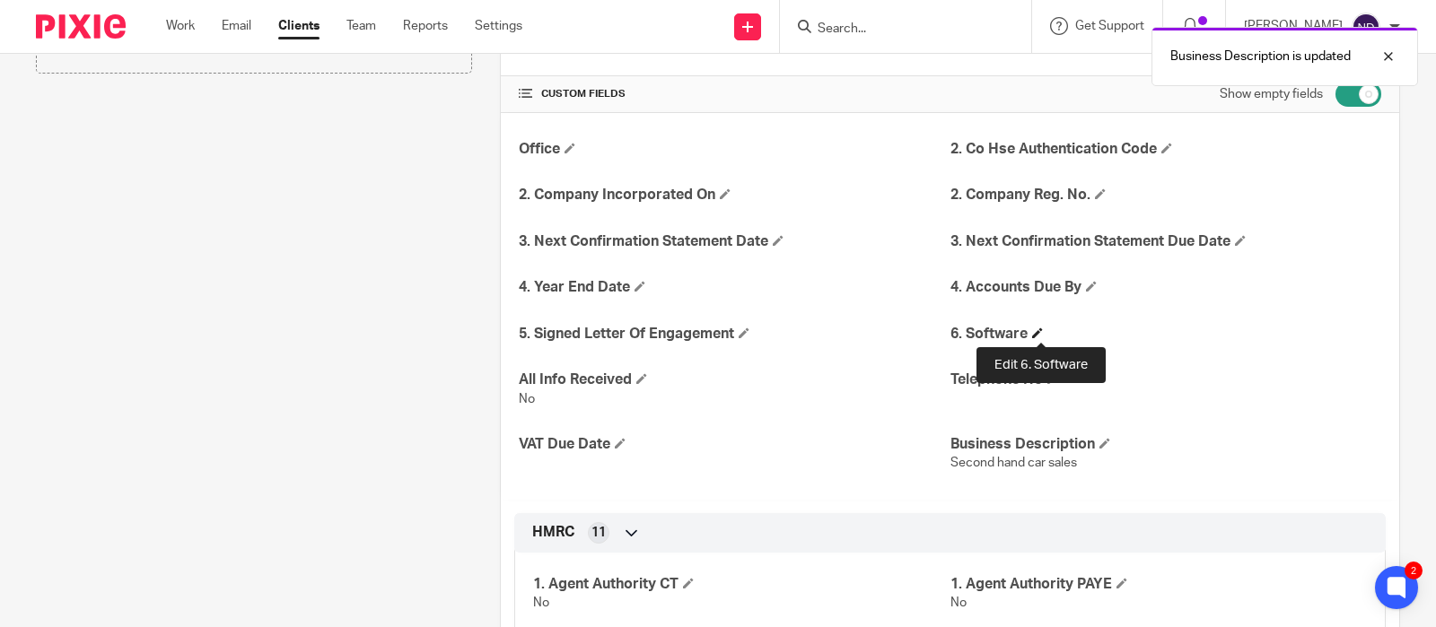
scroll to position [355, 0]
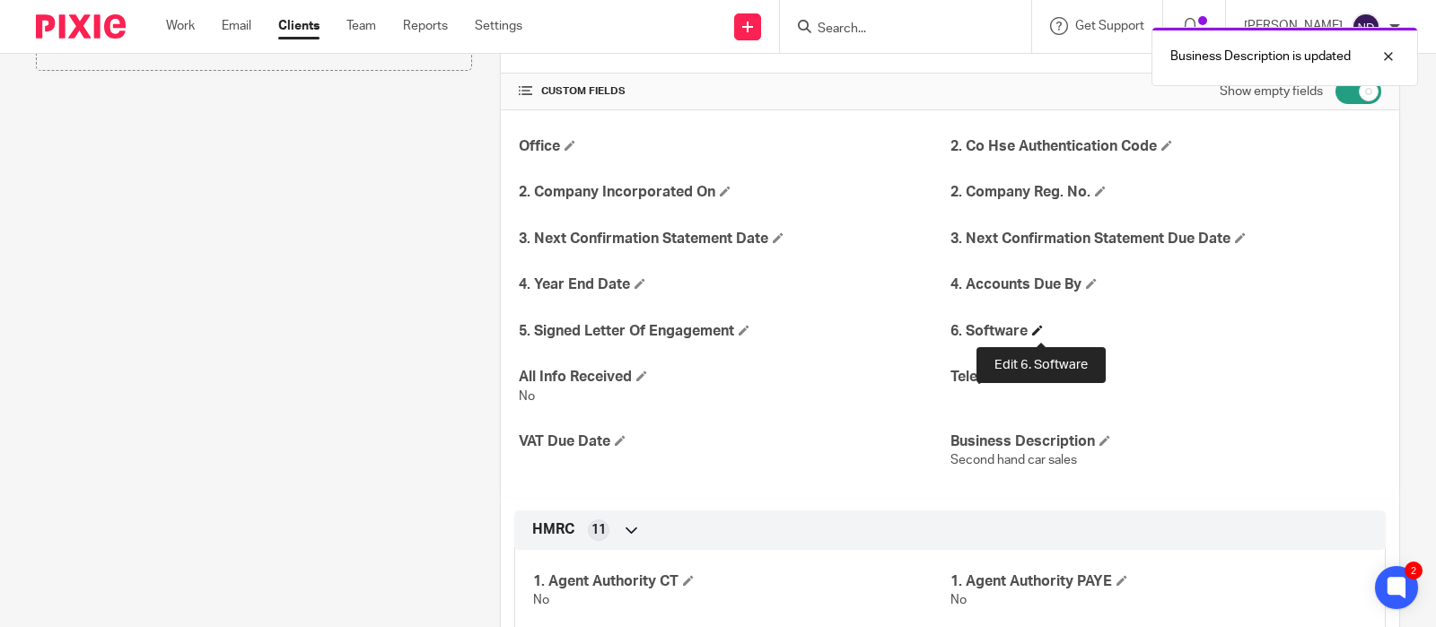
click at [1039, 336] on span at bounding box center [1037, 330] width 11 height 11
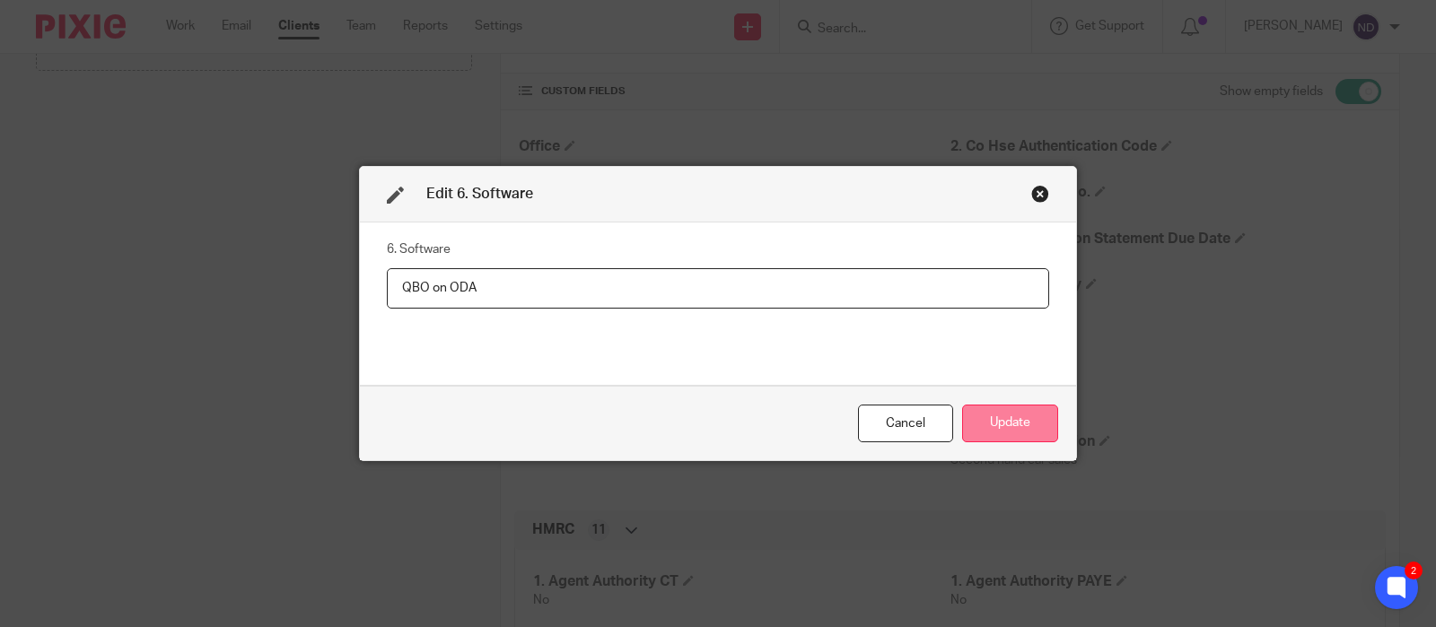
type input "QBO on ODA"
click at [1019, 418] on button "Update" at bounding box center [1010, 424] width 96 height 39
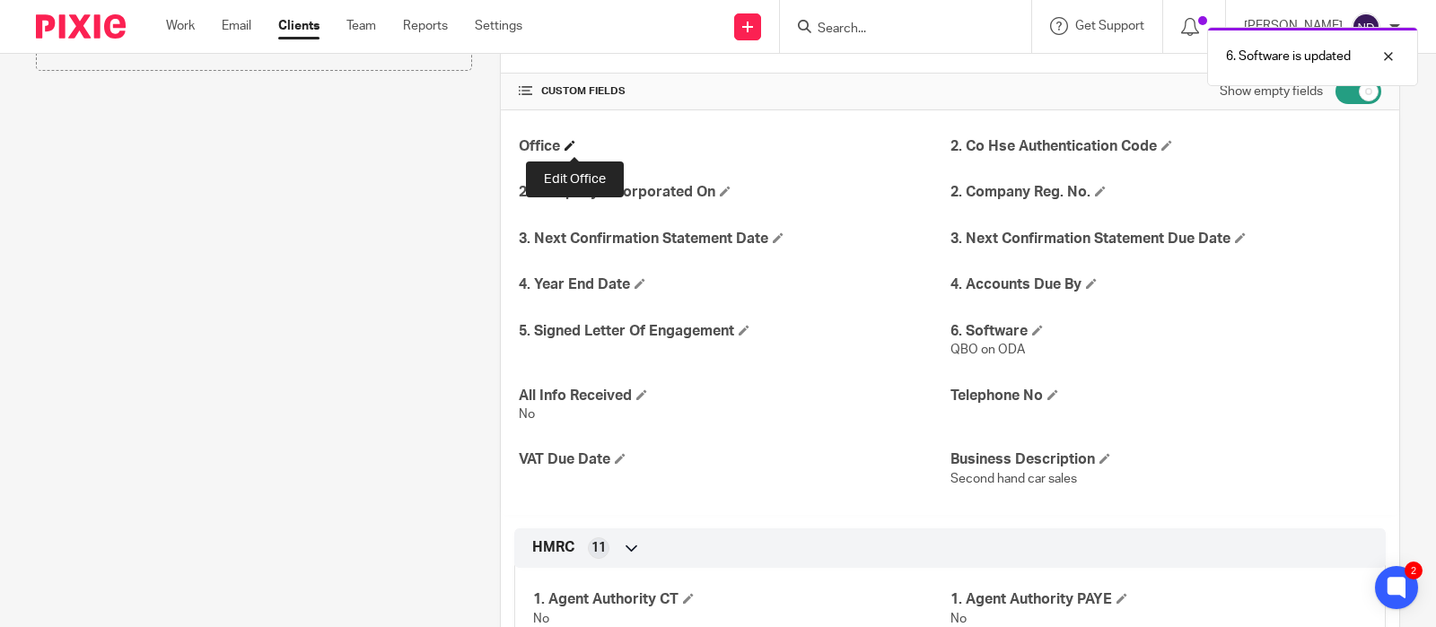
click at [574, 145] on span at bounding box center [570, 145] width 11 height 11
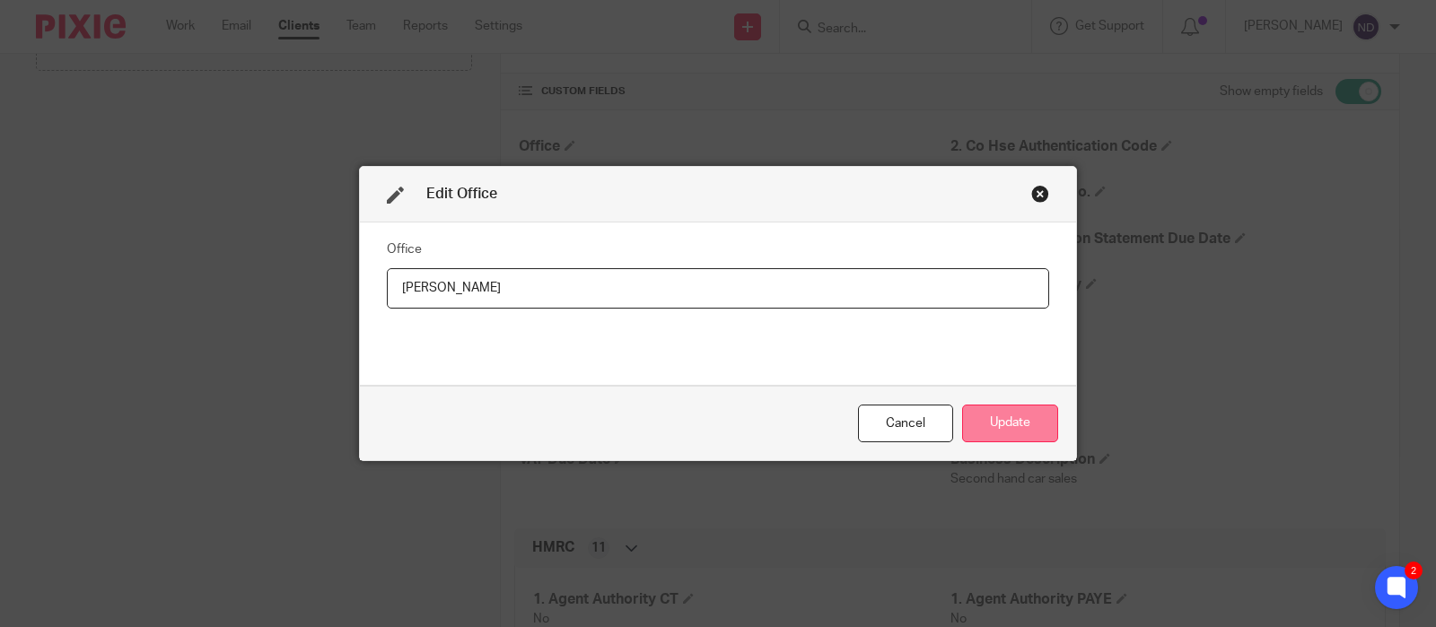
type input "[PERSON_NAME]"
click at [995, 419] on button "Update" at bounding box center [1010, 424] width 96 height 39
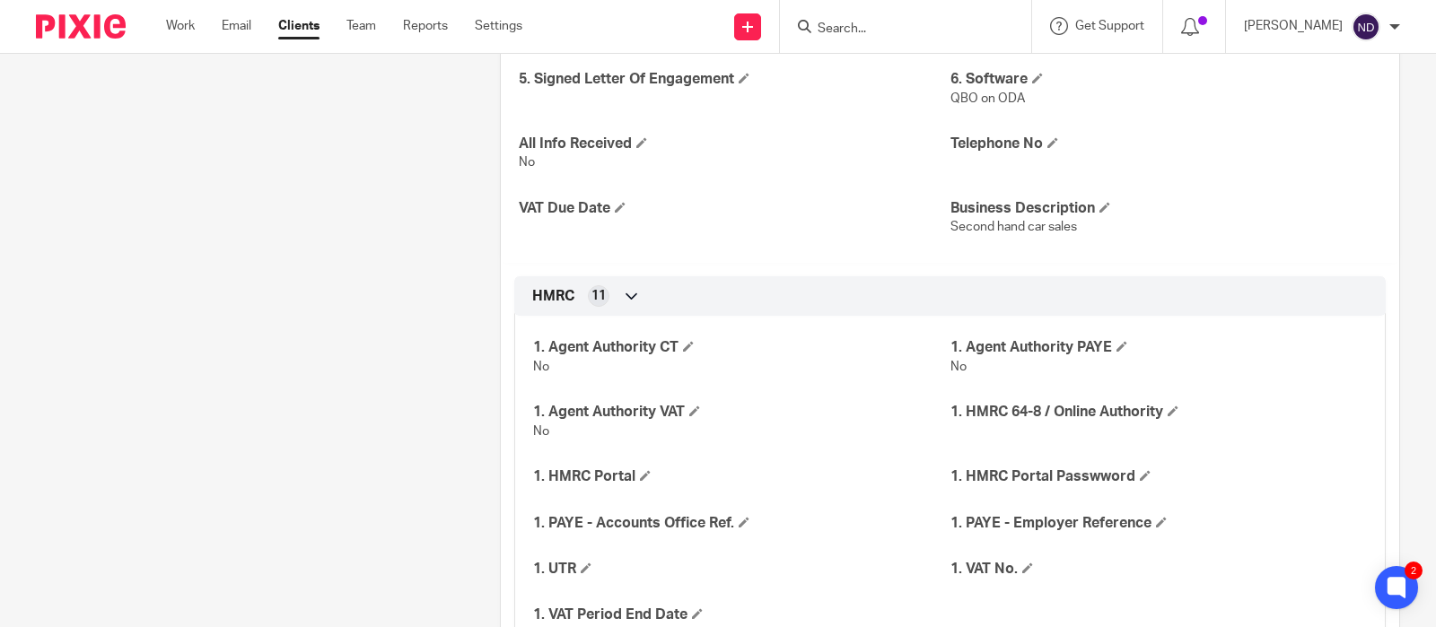
scroll to position [671, 0]
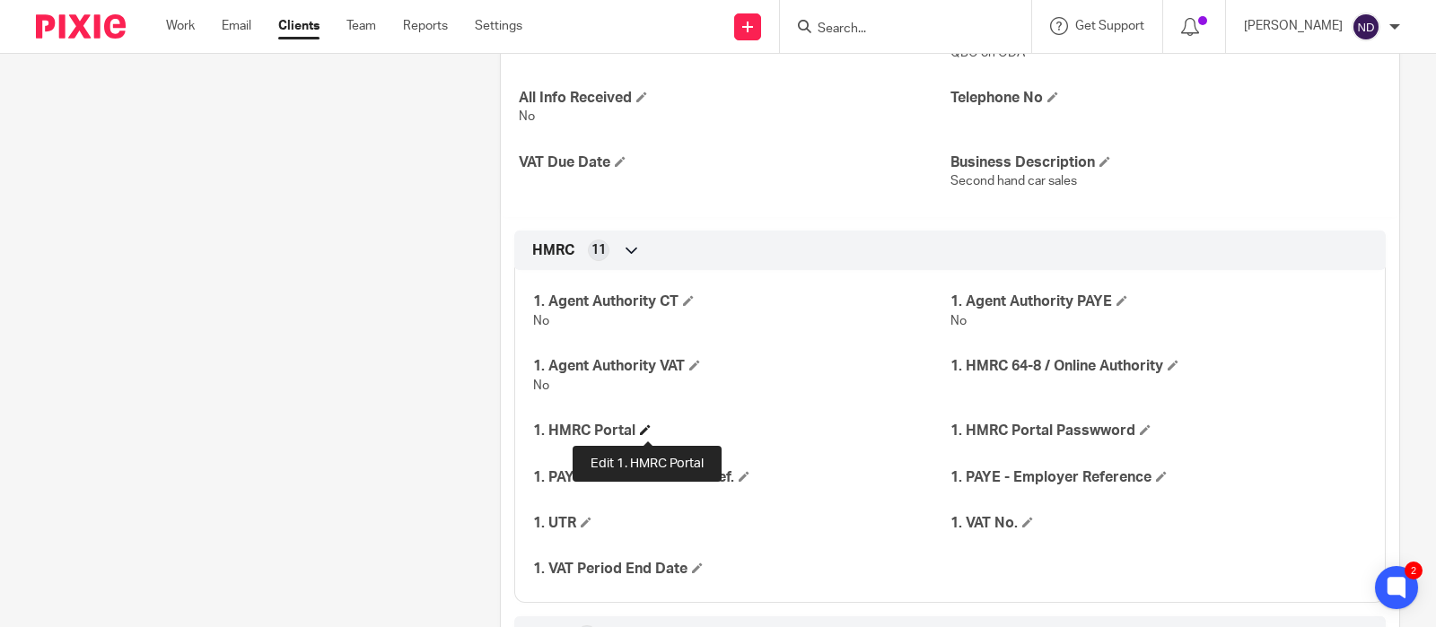
click at [644, 427] on span at bounding box center [645, 430] width 11 height 11
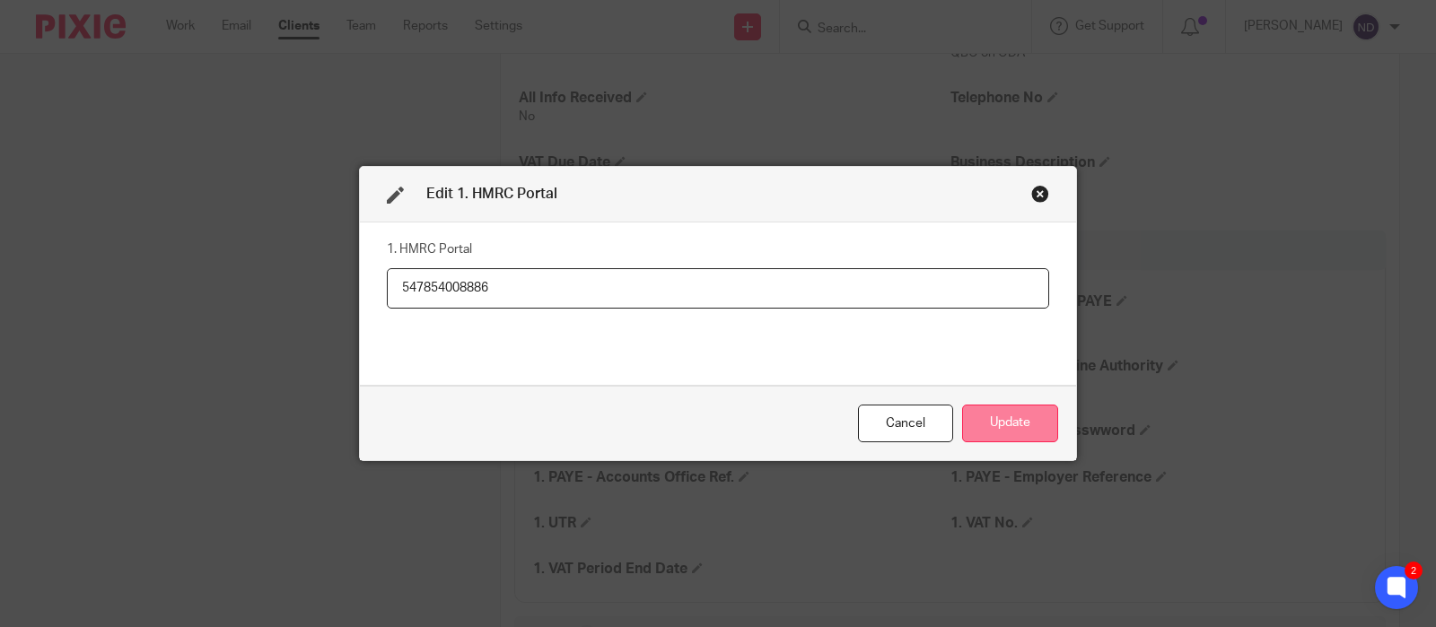
type input "547854008886"
click at [999, 420] on button "Update" at bounding box center [1010, 424] width 96 height 39
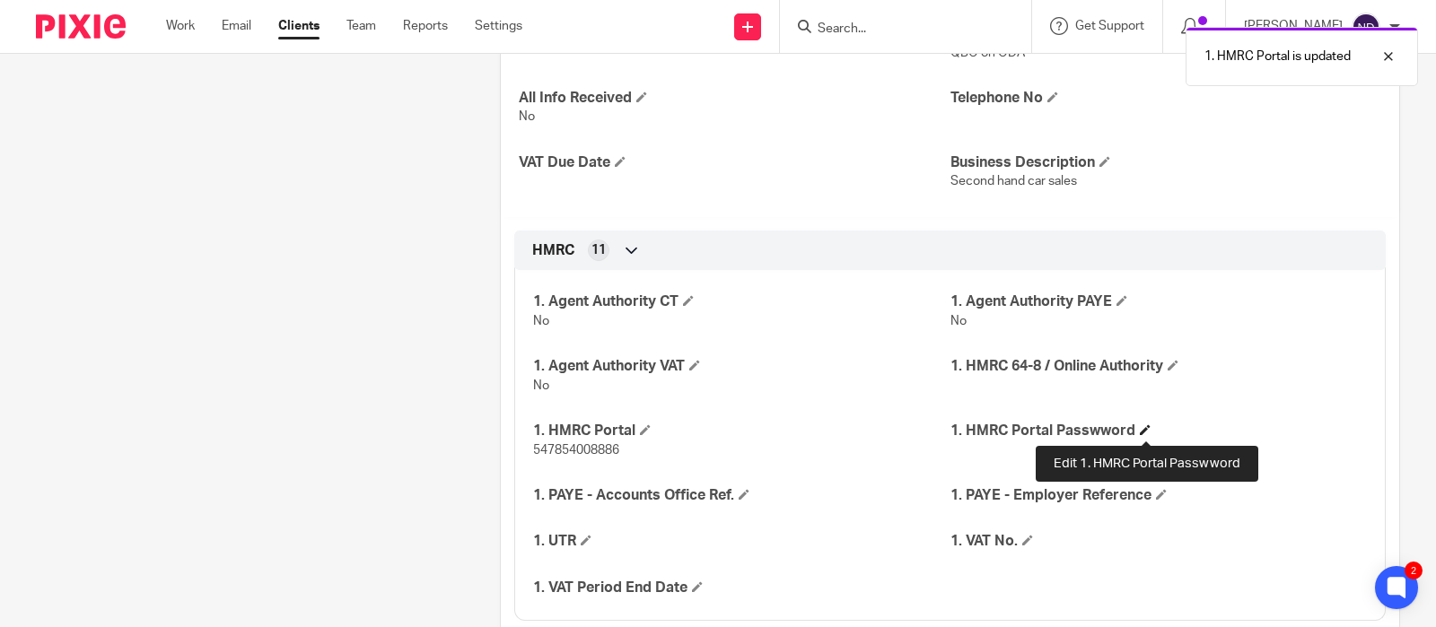
click at [1146, 432] on span at bounding box center [1145, 430] width 11 height 11
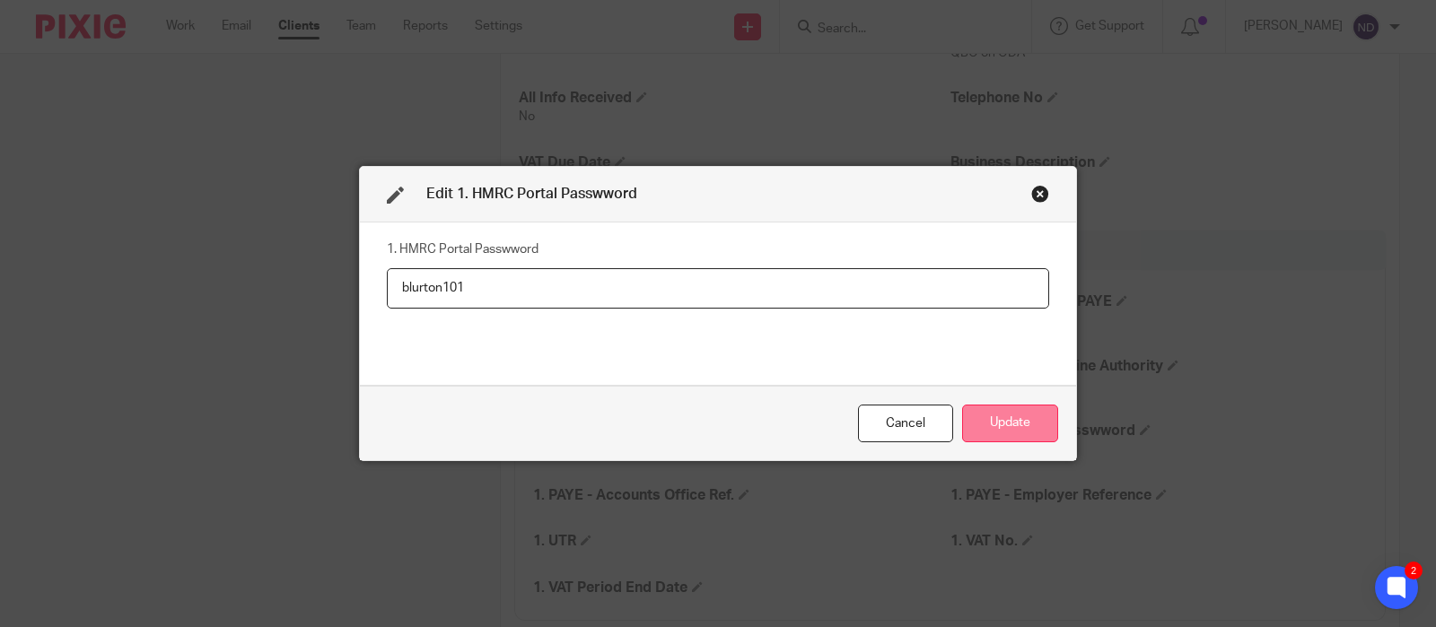
type input "blurton101"
click at [1022, 421] on button "Update" at bounding box center [1010, 424] width 96 height 39
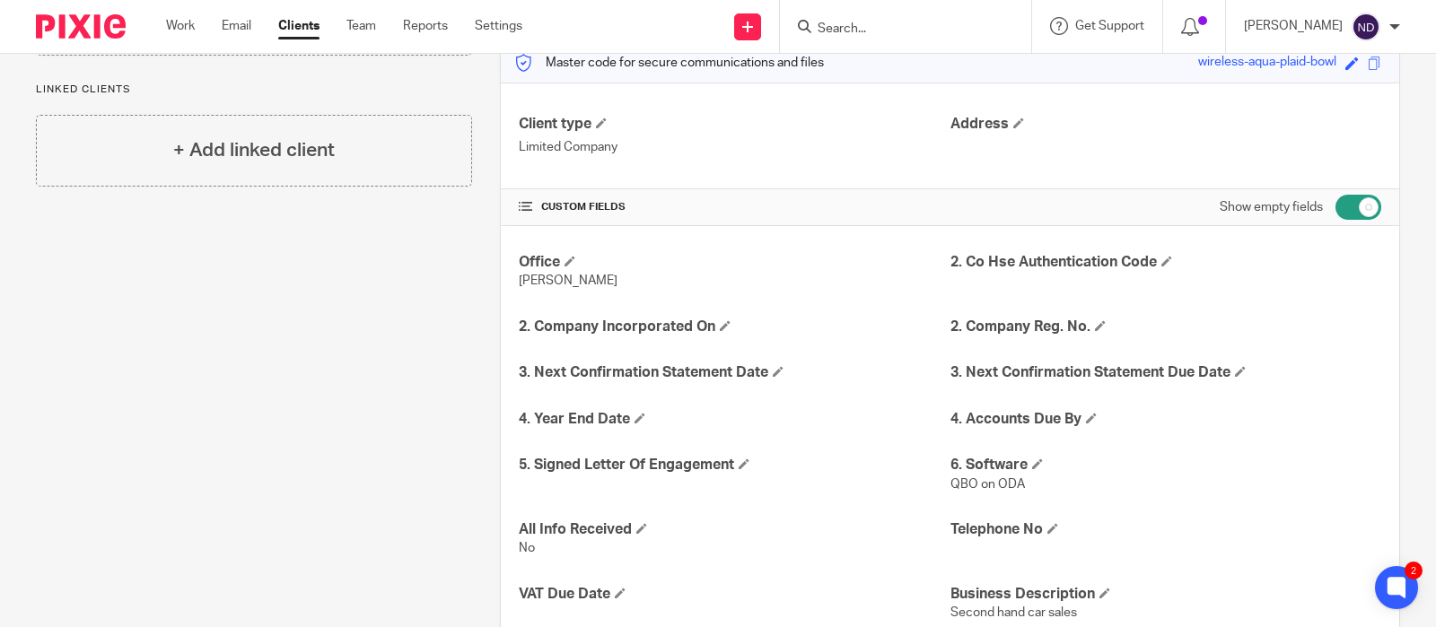
scroll to position [0, 0]
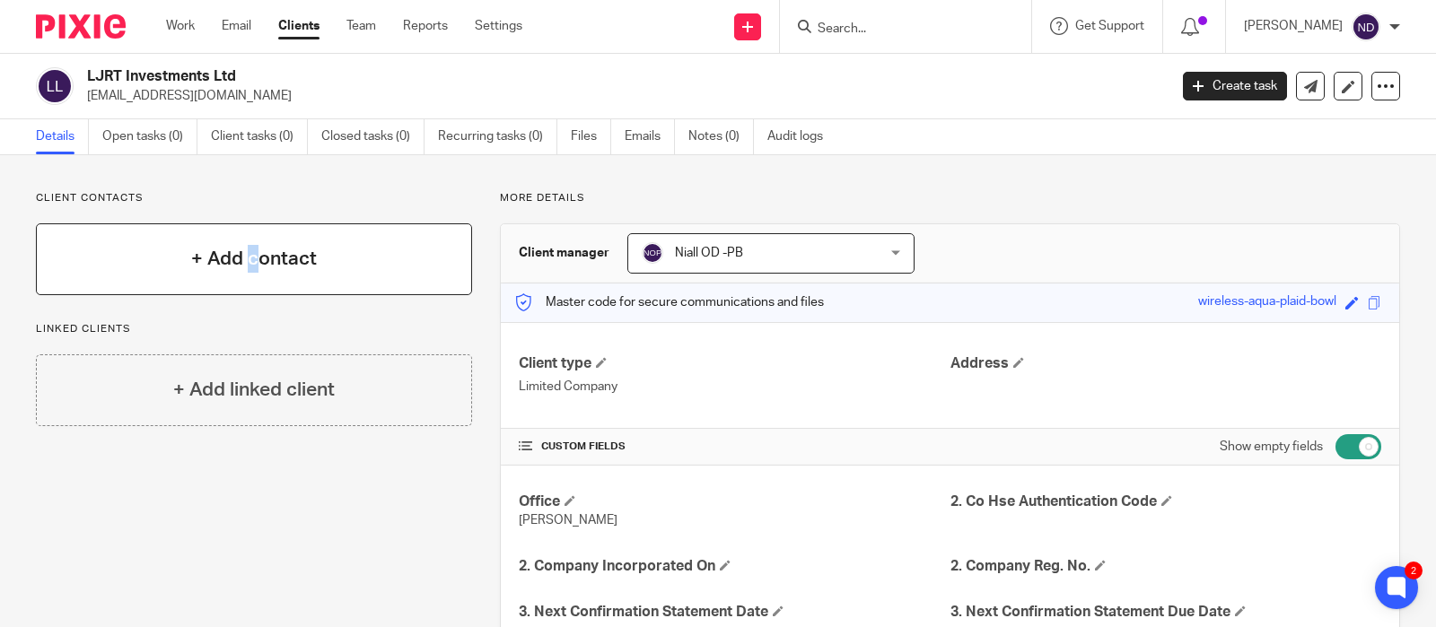
click at [252, 247] on h4 "+ Add contact" at bounding box center [254, 259] width 126 height 28
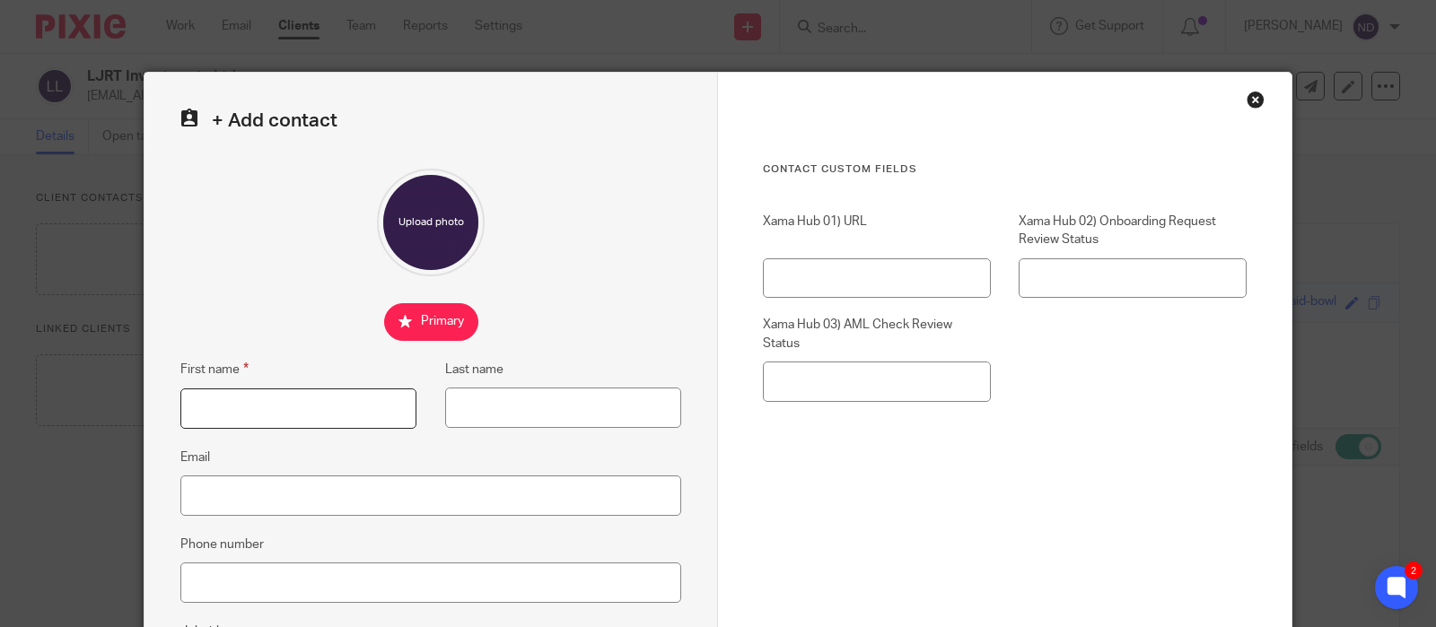
click at [208, 401] on input "First name" at bounding box center [298, 409] width 236 height 40
type input "Luke"
type input "Tweed"
paste input "luket18@icloud.com"
type input "luket18@icloud.com"
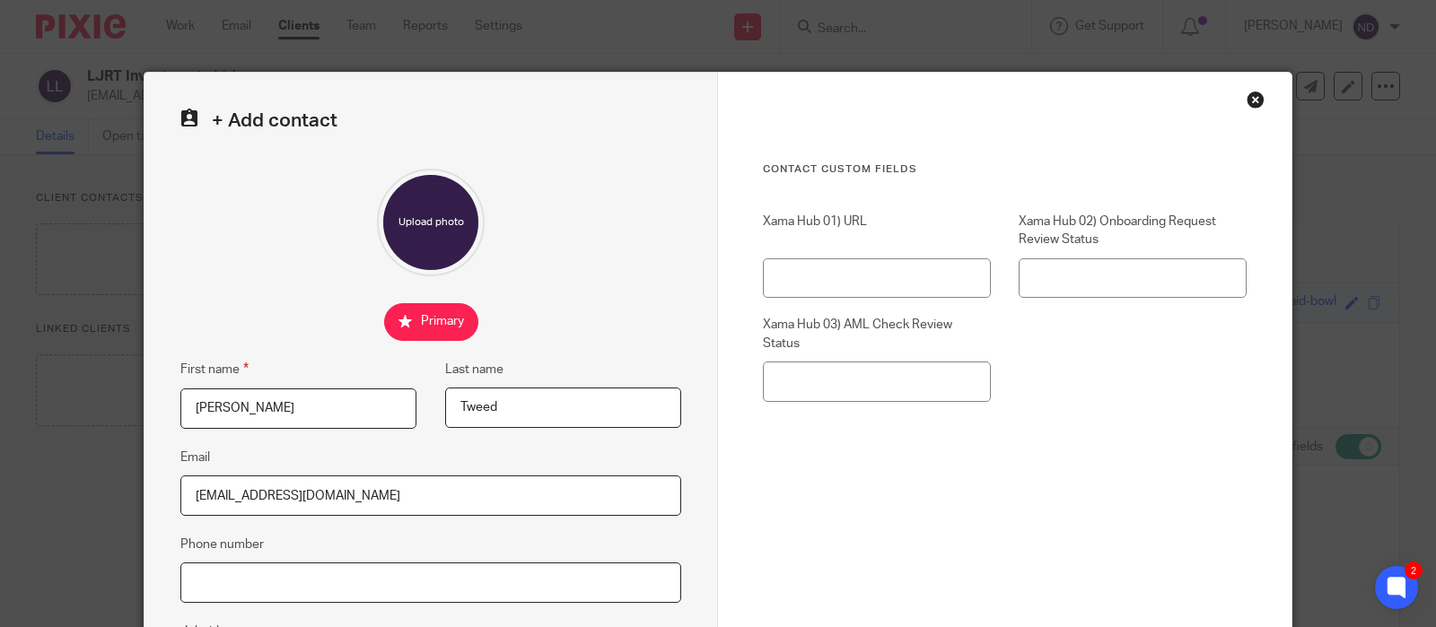
click at [217, 575] on input "Phone number" at bounding box center [430, 583] width 501 height 40
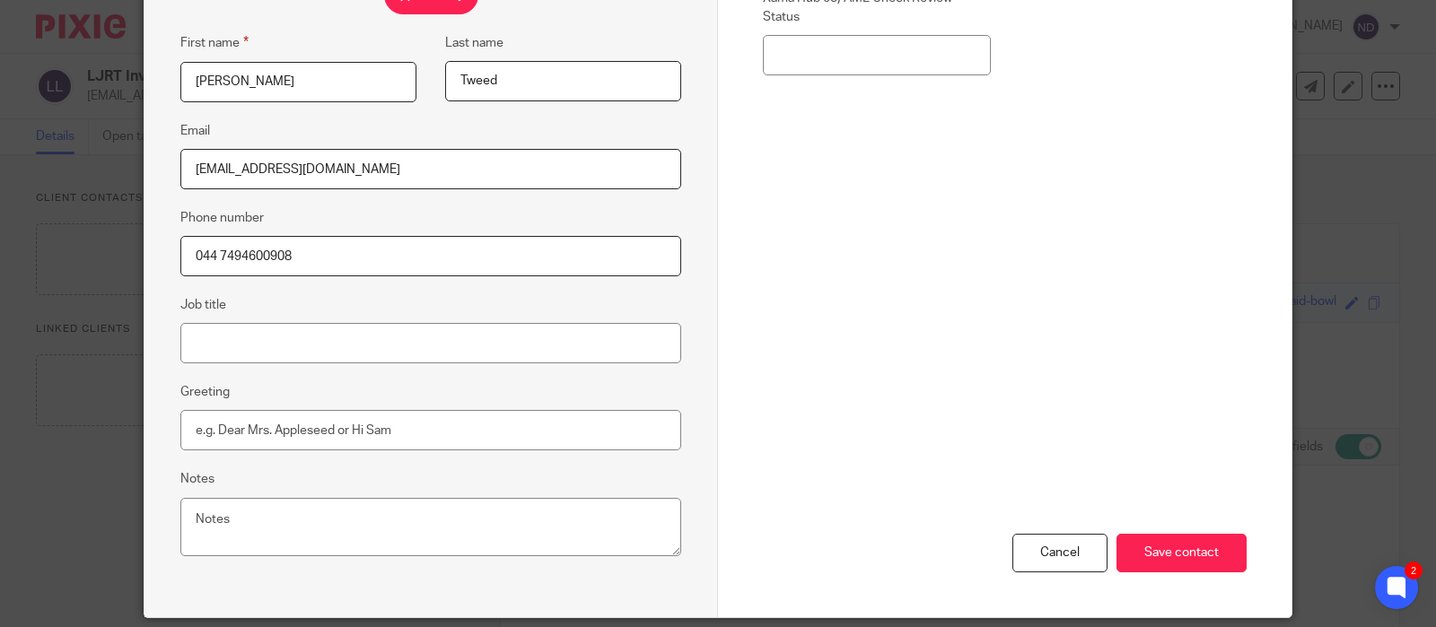
scroll to position [390, 0]
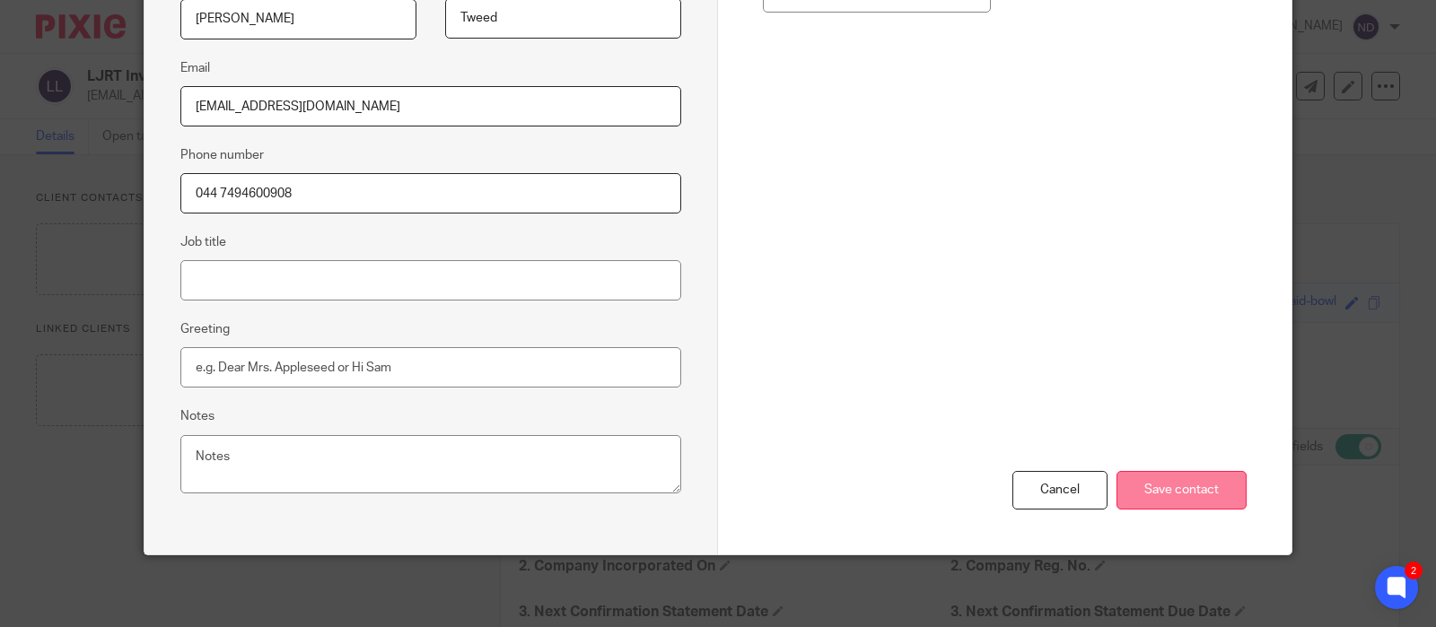
type input "044 7494600908"
click at [1188, 491] on input "Save contact" at bounding box center [1182, 490] width 130 height 39
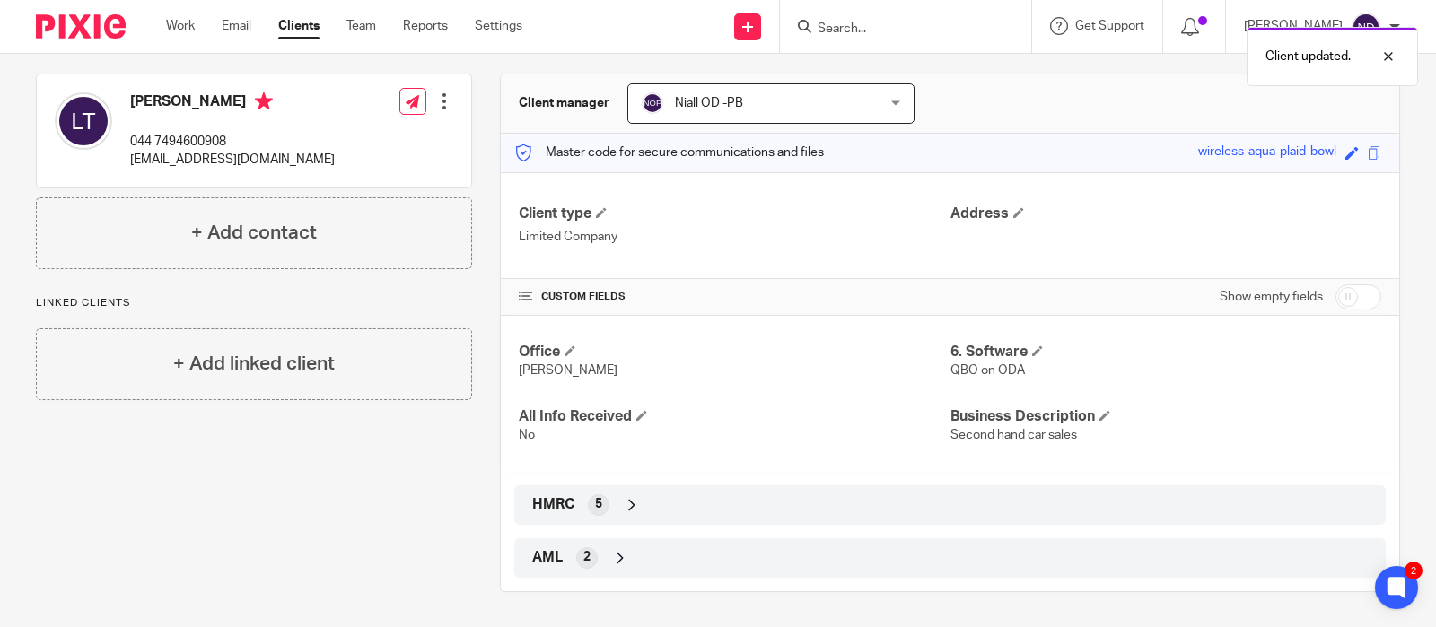
scroll to position [150, 0]
click at [627, 505] on icon at bounding box center [632, 505] width 18 height 18
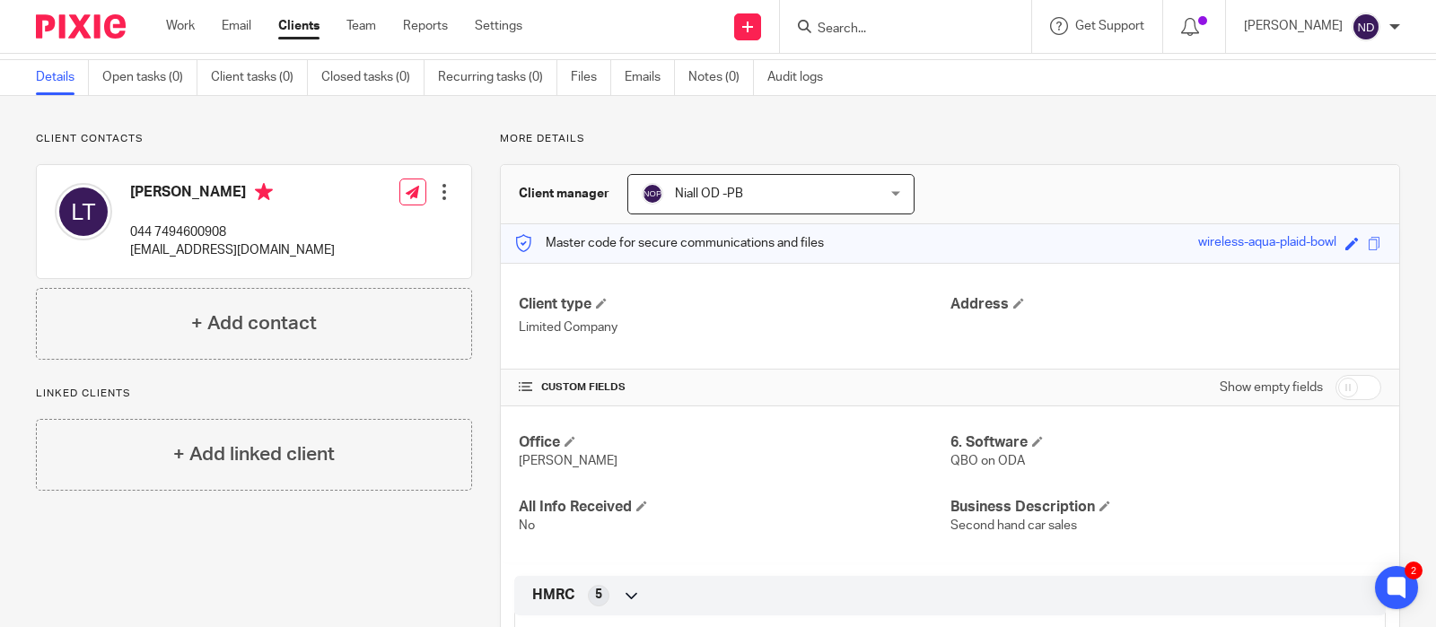
scroll to position [58, 0]
click at [884, 28] on input "Search" at bounding box center [897, 30] width 162 height 16
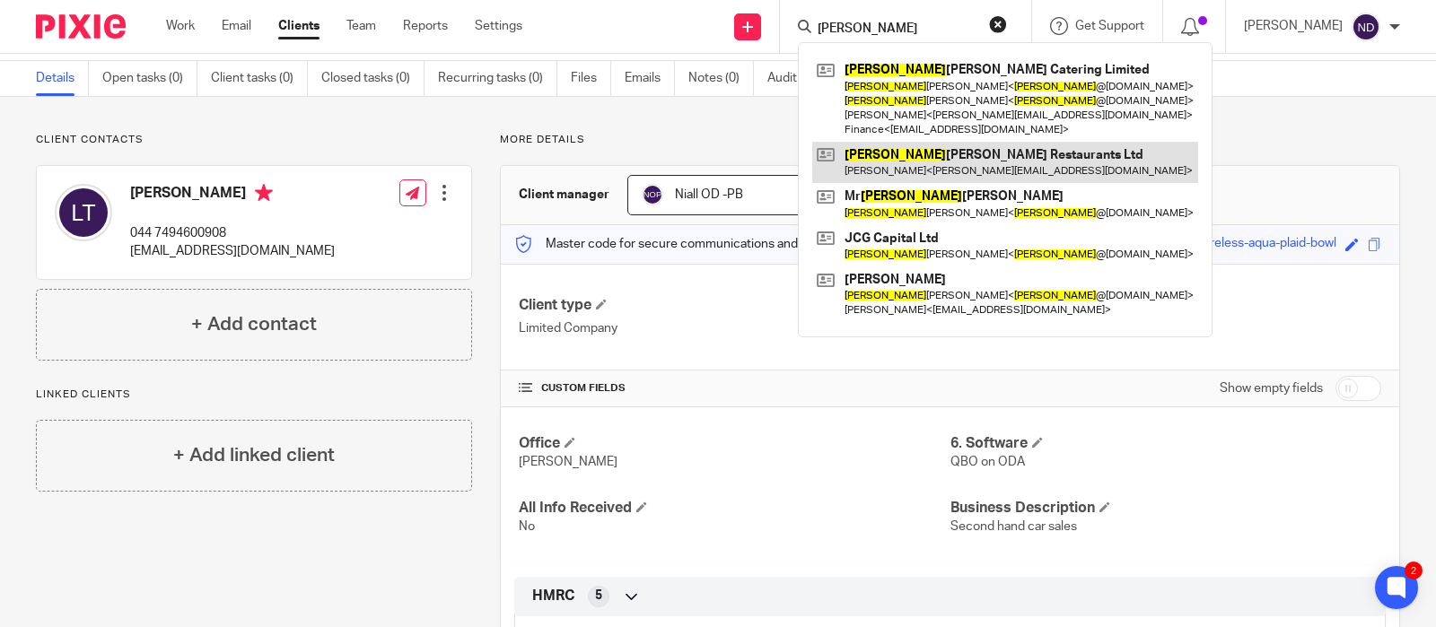
type input "[PERSON_NAME]"
click at [949, 167] on link at bounding box center [1005, 162] width 386 height 41
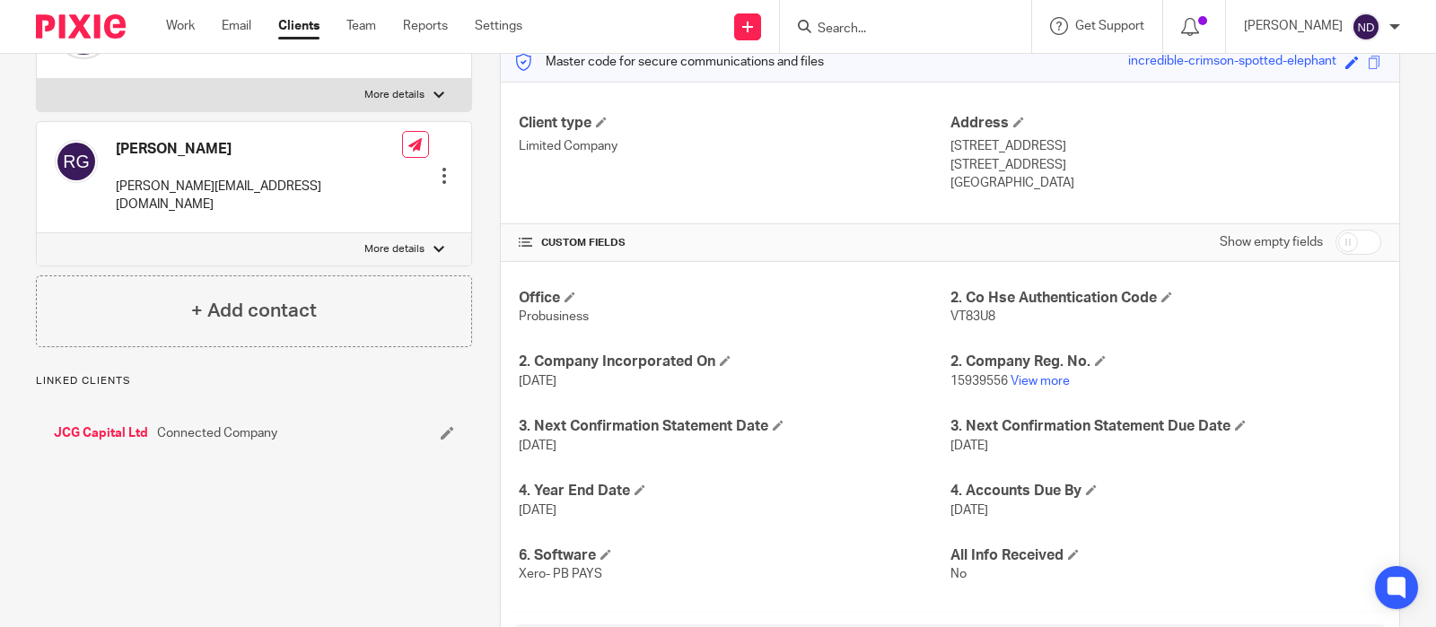
scroll to position [381, 0]
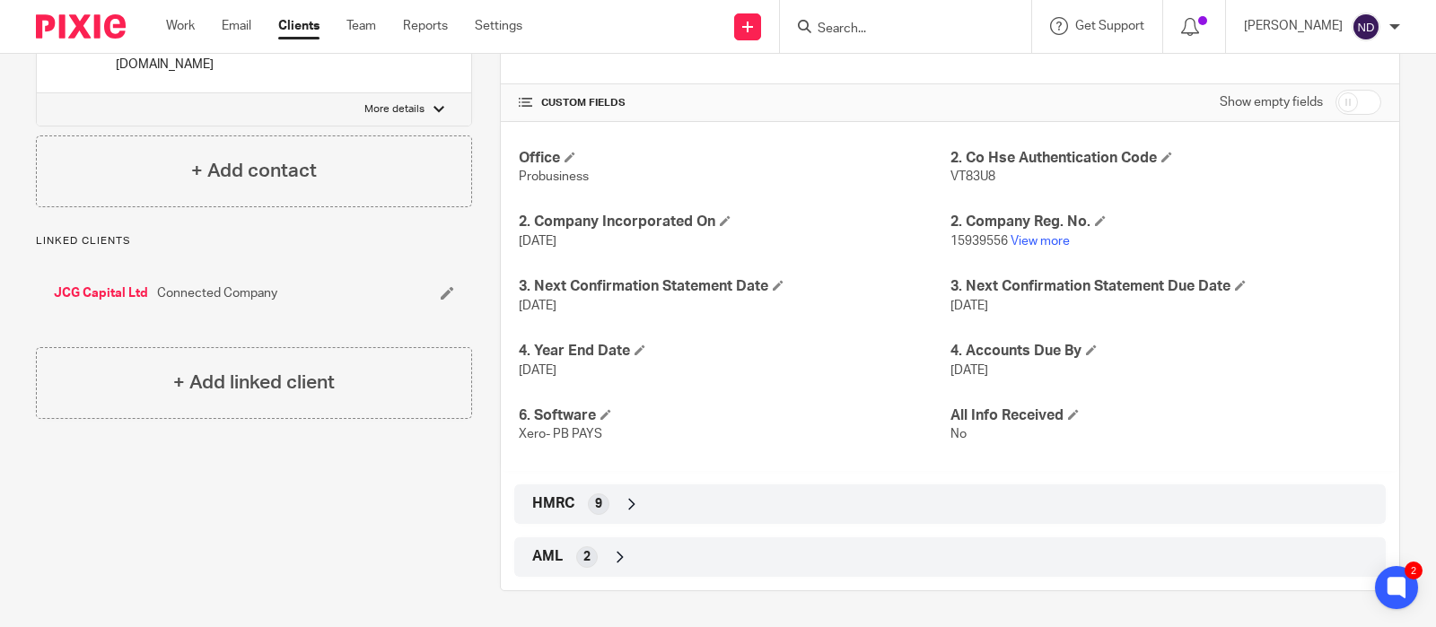
click at [629, 503] on icon at bounding box center [632, 504] width 18 height 18
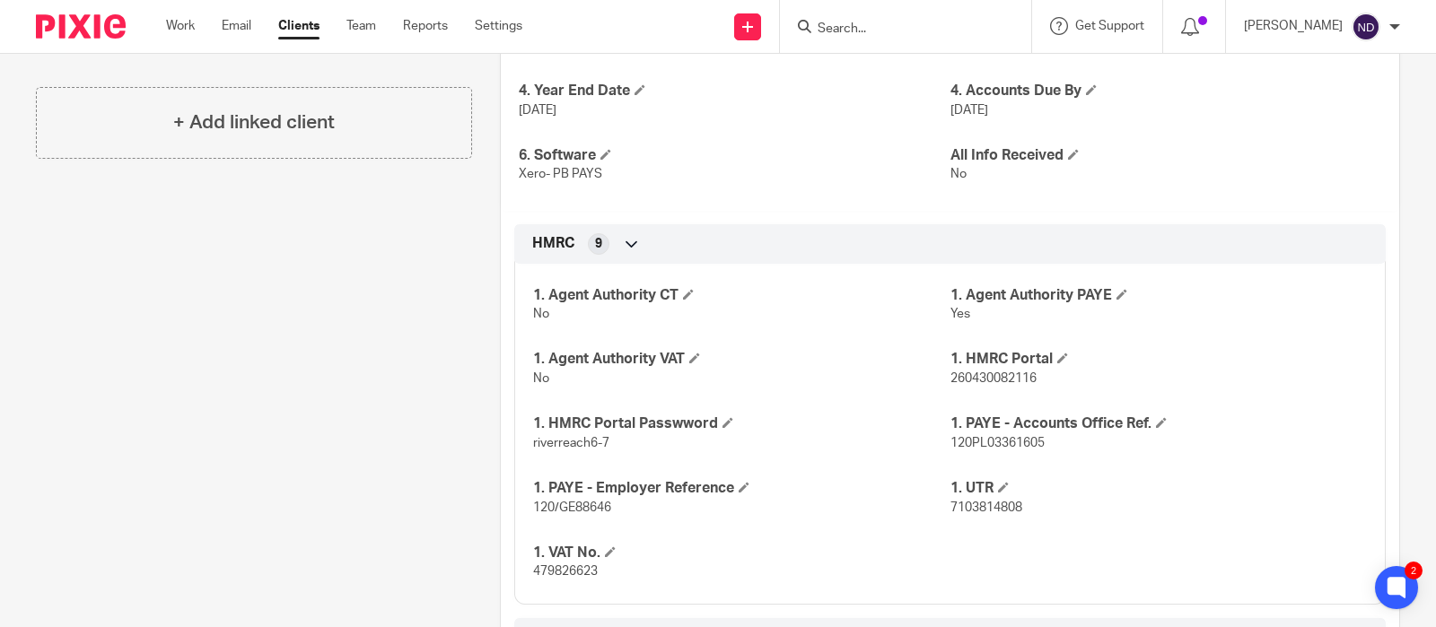
scroll to position [645, 0]
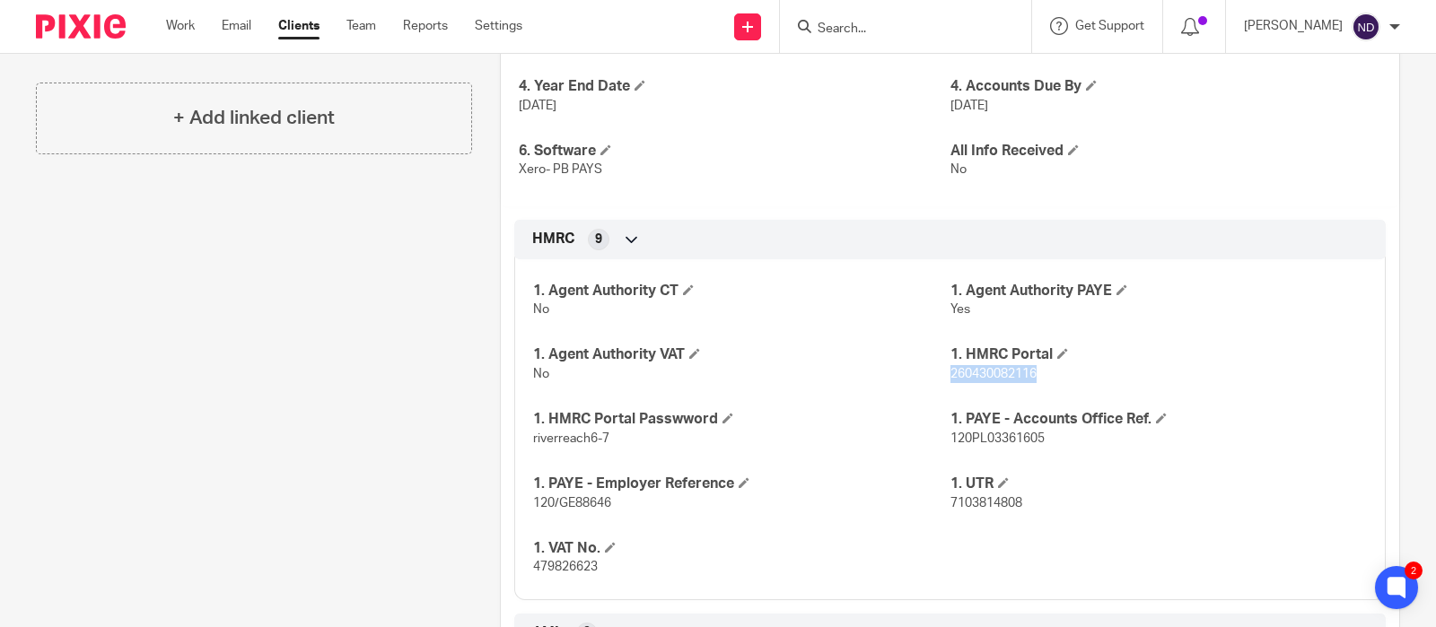
drag, startPoint x: 1044, startPoint y: 373, endPoint x: 953, endPoint y: 378, distance: 90.8
click at [953, 378] on p "260430082116" at bounding box center [1159, 374] width 416 height 18
copy span "260430082116"
drag, startPoint x: 611, startPoint y: 436, endPoint x: 530, endPoint y: 450, distance: 82.8
click at [531, 443] on div "1. Agent Authority CT No 1. Agent Authority PAYE Yes 1. Agent Authority VAT No …" at bounding box center [950, 423] width 872 height 355
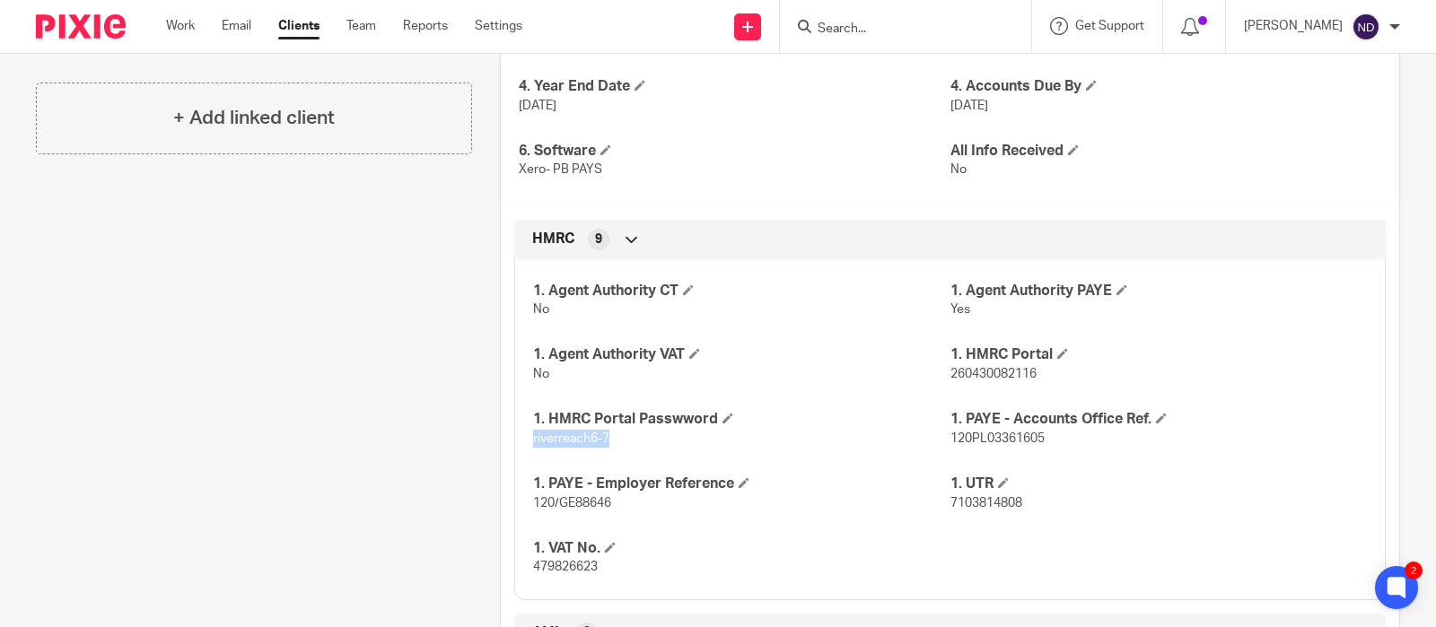
copy span "riverreach6-7"
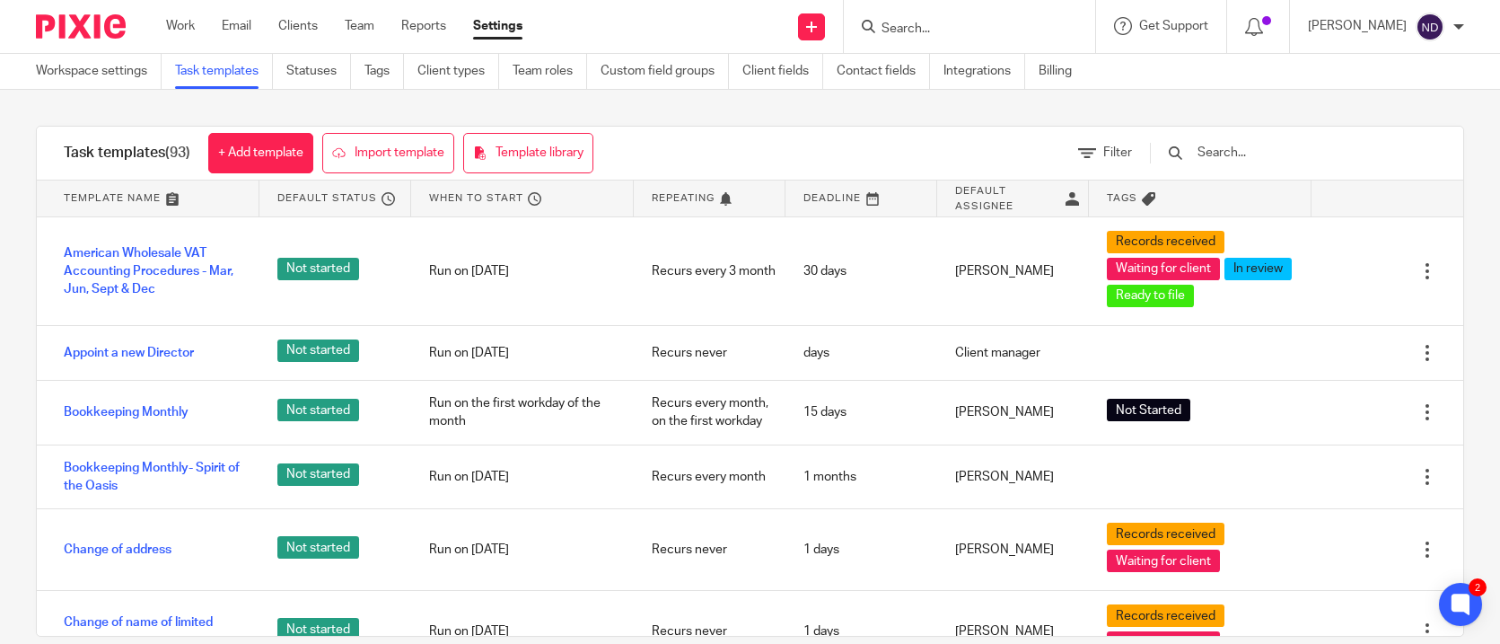
scroll to position [3440, 0]
